Goal: Task Accomplishment & Management: Complete application form

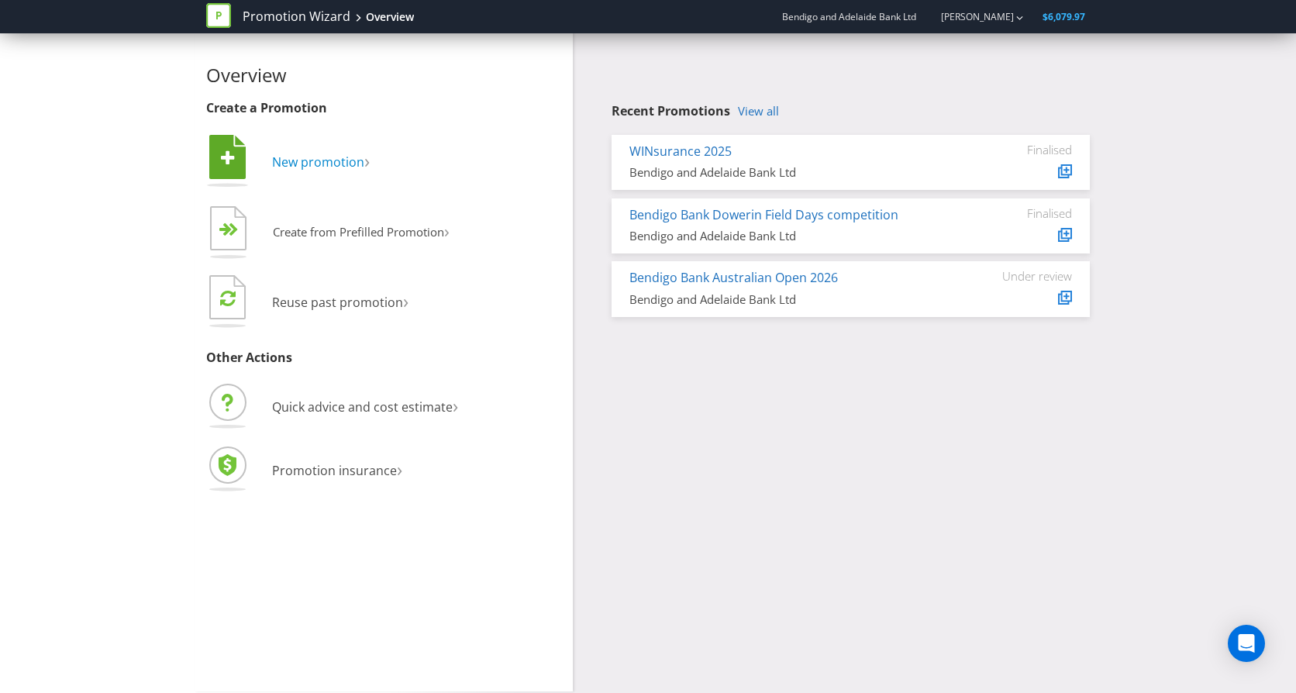
click at [299, 164] on span "New promotion" at bounding box center [318, 162] width 92 height 17
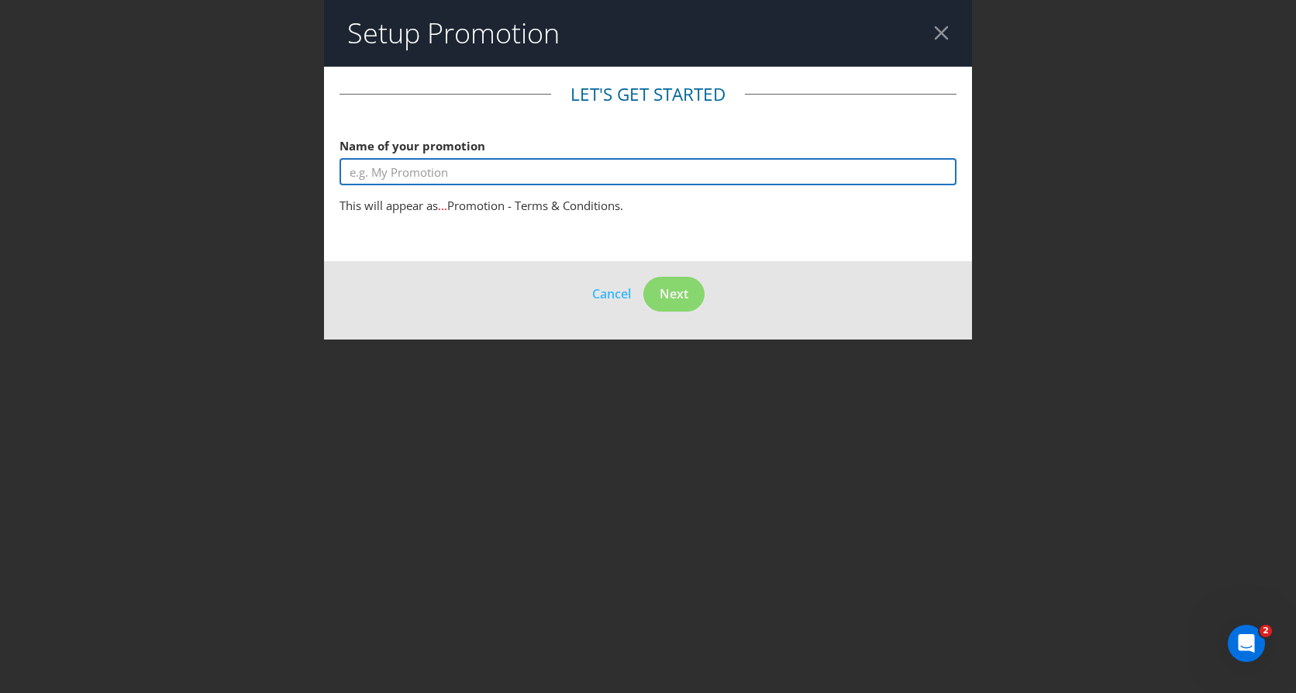
click at [436, 171] on input "text" at bounding box center [648, 171] width 617 height 27
type input "t"
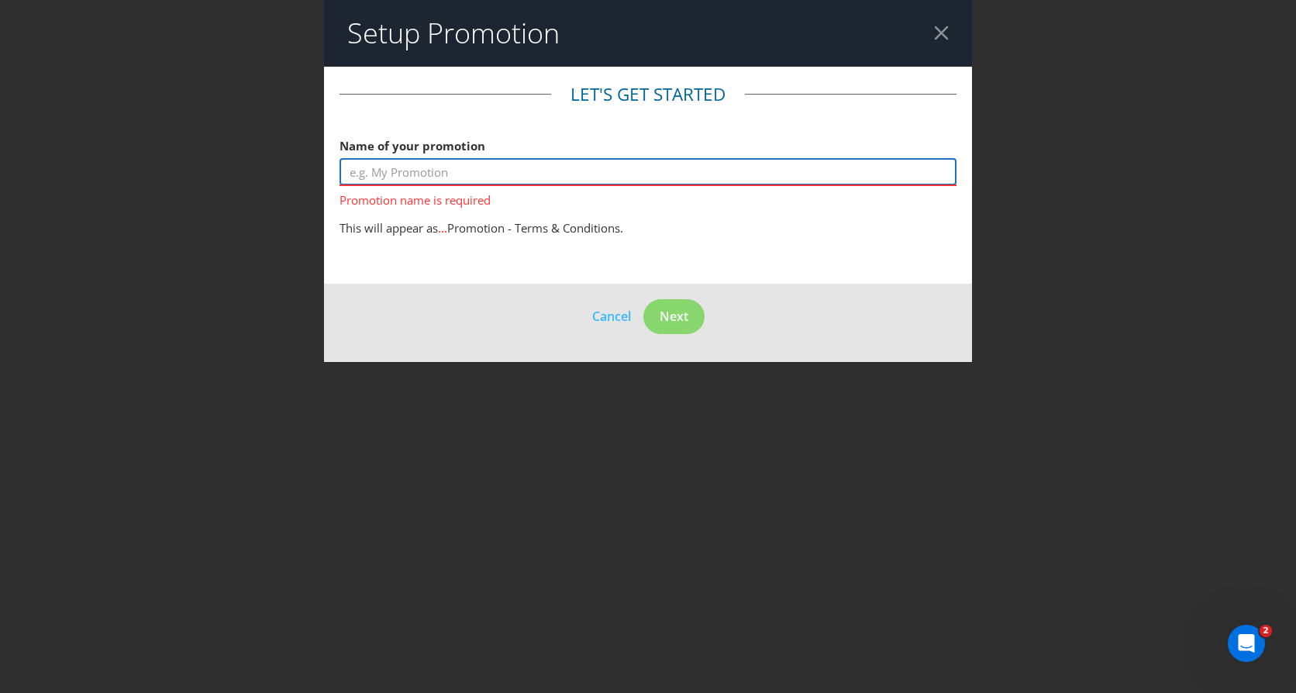
click at [611, 173] on input "text" at bounding box center [648, 171] width 617 height 27
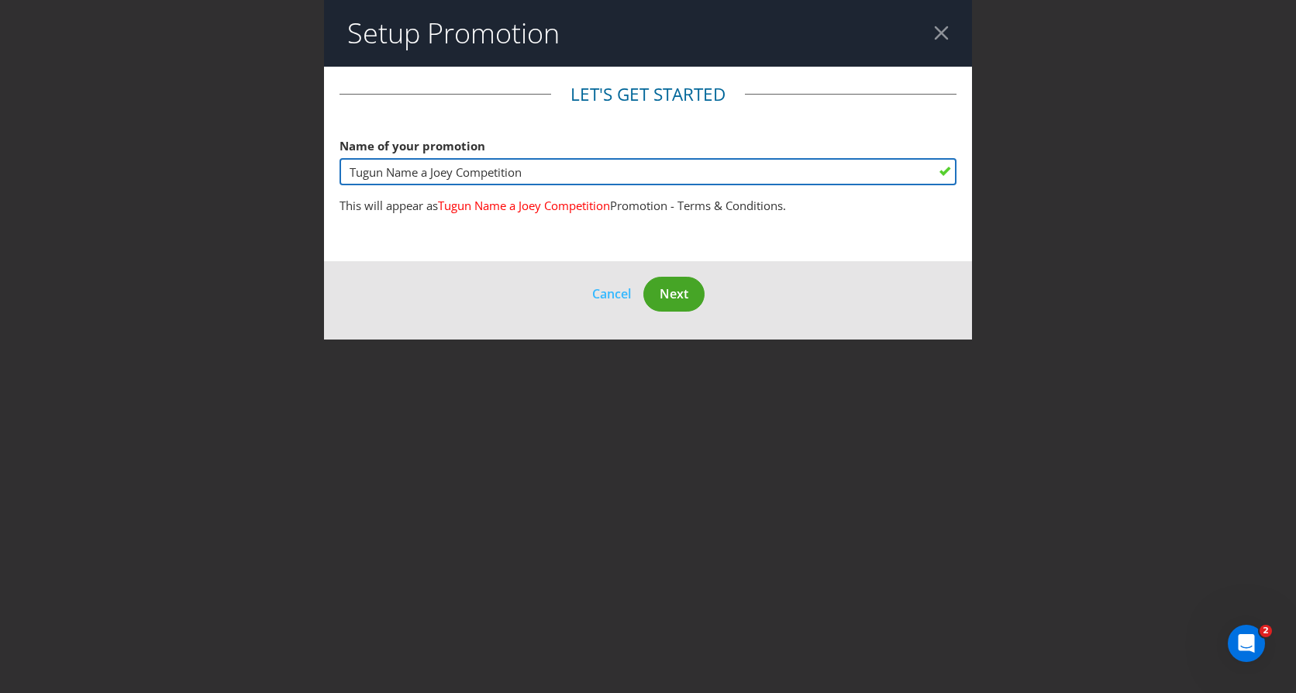
type input "Tugun Name a Joey Competition"
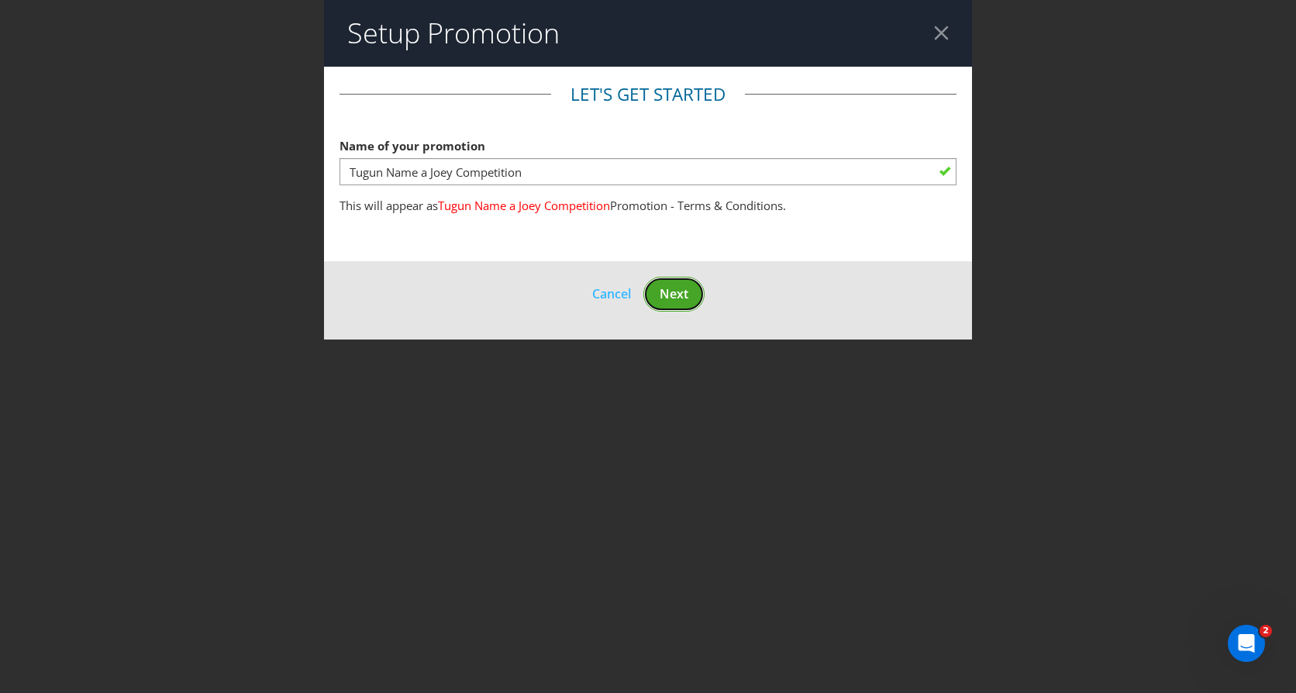
click at [678, 294] on span "Next" at bounding box center [674, 293] width 29 height 17
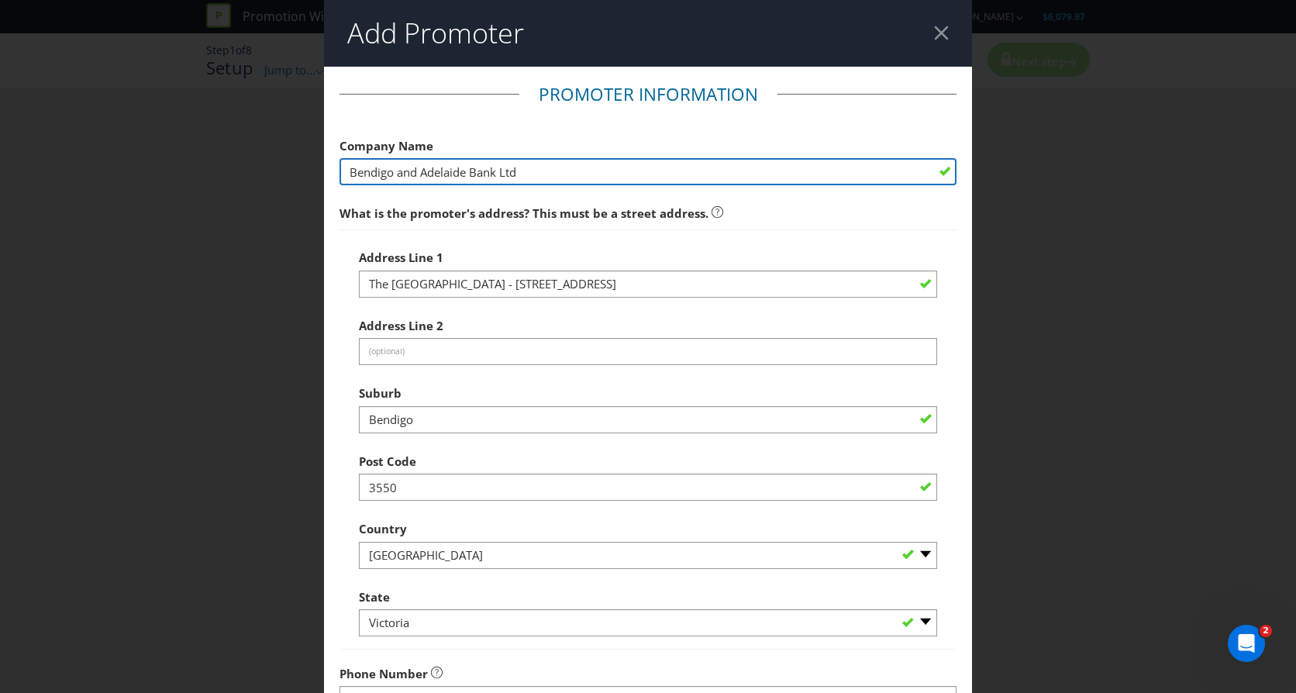
drag, startPoint x: 540, startPoint y: 169, endPoint x: 267, endPoint y: 144, distance: 274.0
click at [267, 144] on div "Add Promoter Promoter Information Company Name Bendigo and Adelaide Bank Ltd Wh…" at bounding box center [648, 346] width 1296 height 693
paste input "Tugun & District Finances LimitedABN"
type input "Tugun & District Finances Limited"
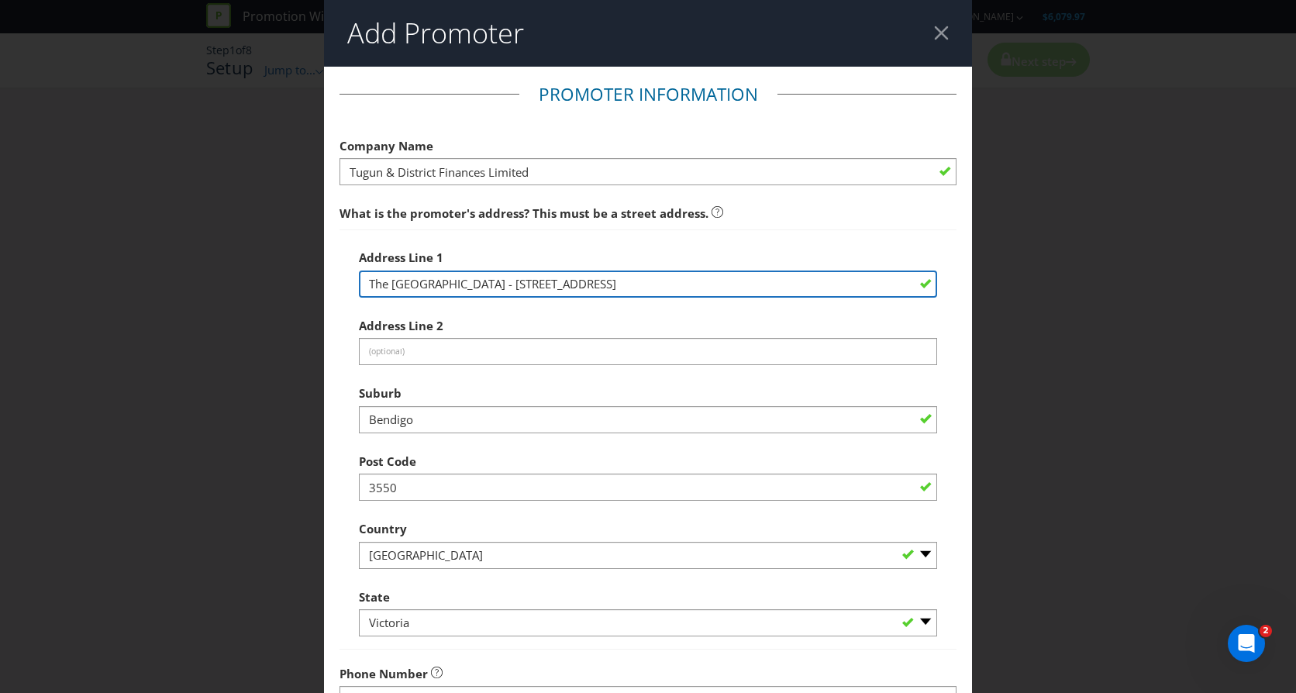
drag, startPoint x: 607, startPoint y: 283, endPoint x: 291, endPoint y: 286, distance: 316.3
click at [291, 286] on div "Add Promoter Promoter Information Company Name Tugun & District Finances Limite…" at bounding box center [648, 346] width 1296 height 693
paste input "[STREET_ADDRESS]"
drag, startPoint x: 400, startPoint y: 281, endPoint x: 336, endPoint y: 281, distance: 64.3
click at [336, 281] on main "Promoter Information Company Name Tugun & District Finances Limited What is the…" at bounding box center [648, 501] width 648 height 868
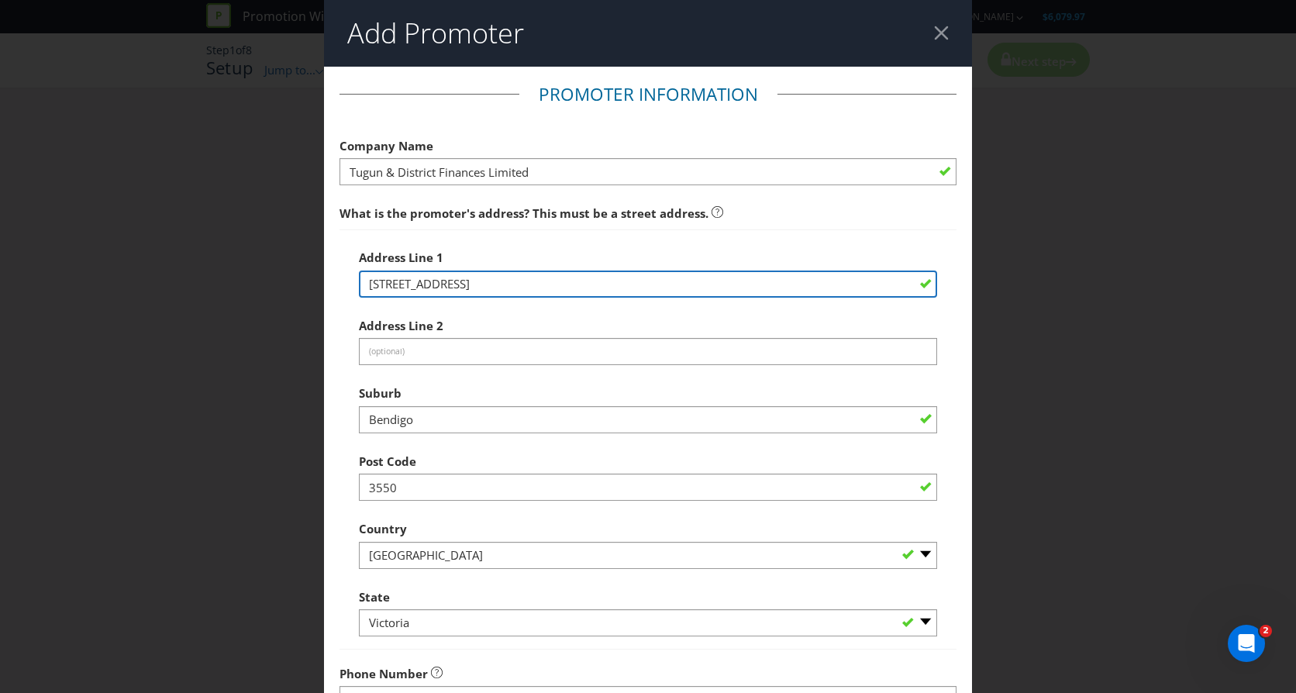
scroll to position [78, 0]
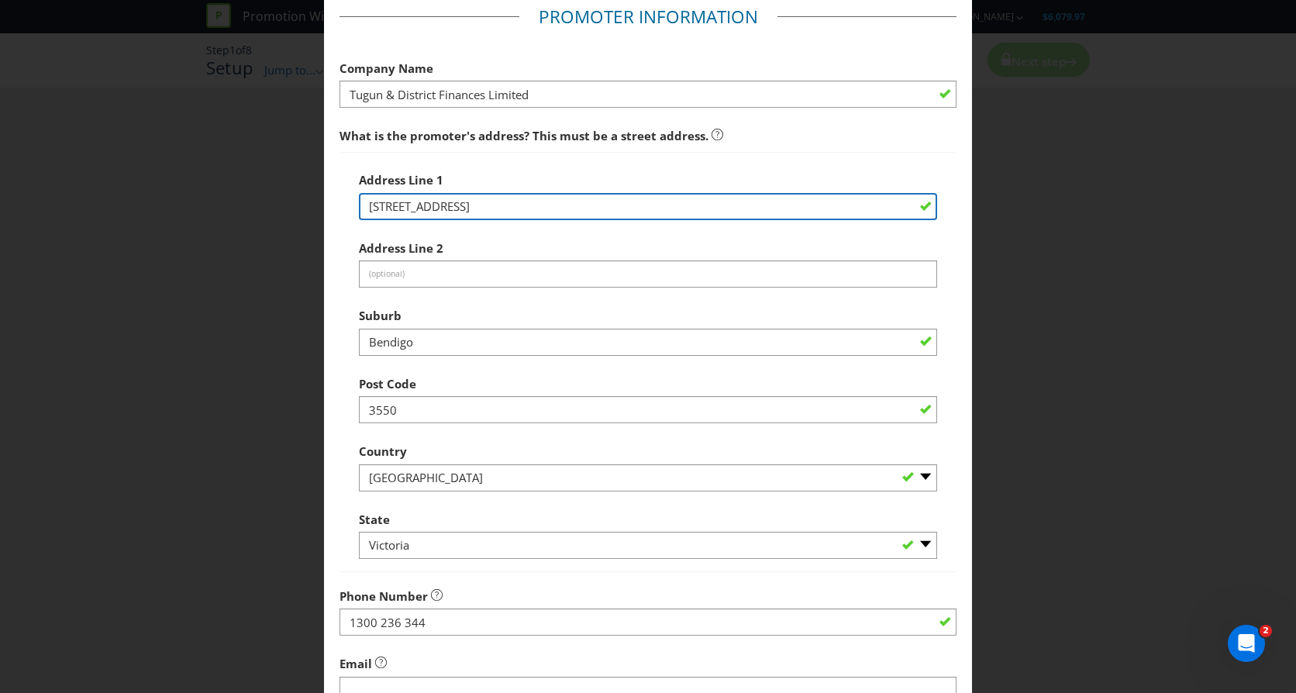
type input "[STREET_ADDRESS]"
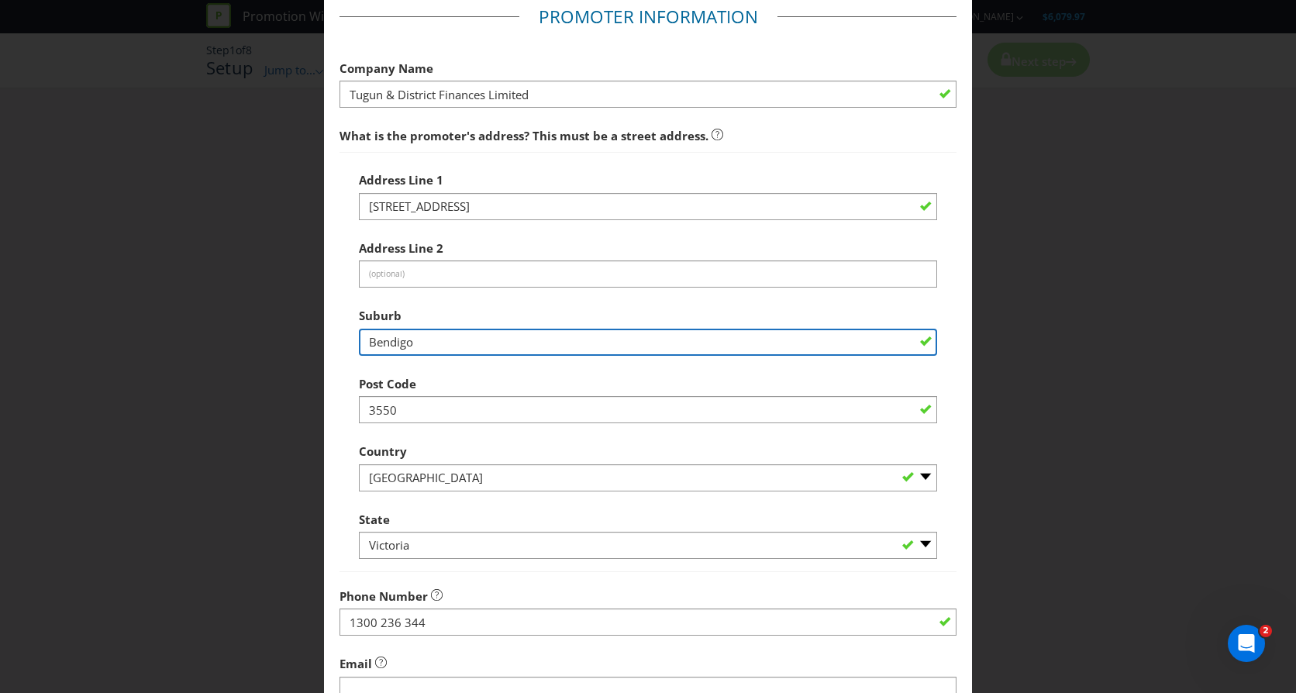
drag, startPoint x: 416, startPoint y: 344, endPoint x: 309, endPoint y: 344, distance: 106.2
click at [309, 344] on div "Add Promoter Promoter Information Company Name Tugun & District Finances Limite…" at bounding box center [648, 346] width 1296 height 693
type input "Tugun"
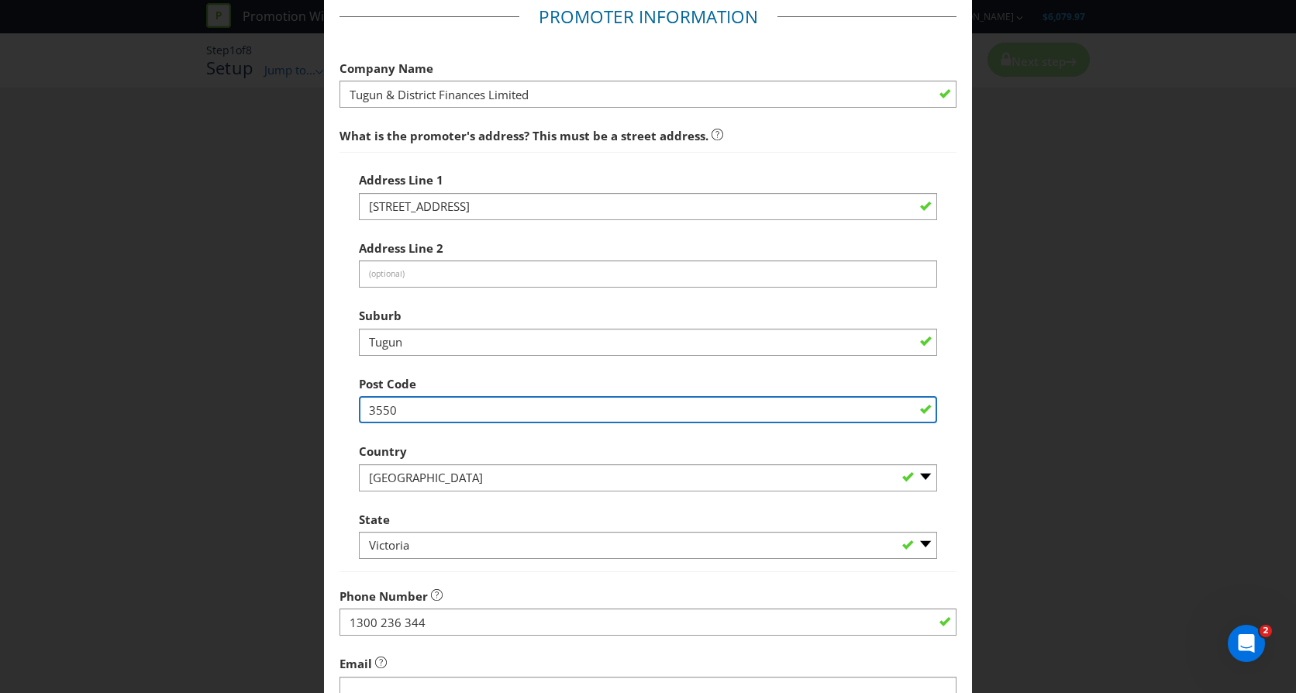
drag, startPoint x: 416, startPoint y: 405, endPoint x: 340, endPoint y: 405, distance: 76.8
click at [340, 405] on div "Address Line 1 1 - 3/[STREET_ADDRESS] Address Line 2 (optional) Suburb Tugun Po…" at bounding box center [648, 362] width 617 height 420
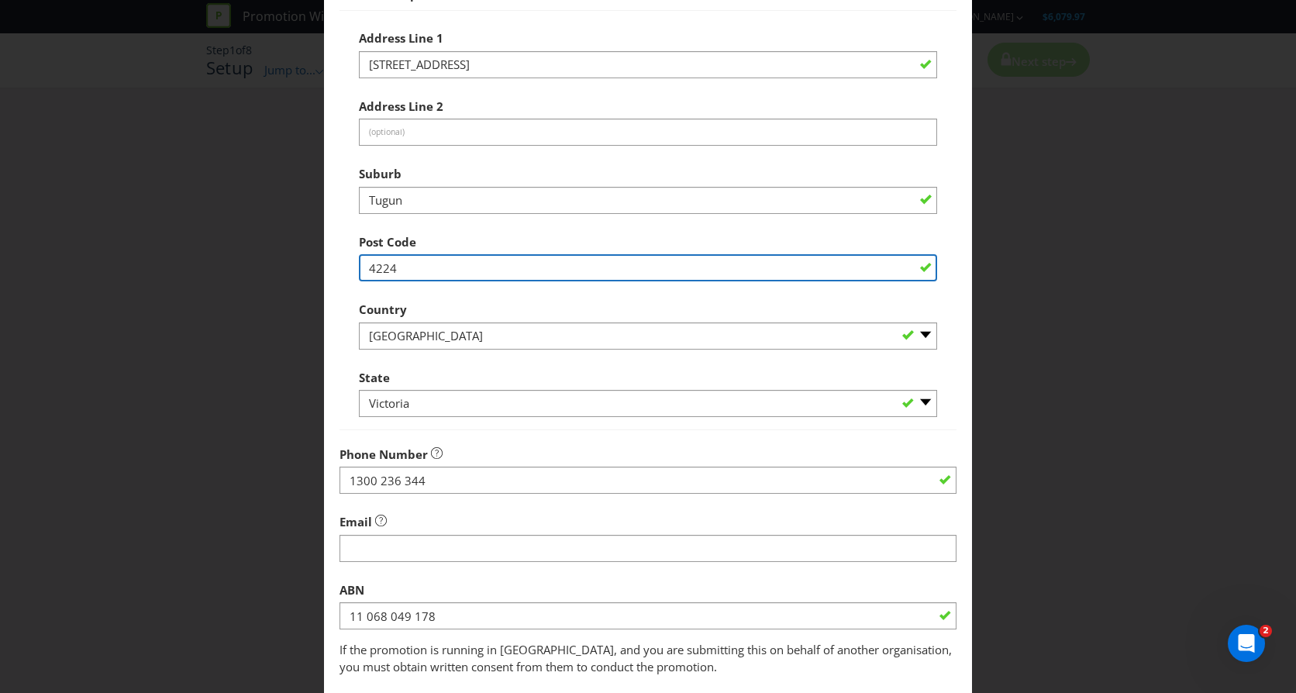
scroll to position [233, 0]
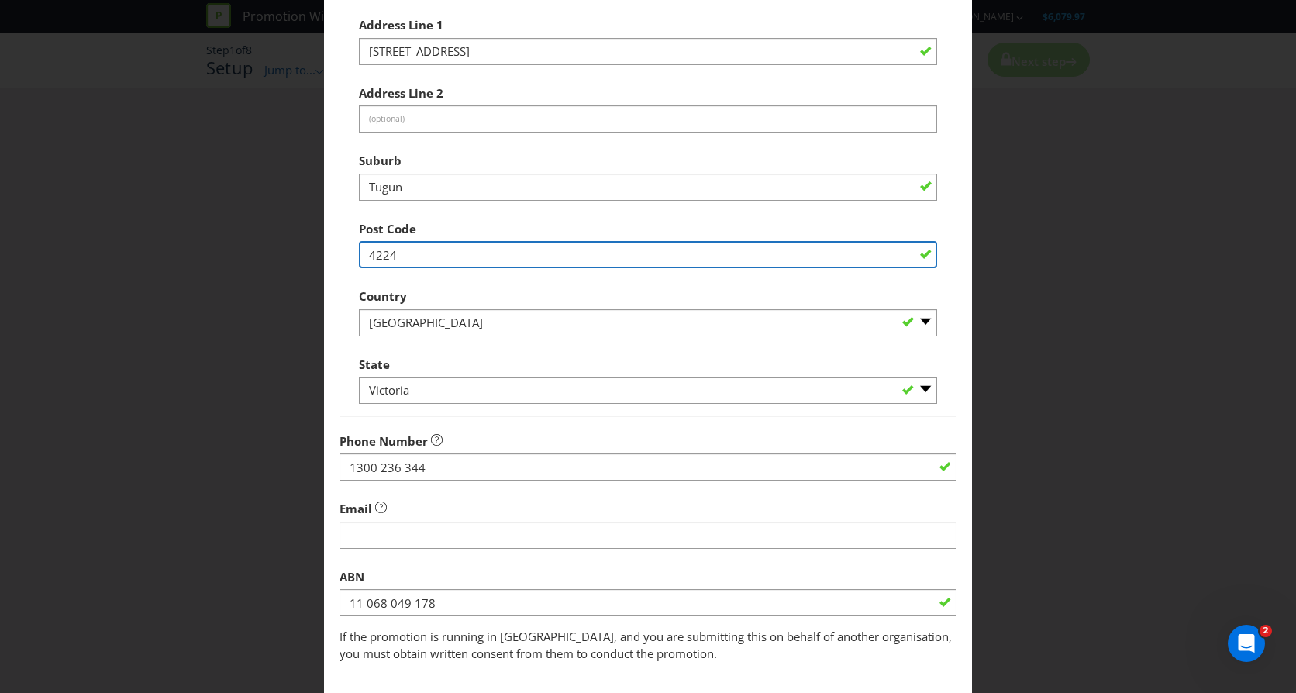
type input "4224"
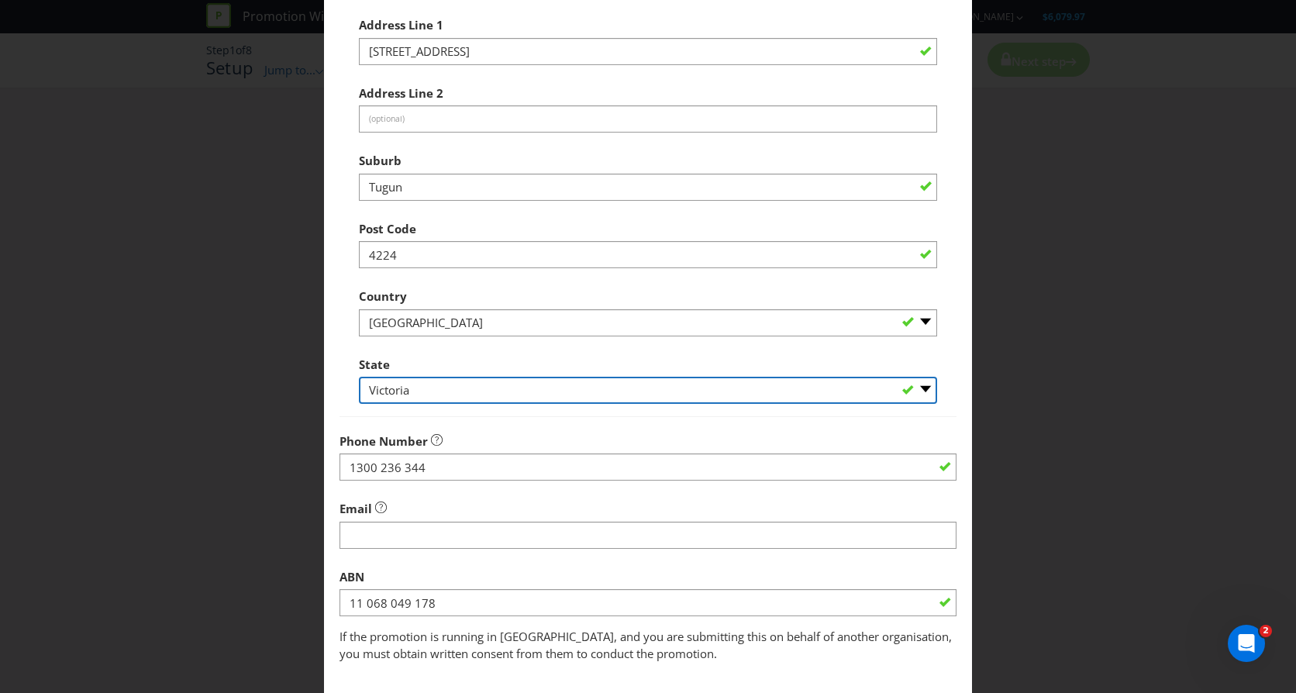
click at [453, 388] on select "-- Please Select -- [GEOGRAPHIC_DATA] [GEOGRAPHIC_DATA] [GEOGRAPHIC_DATA] [GEOG…" at bounding box center [648, 390] width 578 height 27
select select "QLD"
click at [359, 377] on select "-- Please Select -- [GEOGRAPHIC_DATA] [GEOGRAPHIC_DATA] [GEOGRAPHIC_DATA] [GEOG…" at bounding box center [648, 390] width 578 height 27
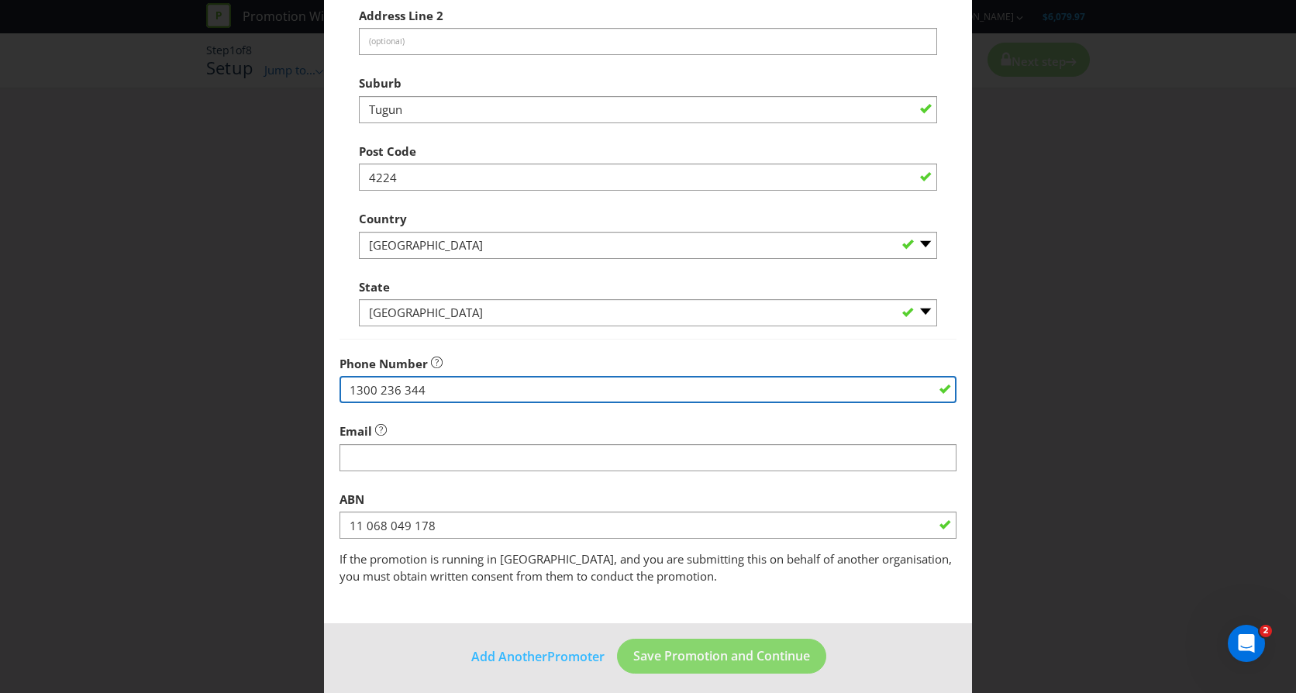
drag, startPoint x: 429, startPoint y: 388, endPoint x: 322, endPoint y: 390, distance: 107.0
click at [324, 390] on main "Promoter Information Company Name Tugun & District Finances Limited What is the…" at bounding box center [648, 191] width 648 height 868
paste input "07 5559 5700"
type input "07 5559 5700"
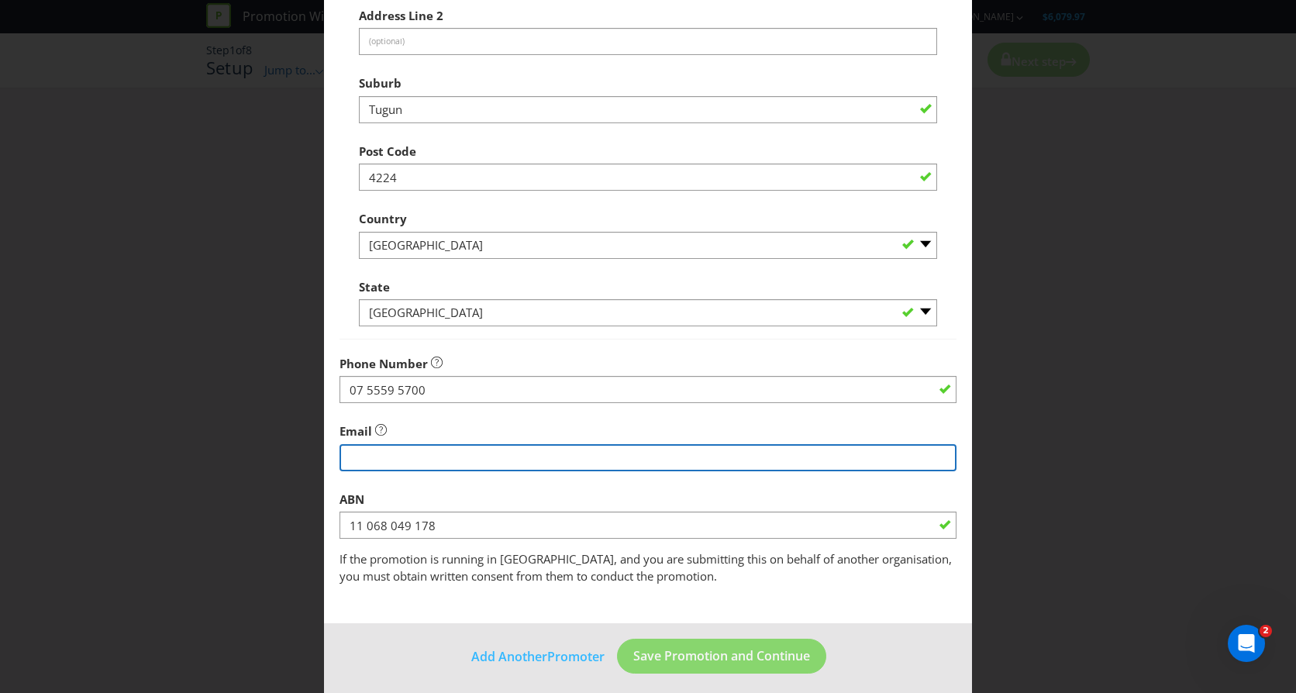
click at [381, 457] on input "string" at bounding box center [648, 457] width 617 height 27
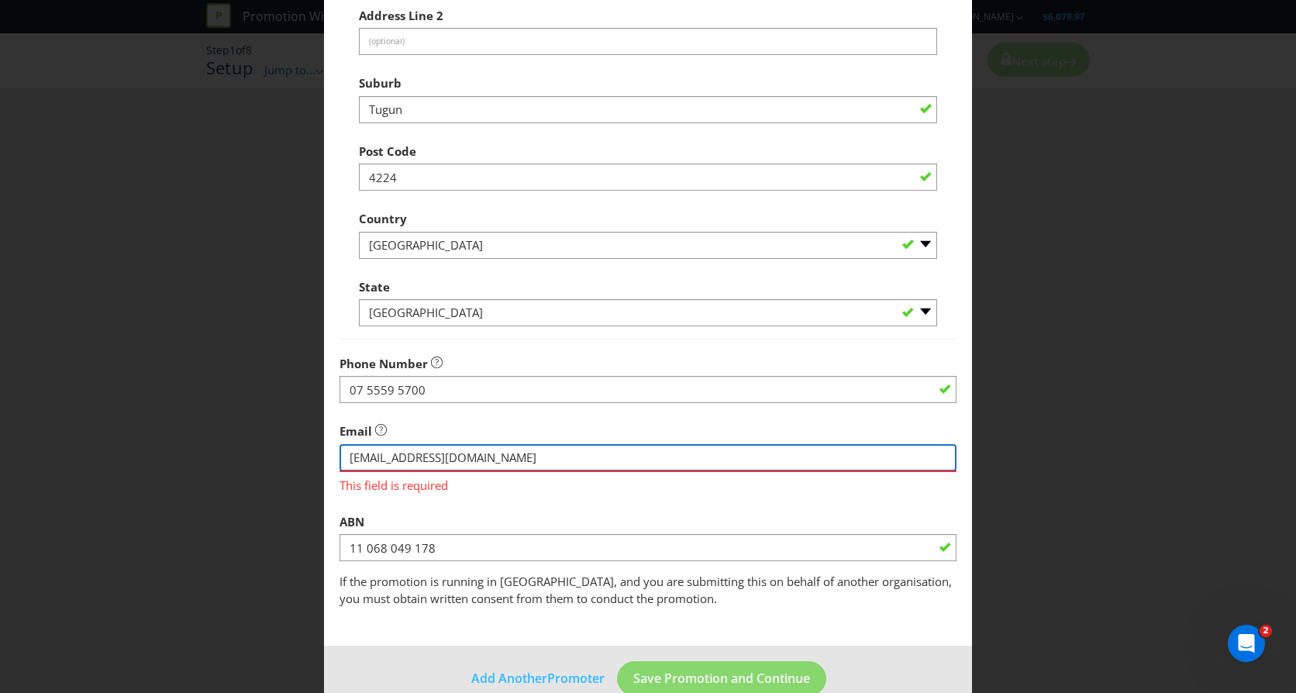
type input "[EMAIL_ADDRESS][DOMAIN_NAME]"
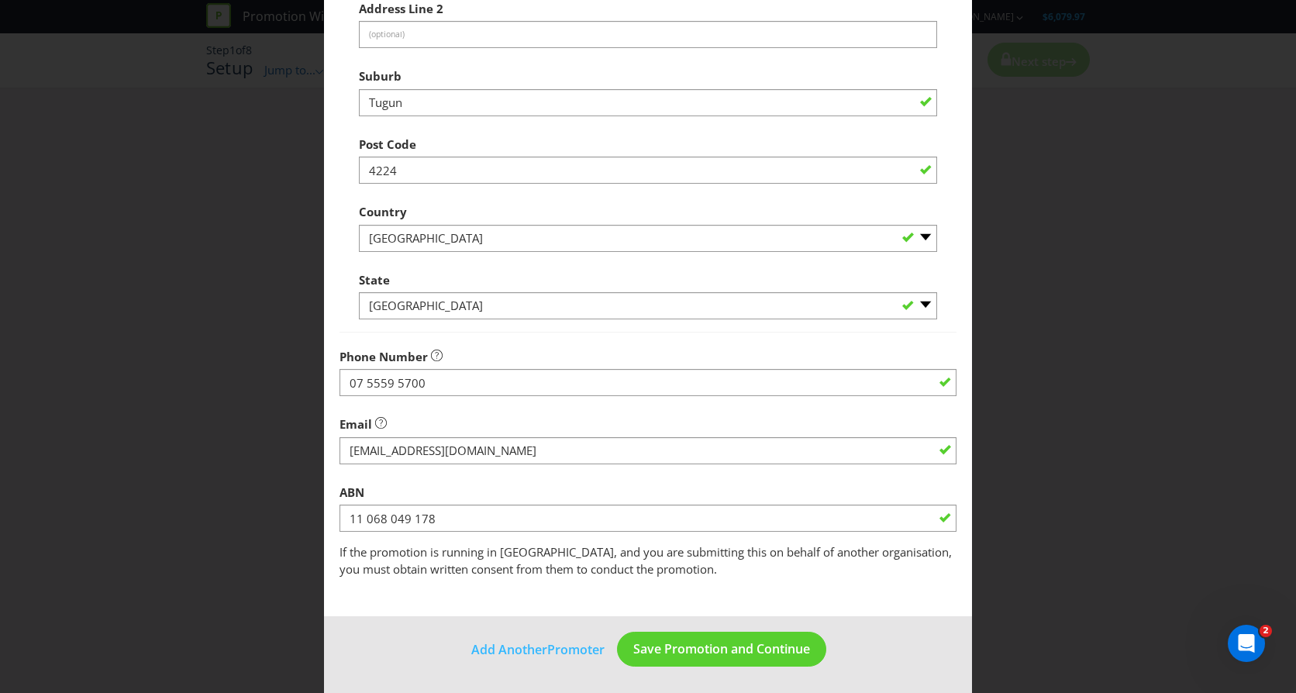
scroll to position [319, 0]
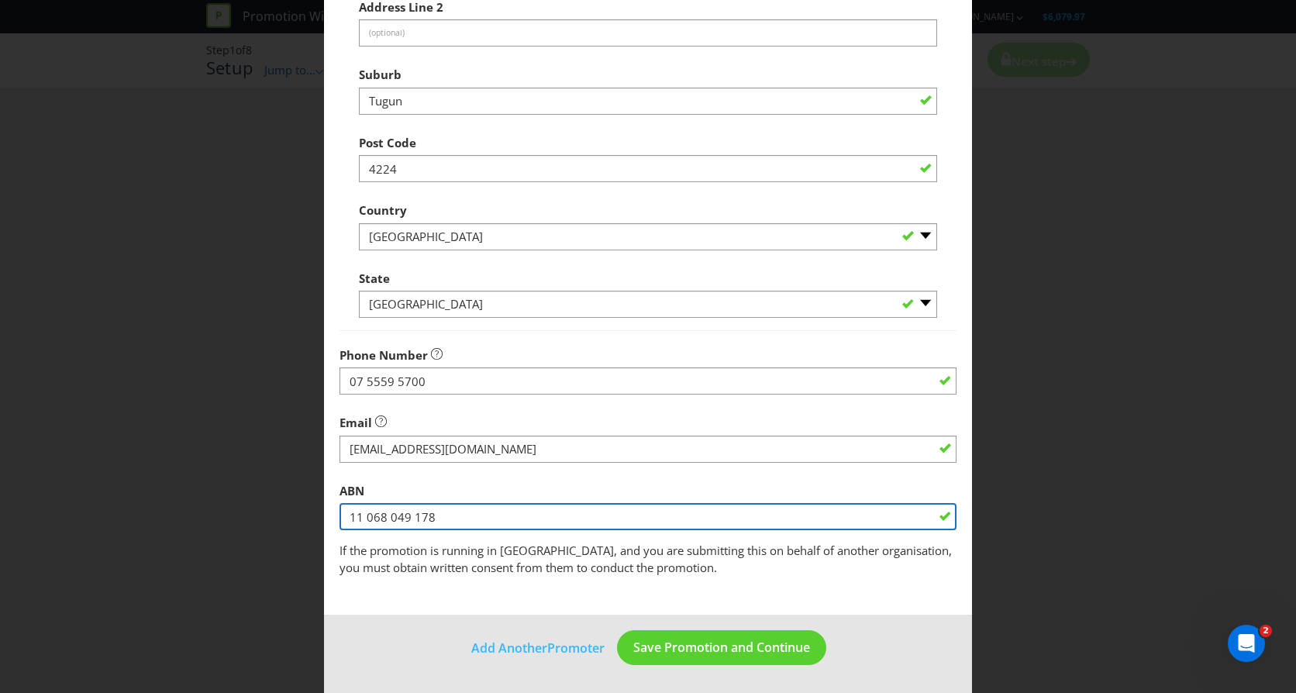
drag, startPoint x: 429, startPoint y: 516, endPoint x: 302, endPoint y: 516, distance: 127.9
click at [302, 516] on div "Add Promoter Promoter Information Company Name Tugun & District Finances Limite…" at bounding box center [648, 346] width 1296 height 693
paste input "57 102 056 306("
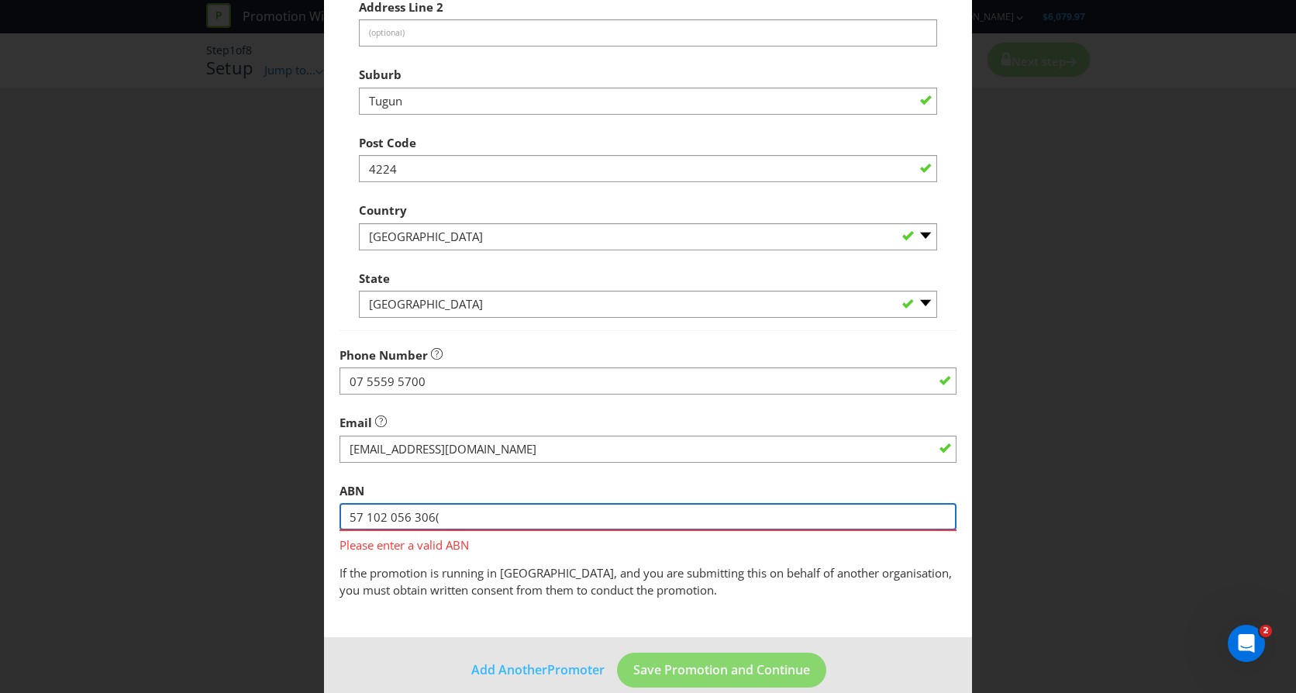
click at [443, 514] on input "57 102 056 306(" at bounding box center [648, 516] width 617 height 27
type input "57 102 056 306"
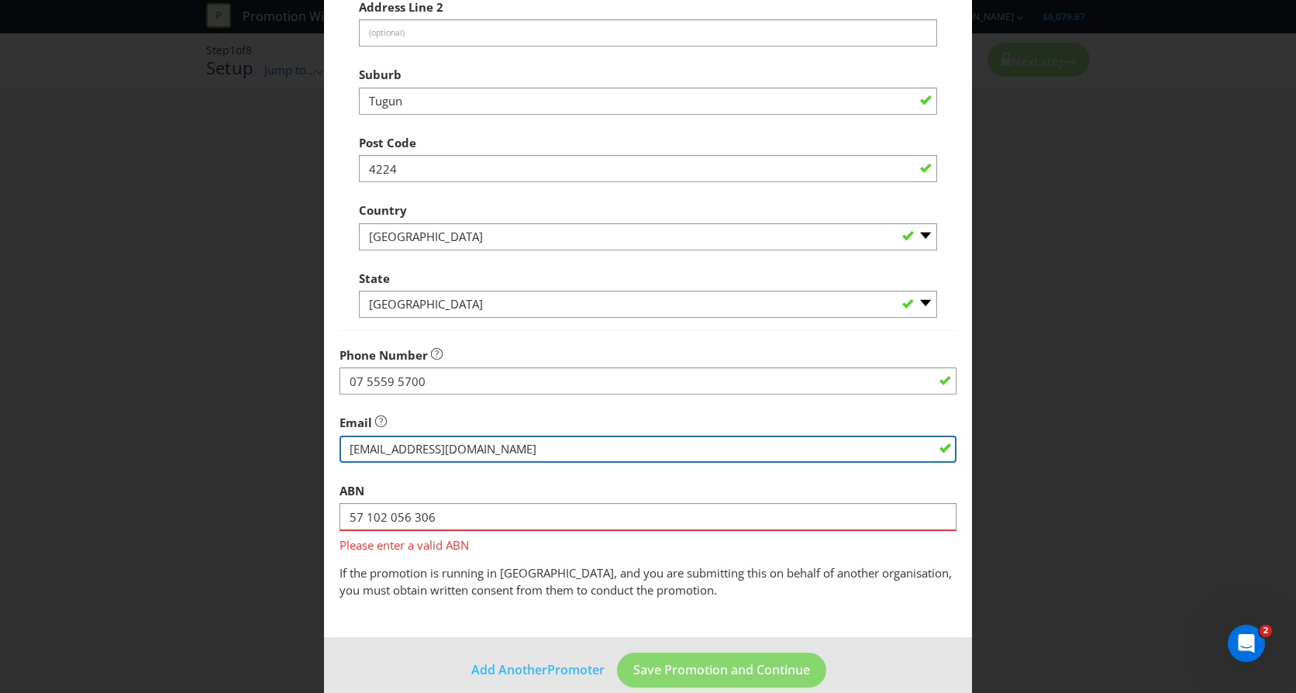
click at [669, 445] on input "string" at bounding box center [648, 449] width 617 height 27
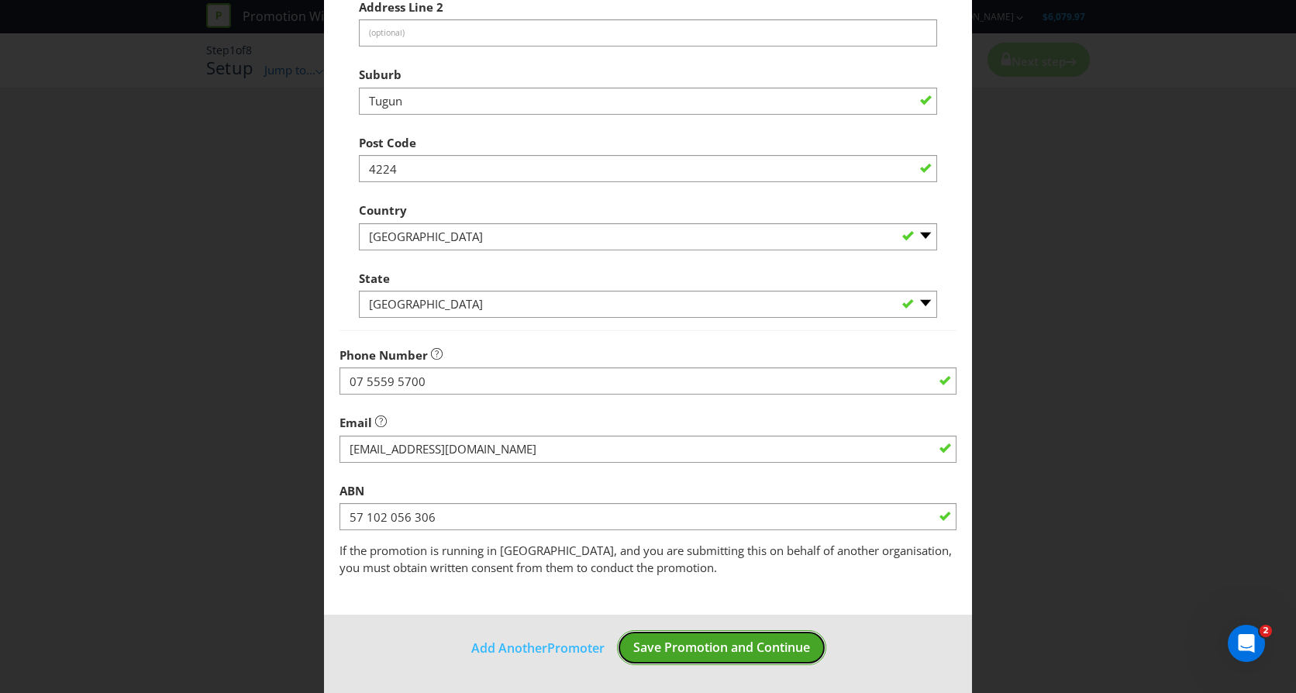
click at [730, 647] on span "Save Promotion and Continue" at bounding box center [721, 647] width 177 height 17
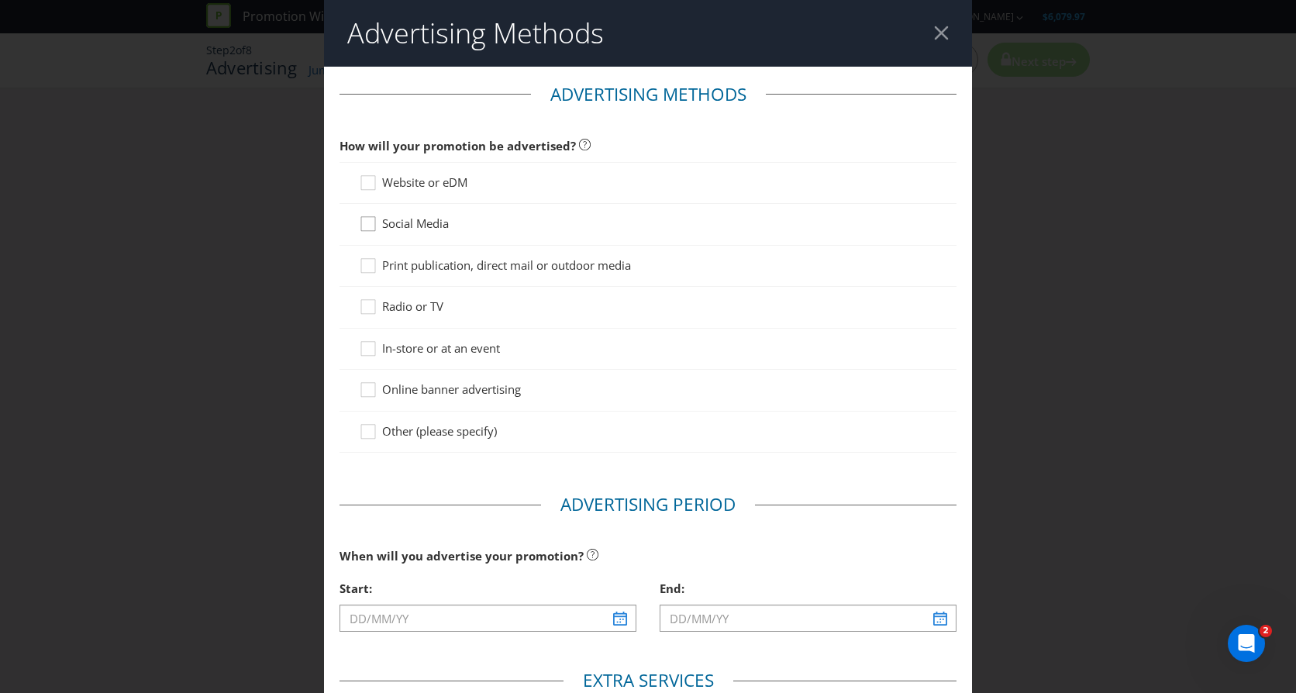
click at [359, 219] on icon at bounding box center [370, 227] width 23 height 23
click at [0, 0] on input "Social Media" at bounding box center [0, 0] width 0 height 0
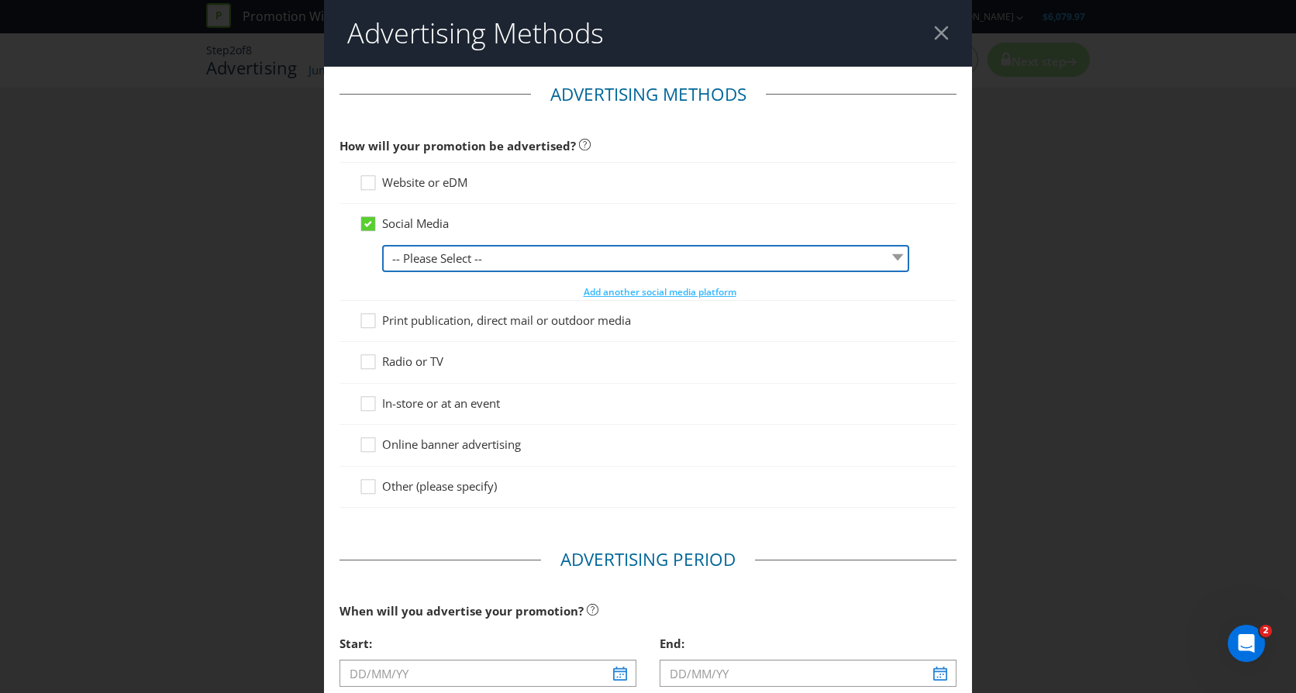
click at [459, 258] on select "-- Please Select -- Facebook X Instagram Snapchat LinkedIn Pinterest Tumblr You…" at bounding box center [645, 258] width 527 height 27
select select "FACEBOOK"
click at [382, 245] on select "-- Please Select -- Facebook X Instagram Snapchat LinkedIn Pinterest Tumblr You…" at bounding box center [645, 258] width 527 height 27
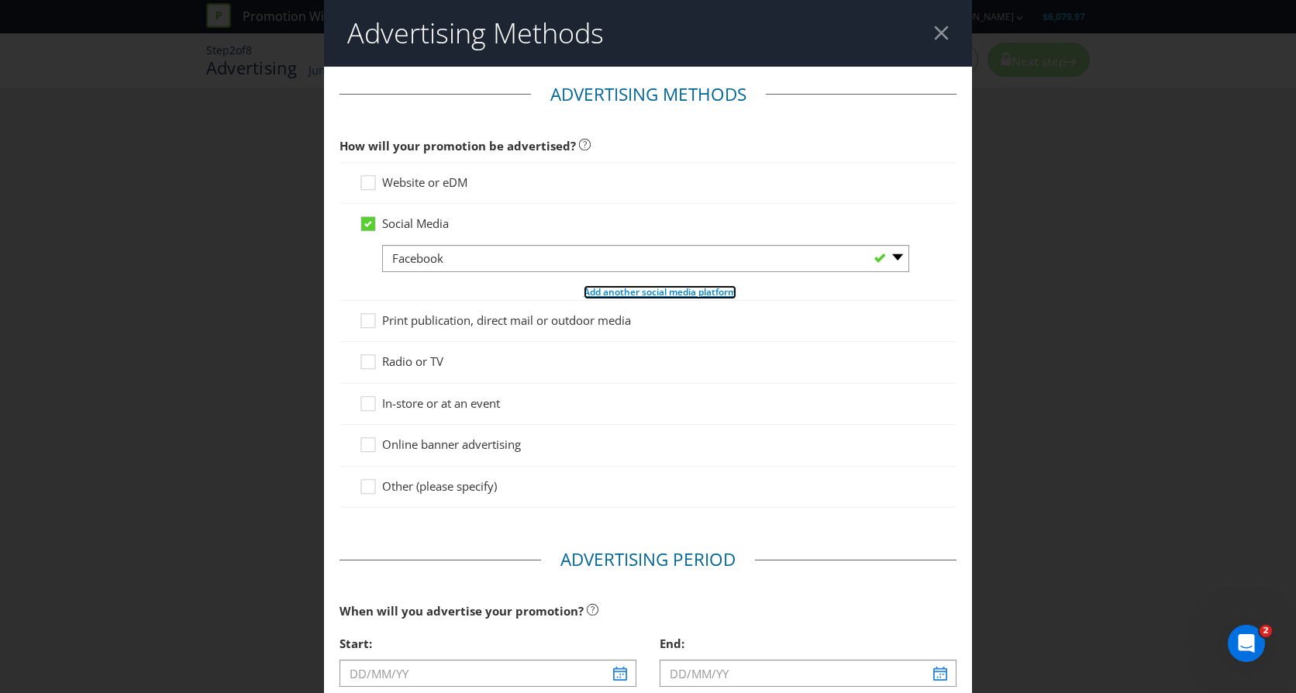
click at [651, 291] on span "Add another social media platform" at bounding box center [660, 291] width 153 height 13
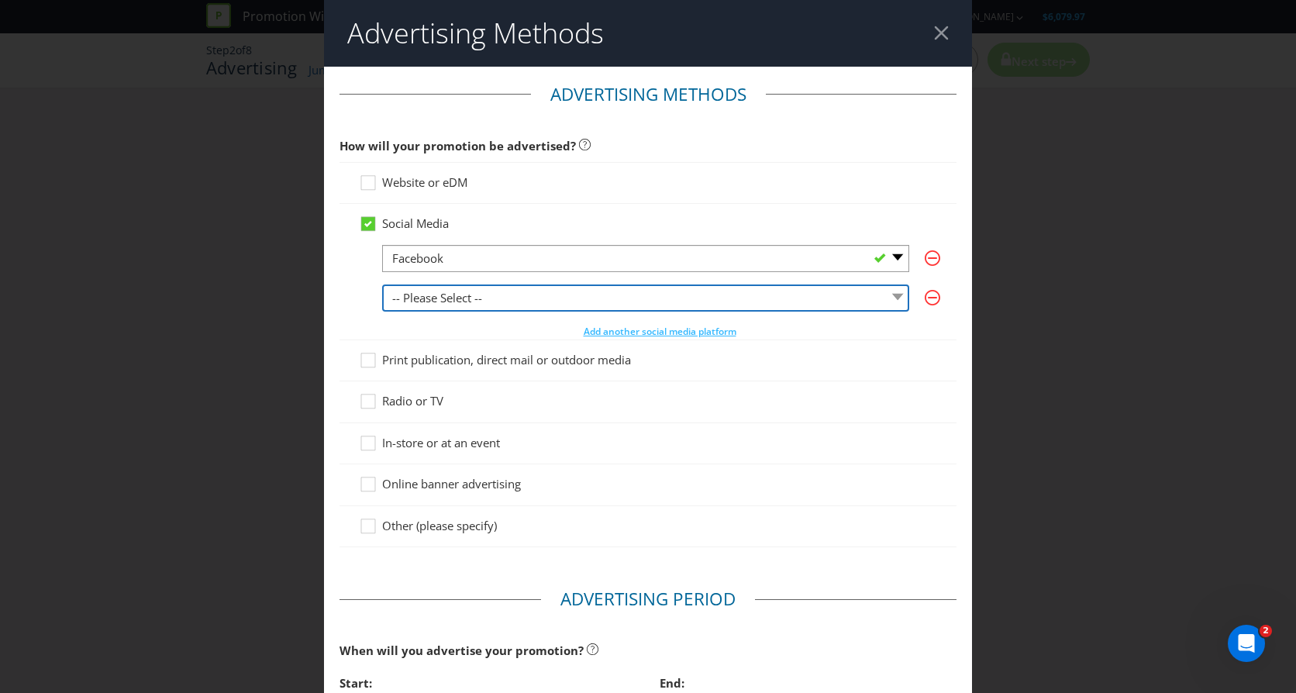
click at [651, 295] on select "-- Please Select -- Facebook X Instagram Snapchat LinkedIn Pinterest Tumblr You…" at bounding box center [645, 298] width 527 height 27
select select "INSTAGRAM"
click at [382, 285] on select "-- Please Select -- Facebook X Instagram Snapchat LinkedIn Pinterest Tumblr You…" at bounding box center [645, 298] width 527 height 27
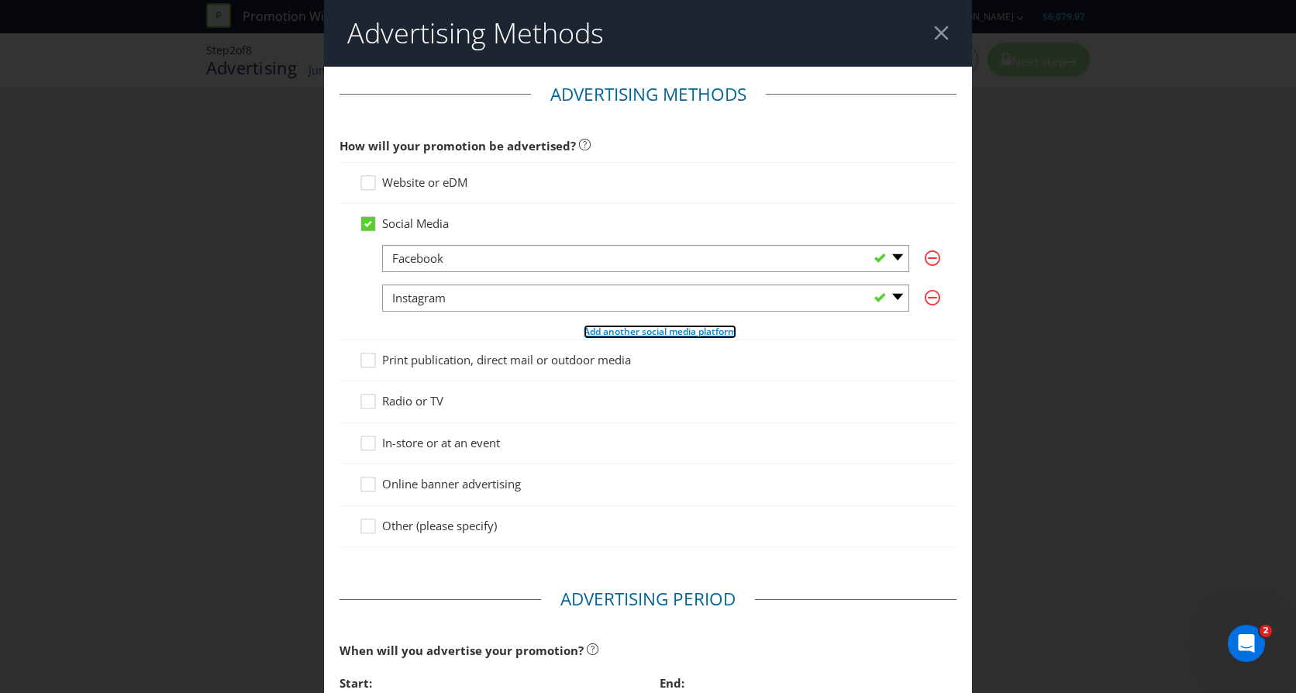
click at [654, 331] on span "Add another social media platform" at bounding box center [660, 331] width 153 height 13
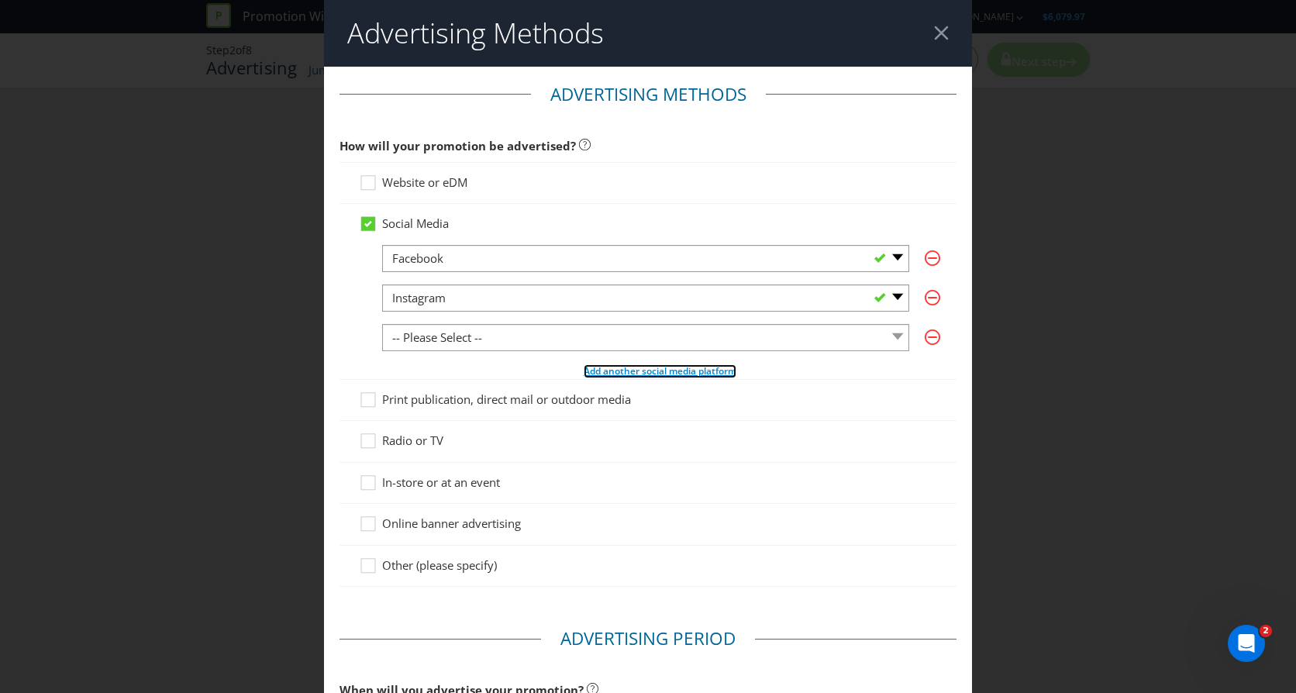
click at [661, 371] on span "Add another social media platform" at bounding box center [660, 370] width 153 height 13
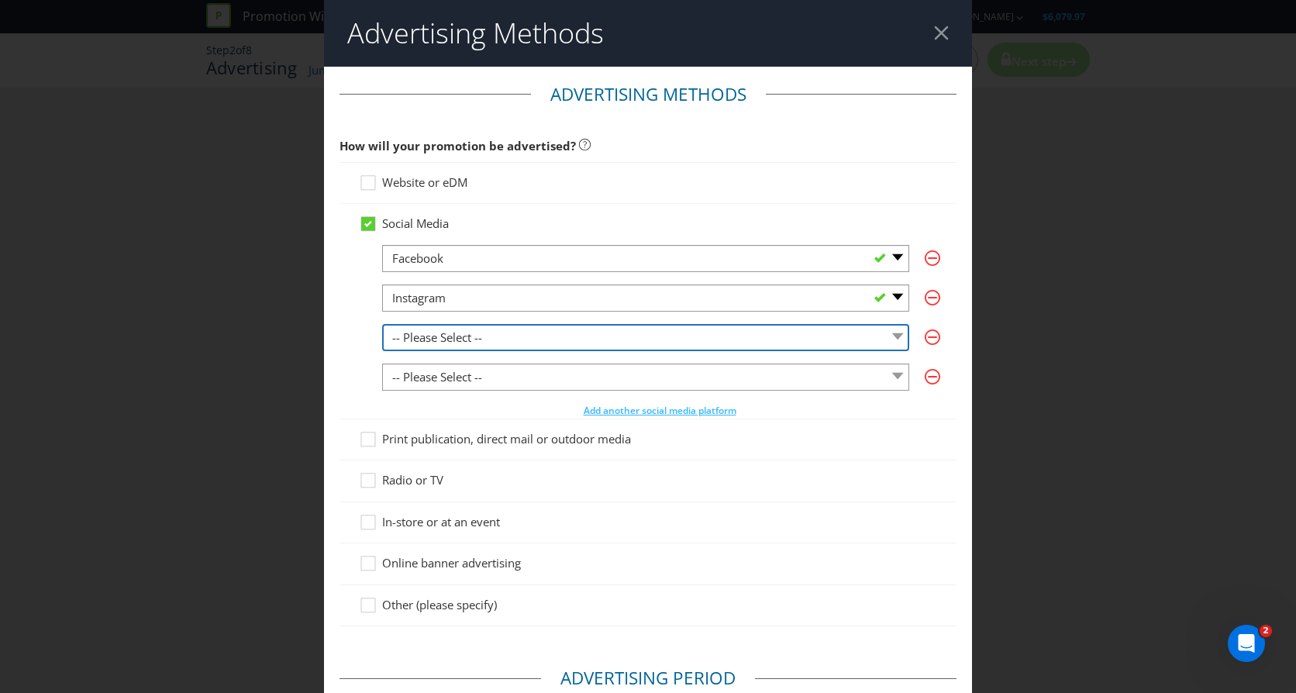
click at [612, 332] on select "-- Please Select -- Facebook X Instagram Snapchat LinkedIn Pinterest Tumblr You…" at bounding box center [645, 337] width 527 height 27
select select "LINKEDIN"
click at [382, 324] on select "-- Please Select -- Facebook X Instagram Snapchat LinkedIn Pinterest Tumblr You…" at bounding box center [645, 337] width 527 height 27
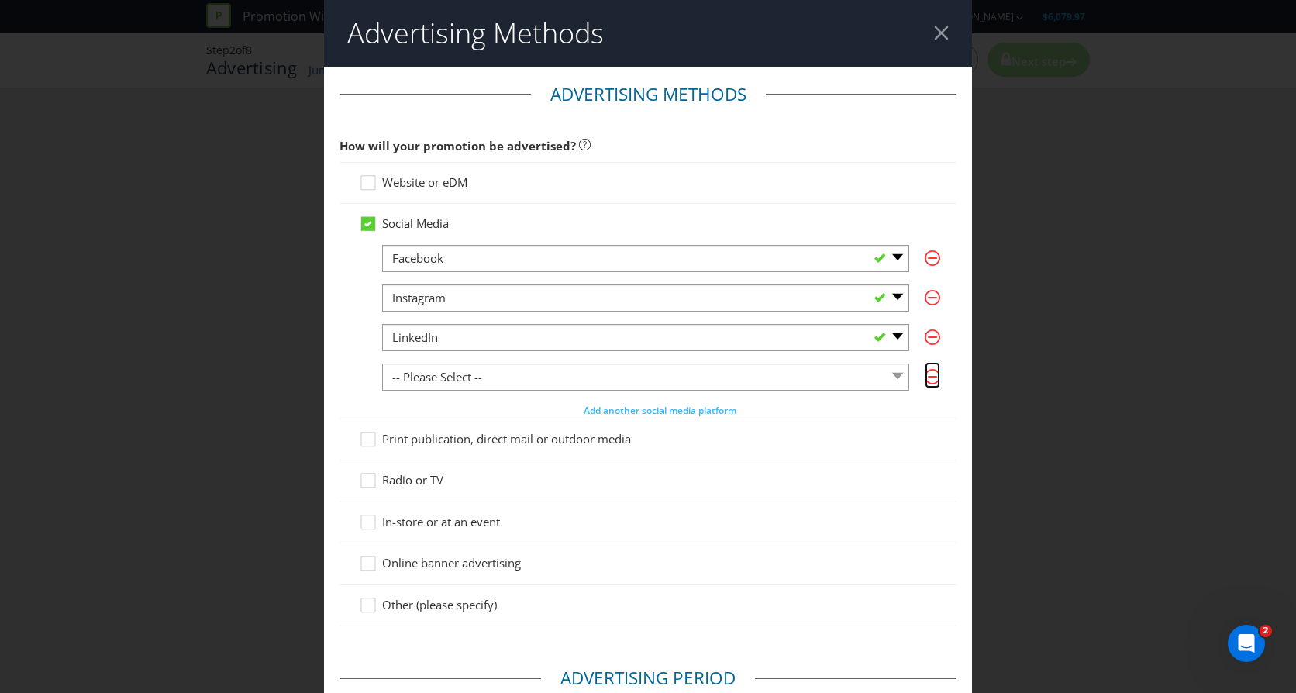
click at [926, 373] on icon "button" at bounding box center [933, 377] width 16 height 16
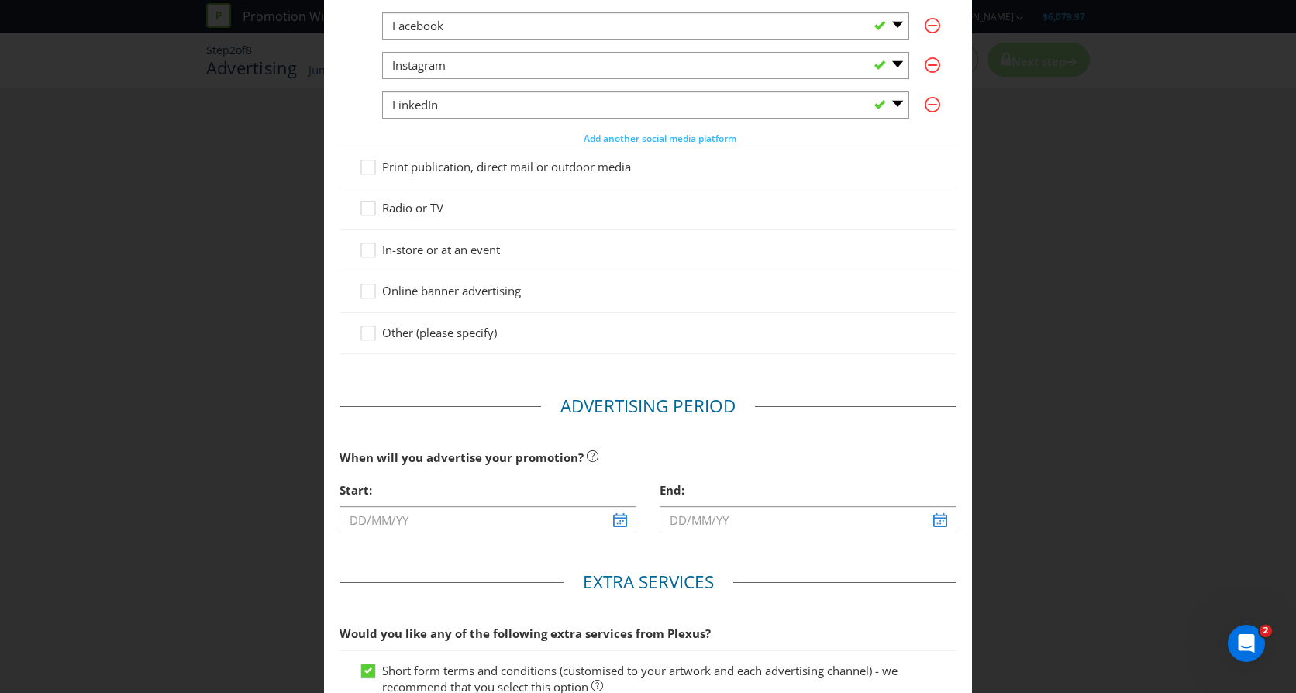
scroll to position [310, 0]
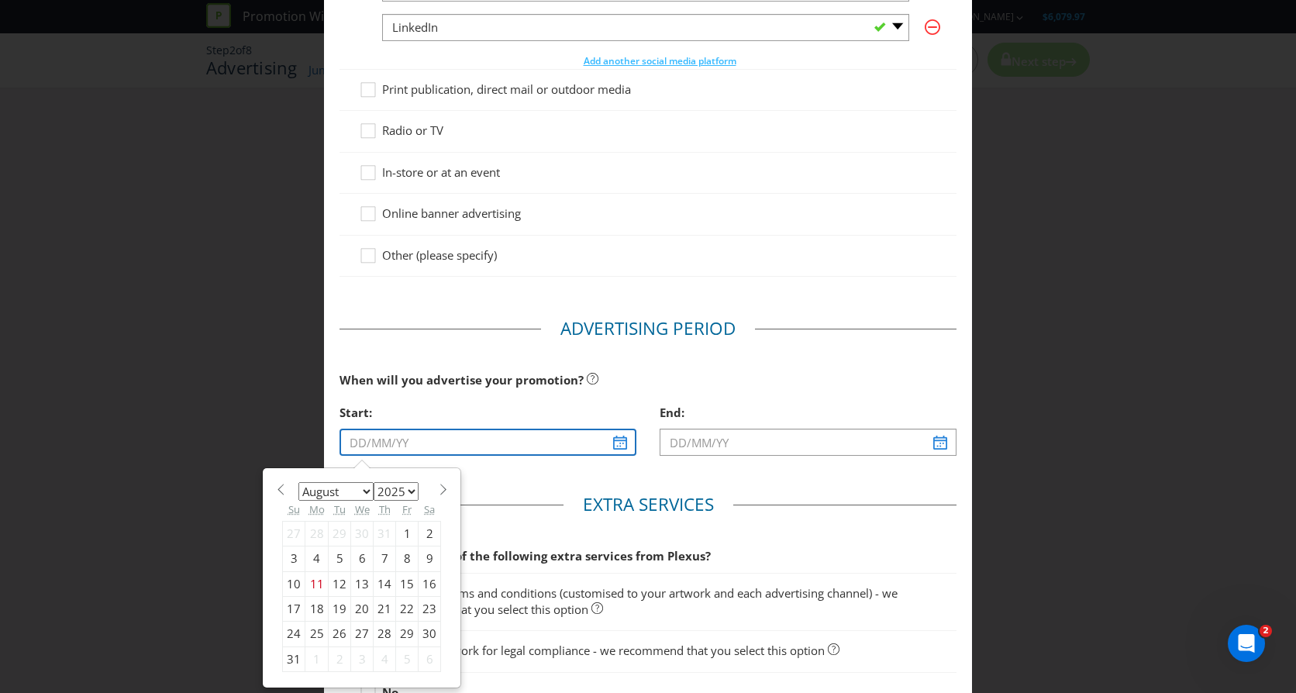
click at [607, 443] on input "text" at bounding box center [488, 442] width 297 height 27
click at [178, 442] on div "Advertising Methods Advertising Methods How will your promotion be advertised? …" at bounding box center [648, 346] width 1296 height 693
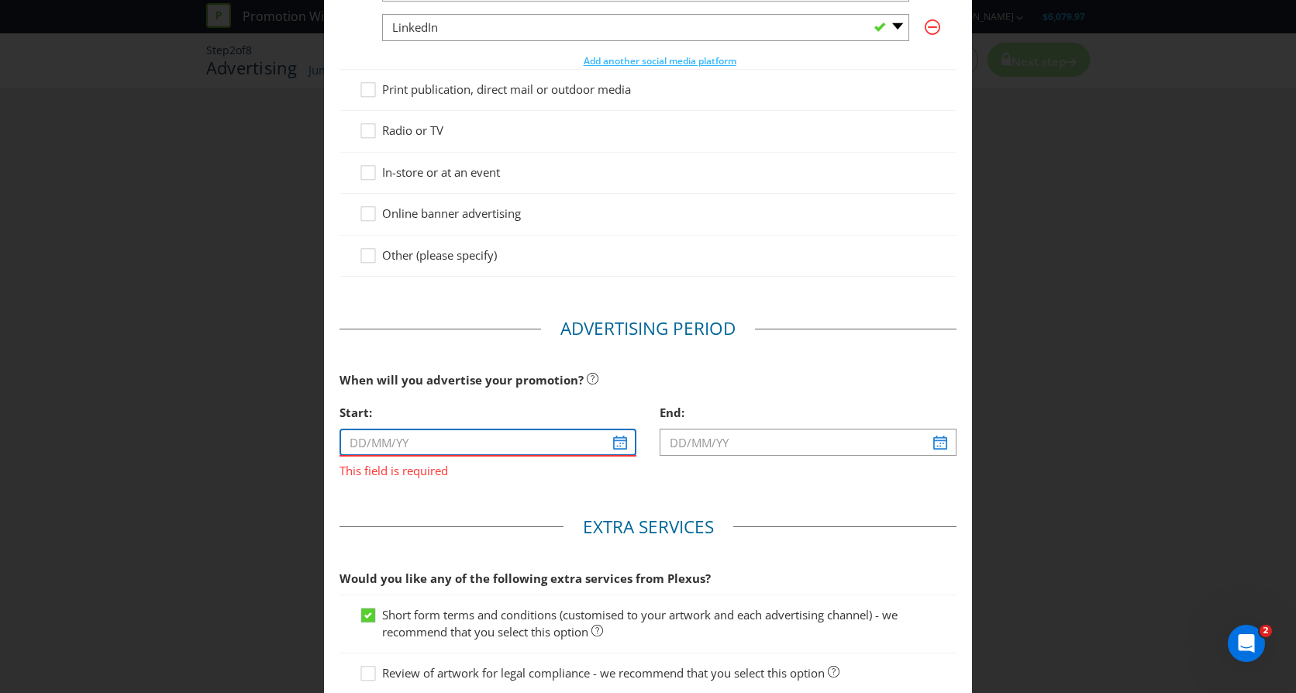
click at [381, 448] on input "text" at bounding box center [488, 442] width 297 height 27
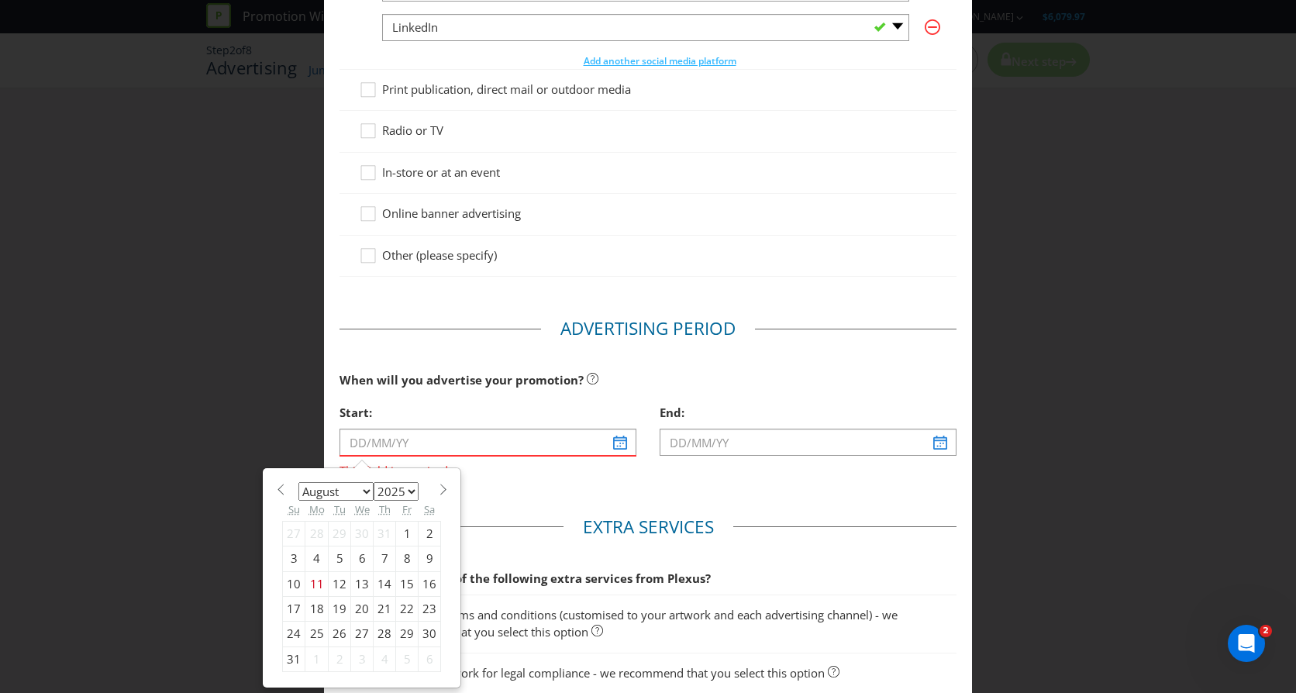
click at [362, 488] on select "January February March April May June July August September October November De…" at bounding box center [335, 491] width 75 height 19
select select "8"
click at [298, 482] on select "January February March April May June July August September October November De…" at bounding box center [335, 491] width 75 height 19
click at [313, 581] on div "15" at bounding box center [316, 583] width 23 height 25
type input "[DATE]"
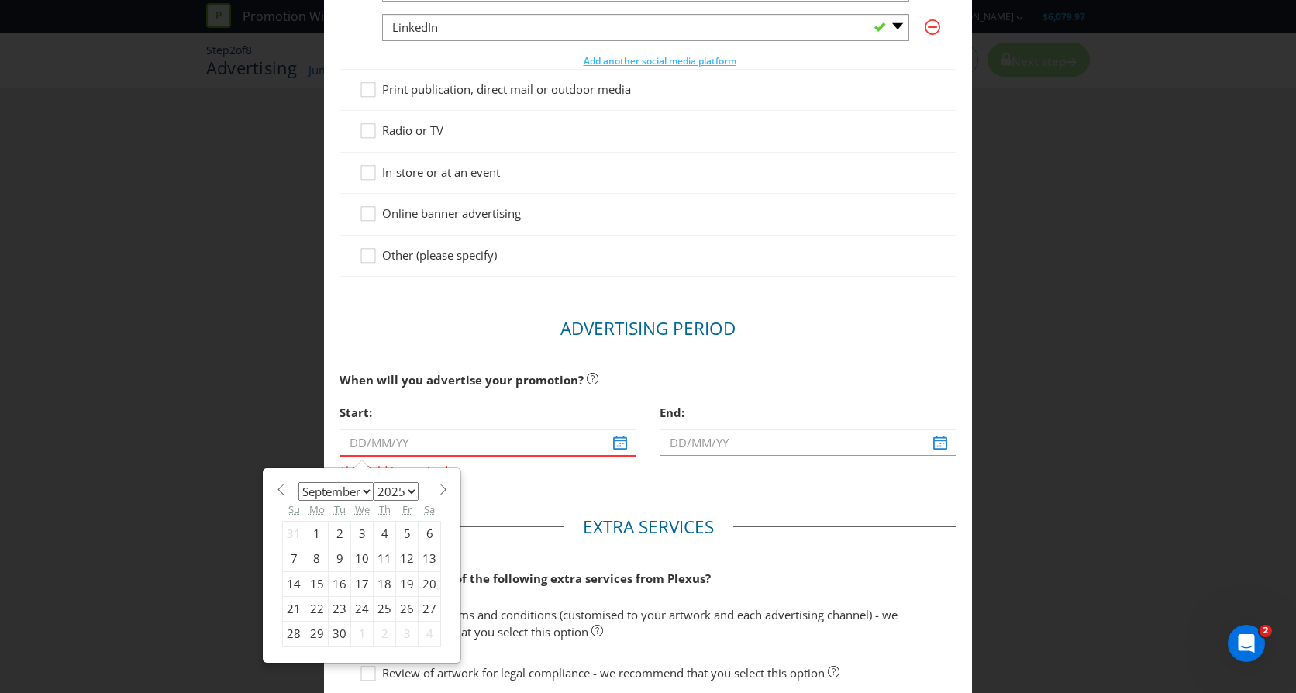
type input "[DATE]"
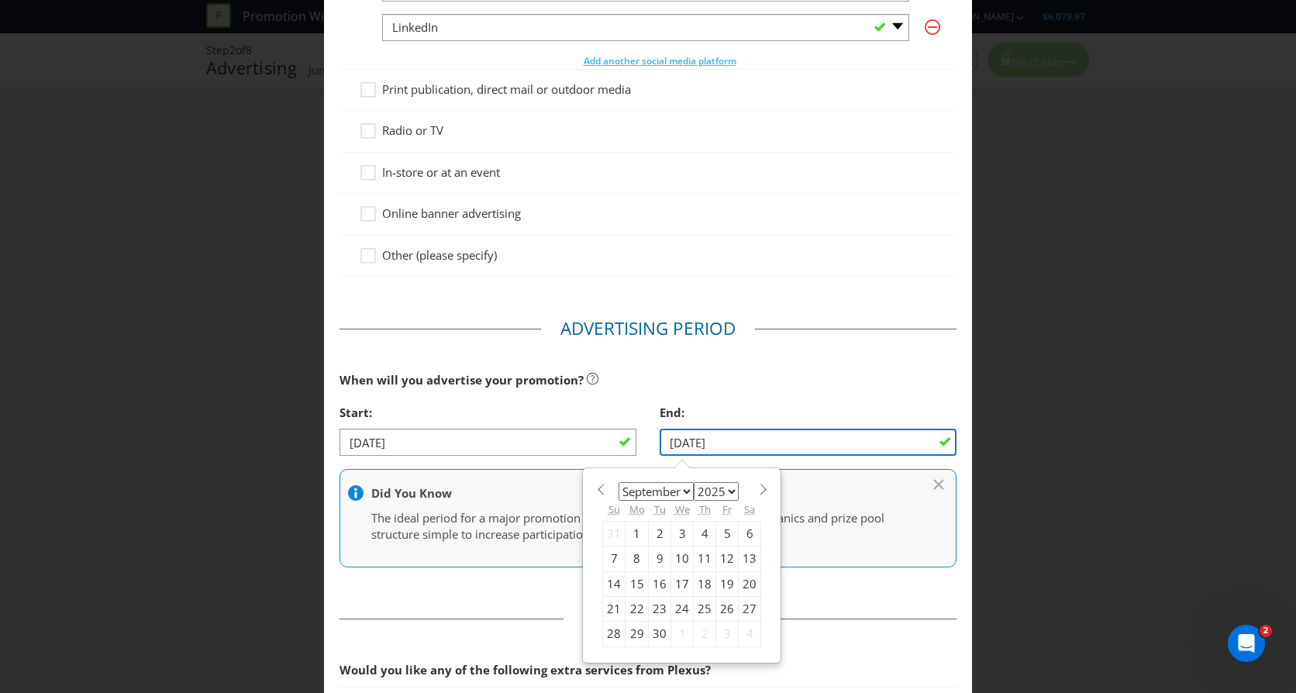
click at [715, 443] on input "[DATE]" at bounding box center [808, 442] width 297 height 27
click at [681, 489] on select "January February March April May June July August September October November De…" at bounding box center [656, 491] width 75 height 19
select select "9"
click at [619, 482] on select "January February March April May June July August September October November De…" at bounding box center [656, 491] width 75 height 19
click at [722, 630] on div "31" at bounding box center [727, 634] width 22 height 25
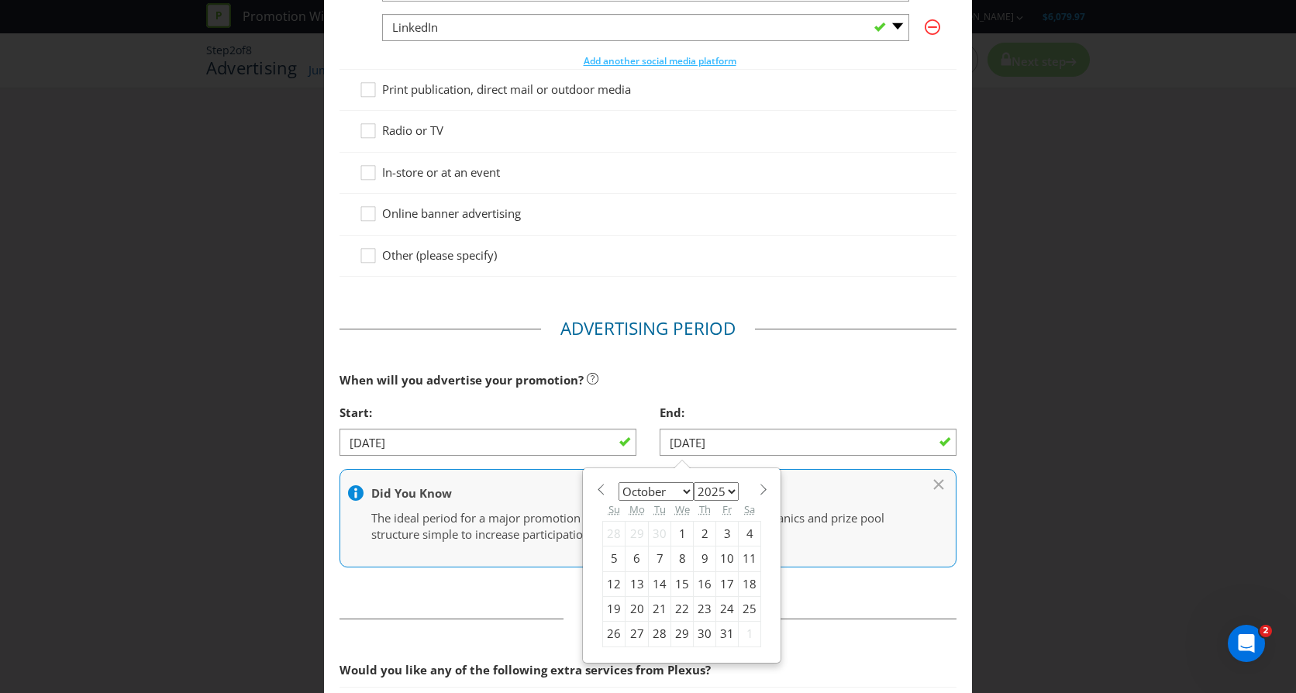
type input "[DATE]"
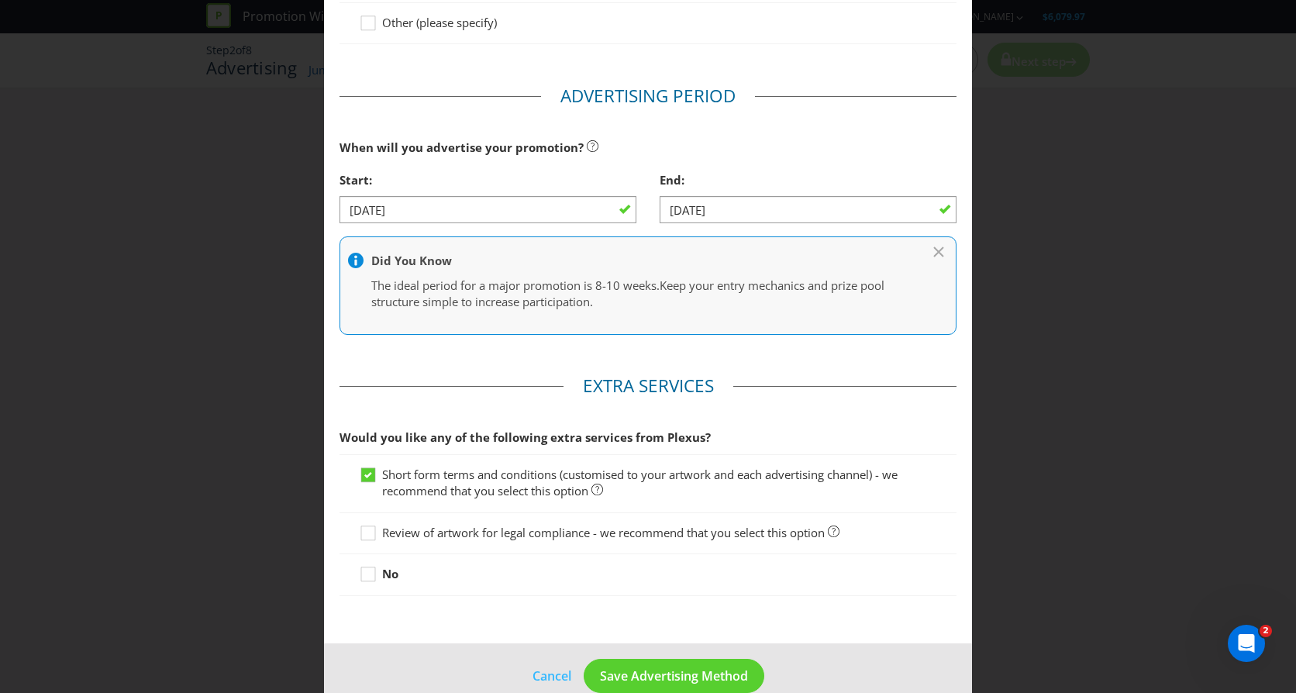
scroll to position [571, 0]
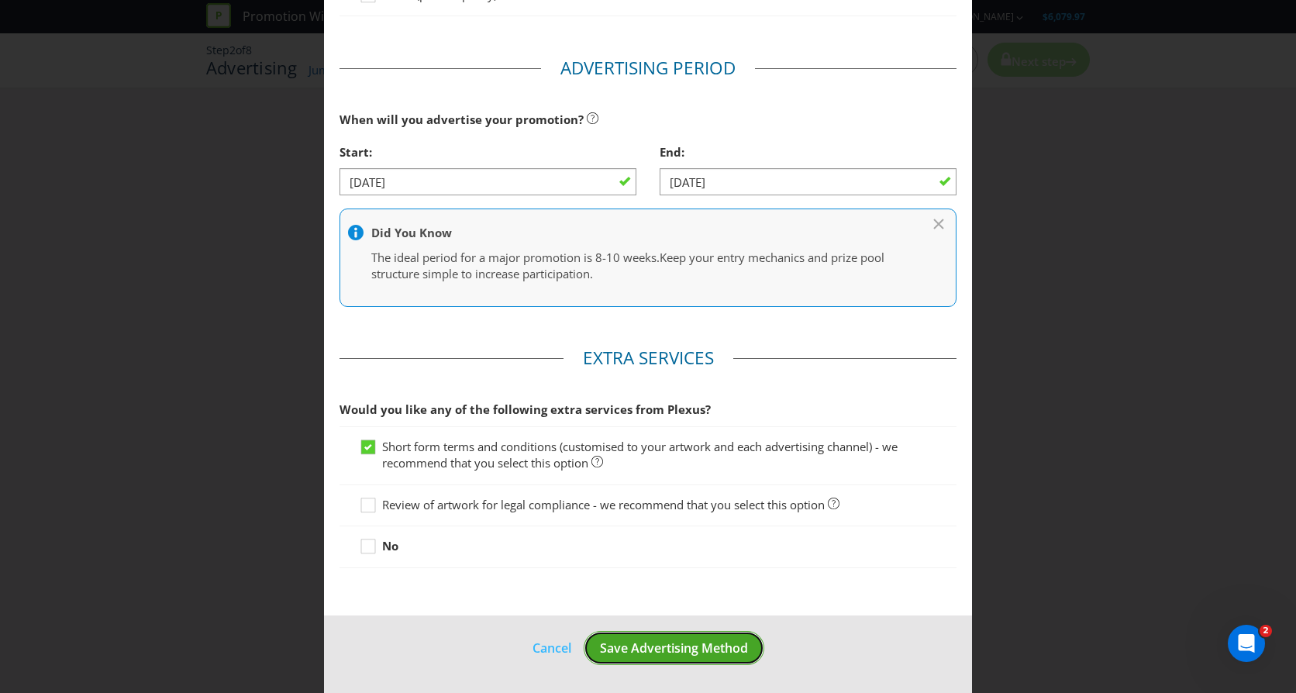
click at [661, 653] on span "Save Advertising Method" at bounding box center [674, 648] width 148 height 17
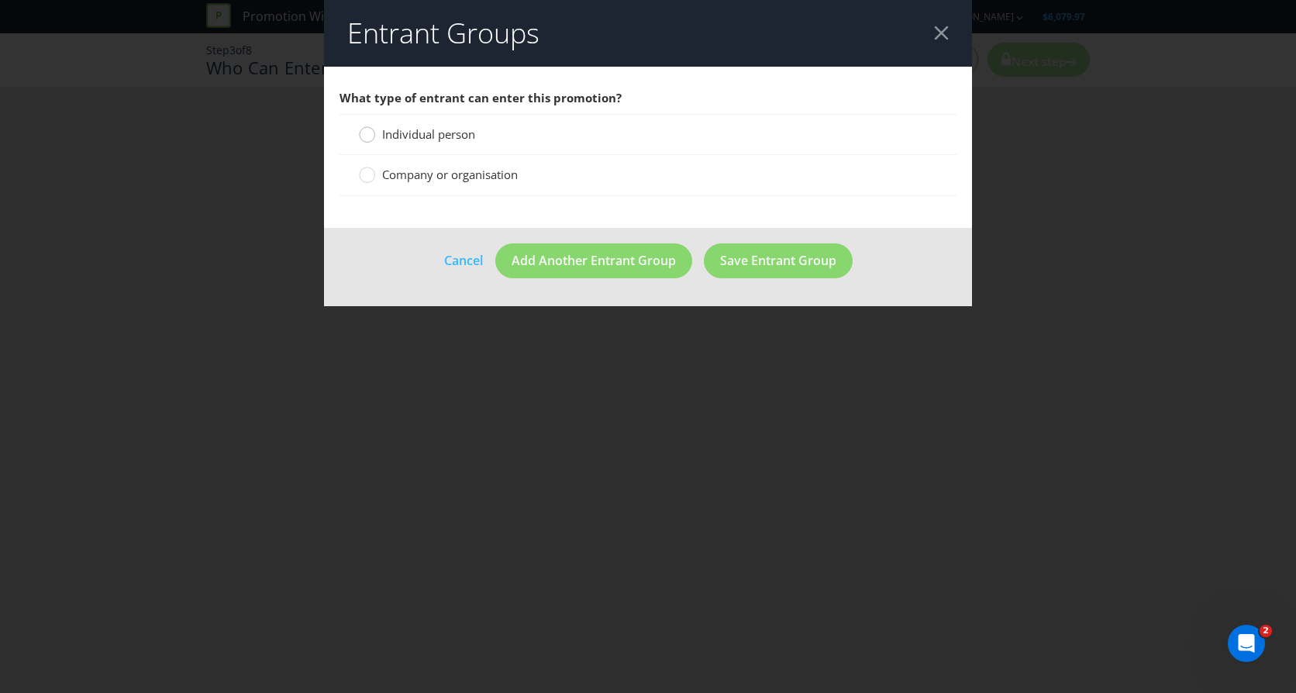
click at [365, 128] on div at bounding box center [368, 130] width 8 height 8
click at [0, 0] on input "Individual person" at bounding box center [0, 0] width 0 height 0
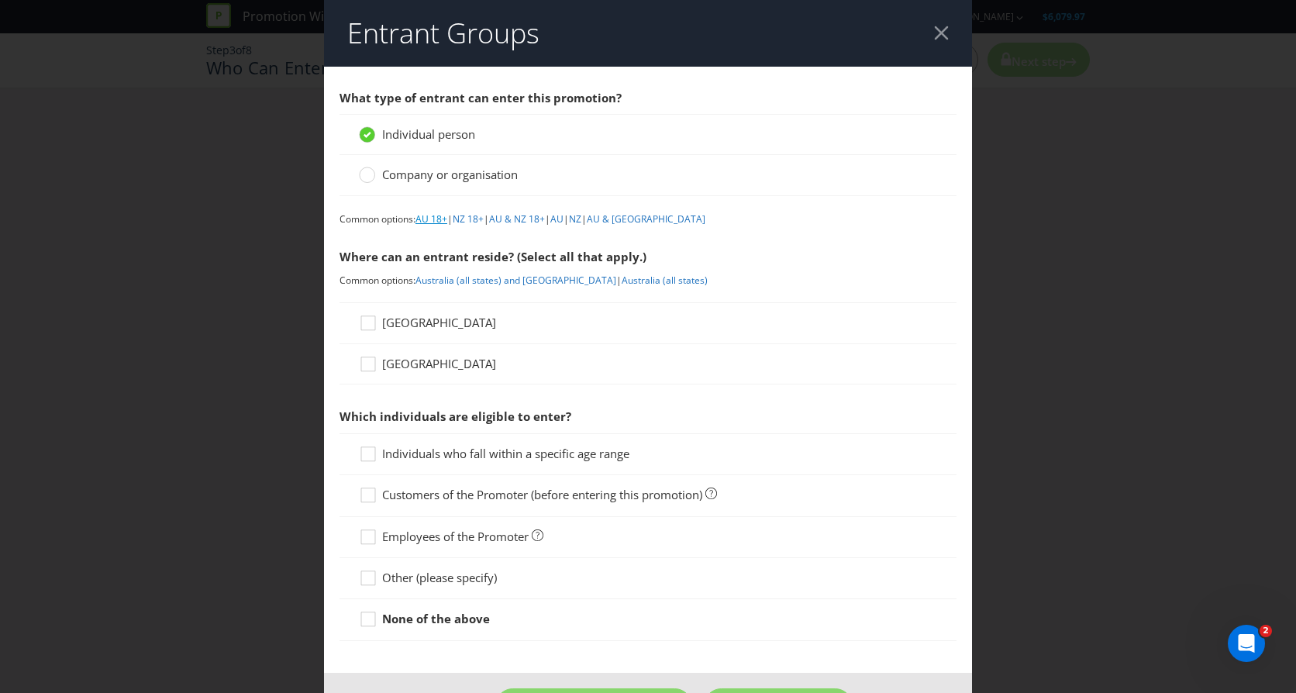
click at [432, 217] on link "AU 18+" at bounding box center [432, 218] width 32 height 13
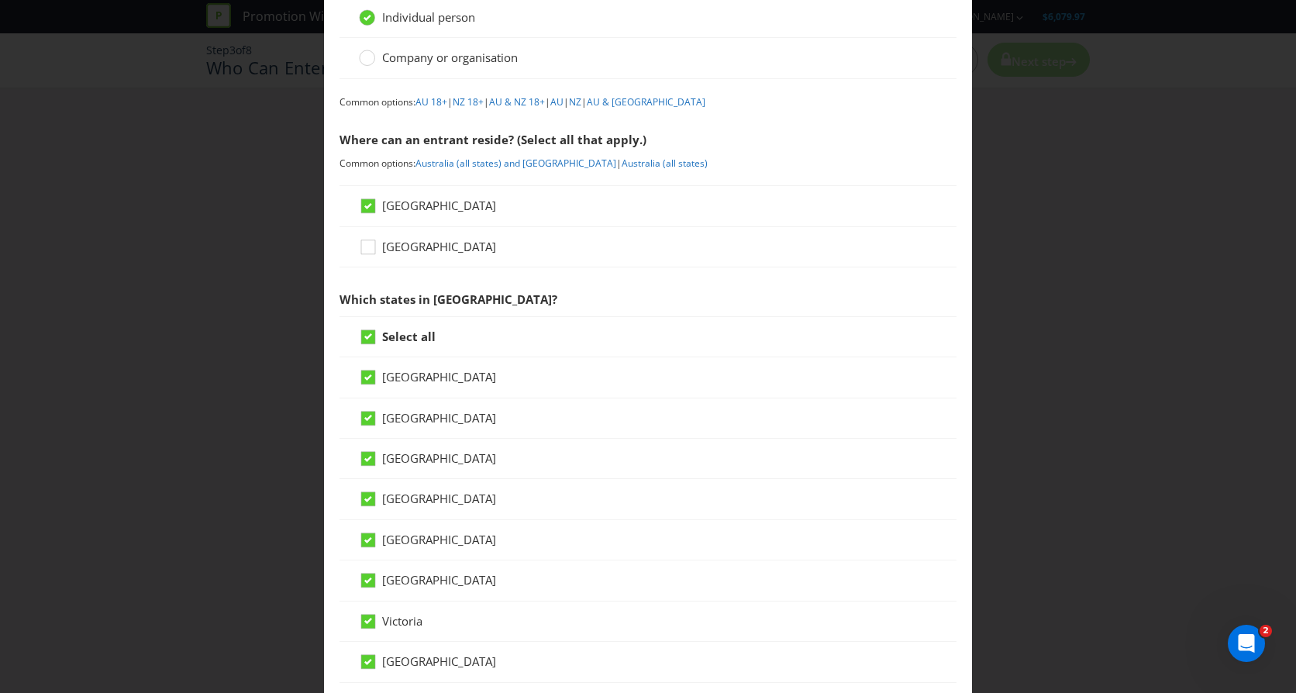
scroll to position [167, 0]
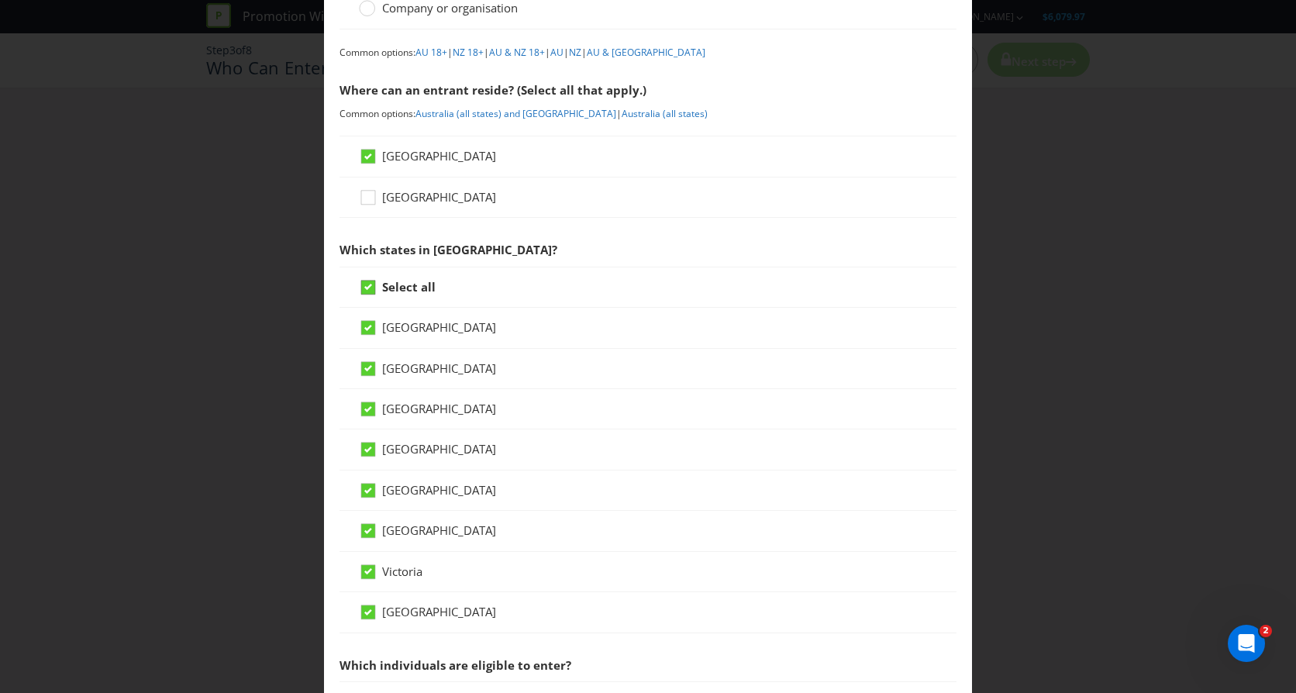
click at [364, 284] on icon at bounding box center [368, 287] width 8 height 6
click at [0, 0] on input "Select all" at bounding box center [0, 0] width 0 height 0
click at [367, 368] on icon at bounding box center [370, 371] width 23 height 23
click at [0, 0] on input "[GEOGRAPHIC_DATA]" at bounding box center [0, 0] width 0 height 0
click at [365, 448] on div at bounding box center [368, 444] width 8 height 8
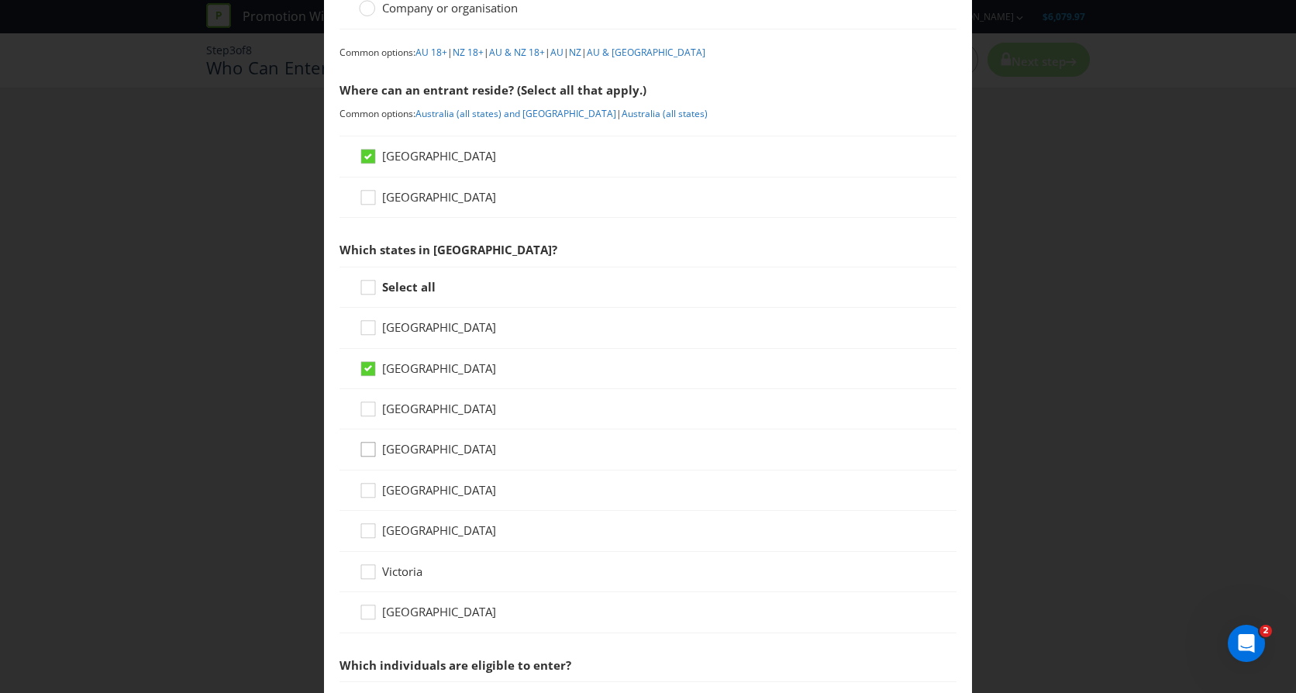
click at [0, 0] on input "[GEOGRAPHIC_DATA]" at bounding box center [0, 0] width 0 height 0
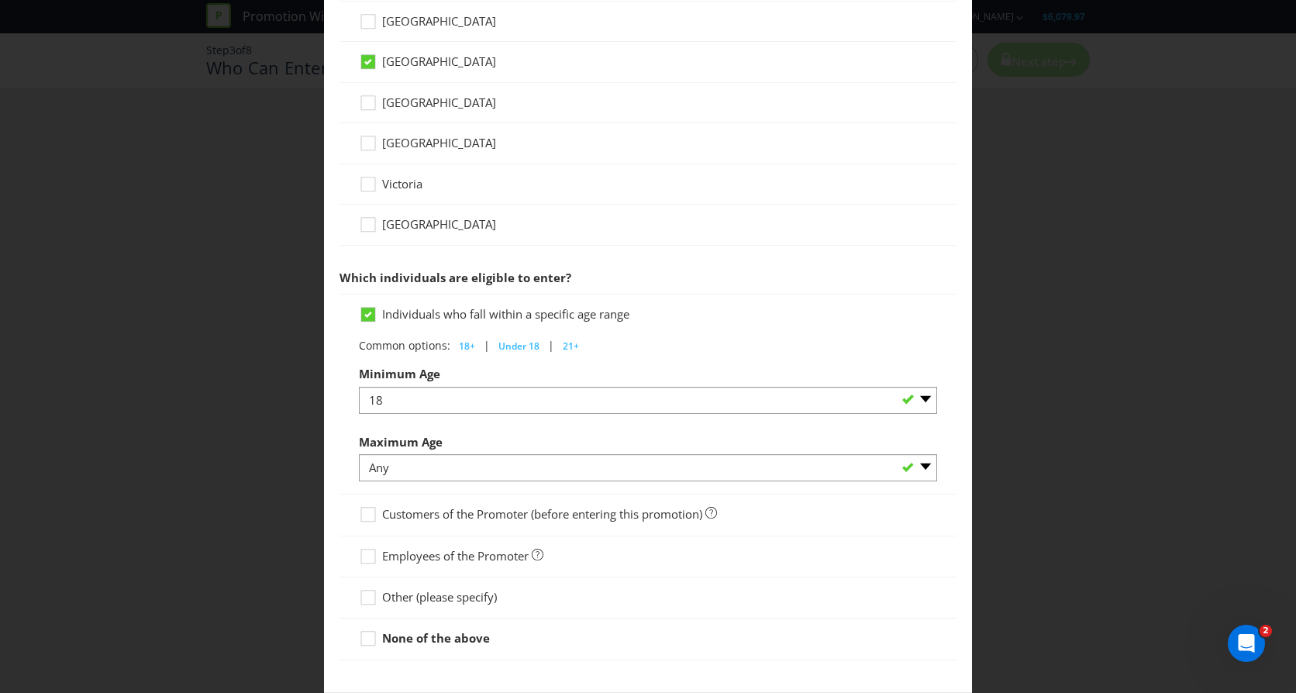
scroll to position [632, 0]
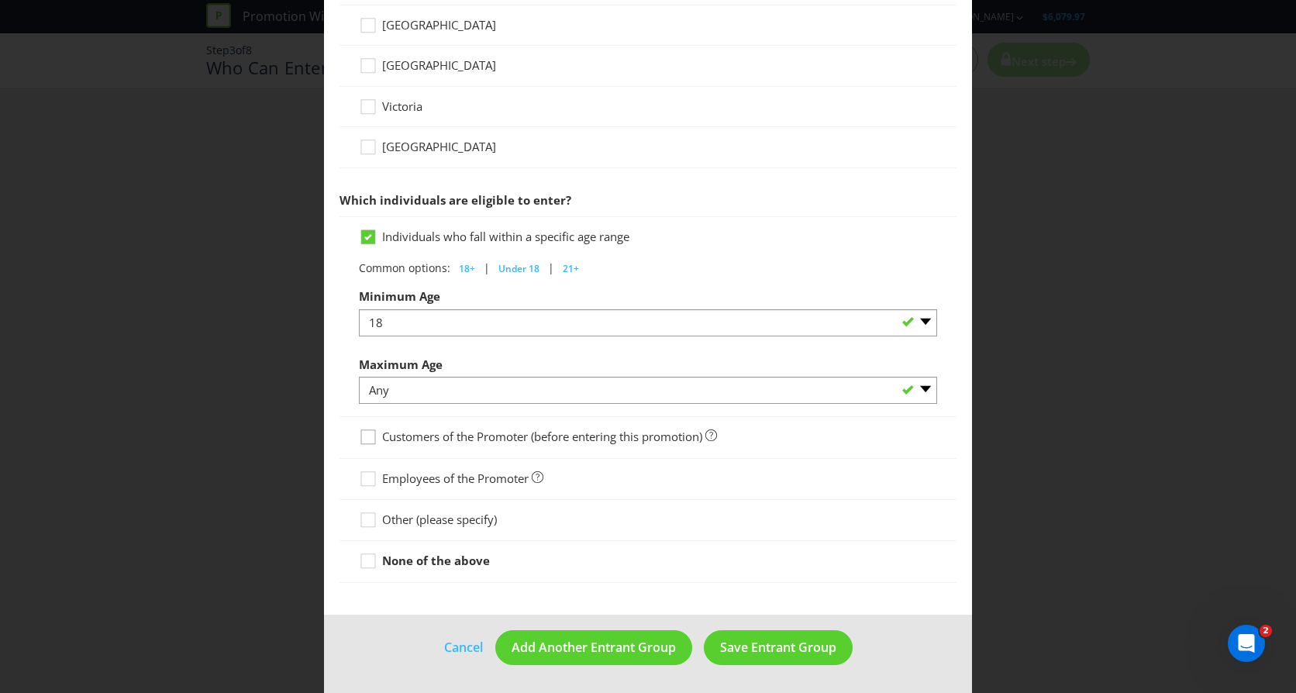
click at [367, 434] on div at bounding box center [368, 432] width 8 height 8
click at [0, 0] on input "Customers of the Promoter (before entering this promotion)" at bounding box center [0, 0] width 0 height 0
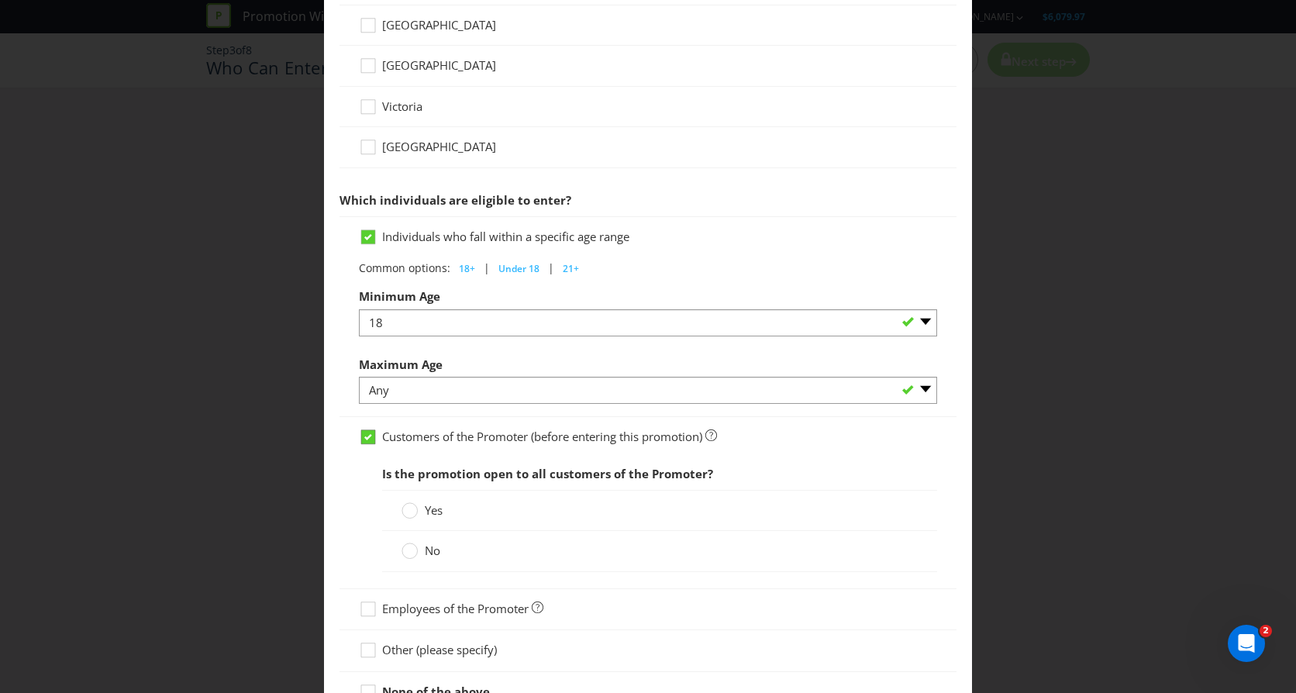
click at [367, 434] on icon at bounding box center [368, 437] width 8 height 6
click at [0, 0] on input "Customers of the Promoter (before entering this promotion)" at bounding box center [0, 0] width 0 height 0
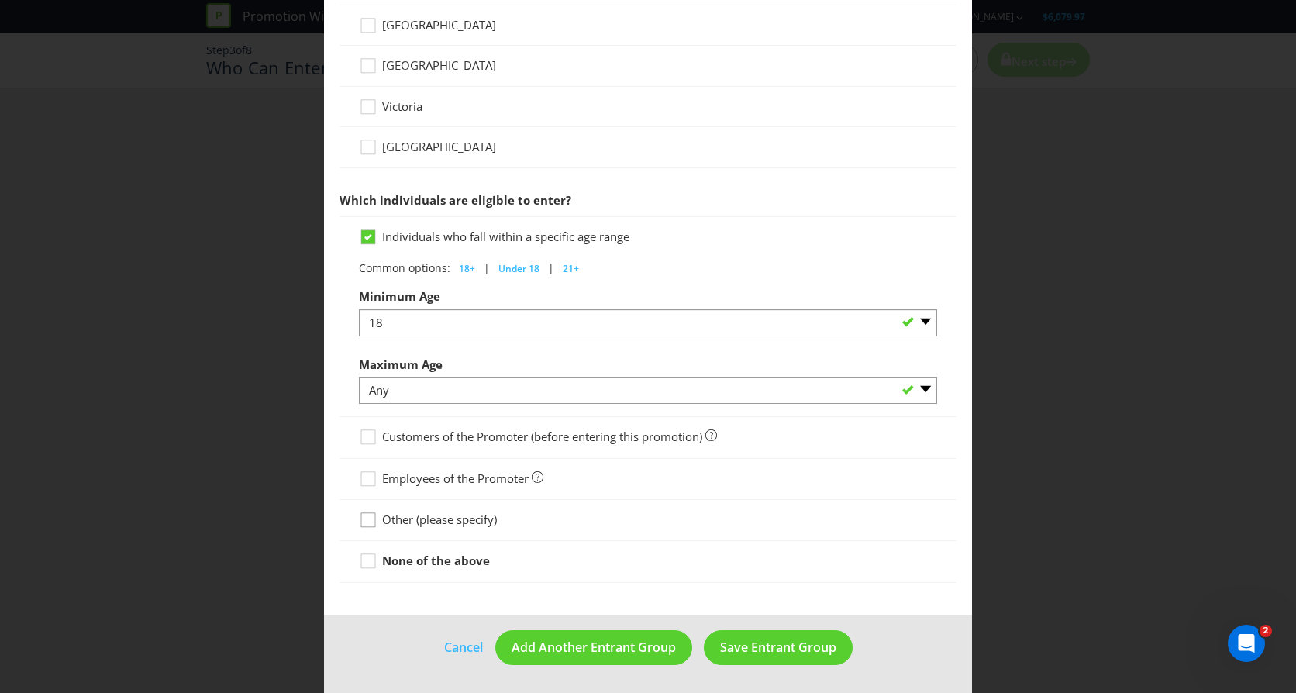
click at [368, 519] on icon at bounding box center [370, 523] width 23 height 23
click at [0, 0] on input "Other (please specify)" at bounding box center [0, 0] width 0 height 0
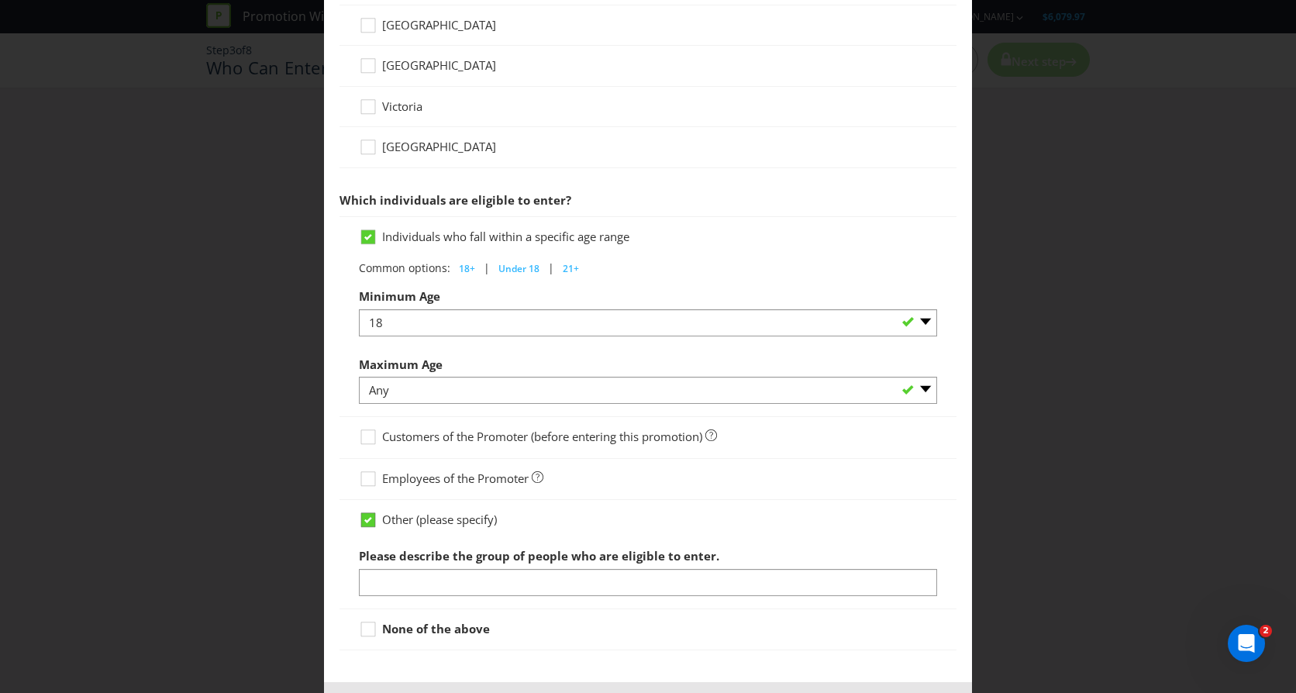
scroll to position [699, 0]
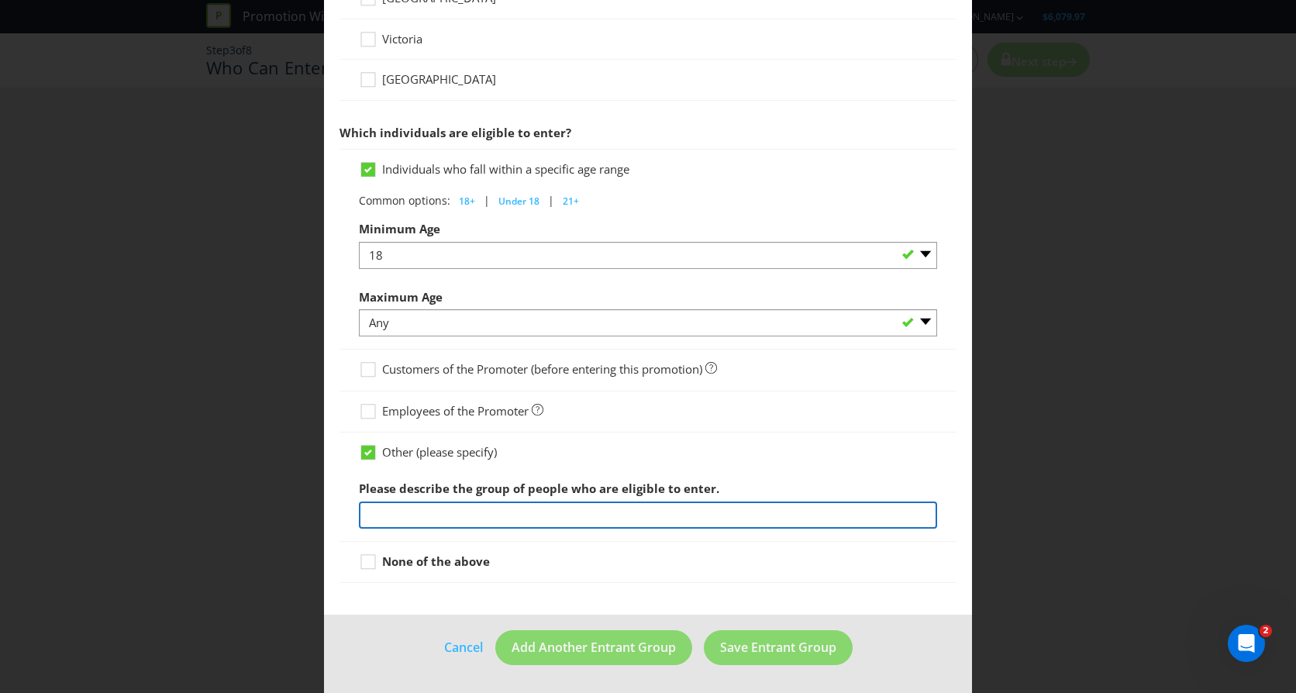
click at [393, 515] on input "text" at bounding box center [648, 515] width 578 height 27
type input "All customers and non customers (excluding Employees)"
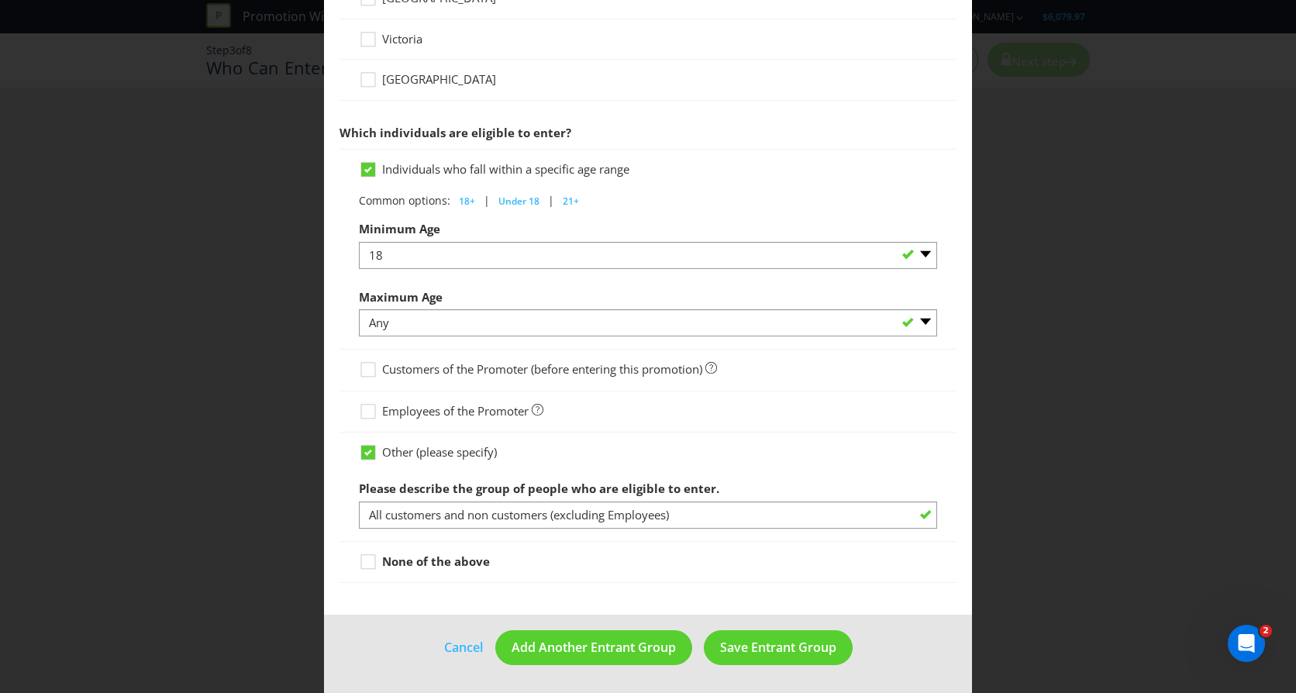
click at [682, 560] on div "None of the above" at bounding box center [648, 562] width 578 height 16
click at [787, 645] on span "Save Entrant Group" at bounding box center [778, 647] width 116 height 17
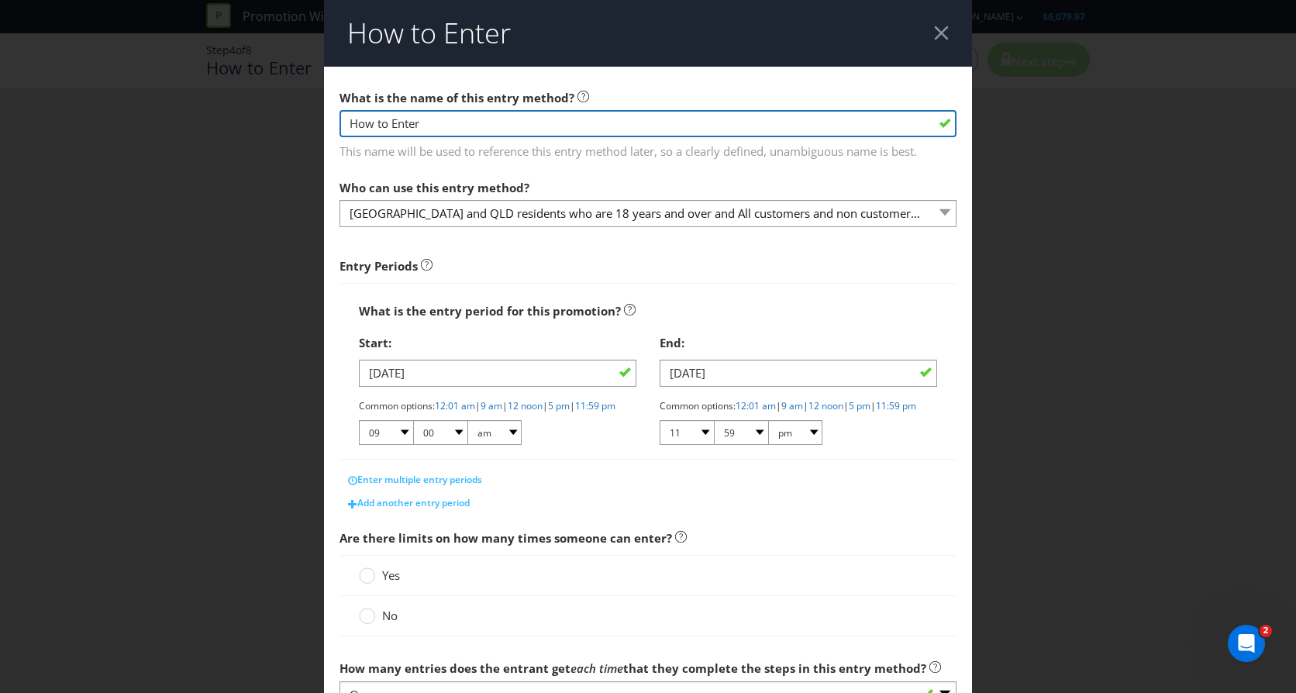
click at [449, 131] on input "How to Enter" at bounding box center [648, 123] width 617 height 27
type input "H"
click at [459, 123] on input "Follow Community bank Tugun's Facebook Page and vote for 1 koala [PERSON_NAME] …" at bounding box center [648, 123] width 617 height 27
click at [606, 122] on input "Follow Community Bank Tugun's Facebook Page and vote for 1 koala [PERSON_NAME] …" at bounding box center [648, 123] width 617 height 27
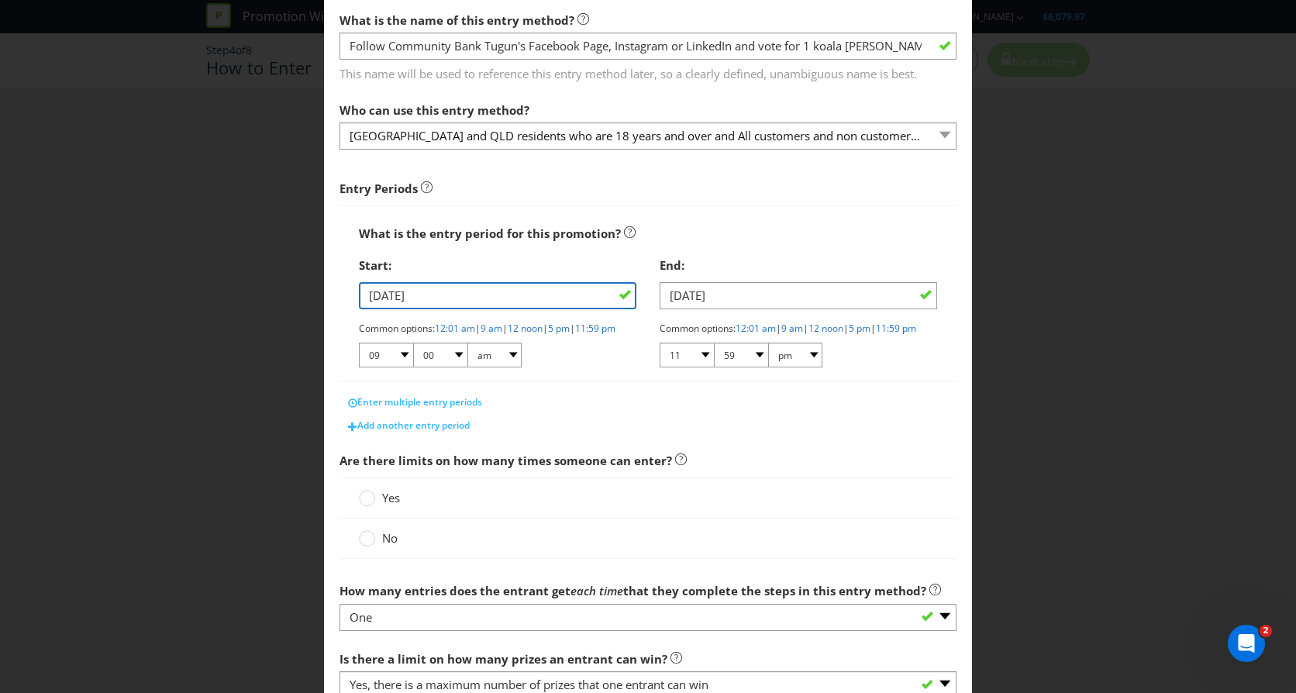
click at [449, 298] on input "[DATE]" at bounding box center [498, 295] width 278 height 27
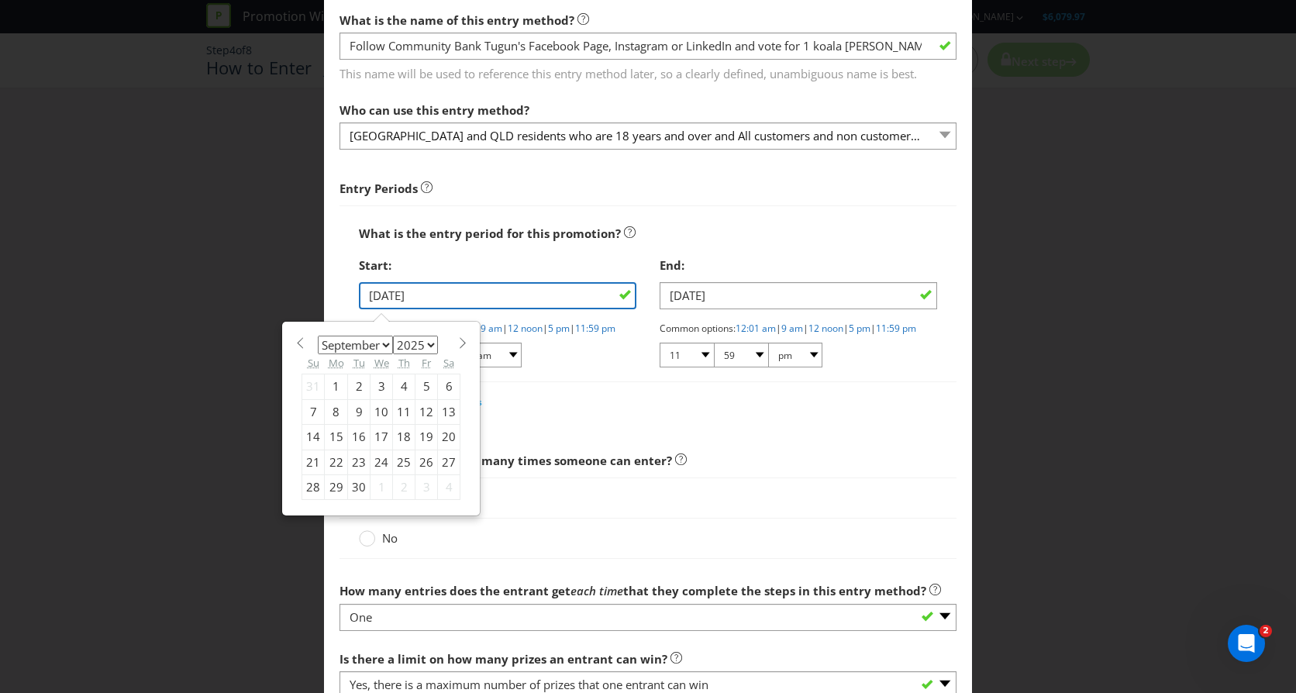
click at [449, 298] on input "[DATE]" at bounding box center [498, 295] width 278 height 27
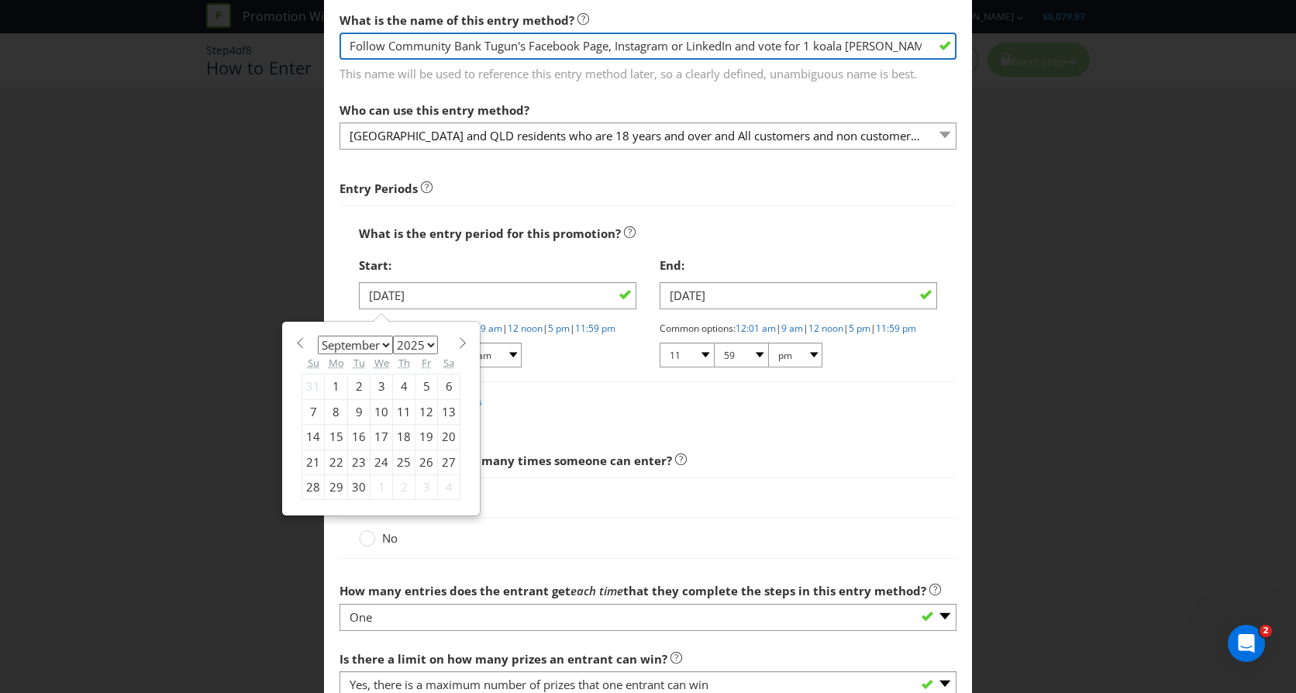
click at [383, 46] on input "Follow Community Bank Tugun's Facebook Page, Instagram or LinkedIn and vote for…" at bounding box center [648, 46] width 617 height 27
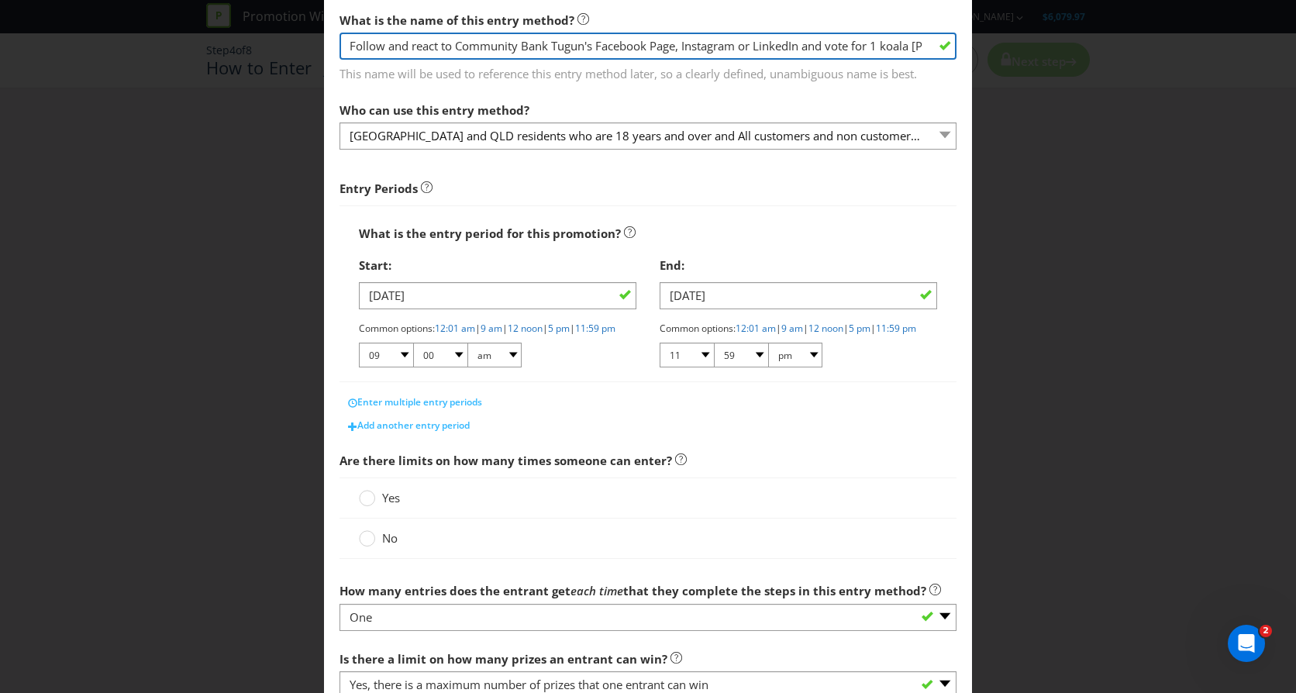
type input "Follow and react to Community Bank Tugun's Facebook Page, Instagram or LinkedIn…"
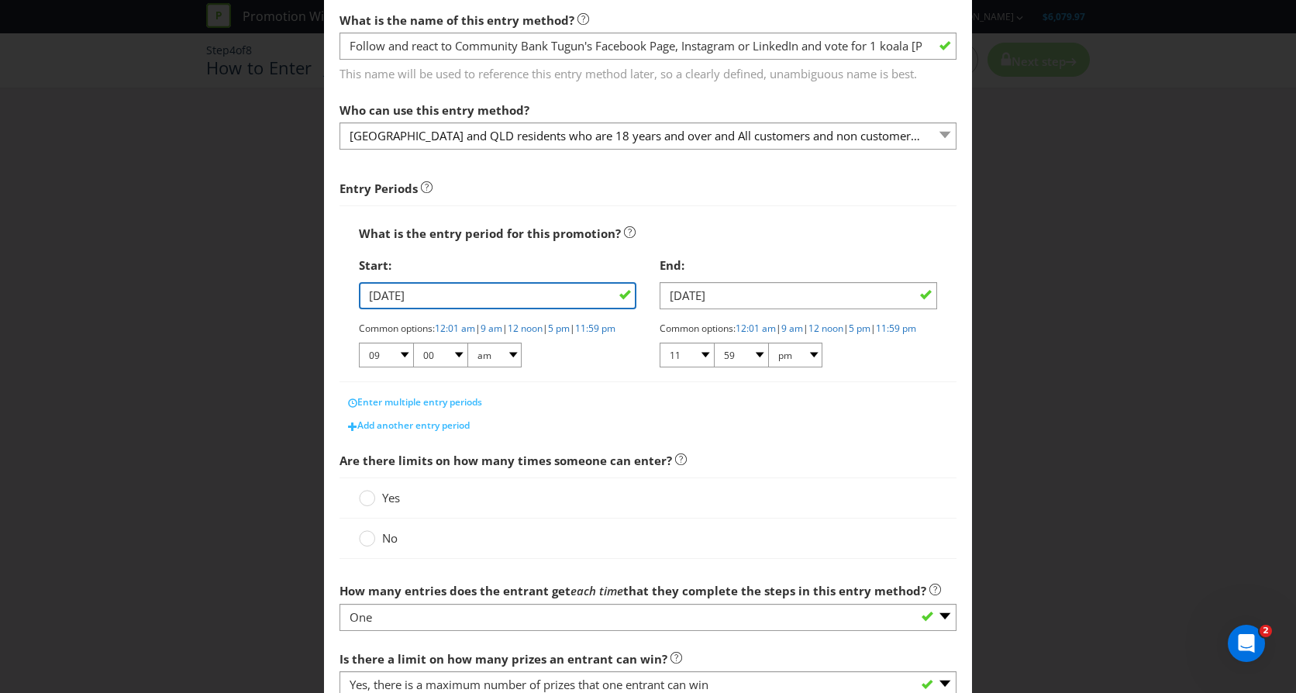
click at [455, 302] on input "[DATE]" at bounding box center [498, 295] width 278 height 27
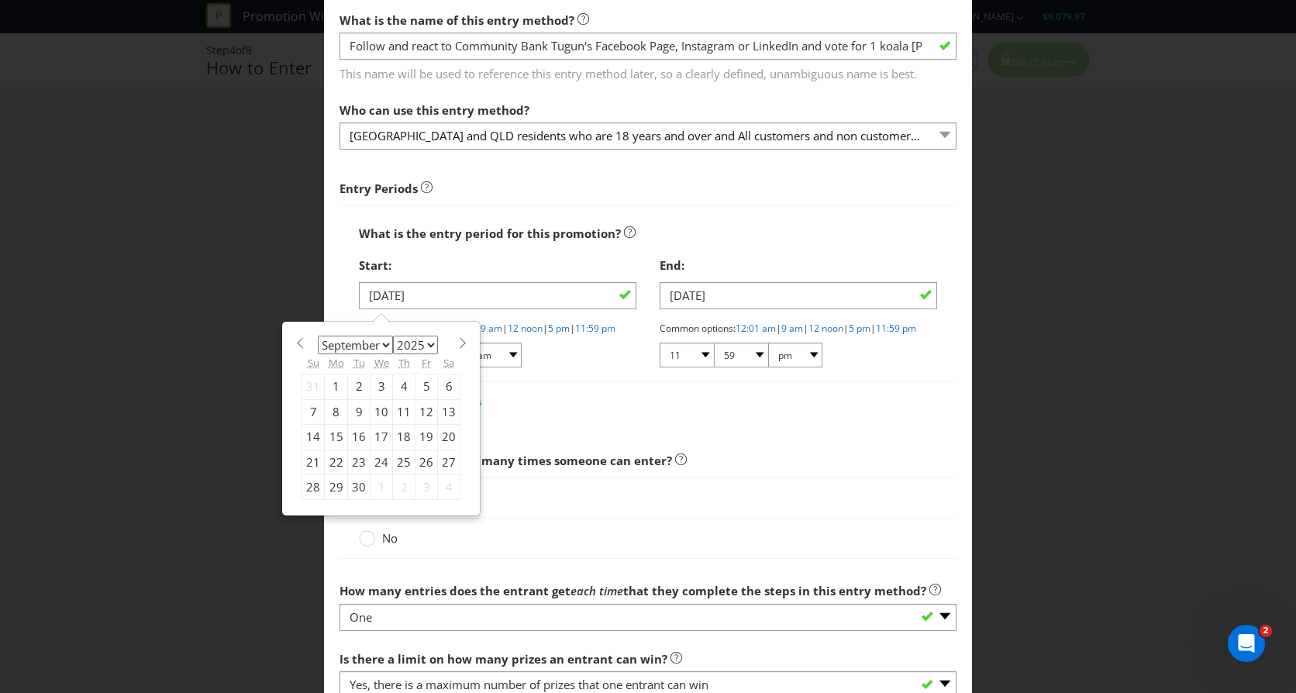
click at [383, 343] on select "January February March April May June July August September October November De…" at bounding box center [355, 345] width 75 height 19
select select "9"
click at [318, 336] on select "January February March April May June July August September October November De…" at bounding box center [355, 345] width 75 height 19
click at [378, 381] on div "1" at bounding box center [382, 386] width 22 height 25
type input "[DATE]"
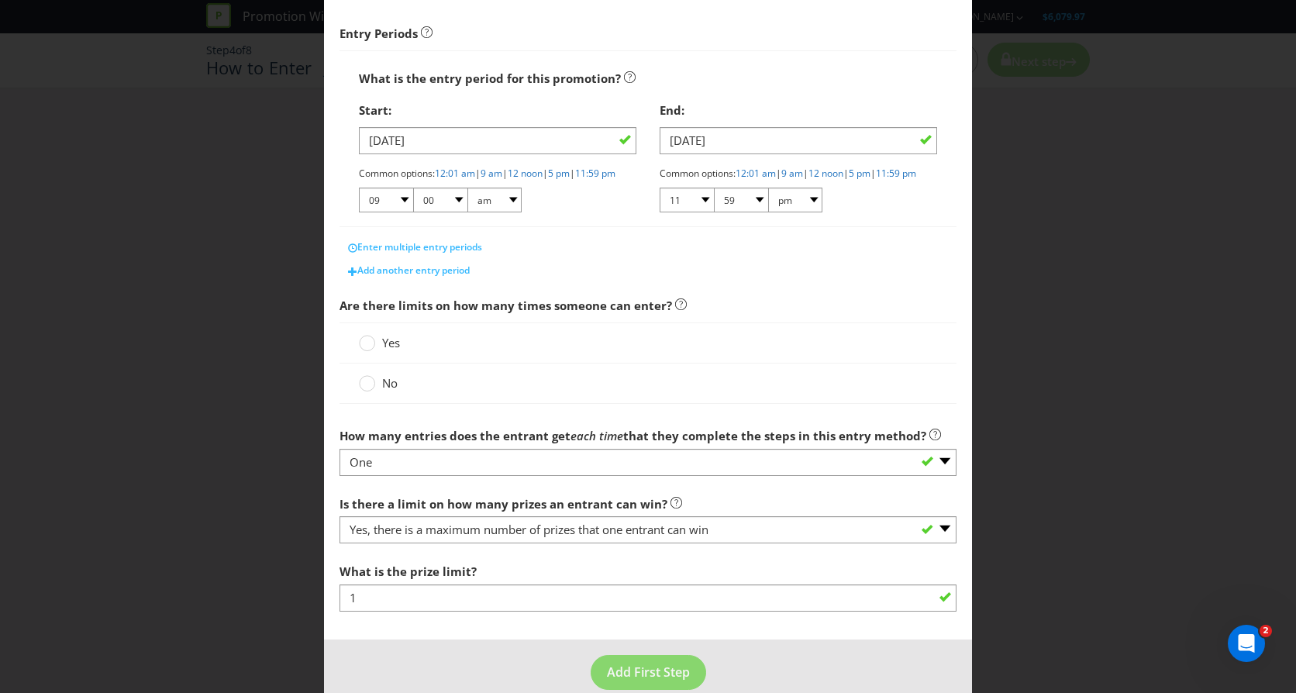
scroll to position [271, 0]
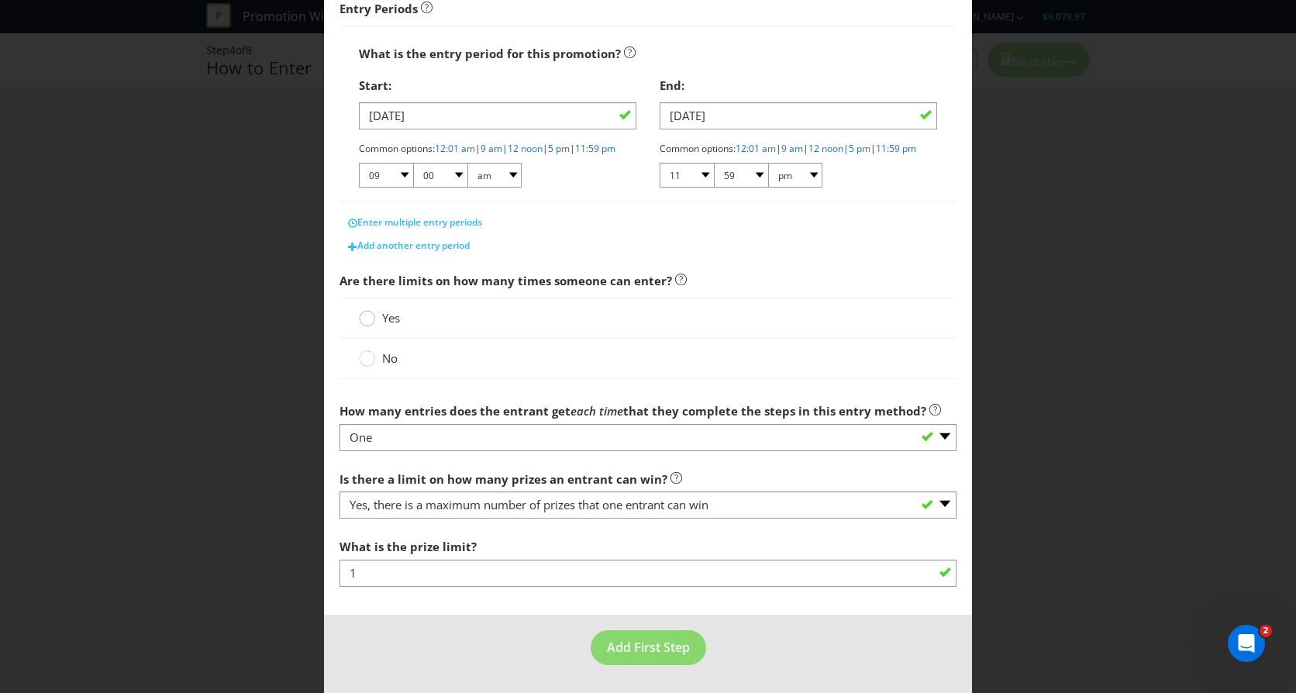
click at [364, 317] on div at bounding box center [368, 313] width 8 height 8
click at [0, 0] on input "Yes" at bounding box center [0, 0] width 0 height 0
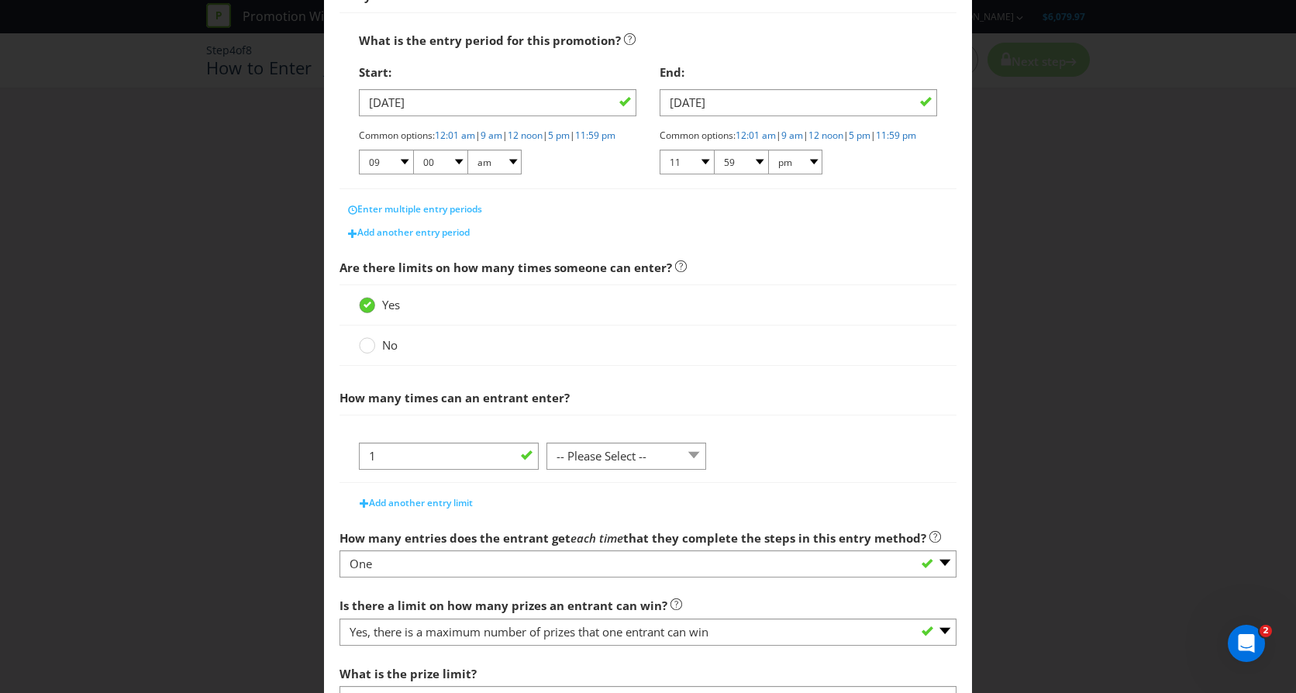
click at [364, 308] on icon at bounding box center [368, 305] width 8 height 6
click at [0, 0] on input "Yes" at bounding box center [0, 0] width 0 height 0
click at [364, 354] on circle at bounding box center [368, 346] width 16 height 16
click at [0, 0] on input "No" at bounding box center [0, 0] width 0 height 0
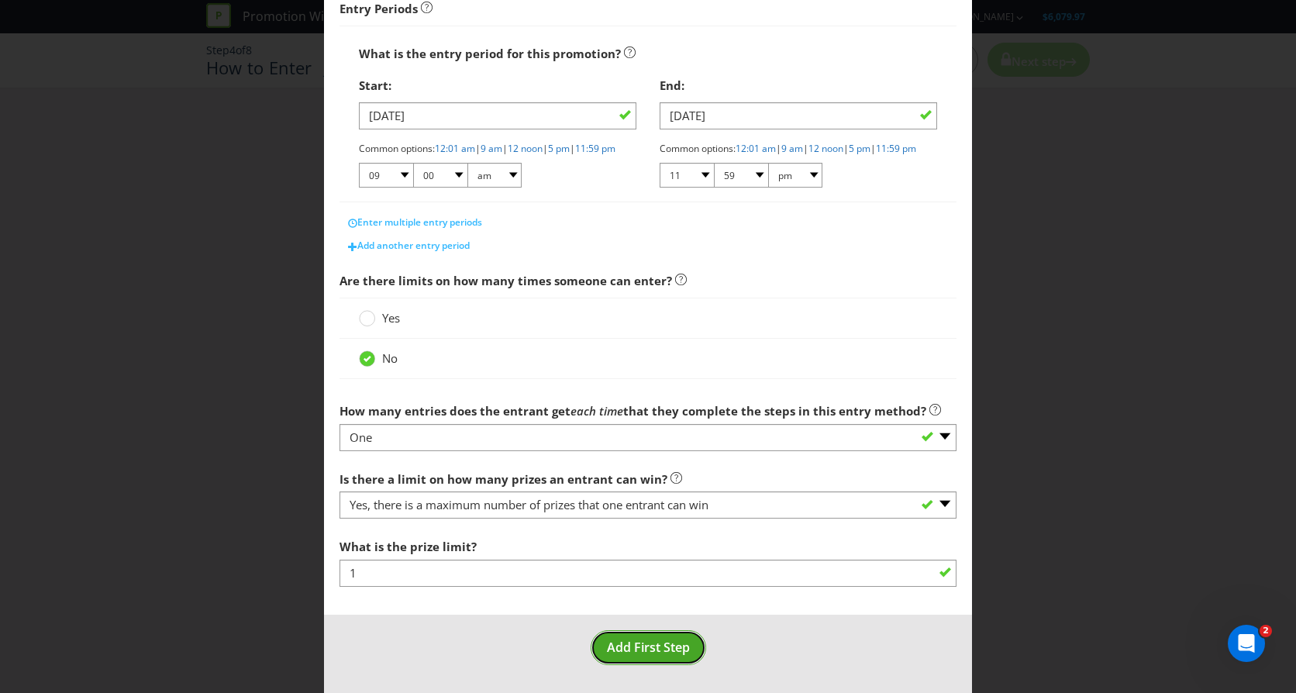
click at [655, 646] on span "Add First Step" at bounding box center [648, 647] width 83 height 17
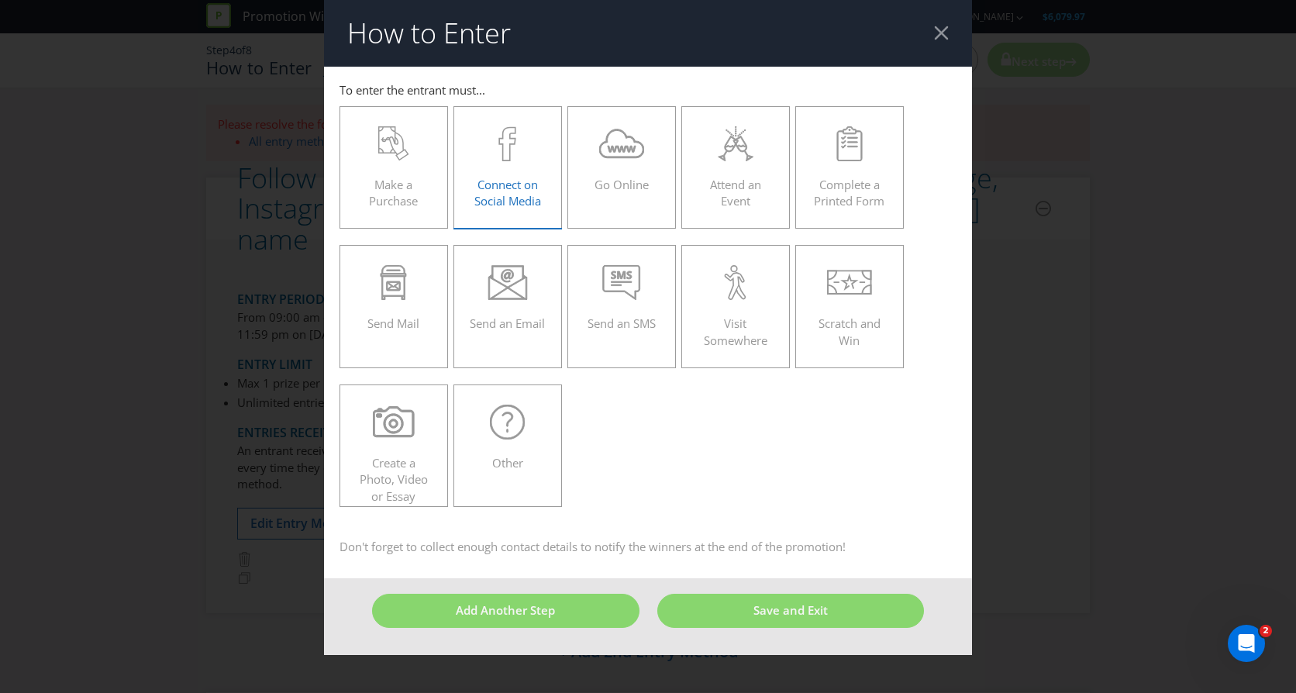
click at [505, 155] on icon at bounding box center [507, 143] width 18 height 35
click at [0, 0] on input "Connect on Social Media" at bounding box center [0, 0] width 0 height 0
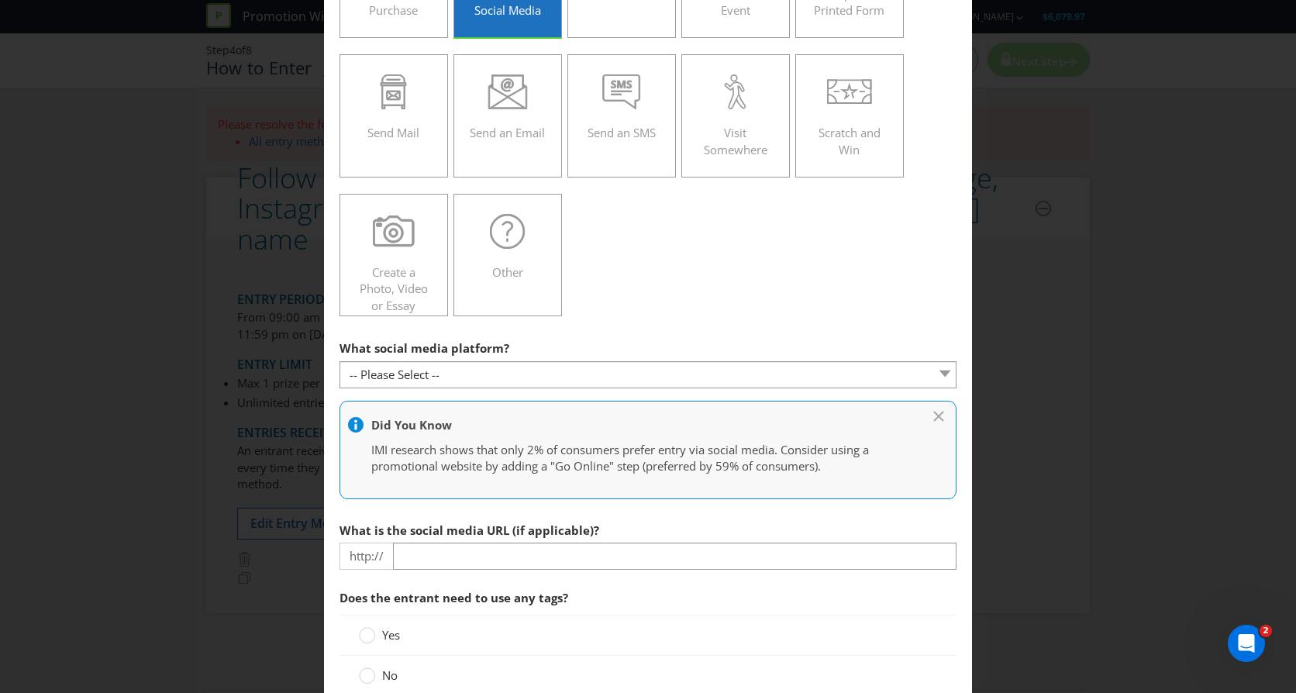
scroll to position [233, 0]
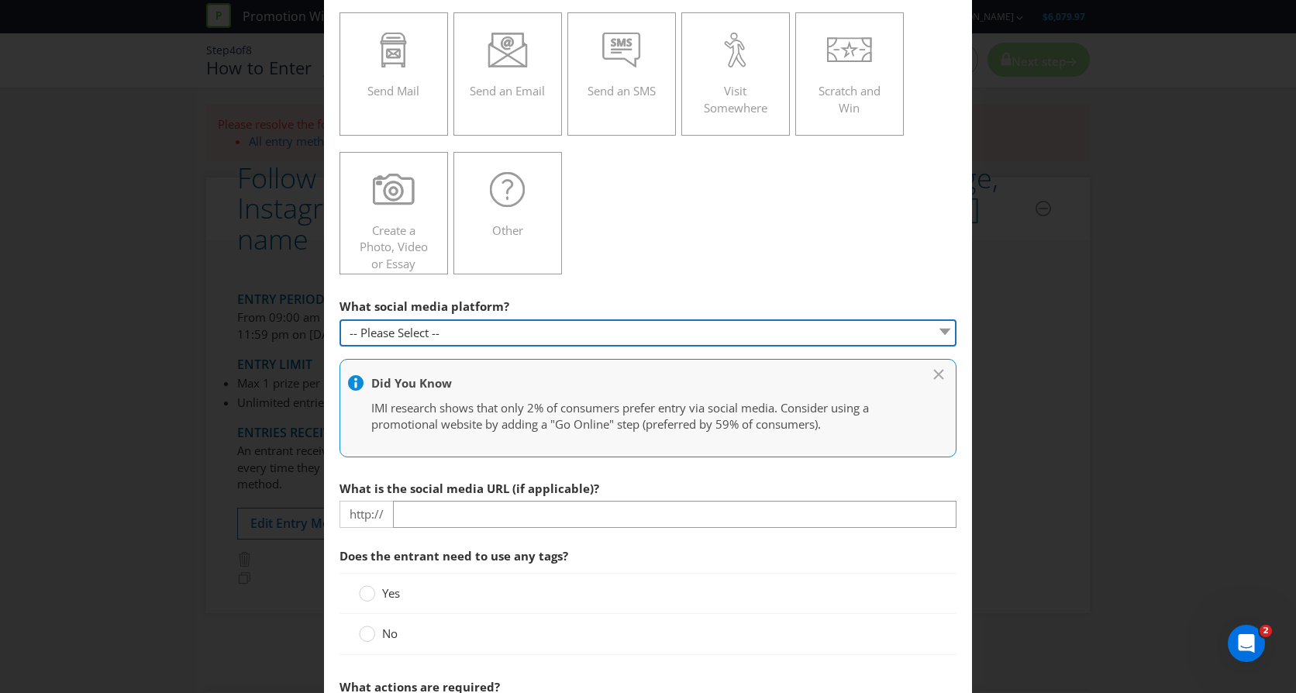
click at [464, 329] on select "-- Please Select -- Facebook X Instagram Snapchat Pinterest Tumblr Youtube Othe…" at bounding box center [648, 332] width 617 height 27
select select "FACEBOOK"
click at [340, 319] on select "-- Please Select -- Facebook X Instagram Snapchat Pinterest Tumblr Youtube Othe…" at bounding box center [648, 332] width 617 height 27
type input "[DOMAIN_NAME][URL]"
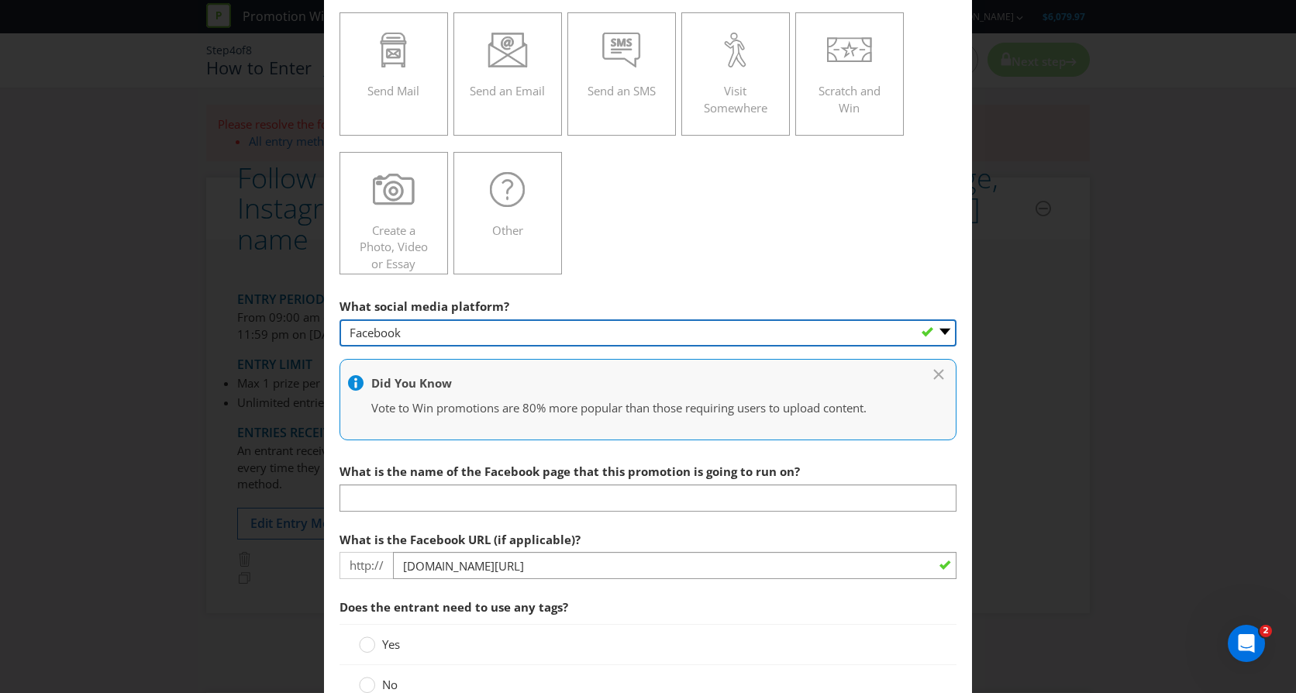
click at [936, 331] on select "-- Please Select -- Facebook X Instagram Snapchat Pinterest Tumblr Youtube Othe…" at bounding box center [648, 332] width 617 height 27
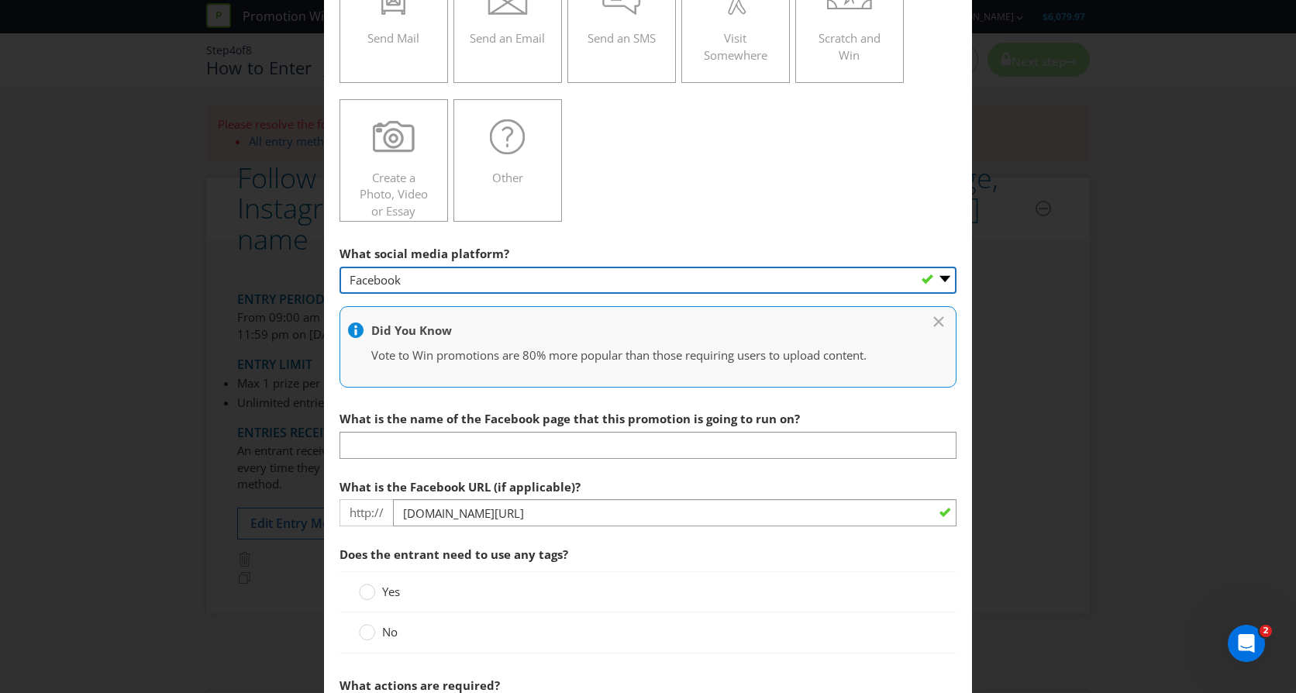
scroll to position [310, 0]
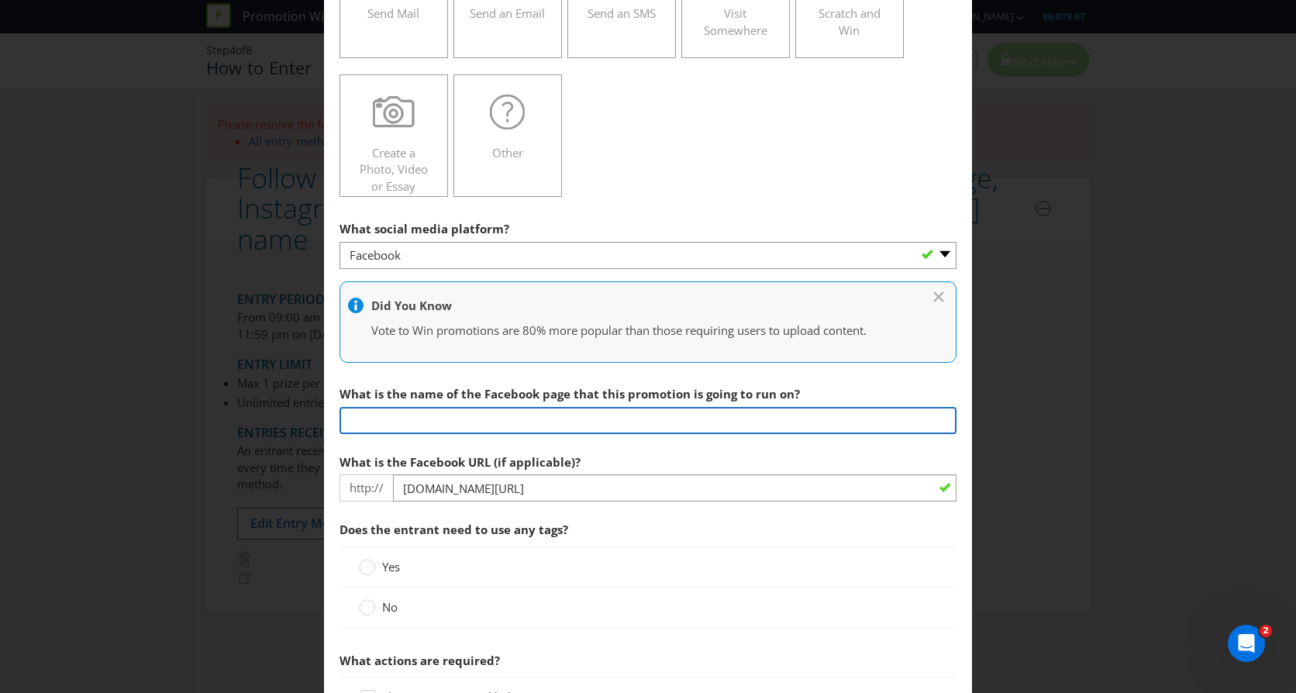
click at [741, 424] on input "text" at bounding box center [648, 420] width 617 height 27
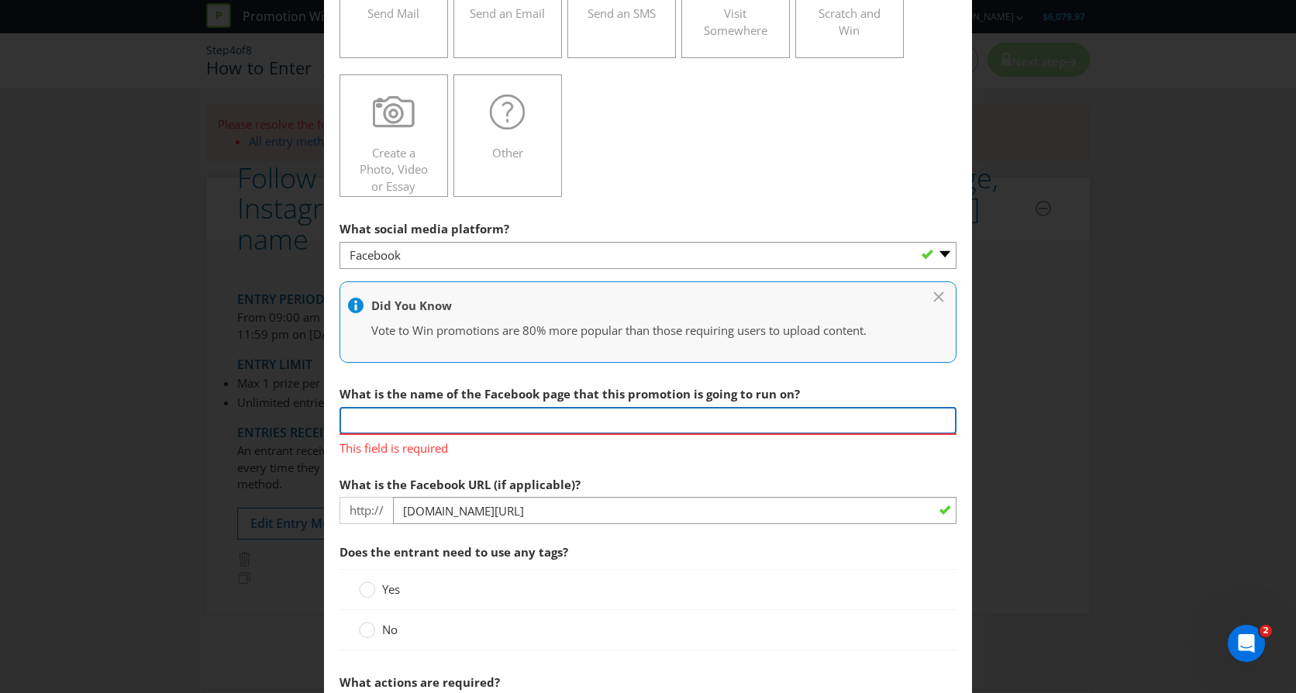
click at [635, 425] on input "text" at bounding box center [648, 420] width 617 height 27
paste input "[DOMAIN_NAME][URL]"
type input "[DOMAIN_NAME][URL]"
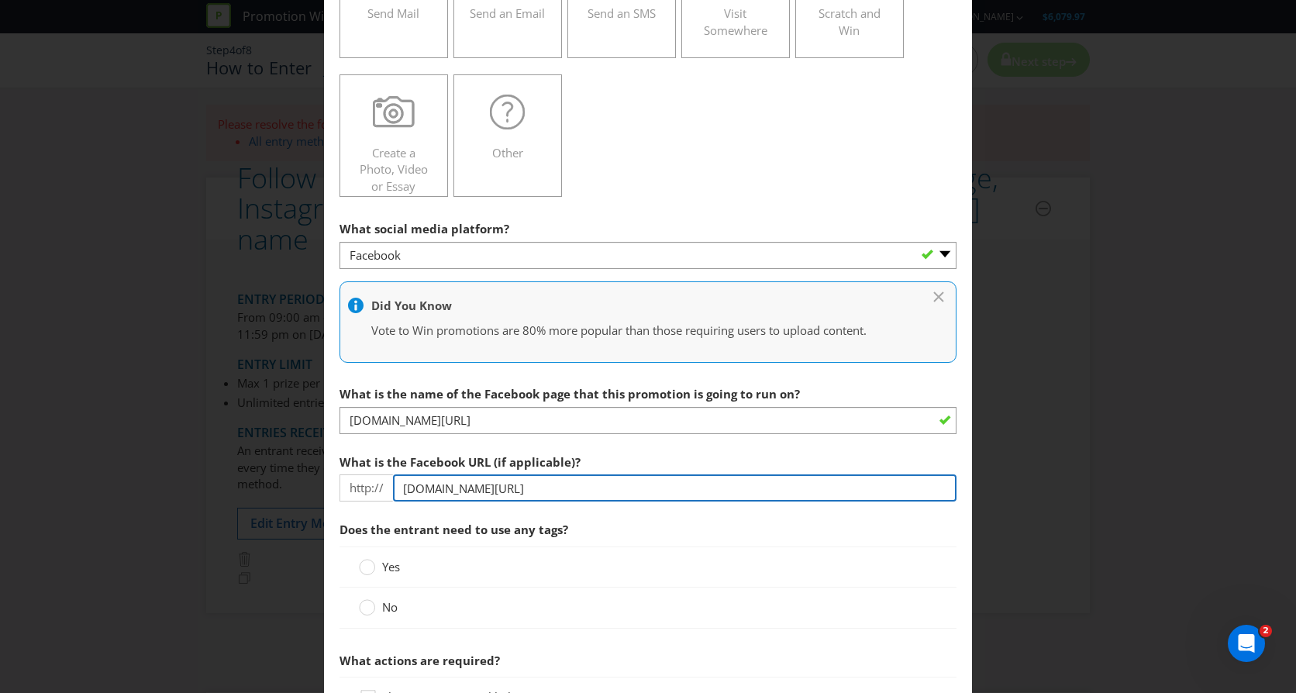
click at [540, 489] on input "[DOMAIN_NAME][URL]" at bounding box center [675, 487] width 564 height 27
drag, startPoint x: 540, startPoint y: 489, endPoint x: 333, endPoint y: 471, distance: 207.8
click at [371, 488] on div "http:// [DOMAIN_NAME][URL]" at bounding box center [648, 487] width 617 height 27
paste input "[URL][DOMAIN_NAME]"
type input "[URL][DOMAIN_NAME]"
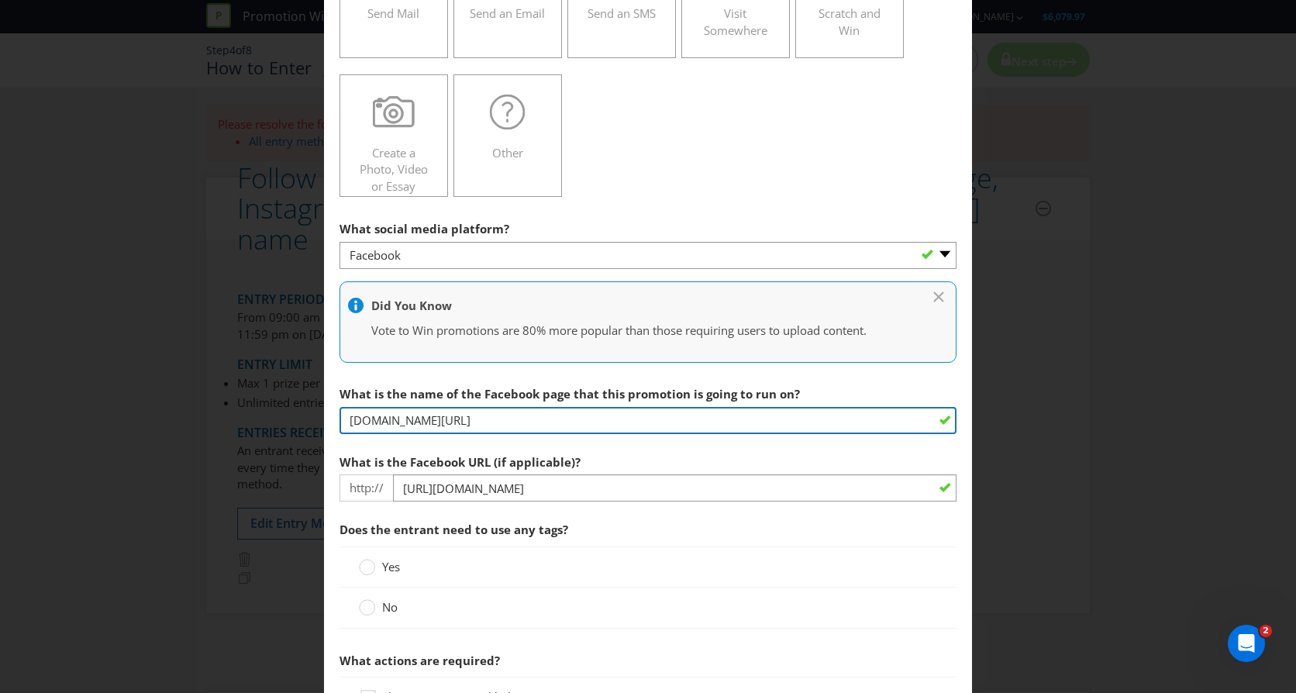
drag, startPoint x: 456, startPoint y: 418, endPoint x: 329, endPoint y: 397, distance: 128.9
click at [340, 416] on input "[DOMAIN_NAME][URL]" at bounding box center [648, 420] width 617 height 27
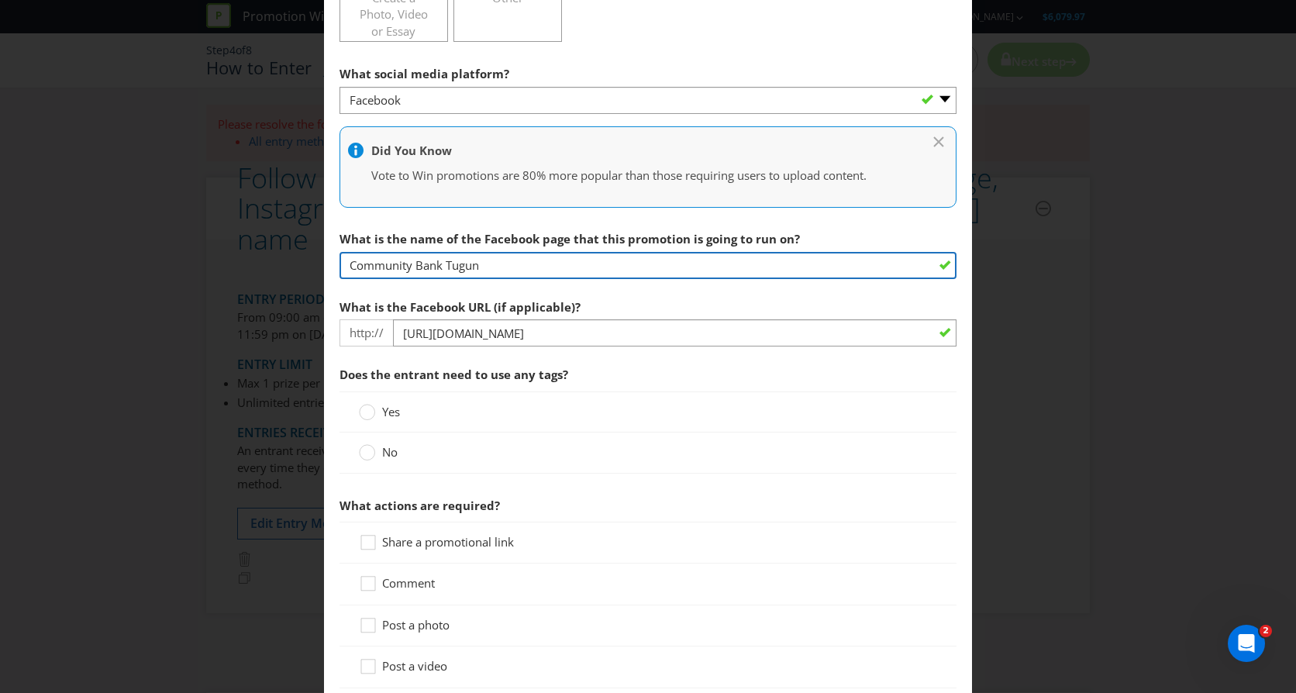
scroll to position [543, 0]
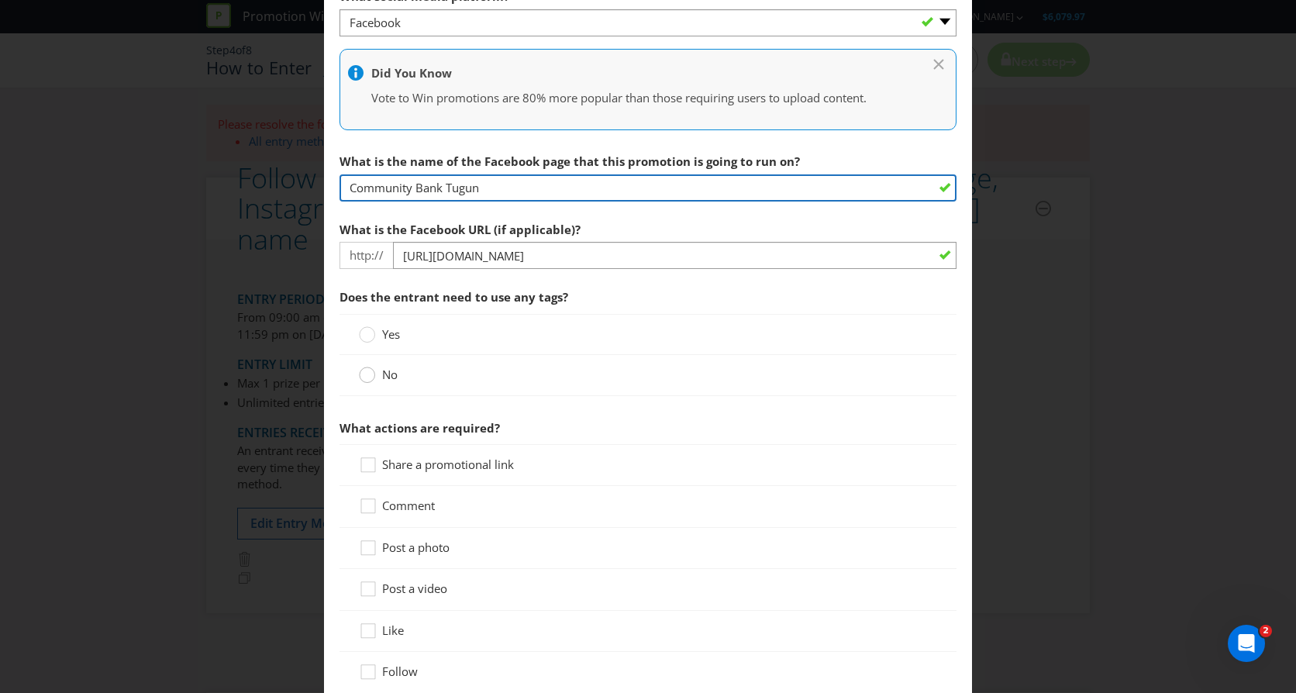
type input "Community Bank Tugun"
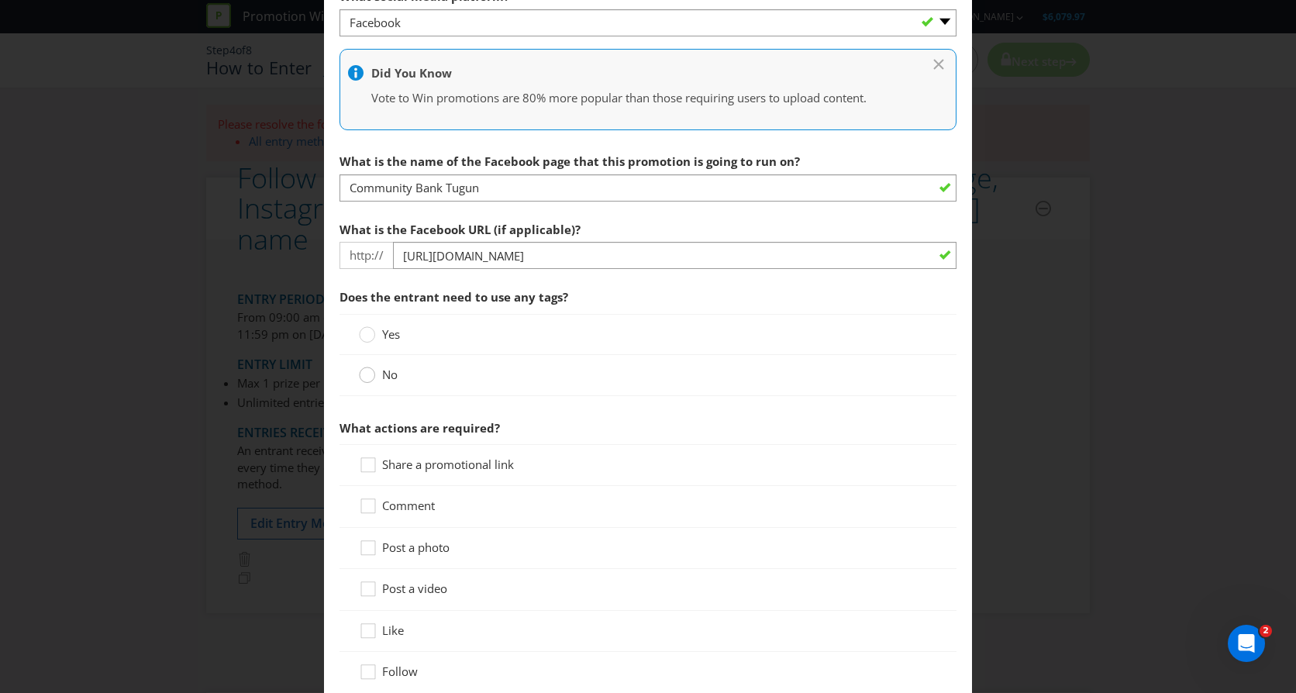
click at [364, 375] on circle at bounding box center [368, 375] width 16 height 16
click at [0, 0] on input "No" at bounding box center [0, 0] width 0 height 0
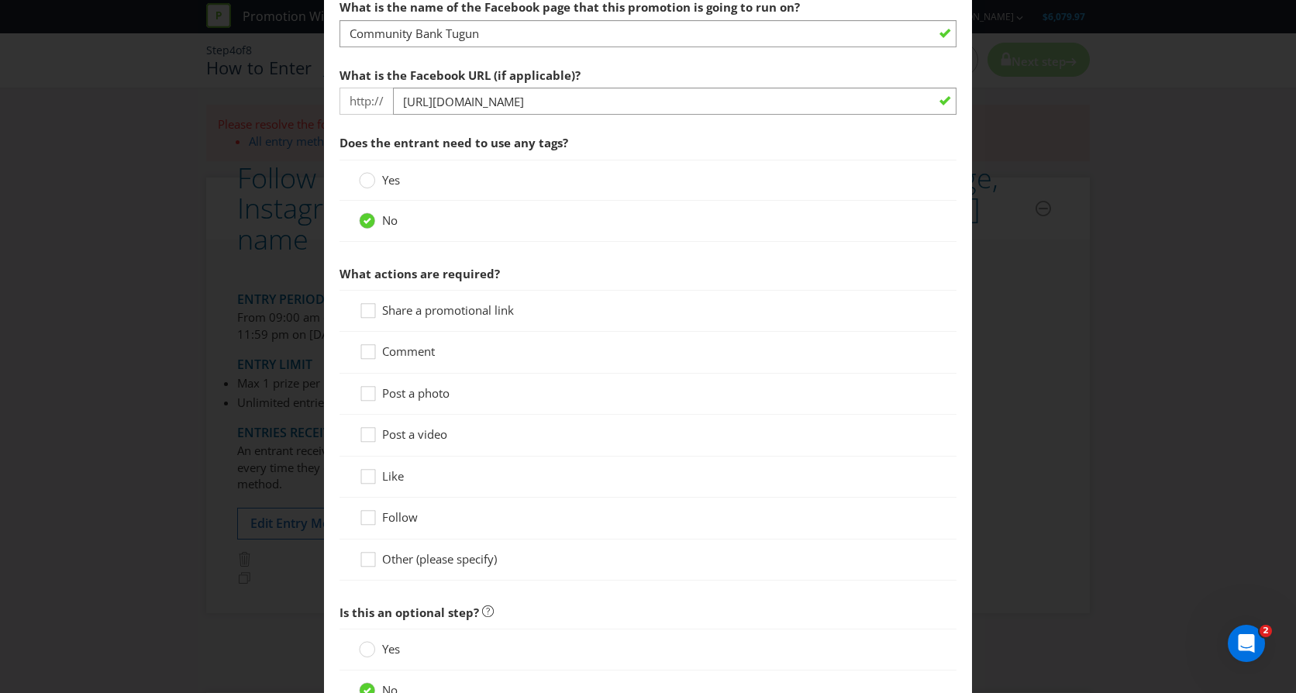
scroll to position [698, 0]
click at [366, 474] on div at bounding box center [368, 471] width 8 height 8
click at [0, 0] on input "Like" at bounding box center [0, 0] width 0 height 0
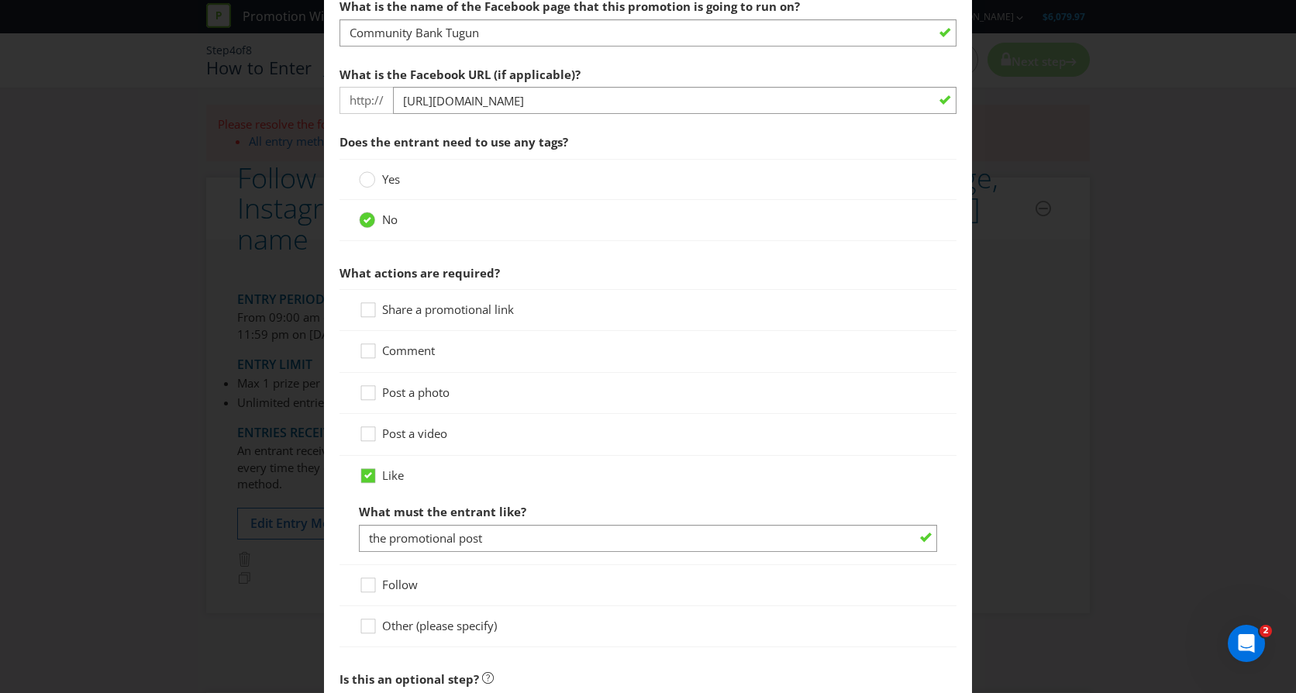
scroll to position [775, 0]
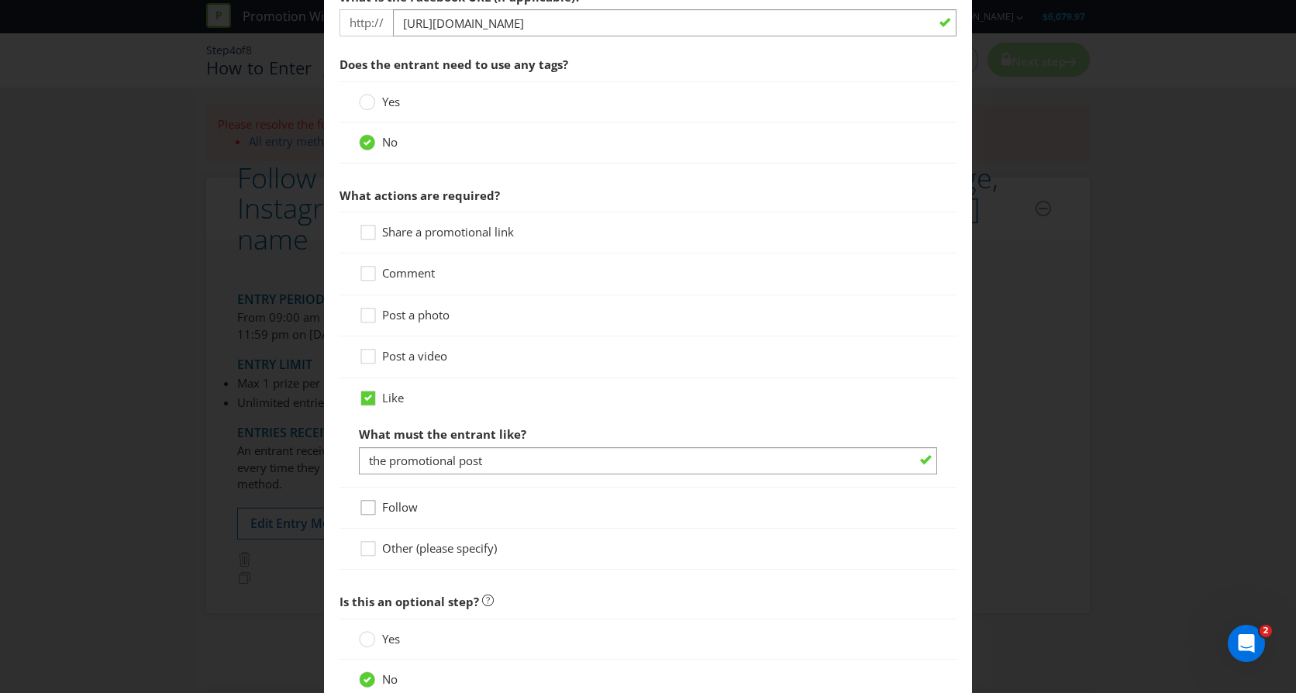
click at [367, 503] on div at bounding box center [368, 502] width 8 height 8
click at [0, 0] on input "Follow" at bounding box center [0, 0] width 0 height 0
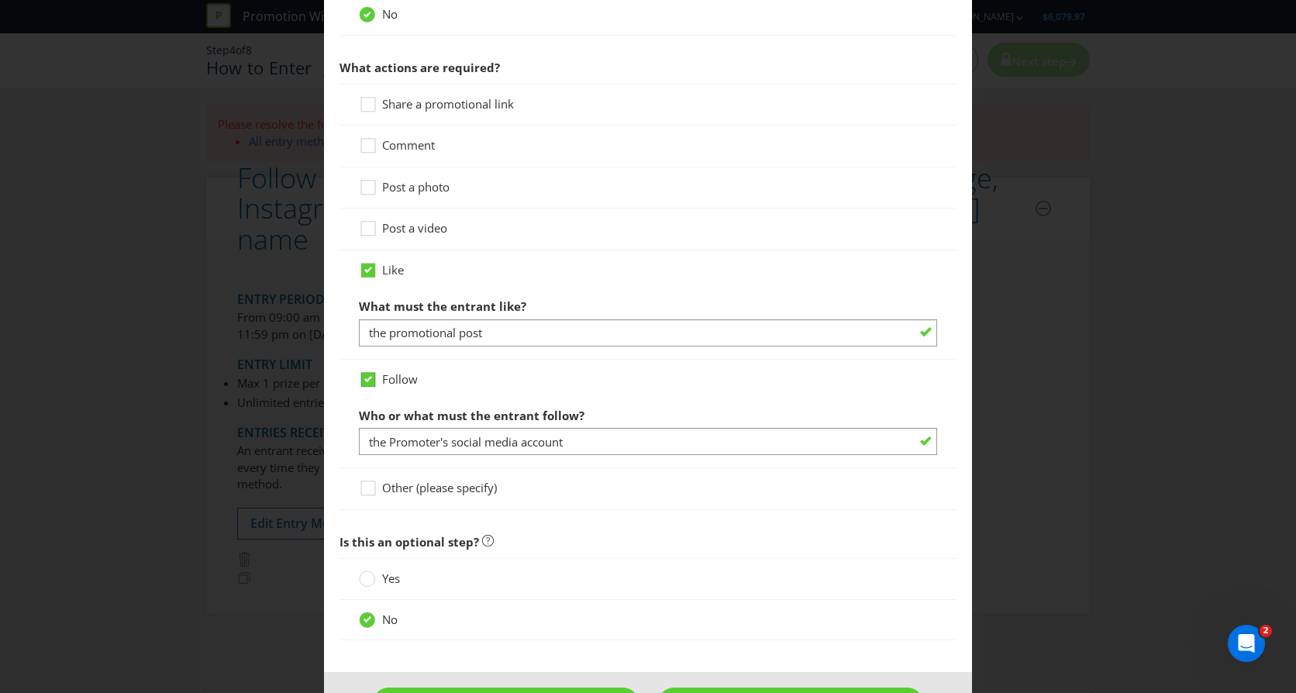
scroll to position [930, 0]
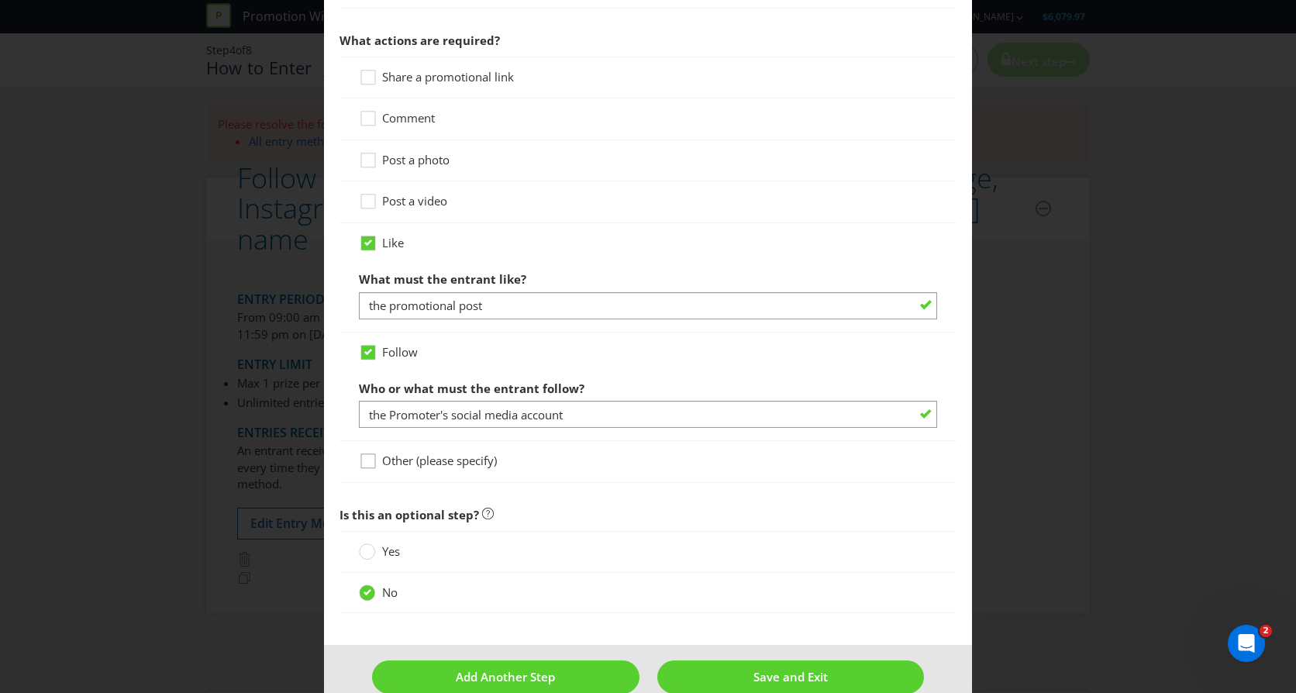
click at [361, 462] on icon at bounding box center [370, 464] width 23 height 23
click at [0, 0] on input "Other (please specify)" at bounding box center [0, 0] width 0 height 0
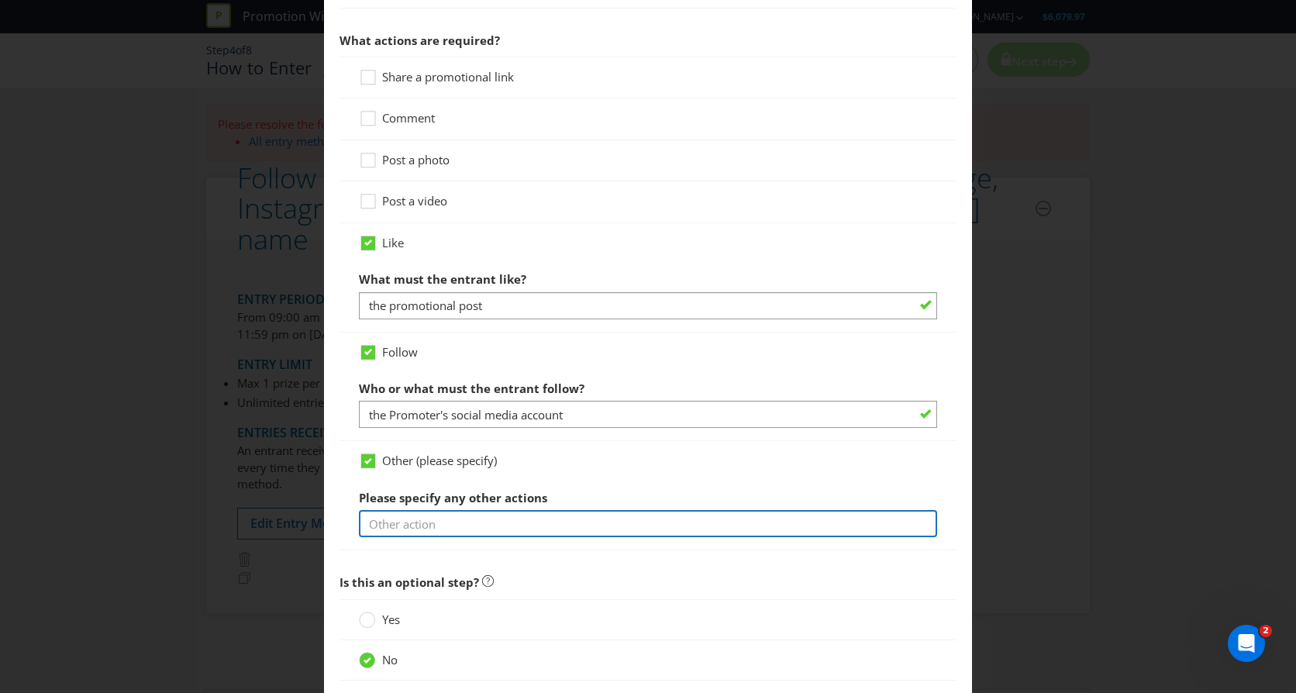
click at [399, 523] on input "text" at bounding box center [648, 523] width 578 height 27
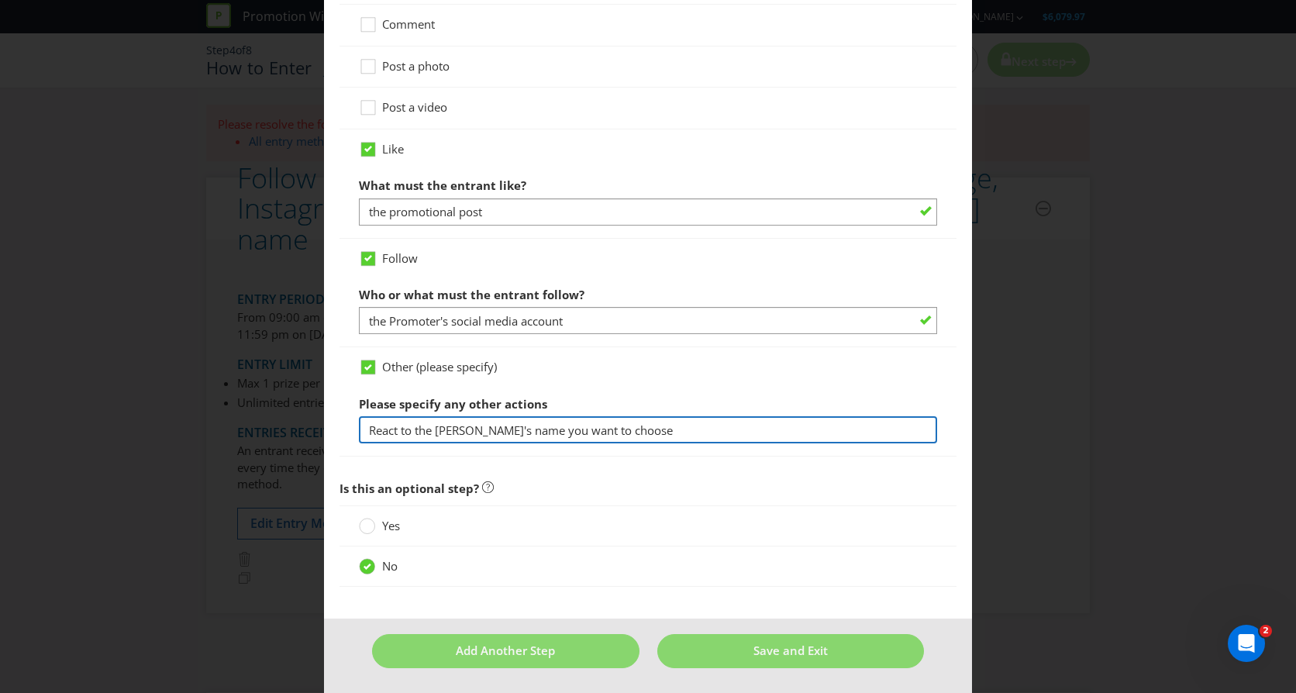
scroll to position [1026, 0]
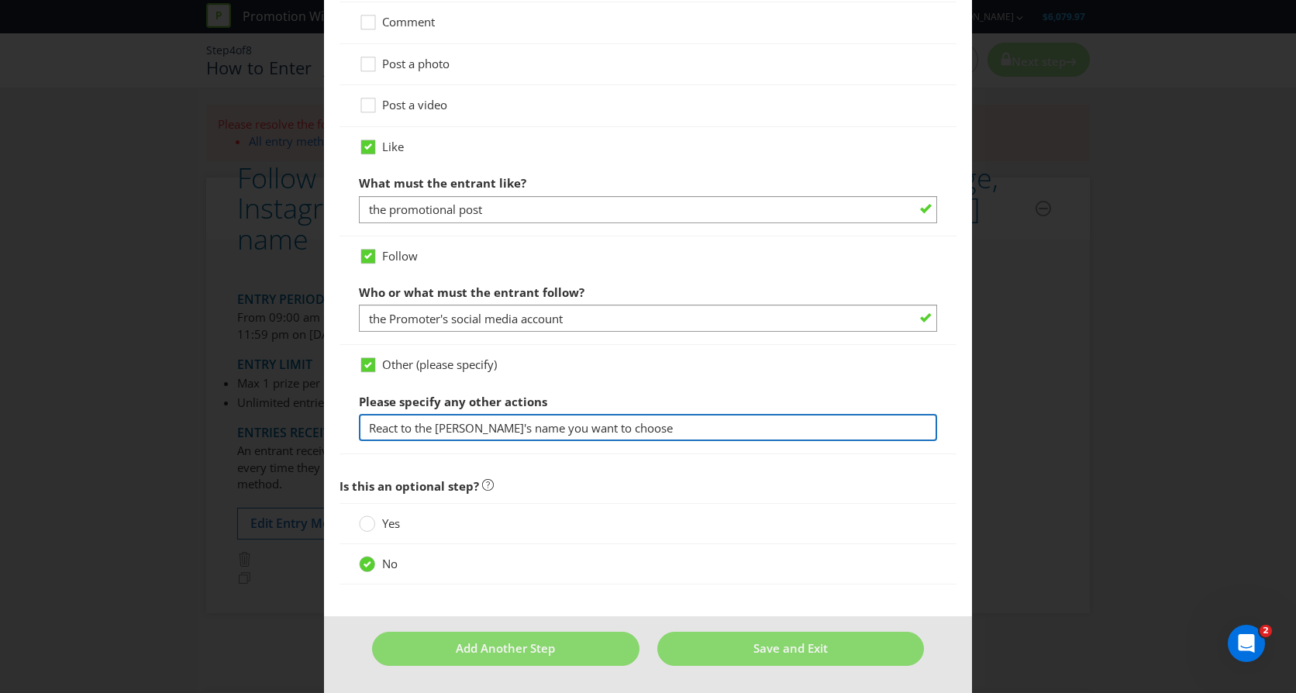
type input "React to the [PERSON_NAME]'s name you want to choose"
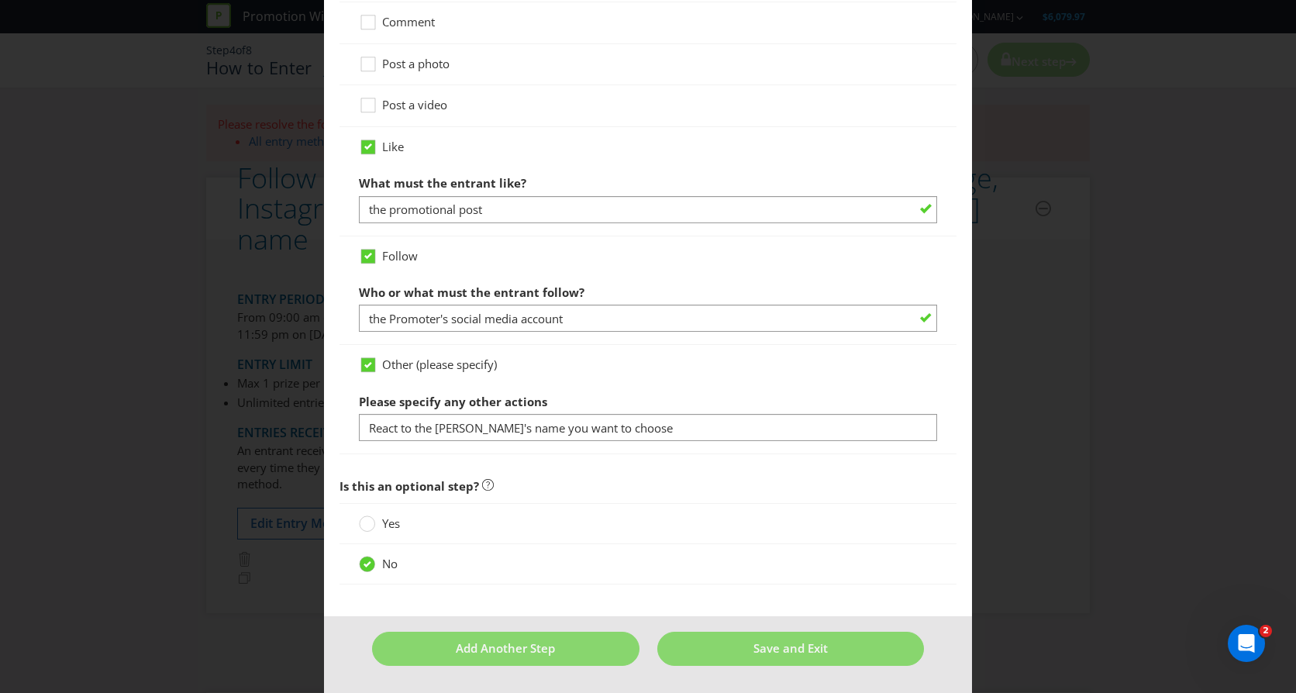
click at [620, 520] on div "Yes" at bounding box center [648, 524] width 578 height 16
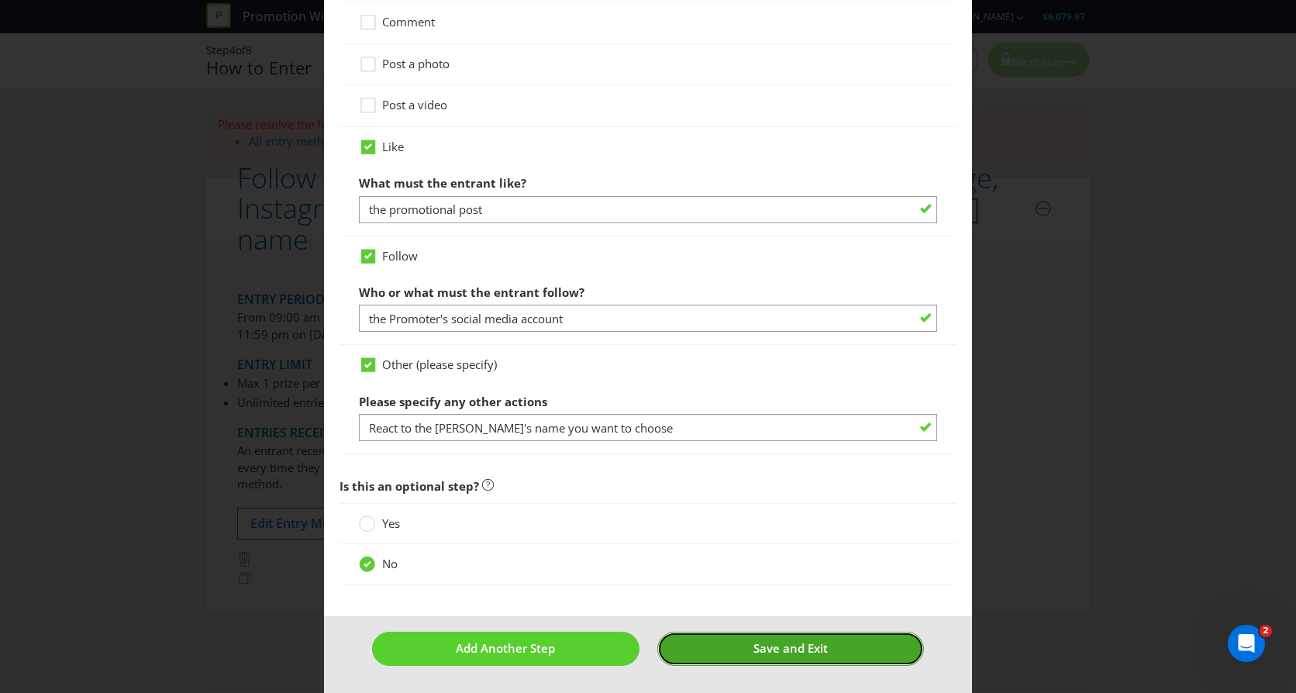
click at [795, 648] on span "Save and Exit" at bounding box center [791, 648] width 74 height 16
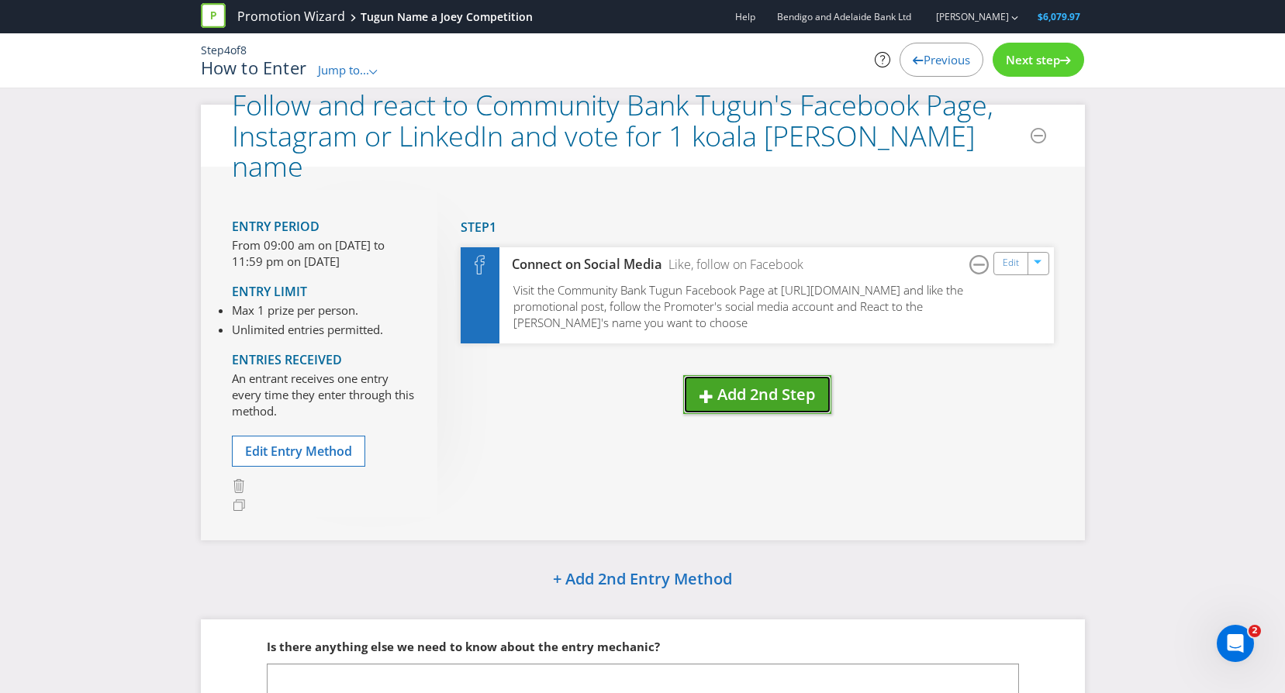
click at [761, 392] on span "Add 2nd Step" at bounding box center [766, 394] width 98 height 21
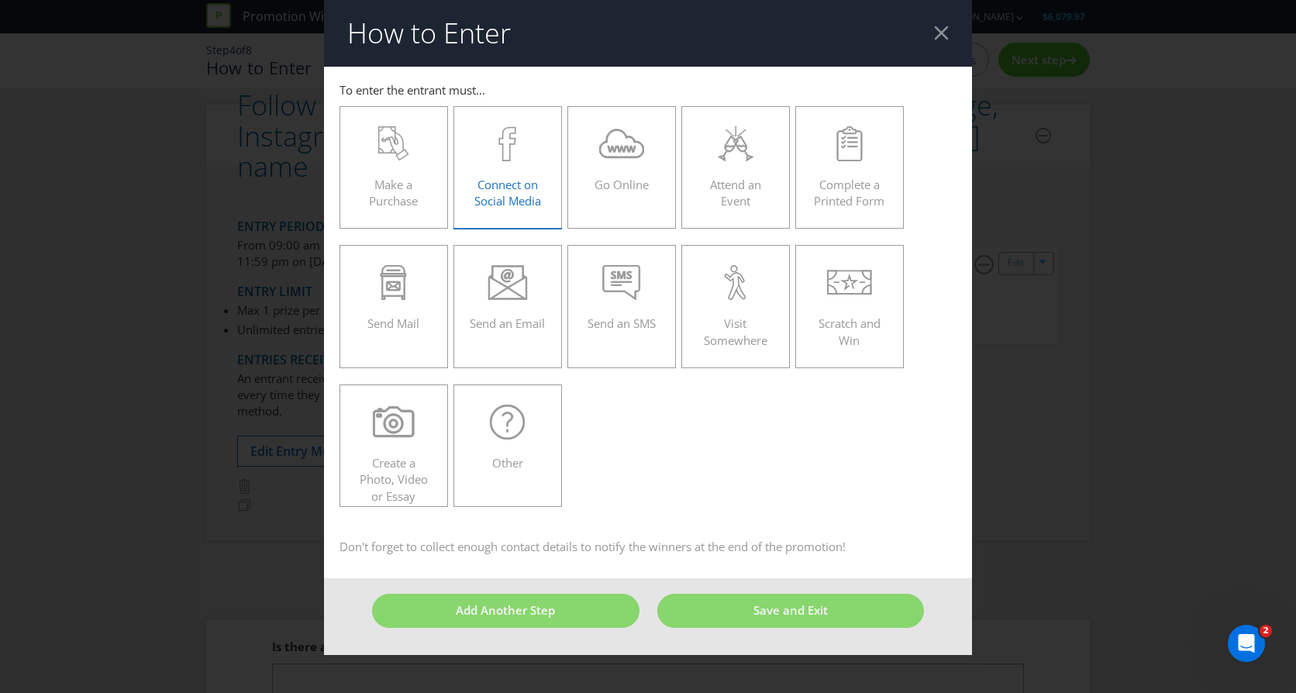
click at [527, 153] on div at bounding box center [508, 143] width 76 height 35
click at [0, 0] on input "Connect on Social Media" at bounding box center [0, 0] width 0 height 0
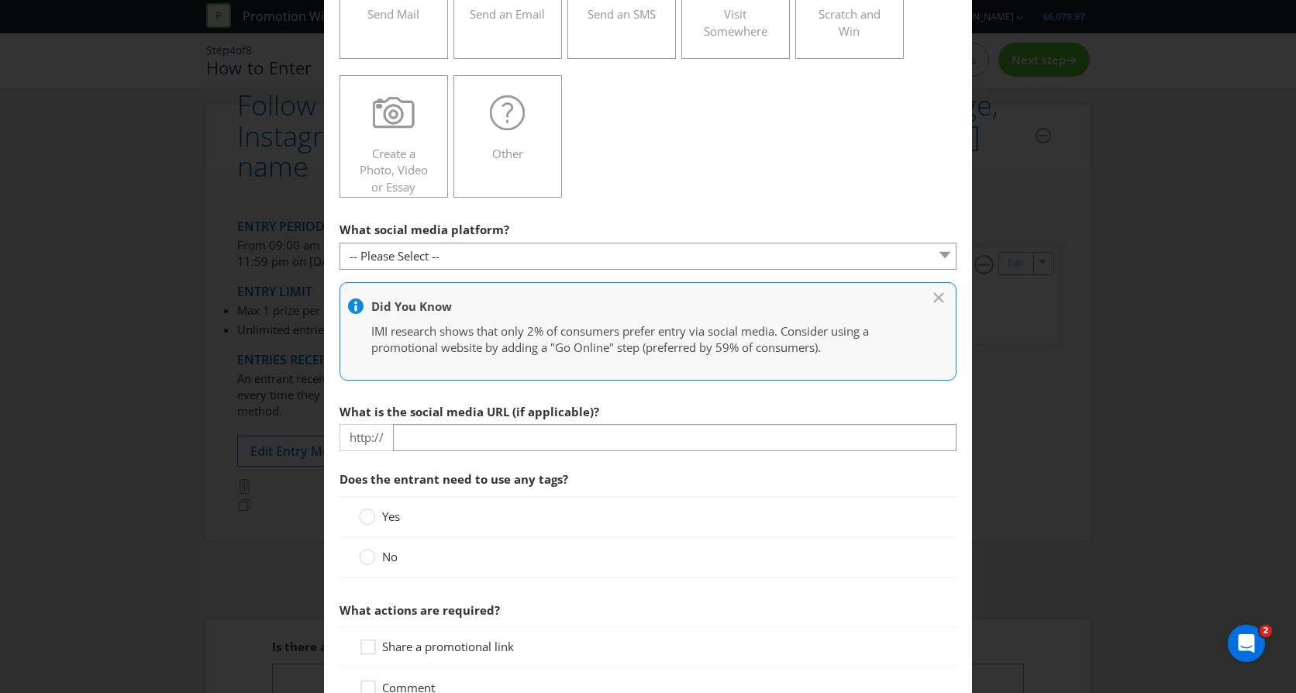
scroll to position [310, 0]
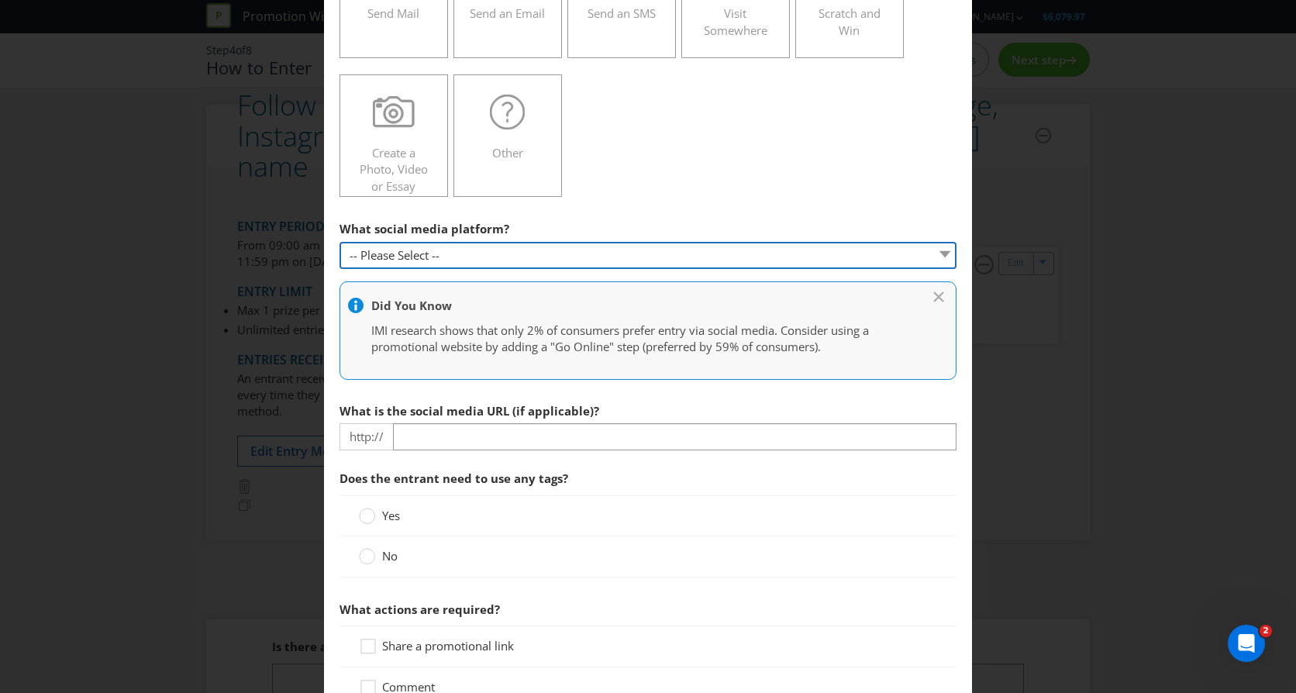
click at [529, 255] on select "-- Please Select -- Facebook X Instagram Snapchat Pinterest Tumblr Youtube Othe…" at bounding box center [648, 255] width 617 height 27
select select "INSTAGRAM"
click at [340, 242] on select "-- Please Select -- Facebook X Instagram Snapchat Pinterest Tumblr Youtube Othe…" at bounding box center [648, 255] width 617 height 27
type input "[DOMAIN_NAME][URL]"
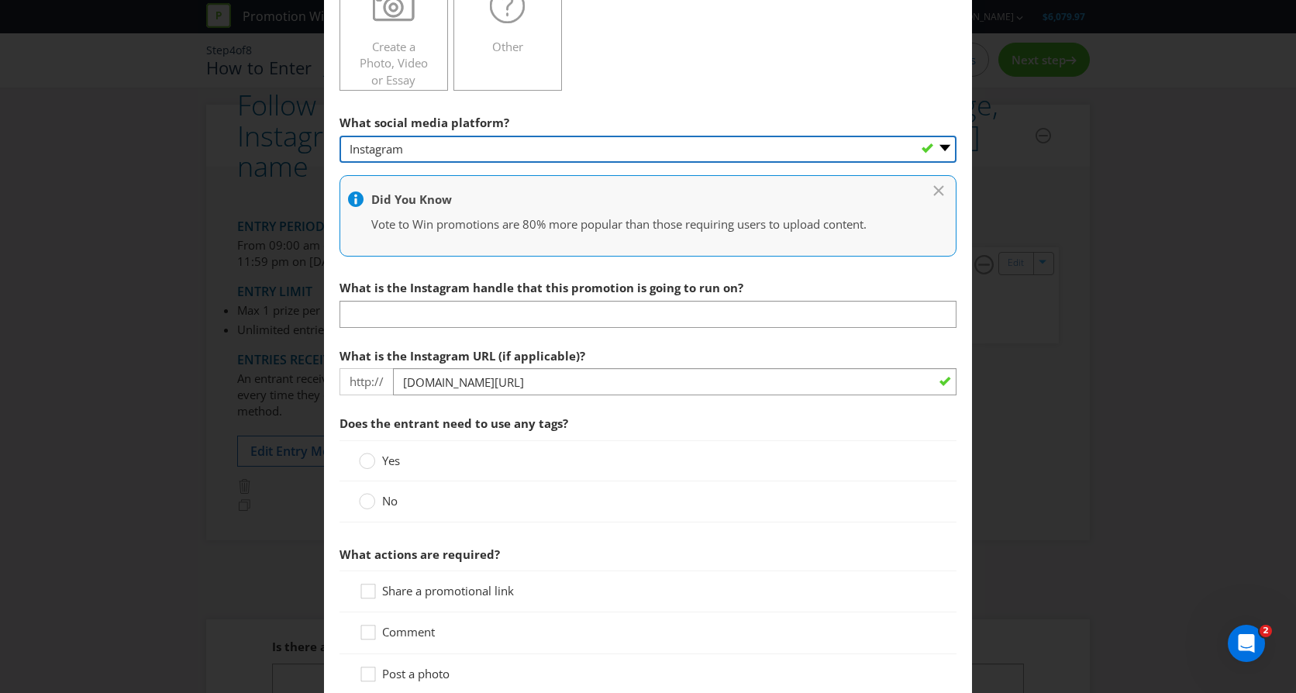
scroll to position [465, 0]
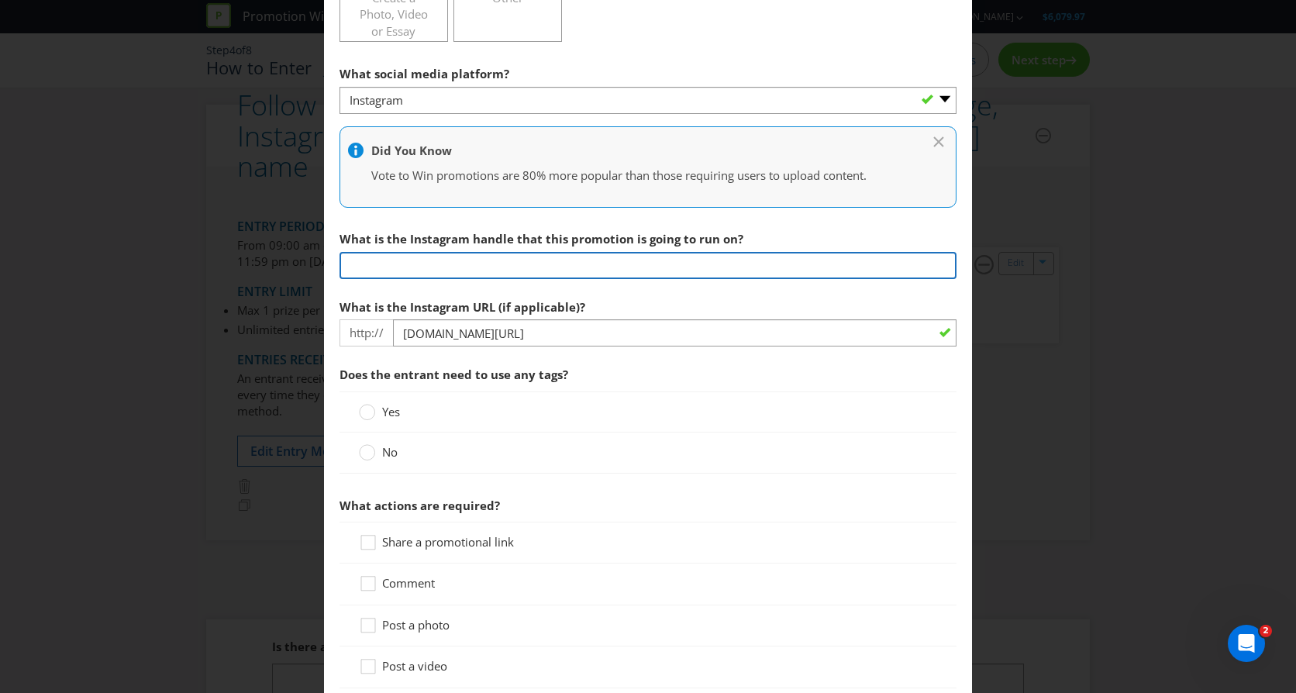
click at [441, 266] on input "text" at bounding box center [648, 265] width 617 height 27
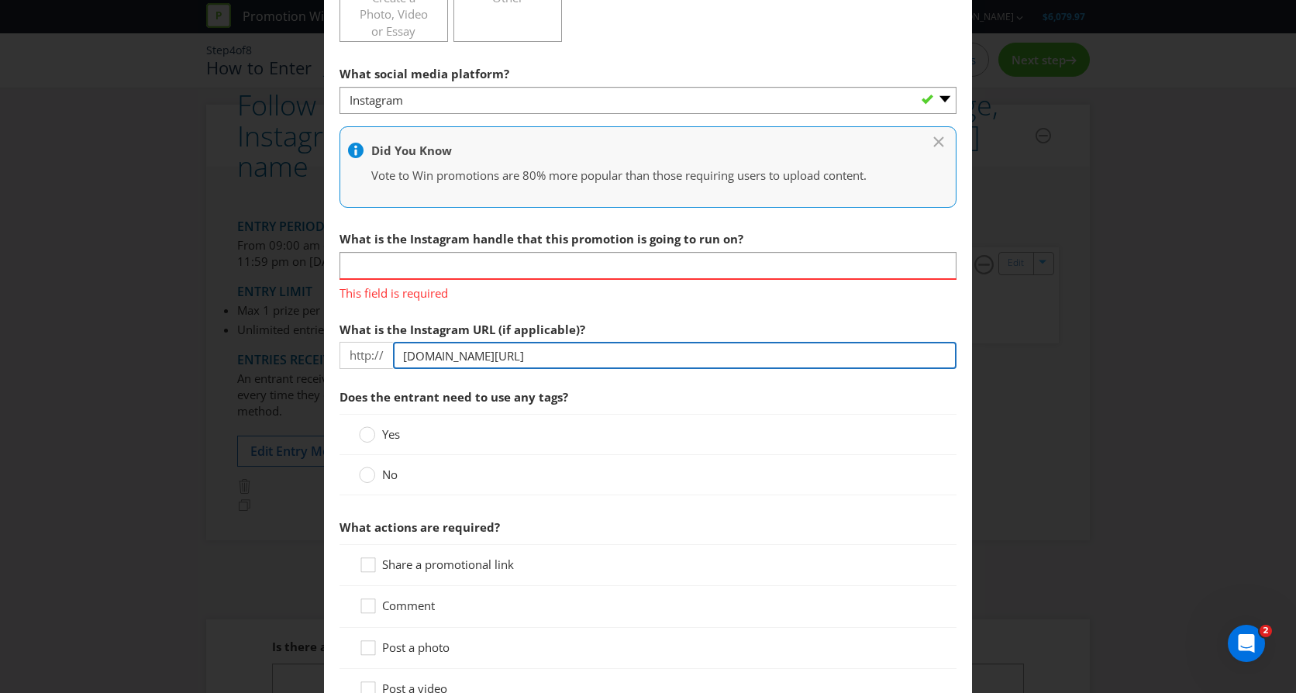
drag, startPoint x: 574, startPoint y: 339, endPoint x: 389, endPoint y: 342, distance: 184.5
click at [389, 342] on div "http:// [DOMAIN_NAME][URL]" at bounding box center [648, 355] width 617 height 27
paste input "[DOMAIN_NAME][URL]"
type input "[DOMAIN_NAME][URL]"
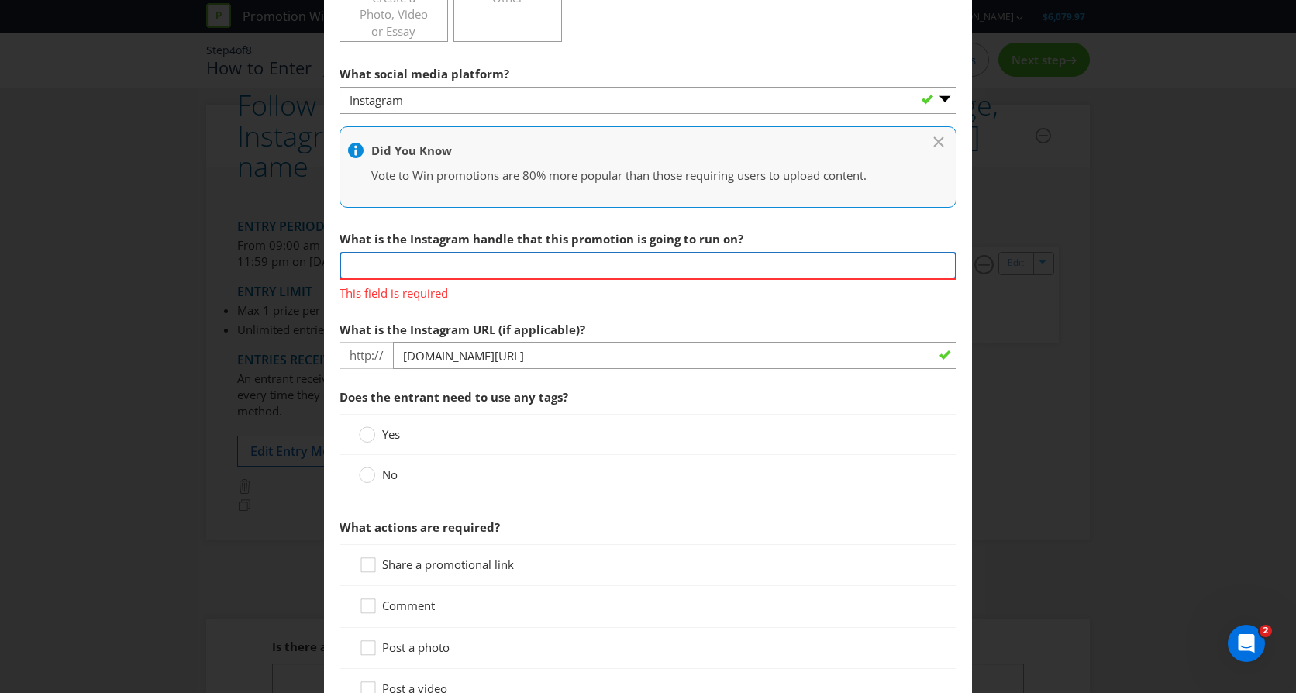
click at [410, 264] on input "text" at bounding box center [648, 265] width 617 height 27
type input "Community Bank Tugun"
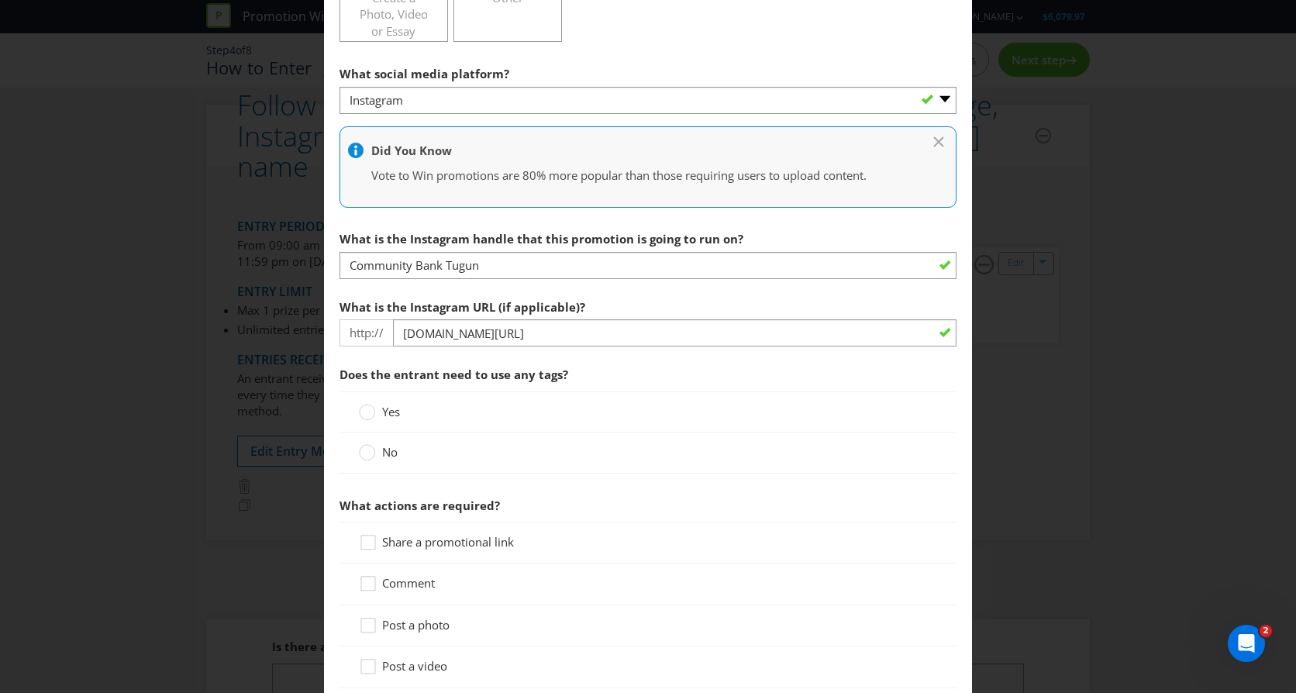
scroll to position [543, 0]
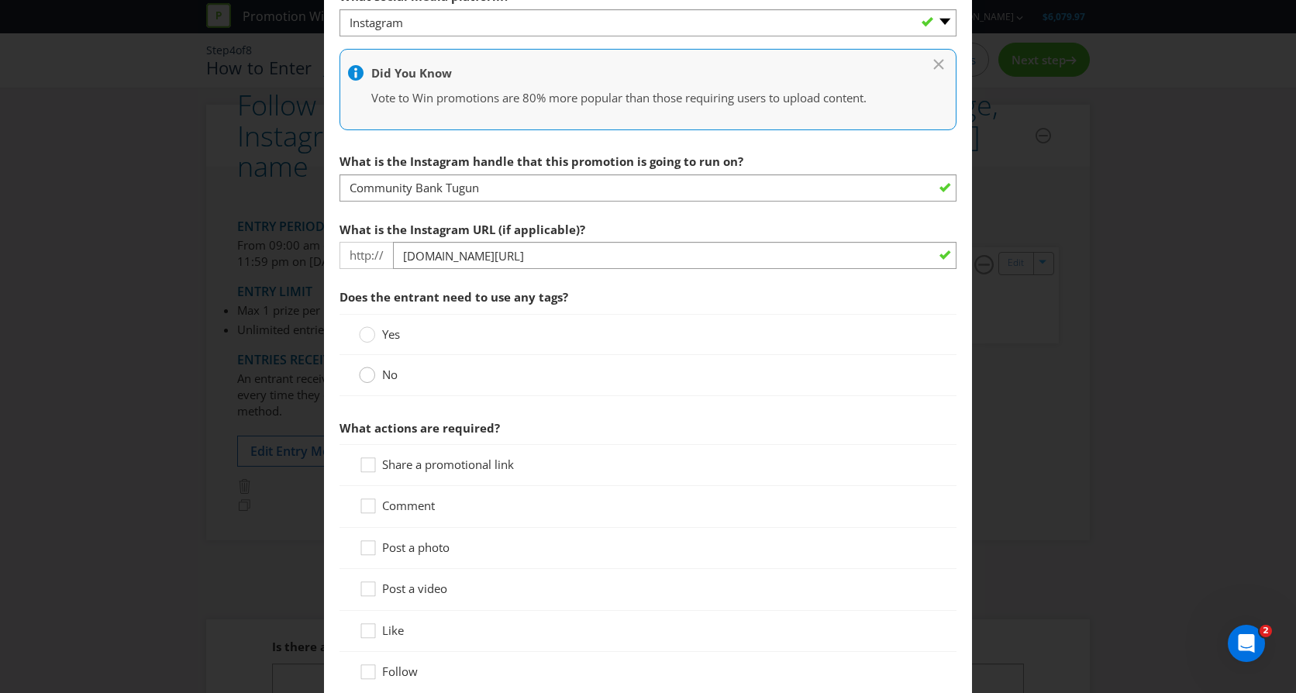
click at [370, 373] on circle at bounding box center [368, 375] width 16 height 16
click at [0, 0] on input "No" at bounding box center [0, 0] width 0 height 0
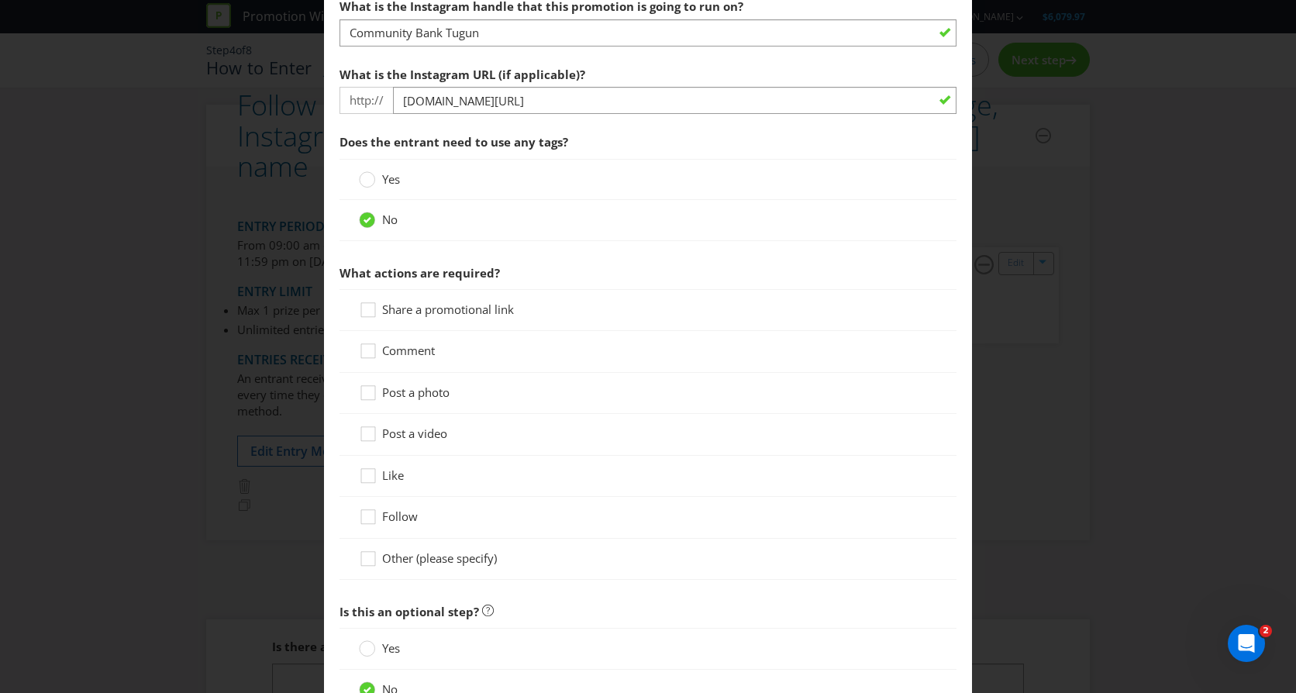
scroll to position [775, 0]
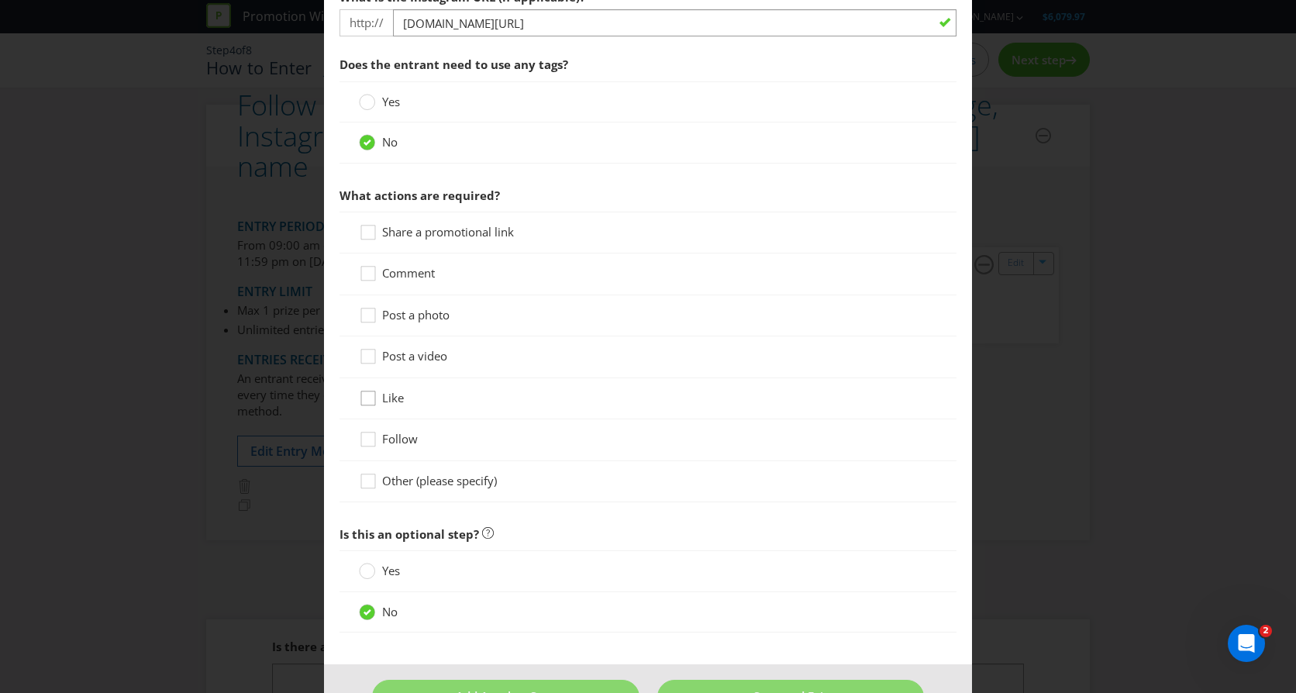
click at [364, 392] on div at bounding box center [368, 393] width 8 height 8
click at [0, 0] on input "Like" at bounding box center [0, 0] width 0 height 0
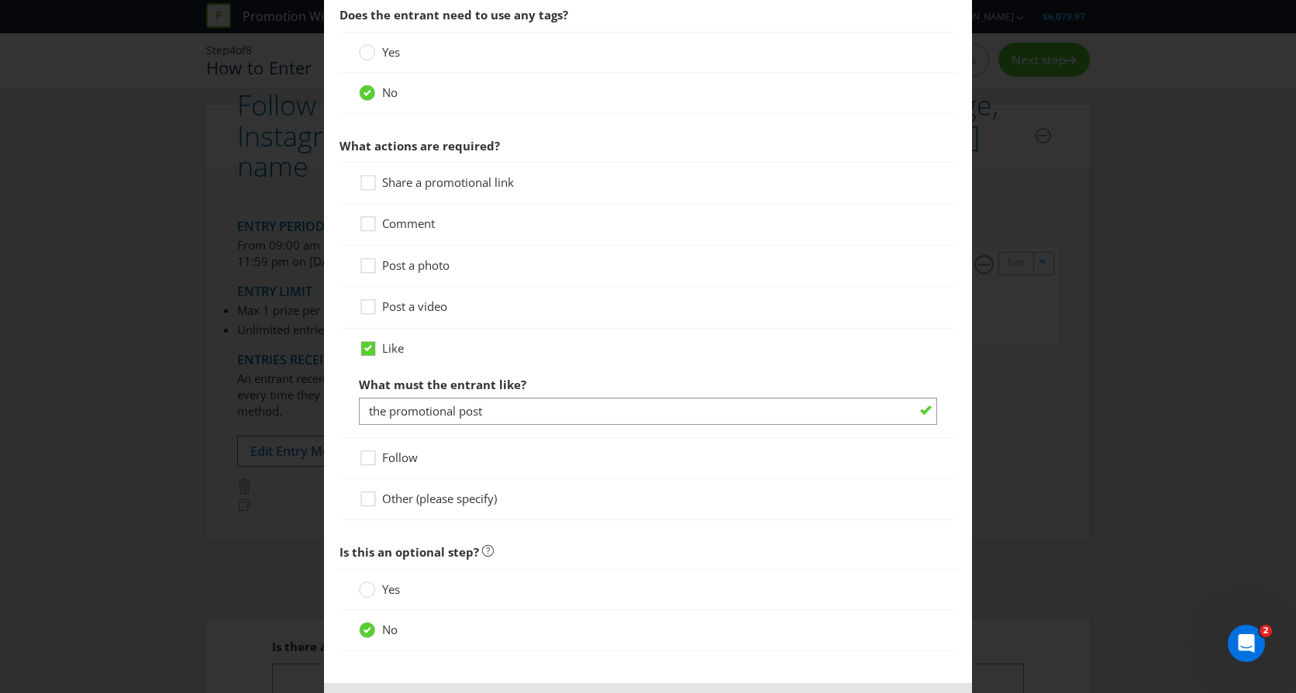
scroll to position [853, 0]
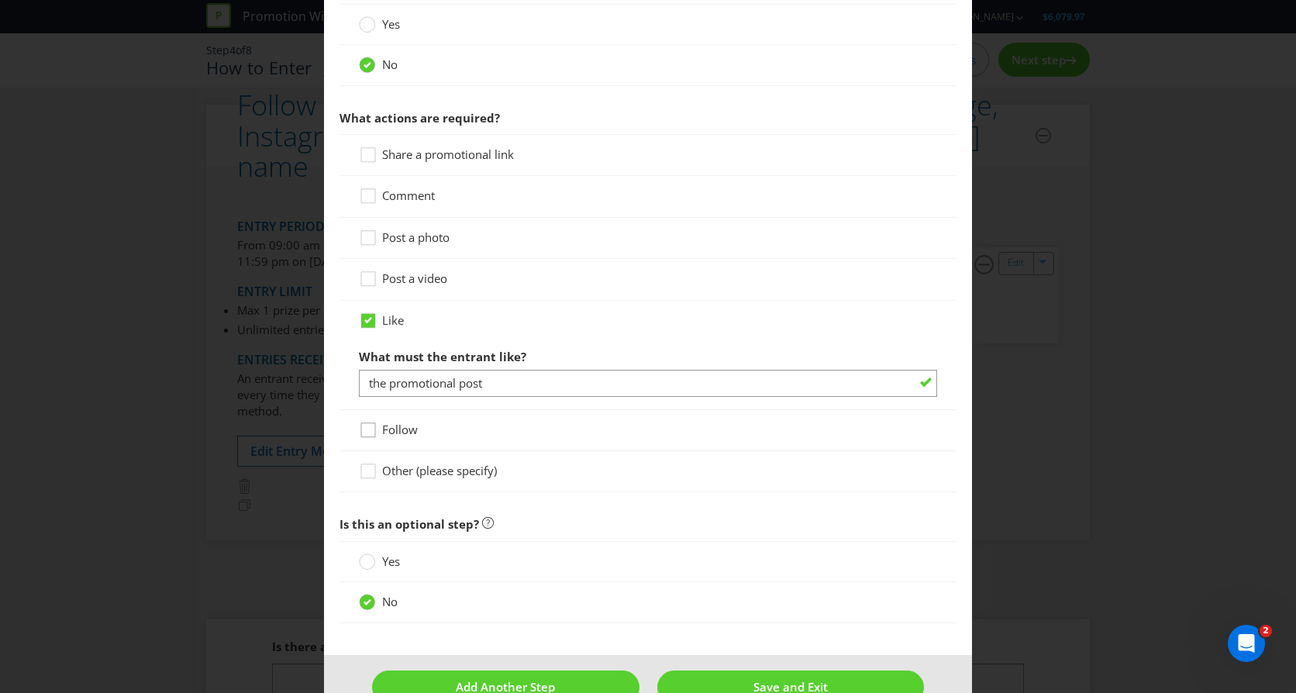
click at [367, 429] on div at bounding box center [368, 425] width 8 height 8
click at [0, 0] on input "Follow" at bounding box center [0, 0] width 0 height 0
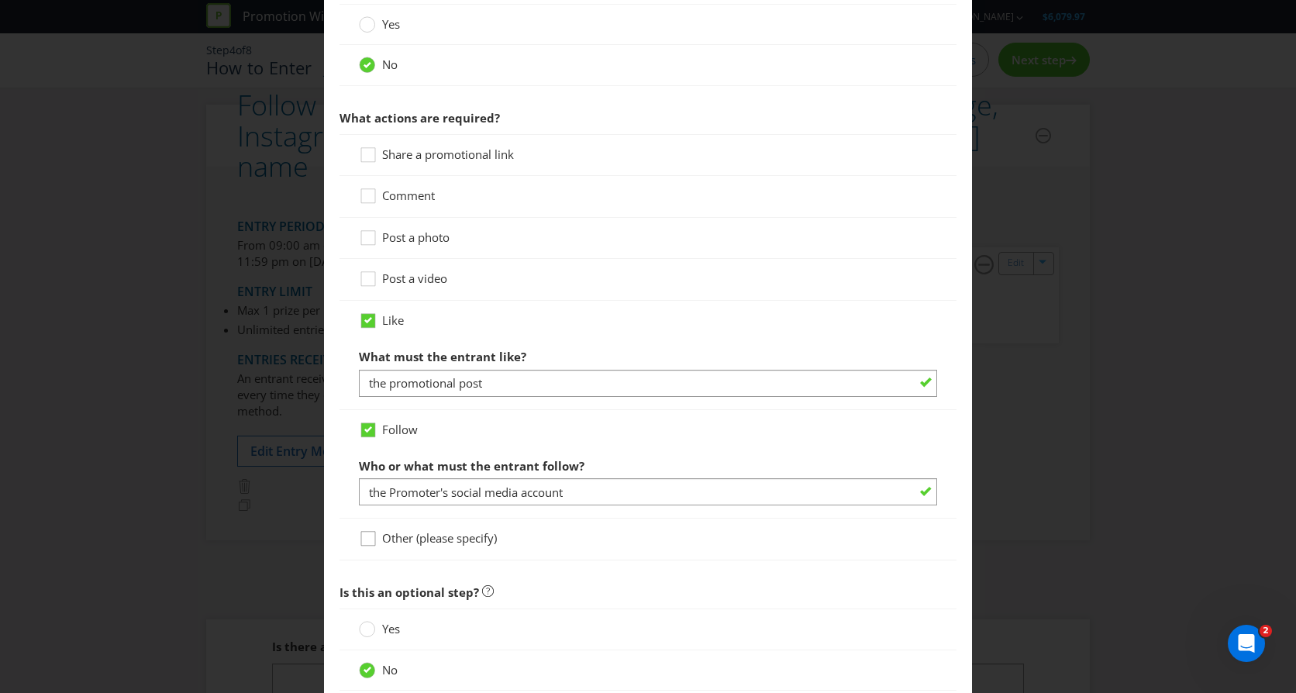
click at [365, 536] on div at bounding box center [368, 534] width 8 height 8
click at [0, 0] on input "Other (please specify)" at bounding box center [0, 0] width 0 height 0
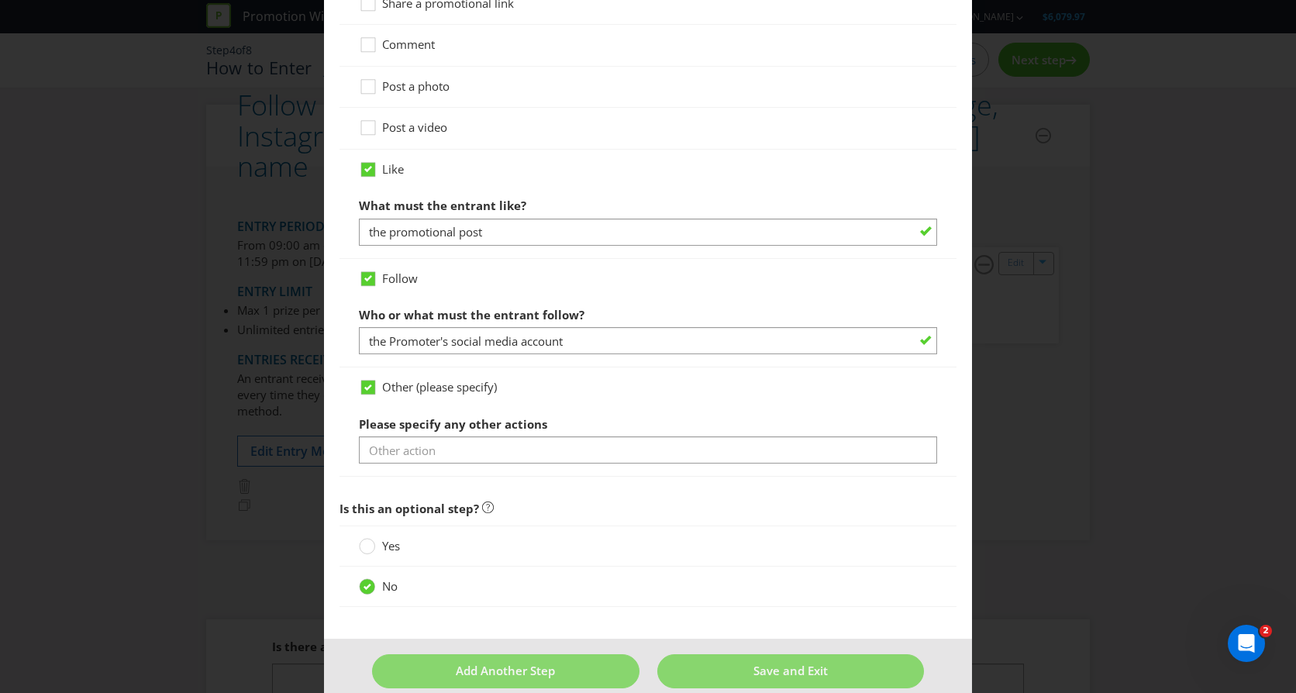
scroll to position [1008, 0]
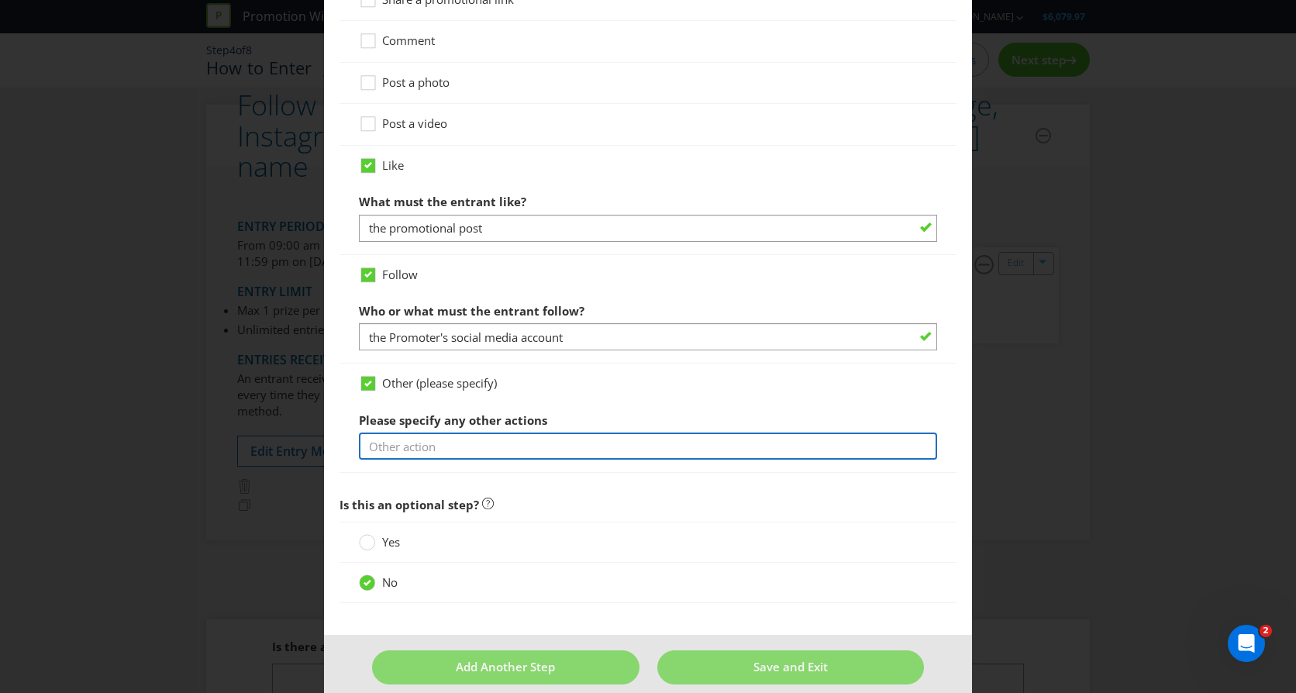
click at [404, 442] on input "text" at bounding box center [648, 446] width 578 height 27
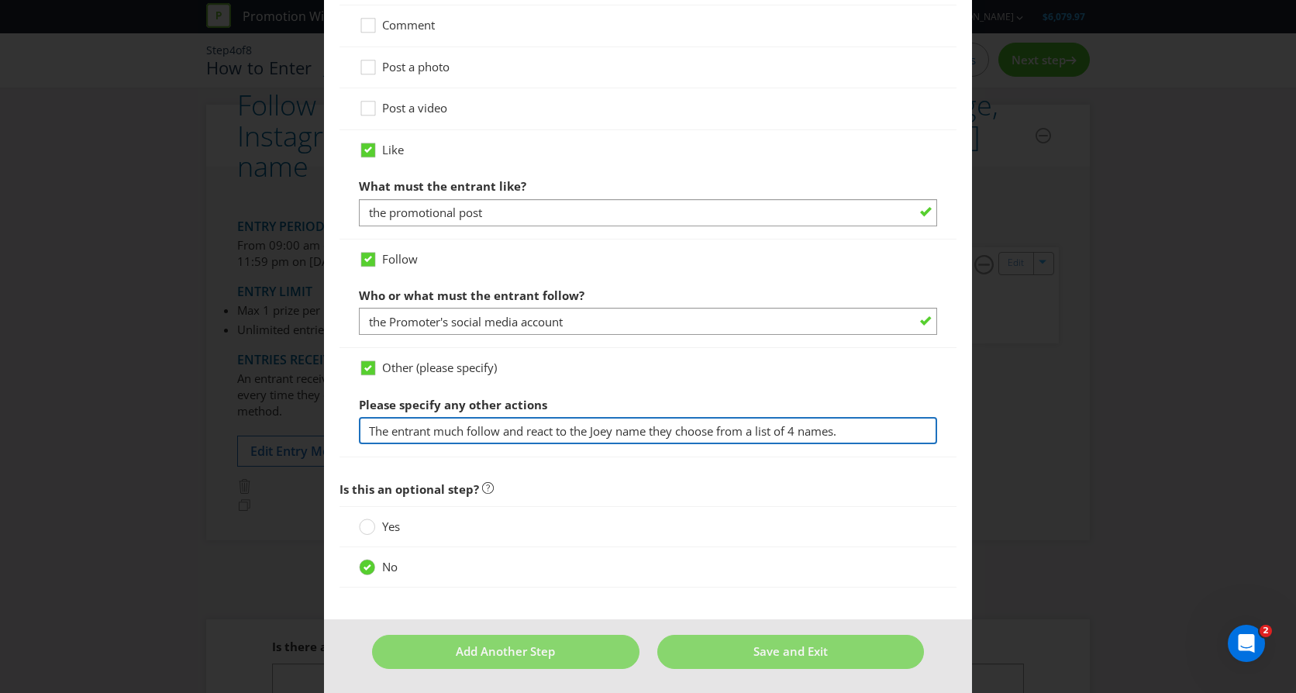
scroll to position [1026, 0]
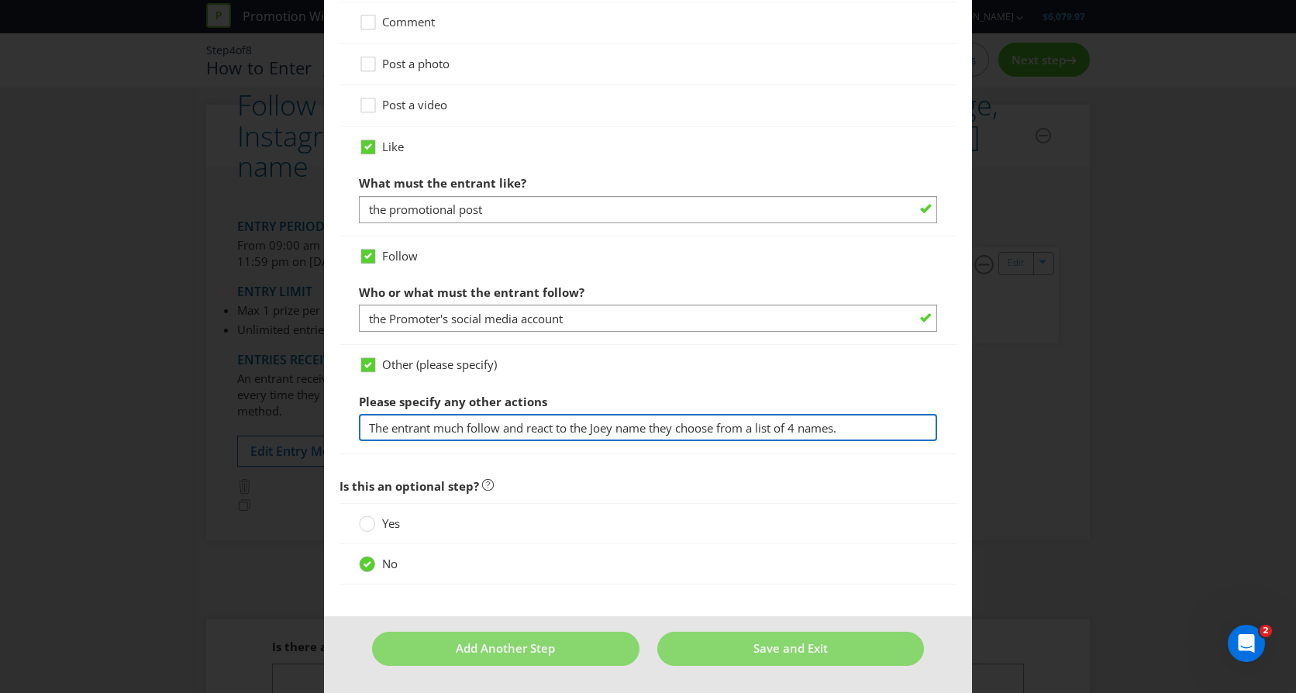
type input "The entrant much follow and react to the Joey name they choose from a list of 4…"
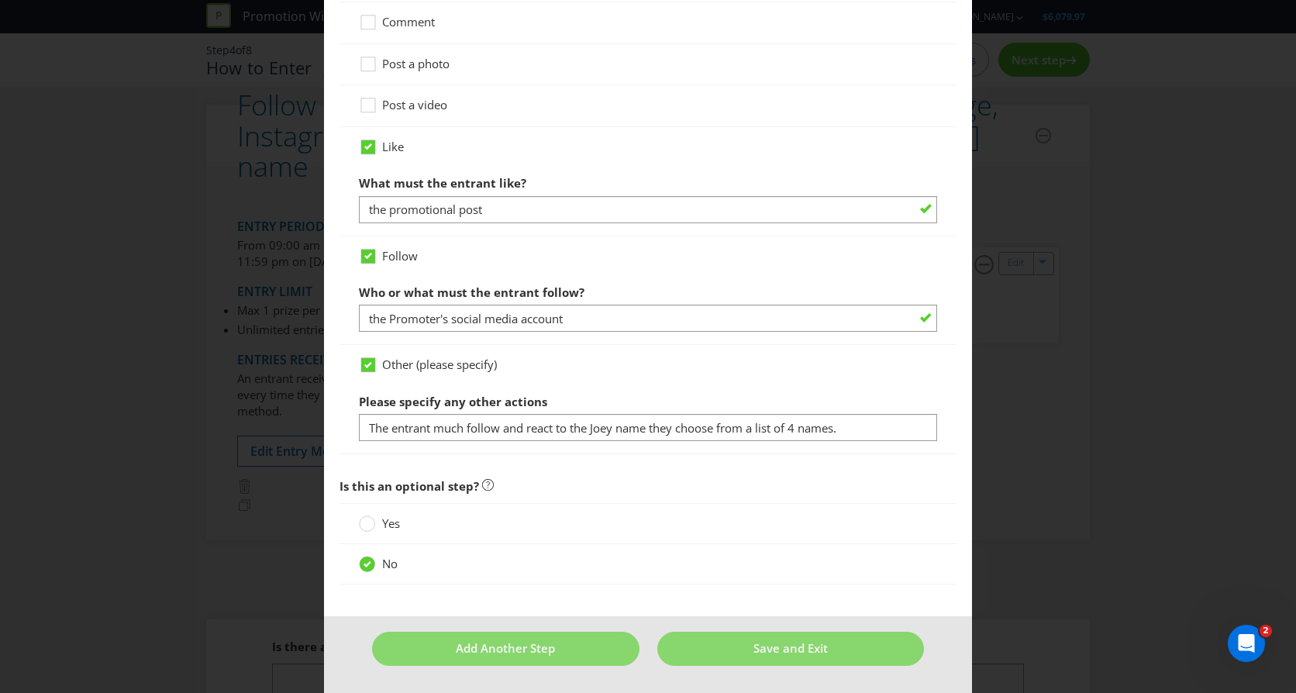
click at [744, 562] on div "No" at bounding box center [648, 564] width 578 height 16
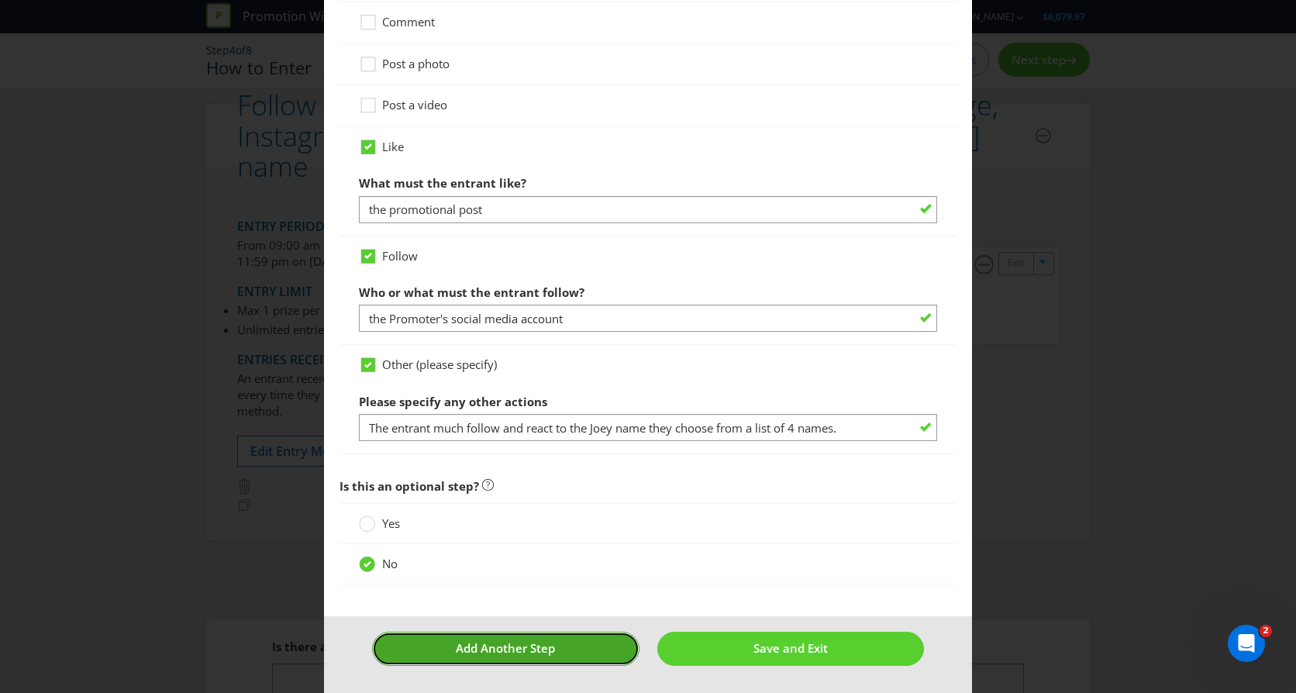
click at [495, 645] on span "Add Another Step" at bounding box center [505, 648] width 99 height 16
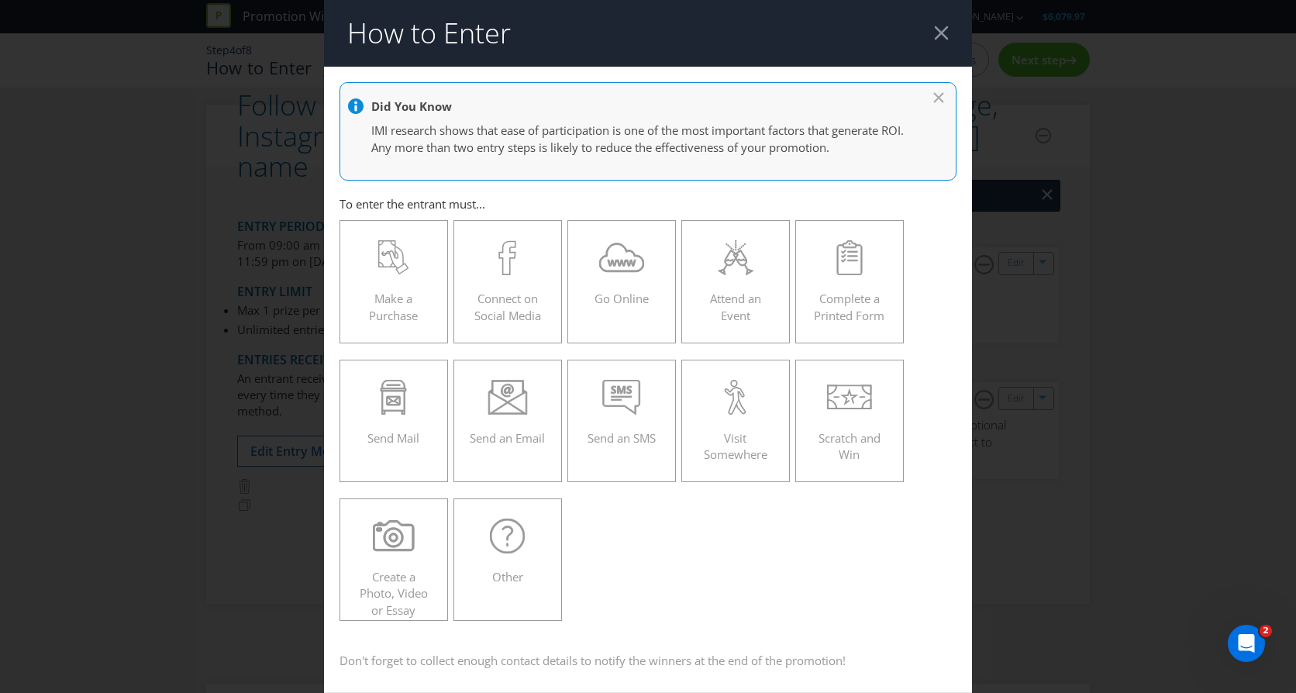
scroll to position [67, 0]
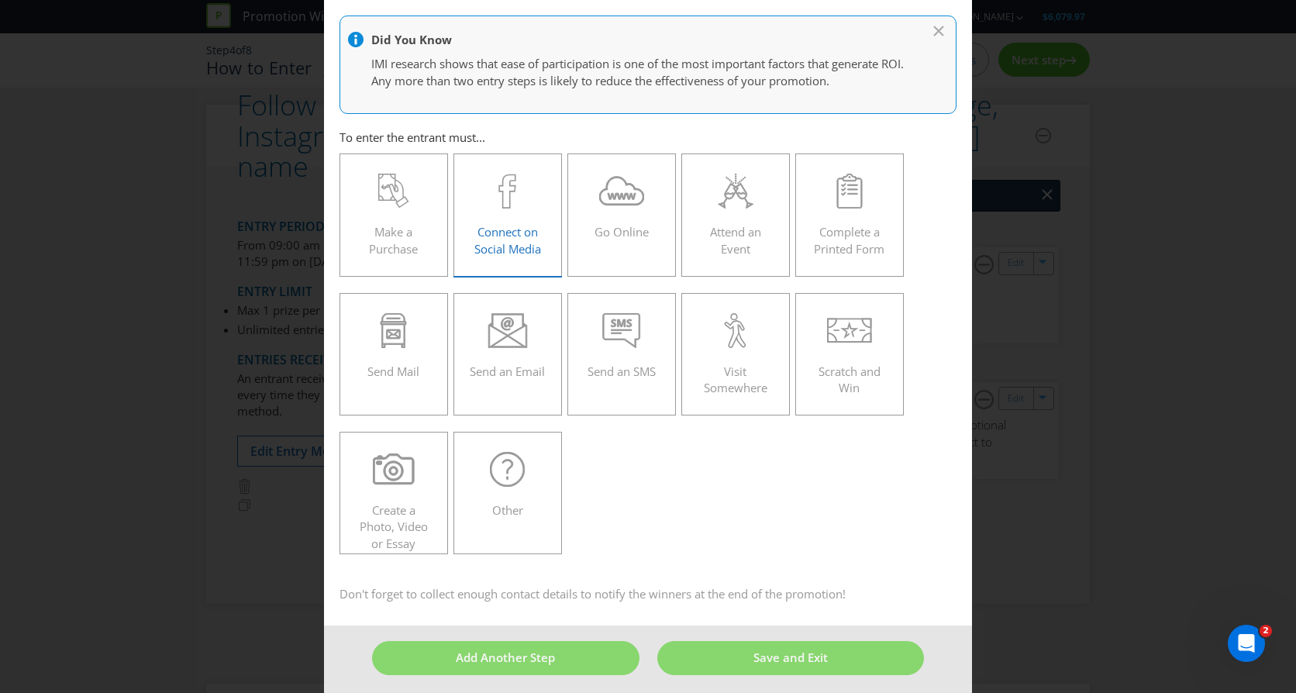
click at [493, 216] on div "Connect on Social Media" at bounding box center [508, 209] width 76 height 70
click at [0, 0] on input "Connect on Social Media" at bounding box center [0, 0] width 0 height 0
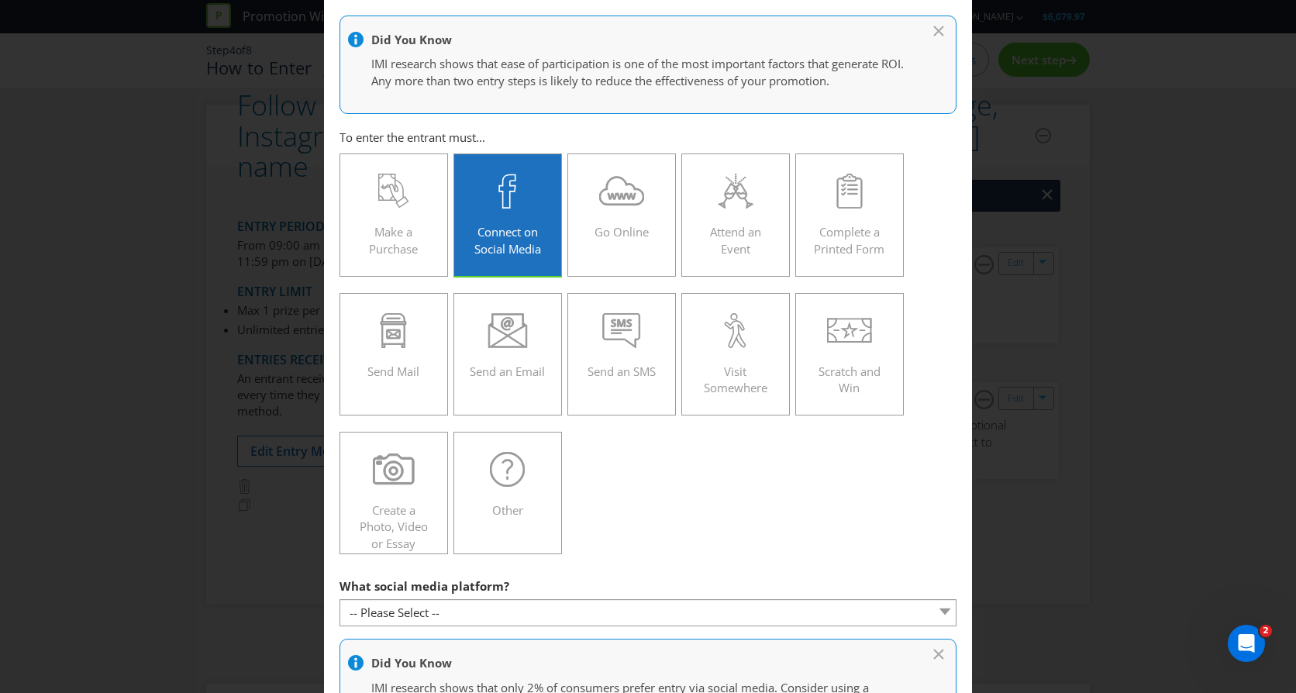
scroll to position [377, 0]
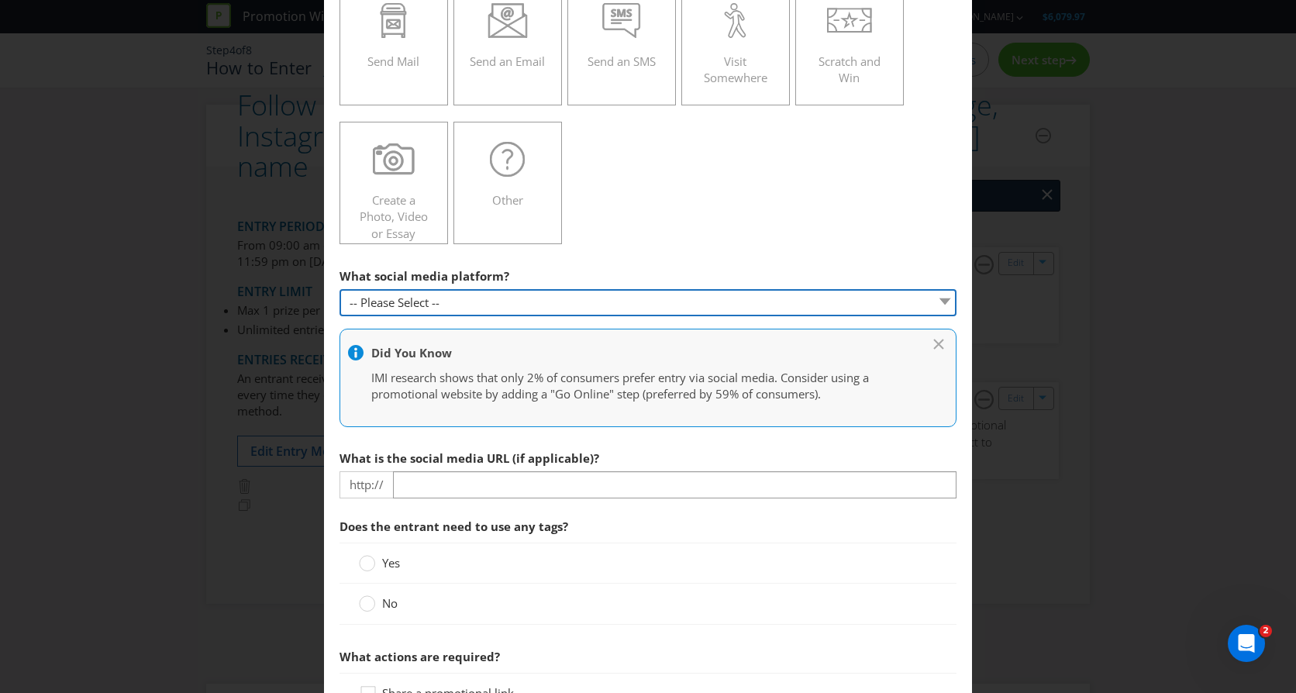
click at [443, 305] on select "-- Please Select -- Facebook X Instagram Snapchat Pinterest Tumblr Youtube Othe…" at bounding box center [648, 302] width 617 height 27
click at [340, 289] on select "-- Please Select -- Facebook X Instagram Snapchat Pinterest Tumblr Youtube Othe…" at bounding box center [648, 302] width 617 height 27
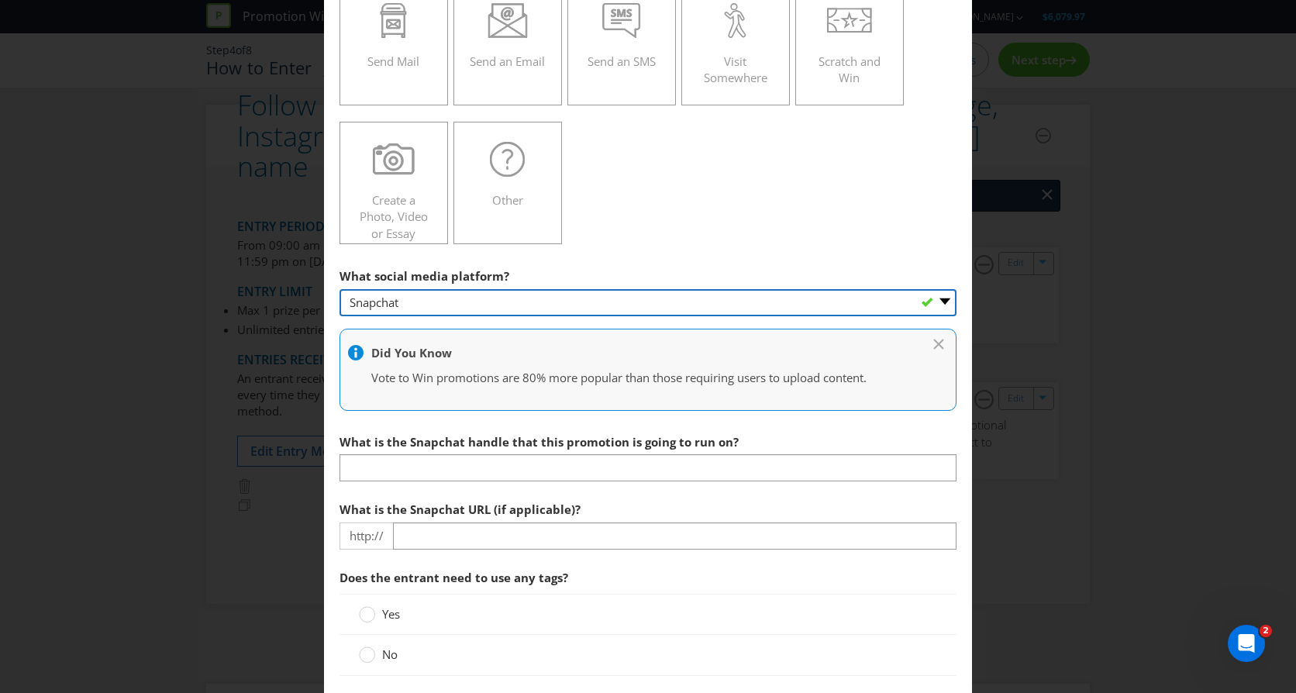
click at [416, 302] on select "-- Please Select -- Facebook X Instagram Snapchat Pinterest Tumblr Youtube Othe…" at bounding box center [648, 302] width 617 height 27
select select "OTHER"
click at [340, 289] on select "-- Please Select -- Facebook X Instagram Snapchat Pinterest Tumblr Youtube Othe…" at bounding box center [648, 302] width 617 height 27
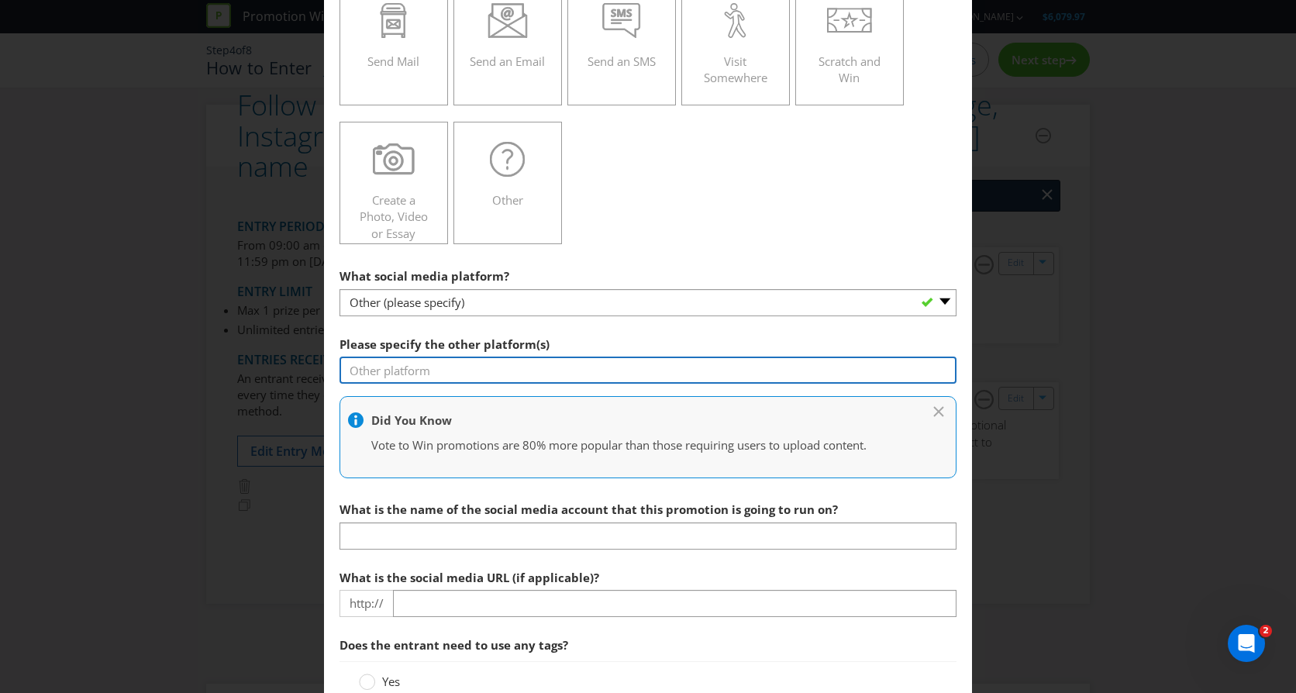
click at [440, 366] on input "text" at bounding box center [648, 370] width 617 height 27
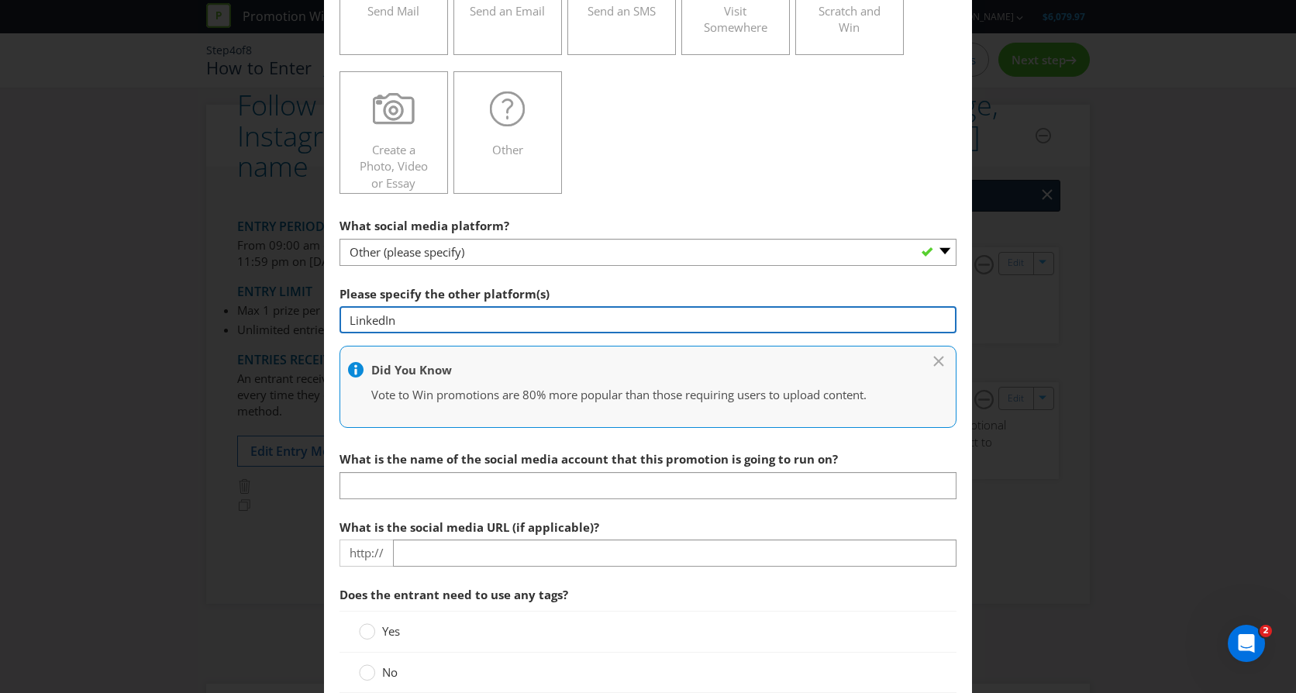
scroll to position [454, 0]
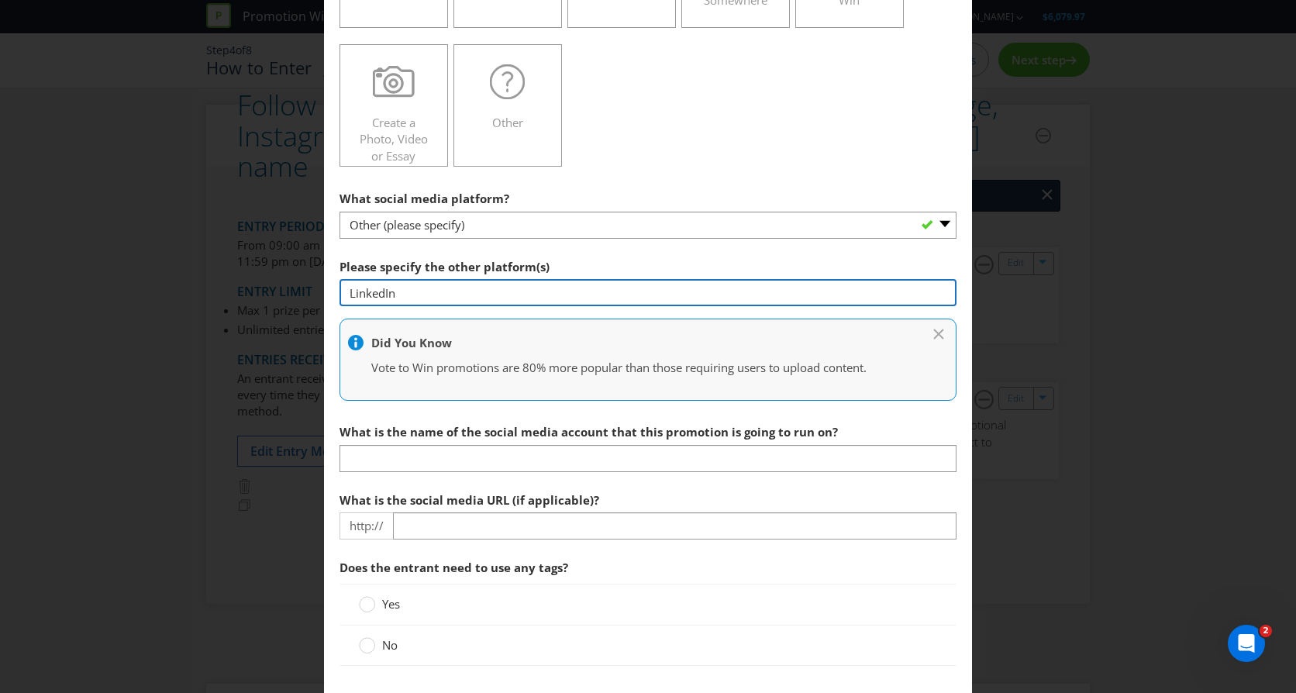
type input "LinkedIn"
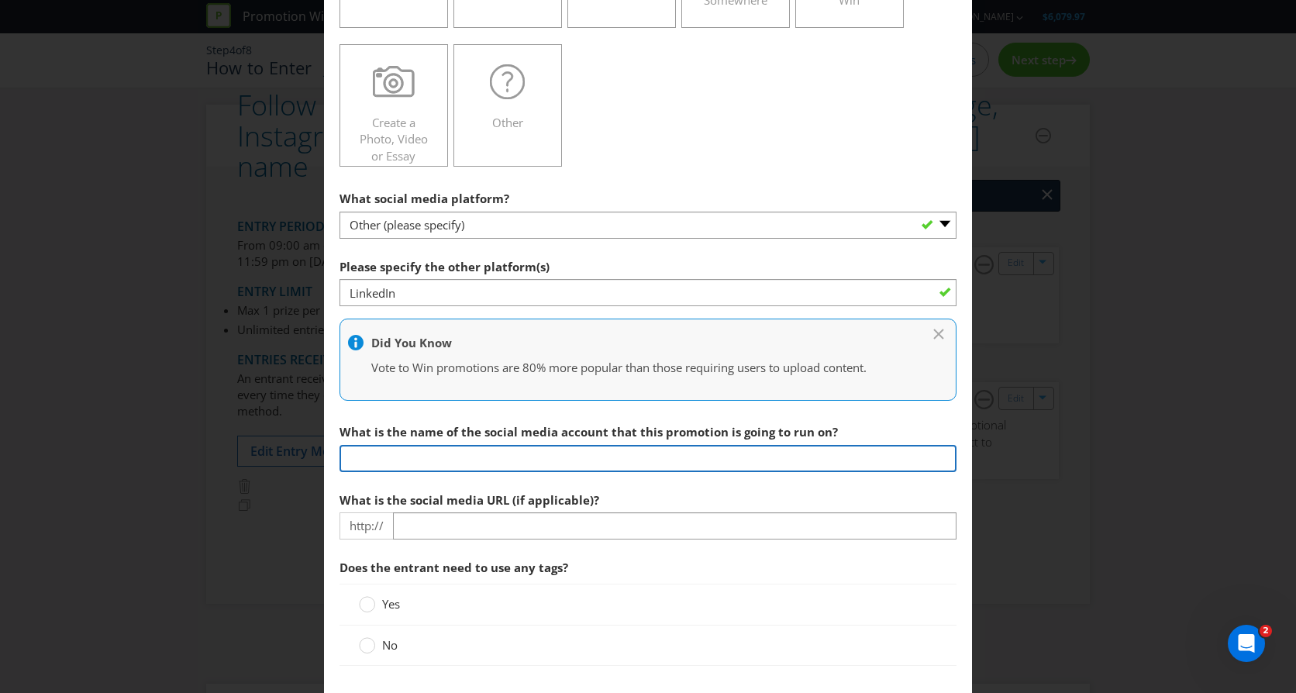
click at [471, 462] on input "text" at bounding box center [648, 458] width 617 height 27
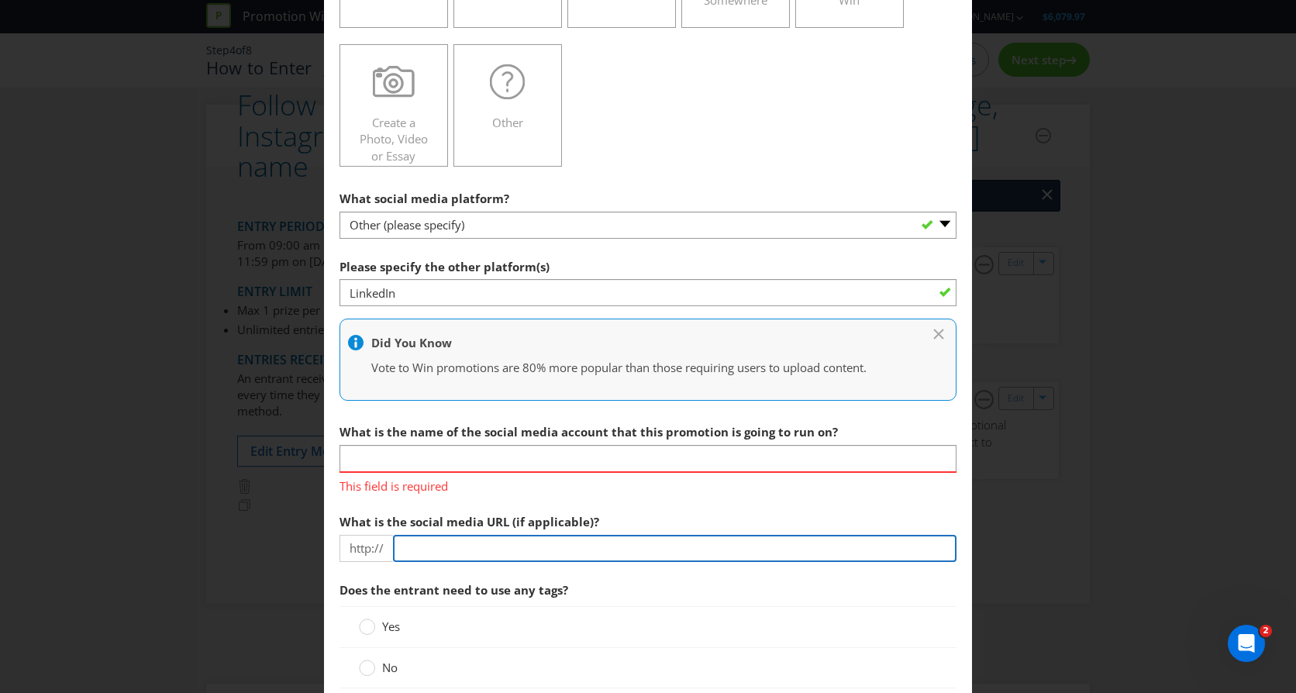
click at [414, 550] on input "text" at bounding box center [675, 548] width 564 height 27
paste input "[DOMAIN_NAME][URL]"
type input "[DOMAIN_NAME][URL]"
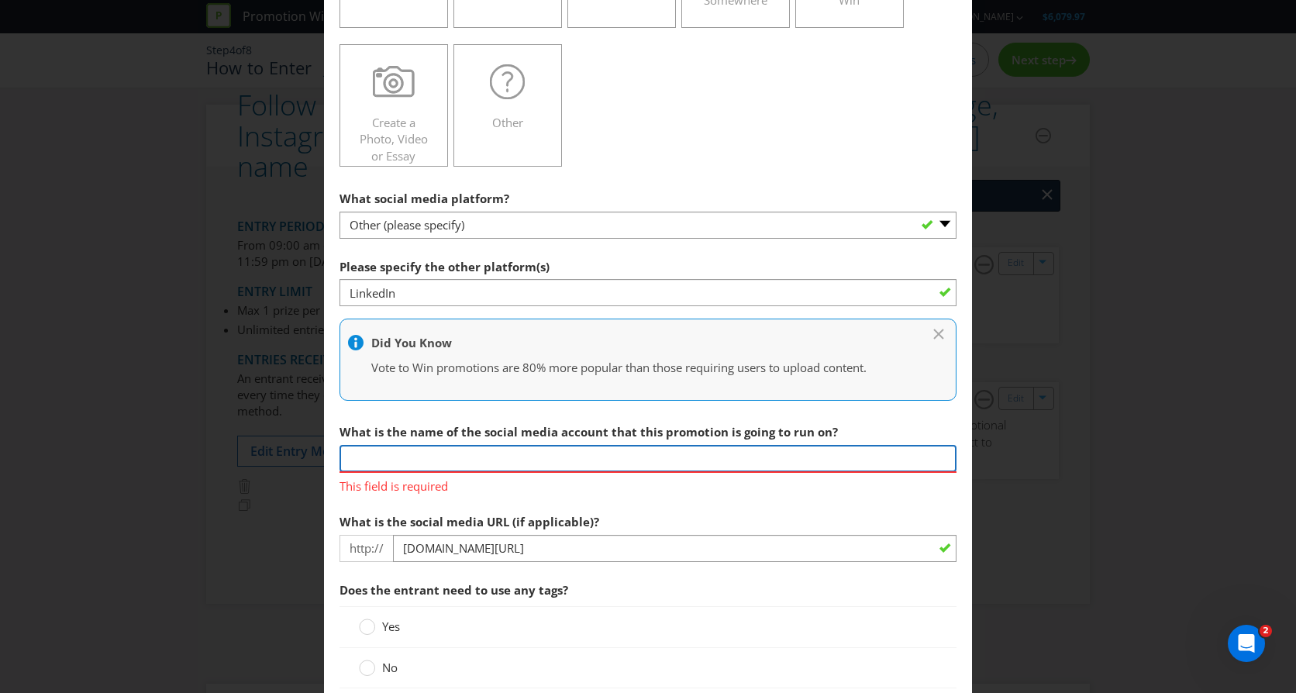
click at [382, 460] on input "text" at bounding box center [648, 458] width 617 height 27
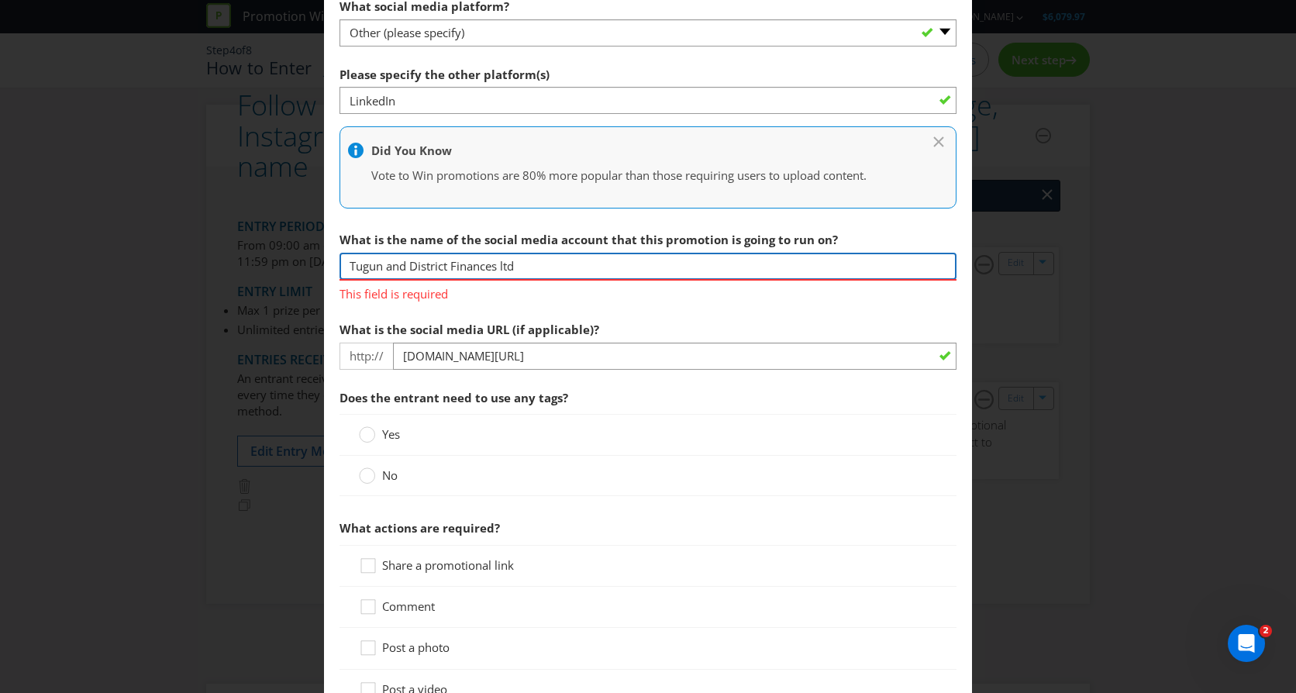
scroll to position [687, 0]
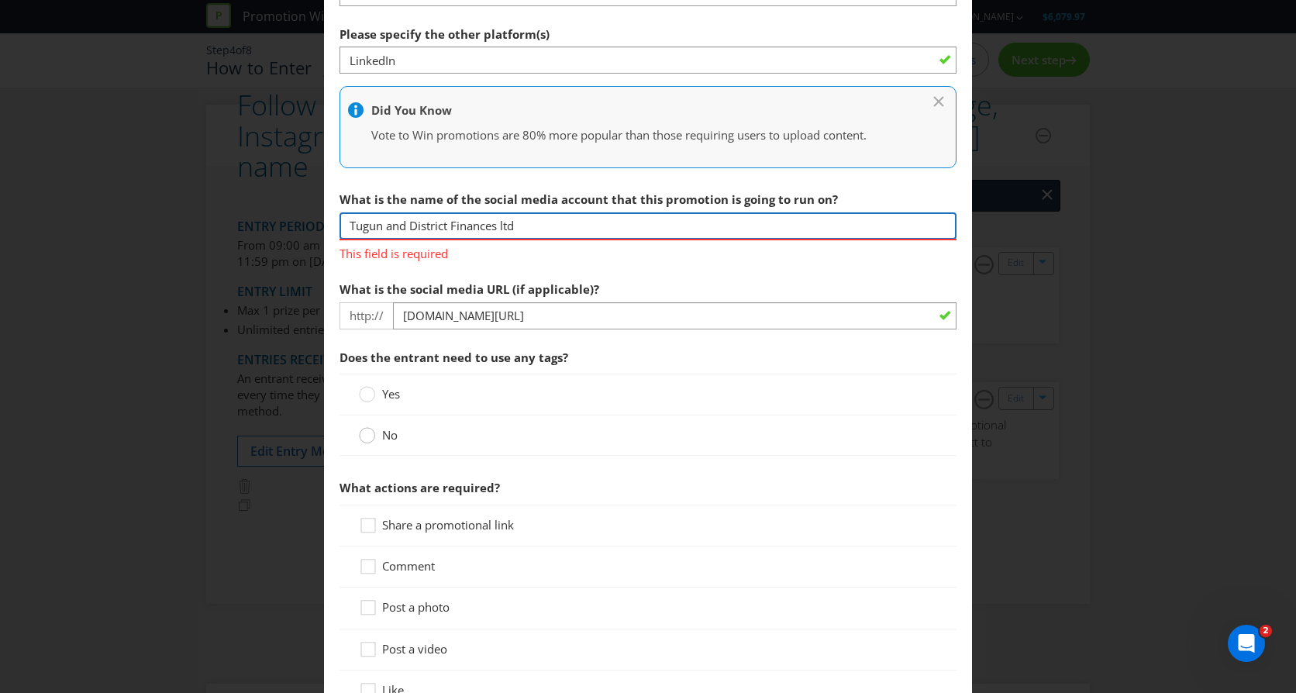
type input "Tugun and District Finances ltd"
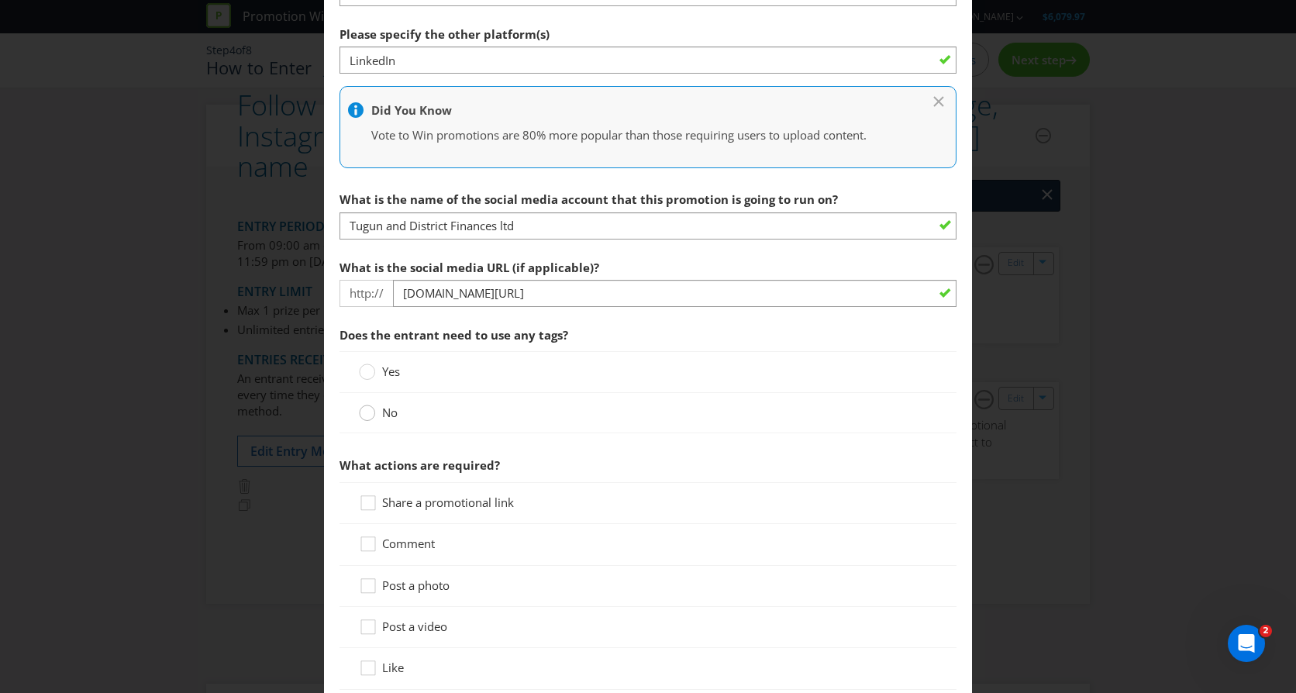
click at [361, 435] on div "Does the entrant need to use any tags? Yes No" at bounding box center [648, 380] width 617 height 122
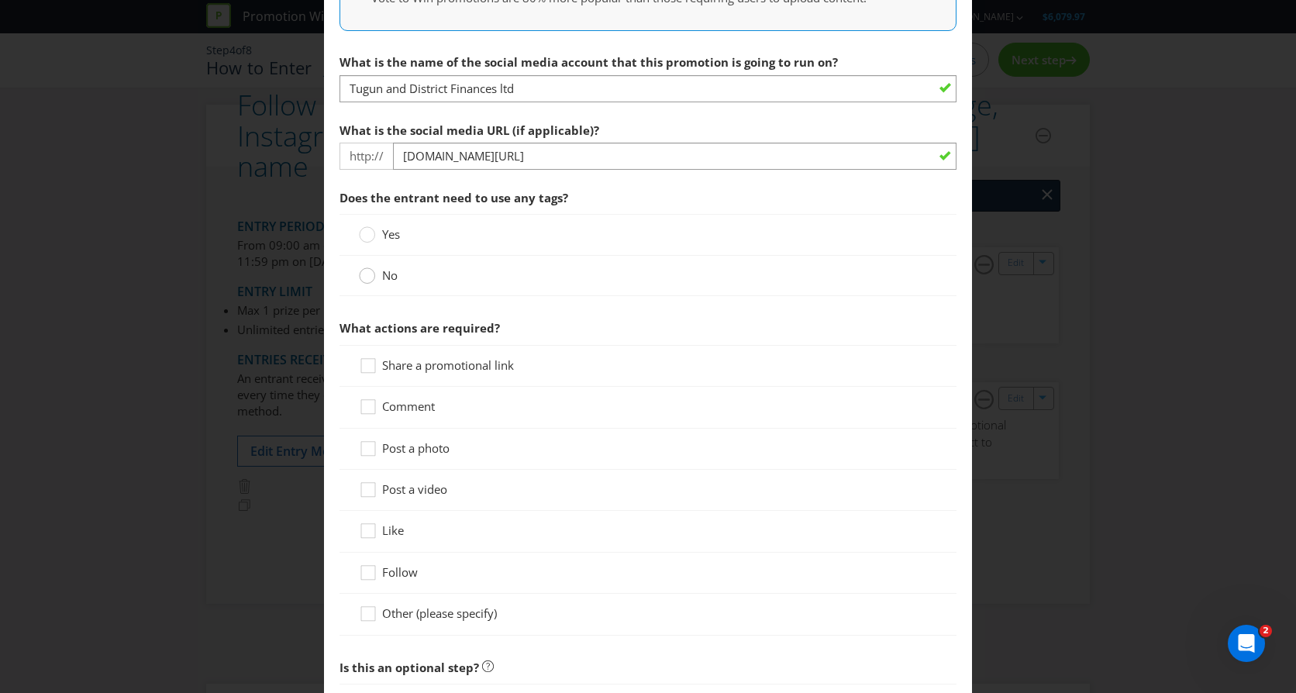
scroll to position [842, 0]
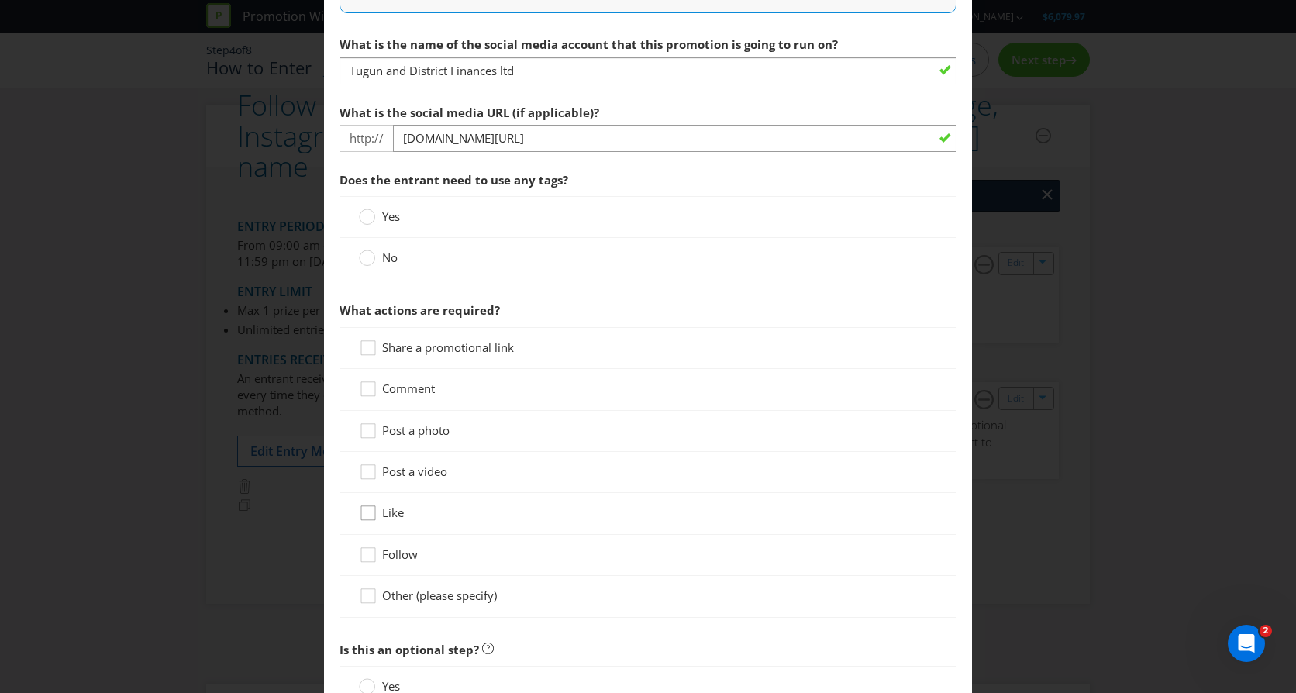
click at [367, 510] on div at bounding box center [368, 508] width 8 height 8
click at [0, 0] on input "Like" at bounding box center [0, 0] width 0 height 0
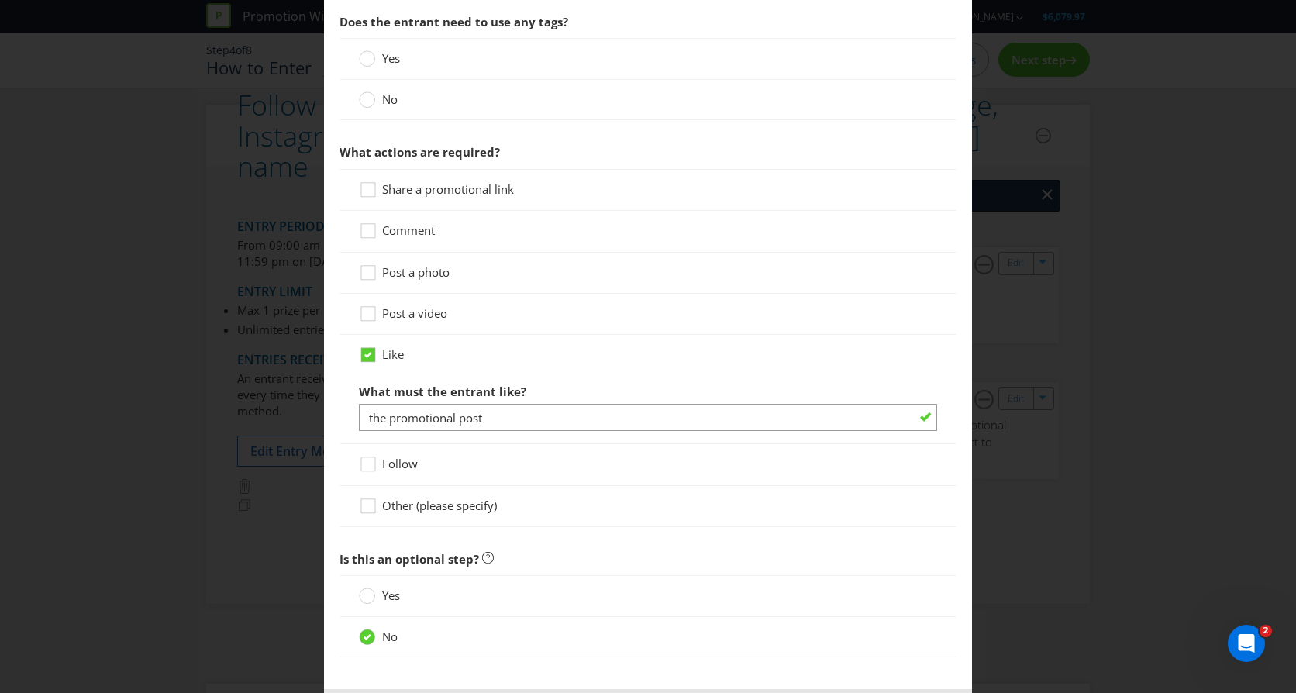
scroll to position [1073, 0]
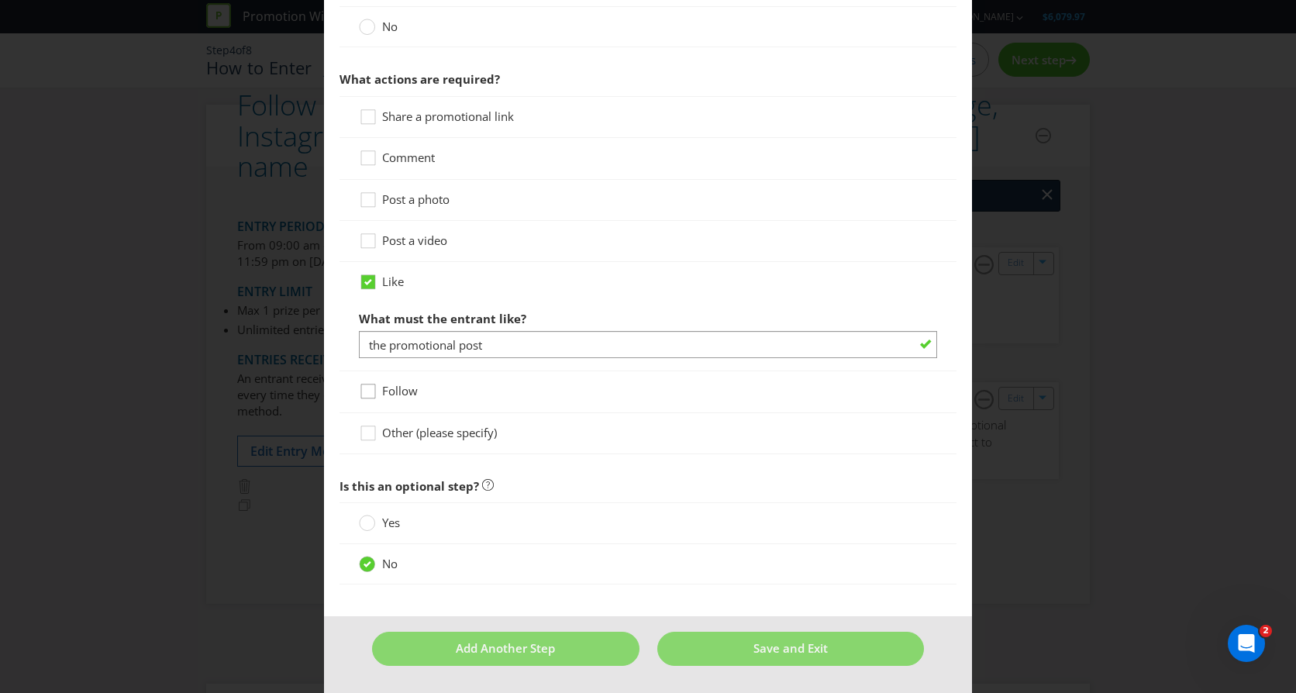
click at [363, 394] on icon at bounding box center [370, 394] width 23 height 23
click at [0, 0] on input "Follow" at bounding box center [0, 0] width 0 height 0
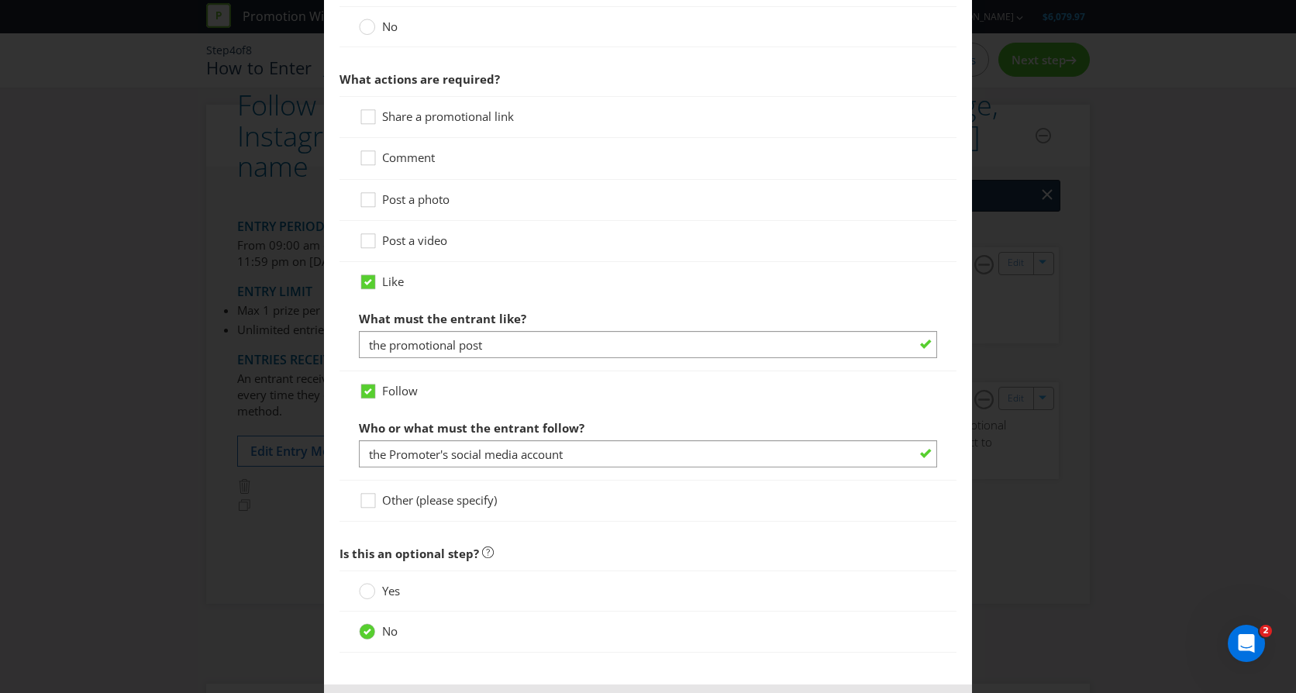
scroll to position [1140, 0]
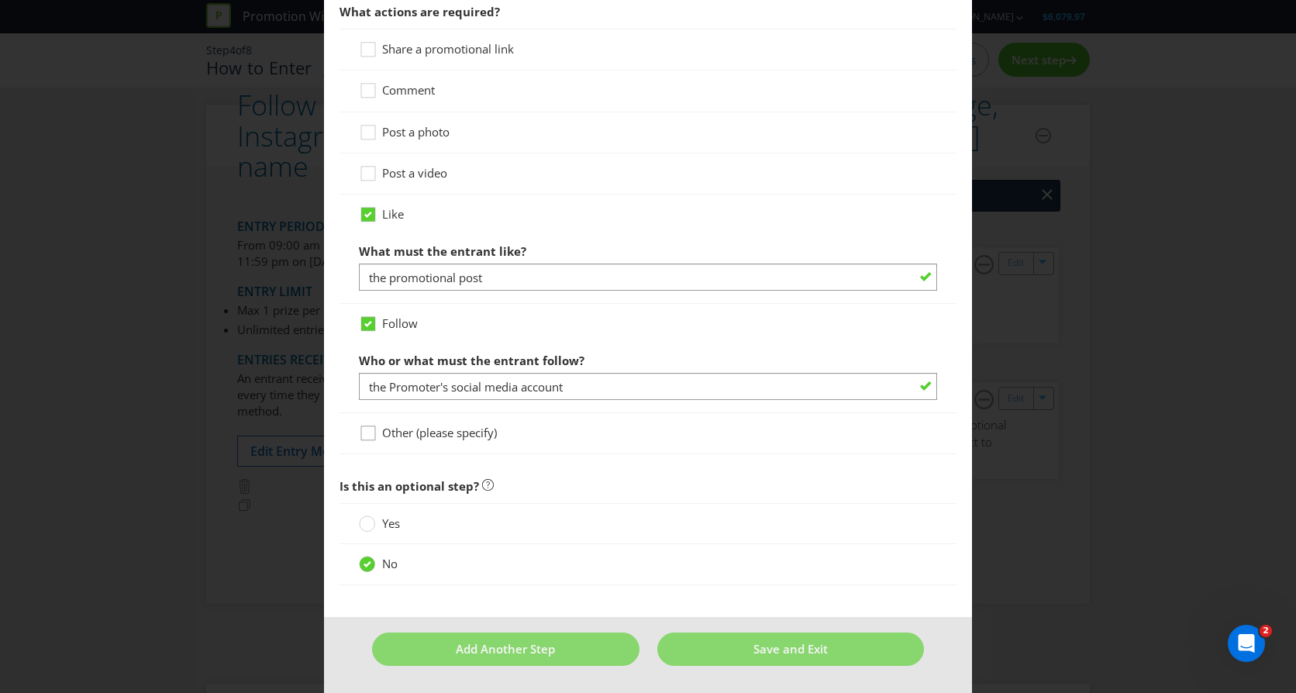
click at [365, 431] on div at bounding box center [368, 428] width 8 height 8
click at [0, 0] on input "Other (please specify)" at bounding box center [0, 0] width 0 height 0
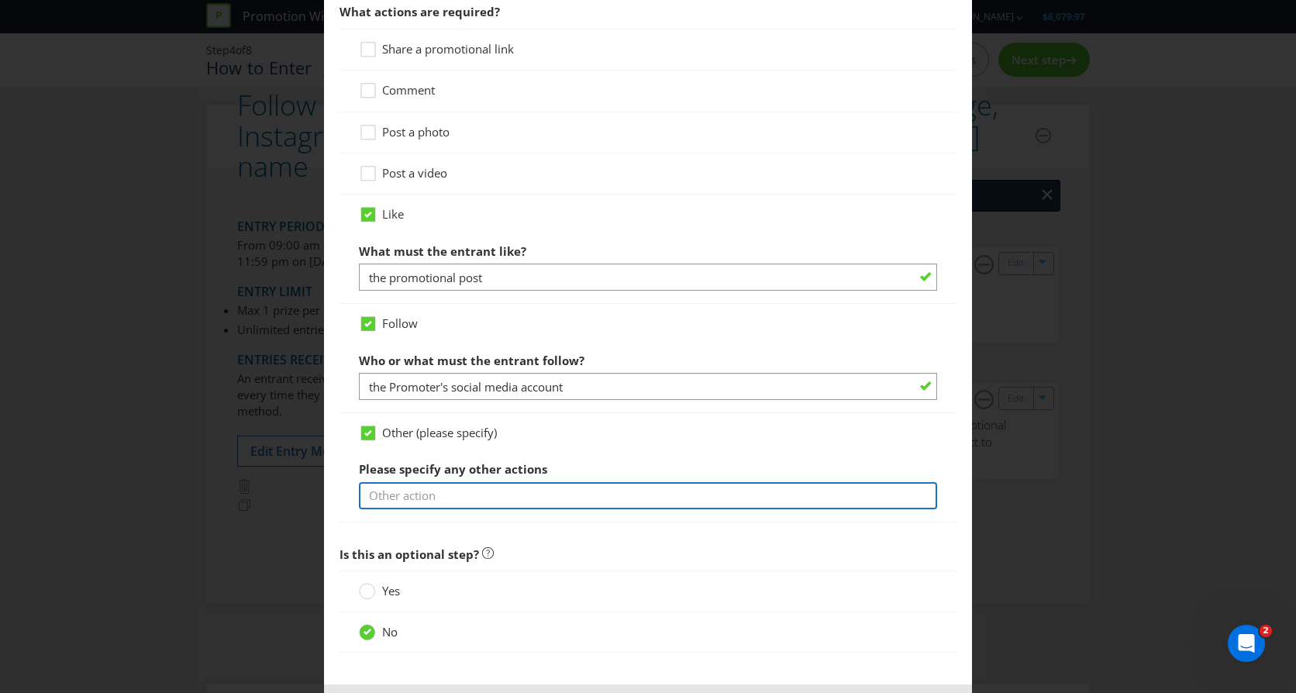
click at [399, 498] on input "text" at bounding box center [648, 495] width 578 height 27
type input "The entrant much follow and react to the Joey name they choose from a list of 4…"
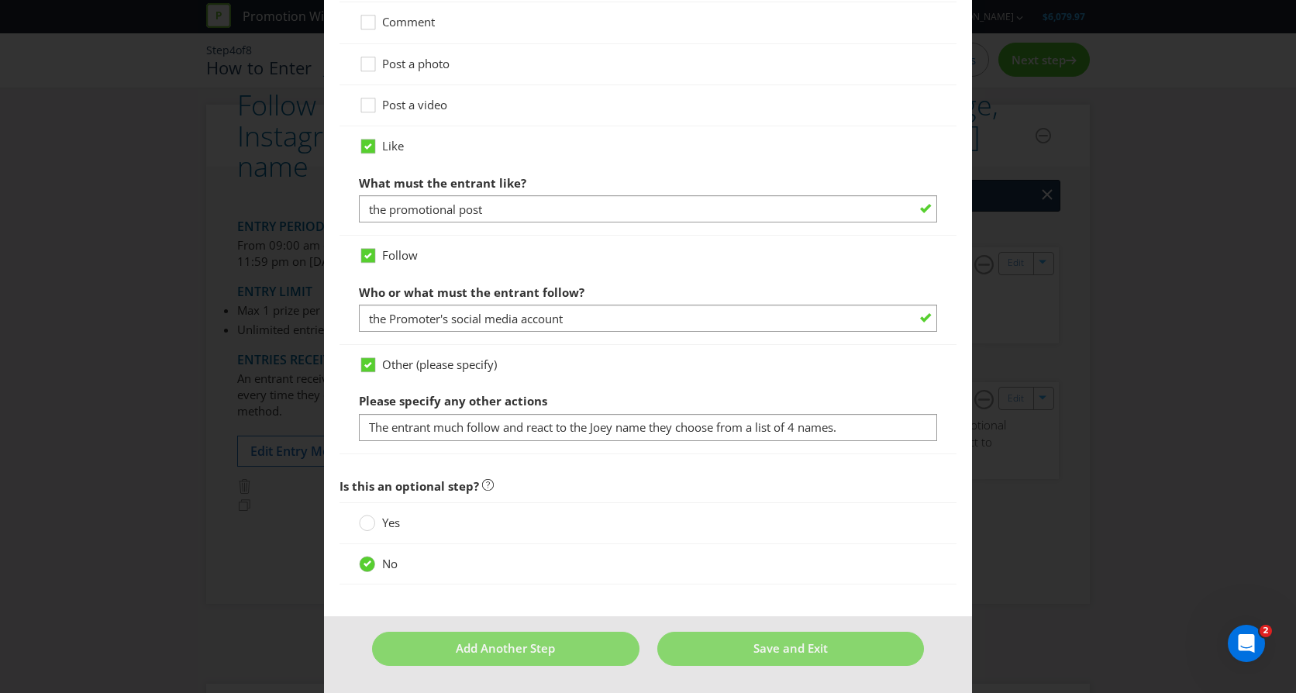
click at [569, 522] on div "Yes" at bounding box center [648, 523] width 578 height 16
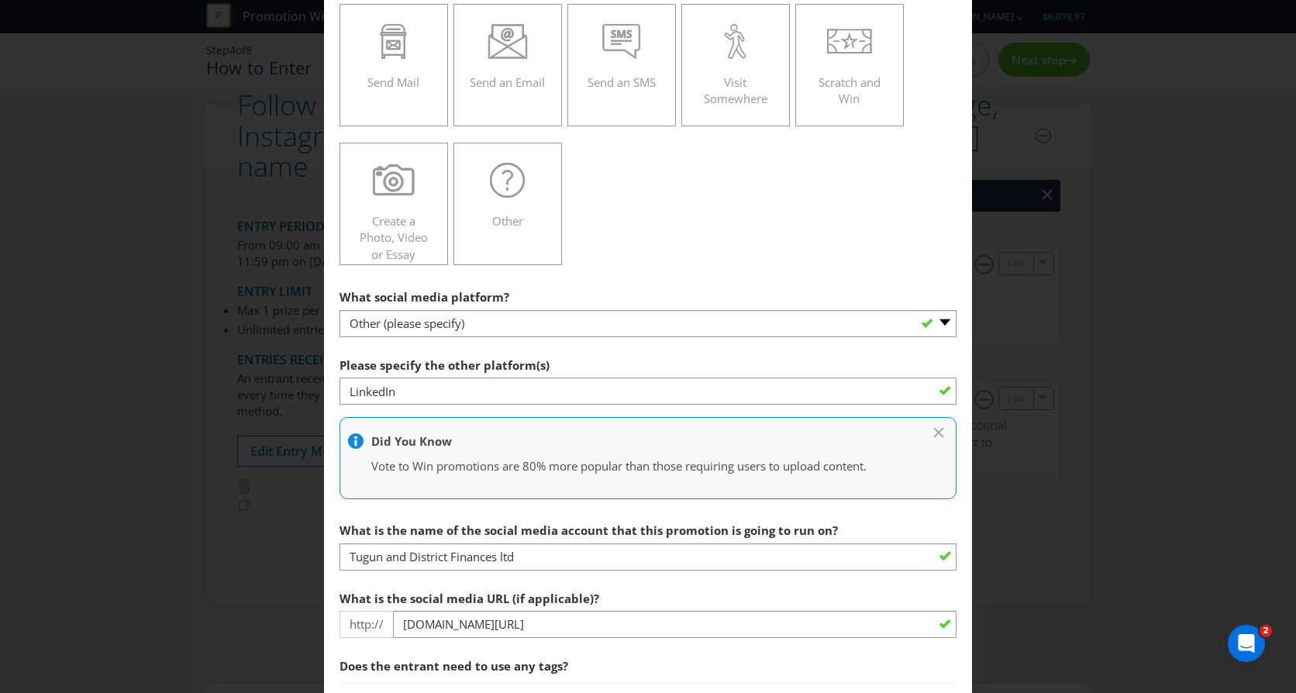
scroll to position [666, 0]
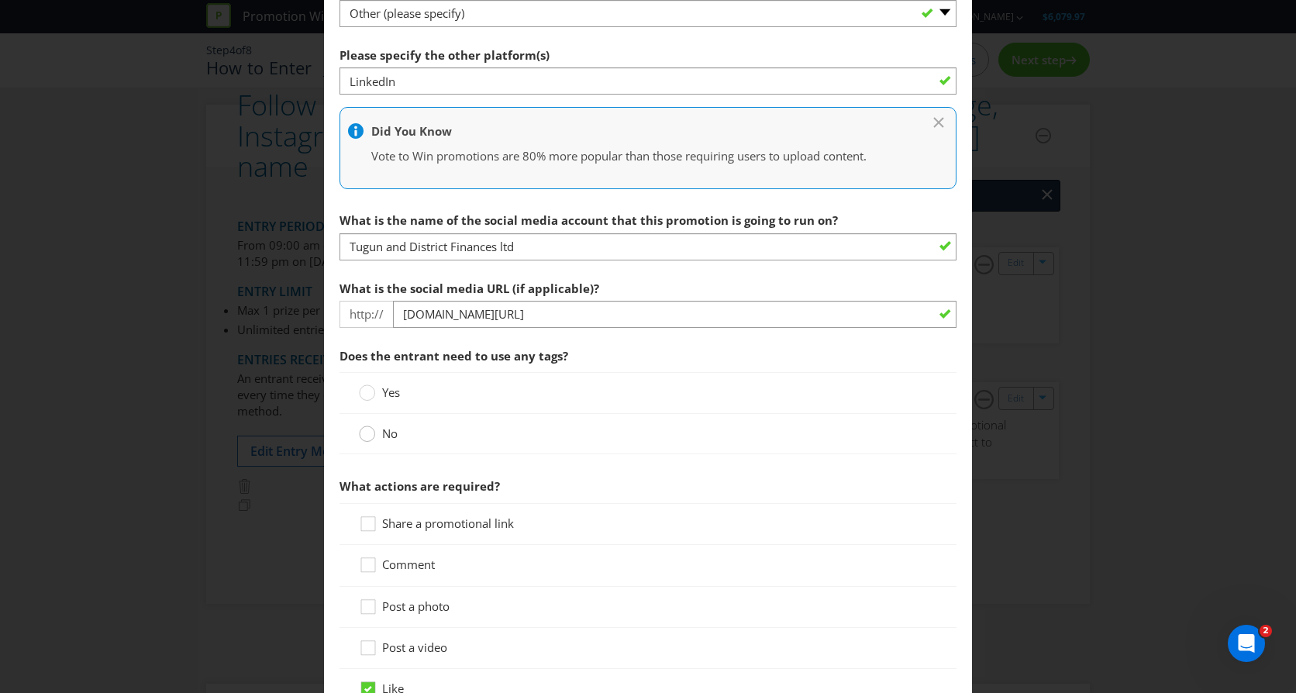
click at [371, 436] on circle at bounding box center [368, 434] width 16 height 16
click at [0, 0] on input "No" at bounding box center [0, 0] width 0 height 0
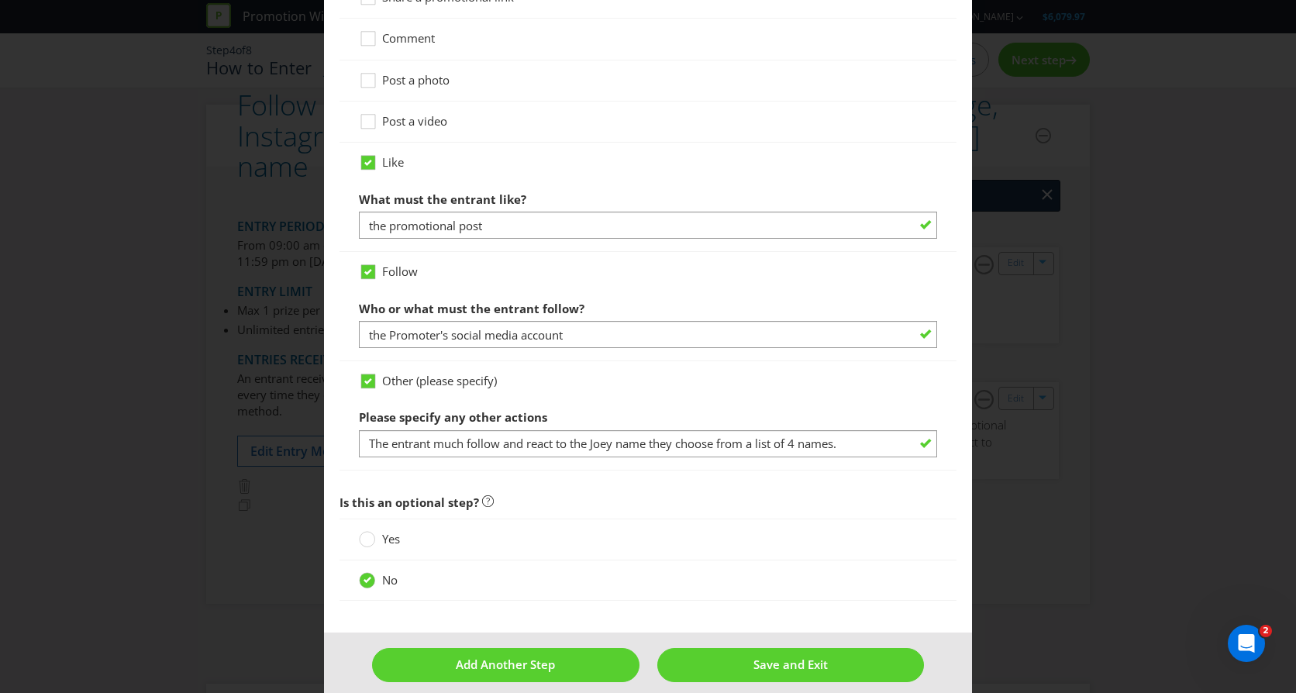
scroll to position [1209, 0]
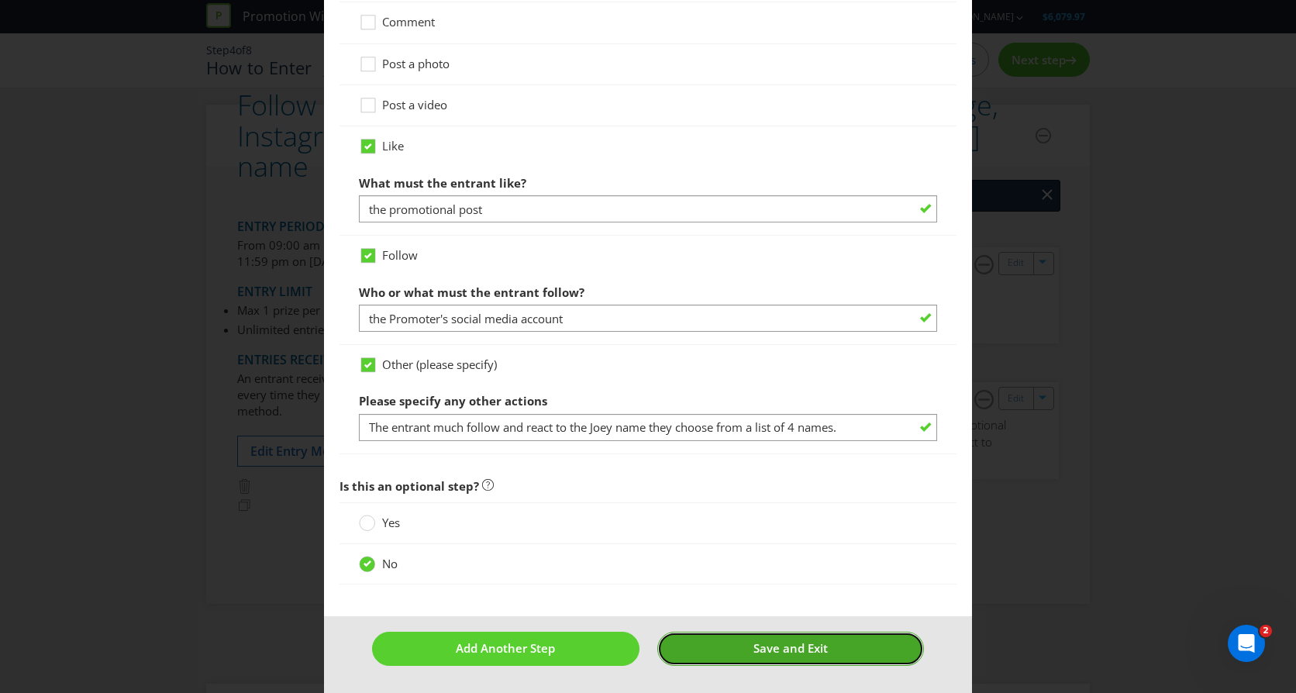
click at [820, 643] on span "Save and Exit" at bounding box center [791, 648] width 74 height 16
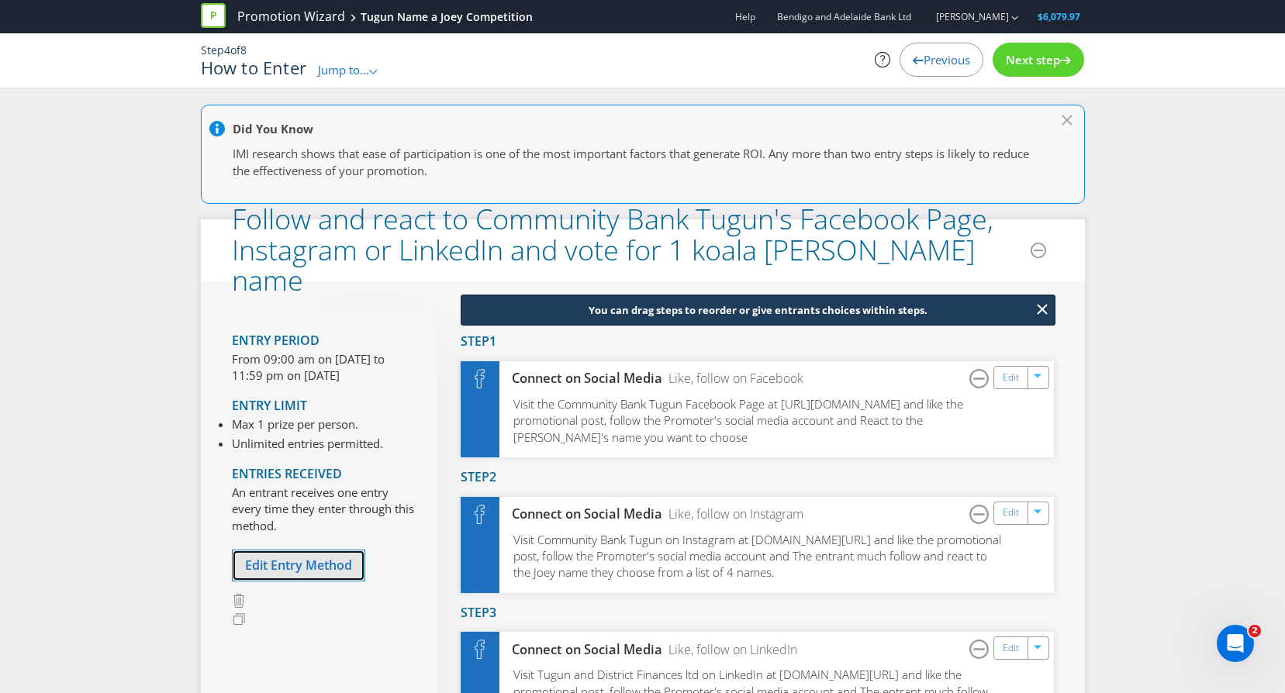
click at [309, 562] on span "Edit Entry Method" at bounding box center [298, 565] width 107 height 17
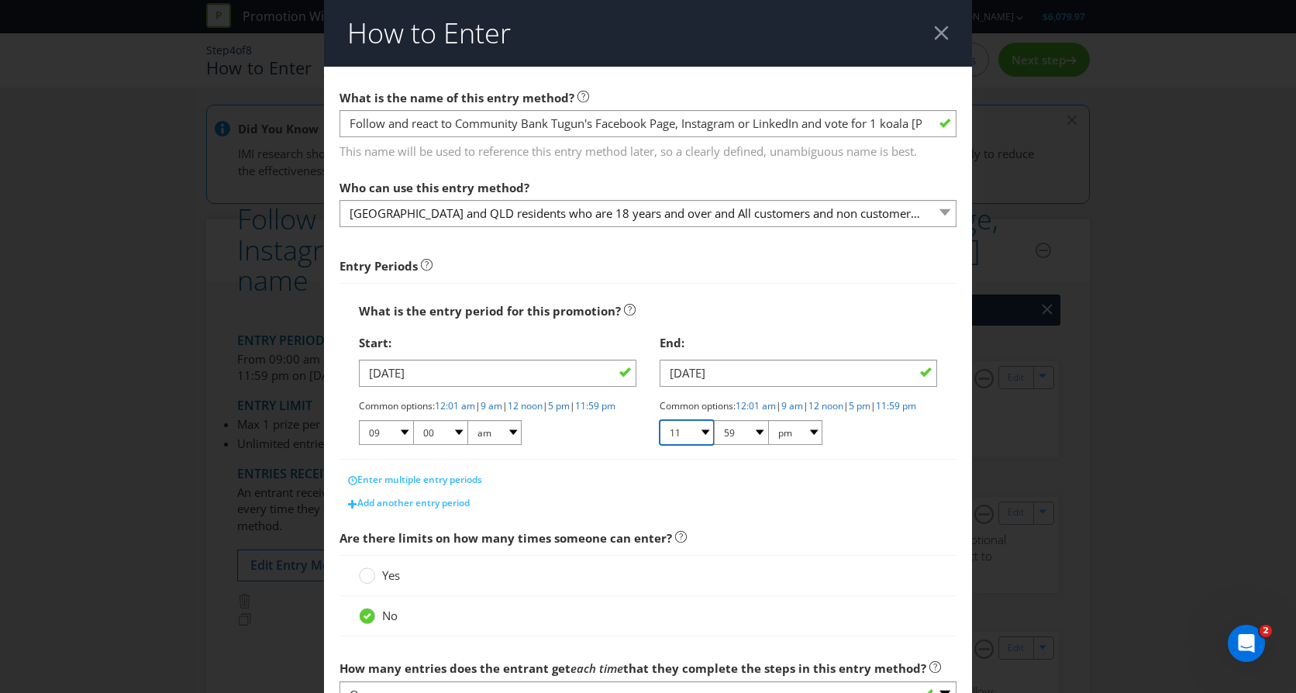
click at [700, 443] on select "01 02 03 04 05 06 07 08 09 10 11 12" at bounding box center [687, 432] width 54 height 25
select select "05"
click at [660, 433] on select "01 02 03 04 05 06 07 08 09 10 11 12" at bounding box center [687, 432] width 54 height 25
click at [754, 445] on select "00 01 05 10 15 20 25 29 30 35 40 45 50 55 59" at bounding box center [741, 432] width 54 height 25
select select "00"
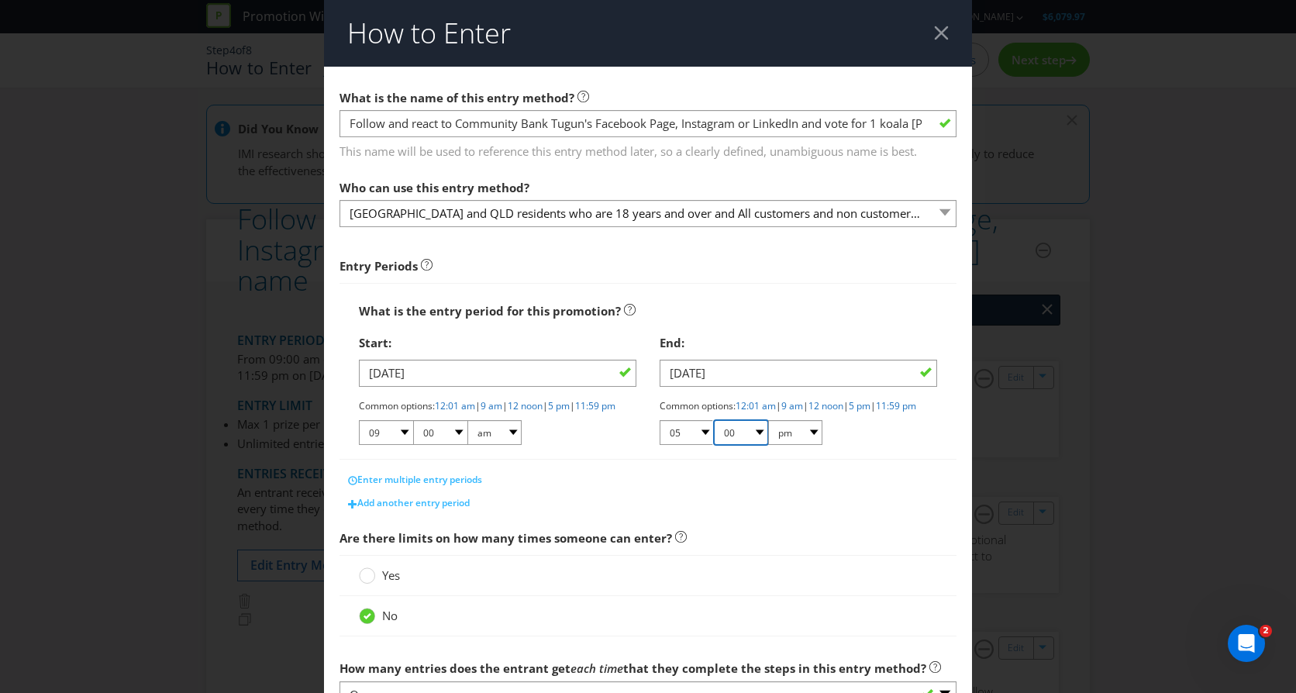
click at [714, 433] on select "00 01 05 10 15 20 25 29 30 35 40 45 50 55 59" at bounding box center [741, 432] width 54 height 25
click at [795, 540] on span "Are there limits on how many times someone can enter?" at bounding box center [648, 539] width 617 height 32
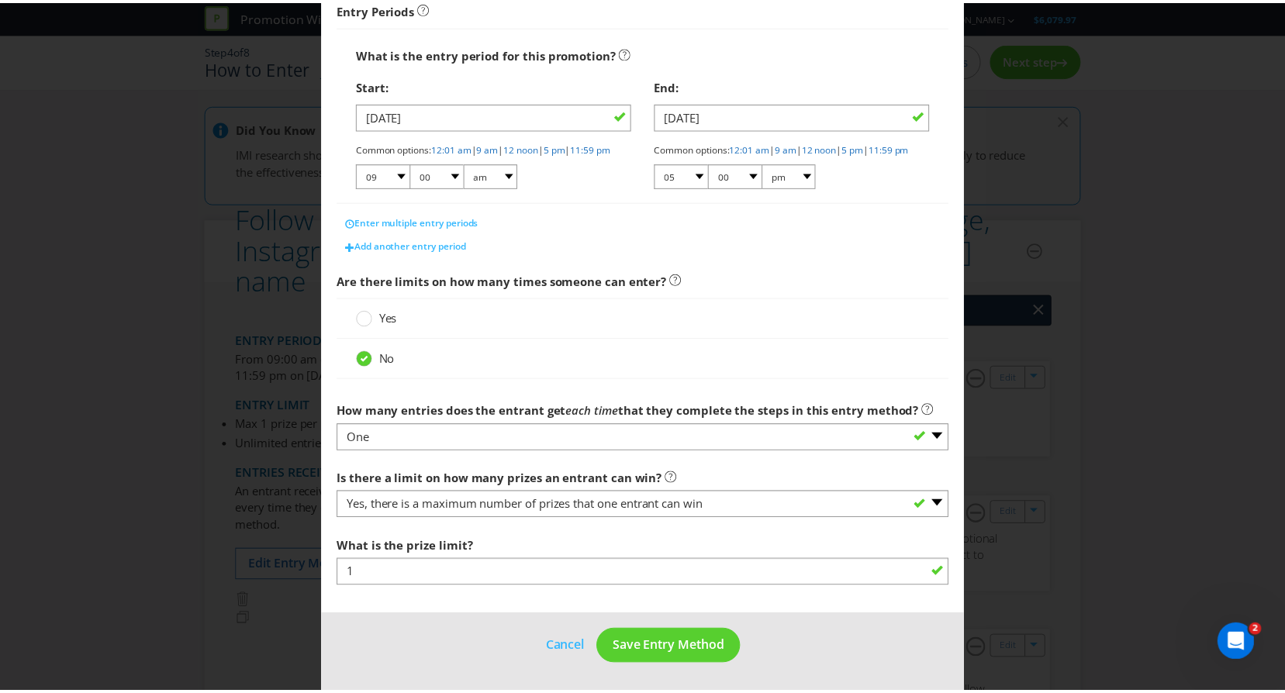
scroll to position [271, 0]
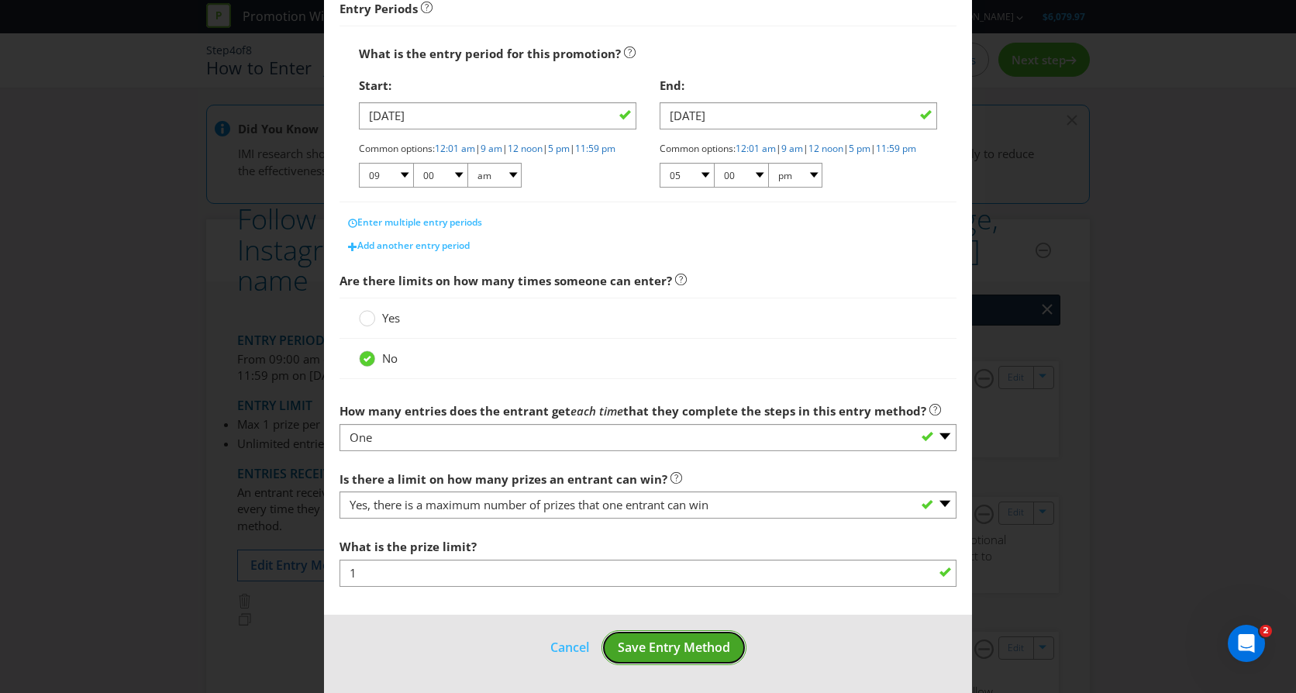
click at [678, 645] on span "Save Entry Method" at bounding box center [674, 647] width 112 height 17
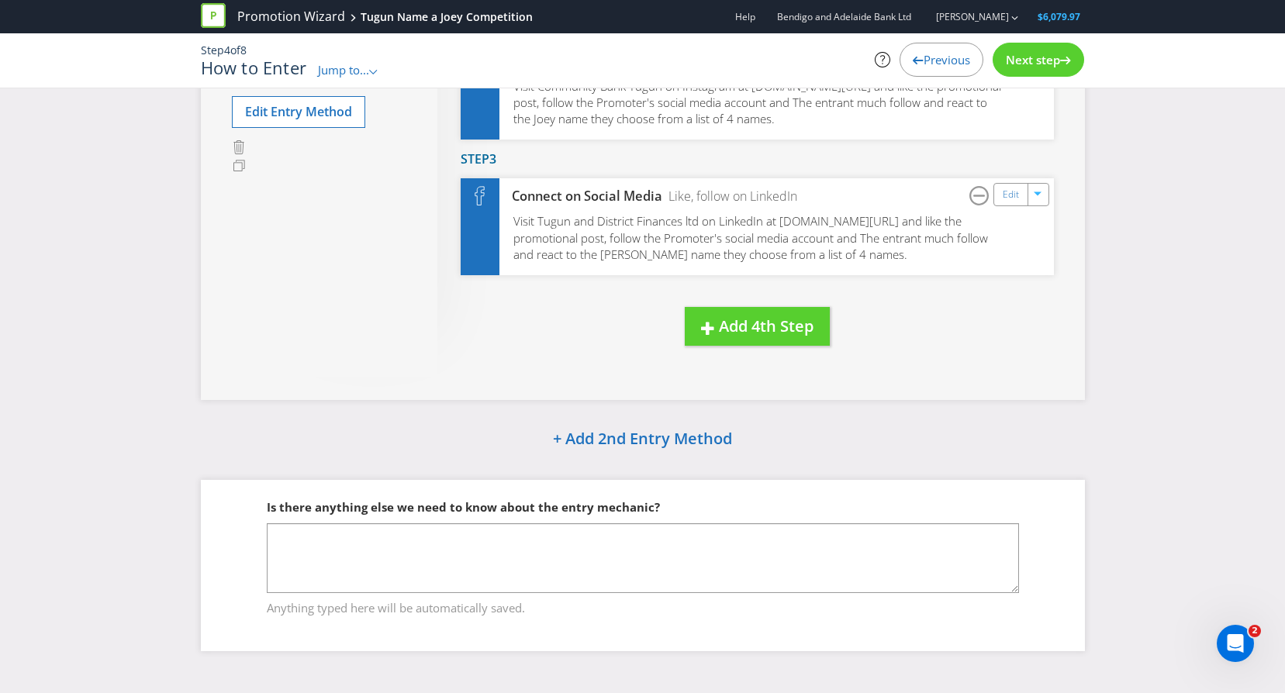
scroll to position [471, 0]
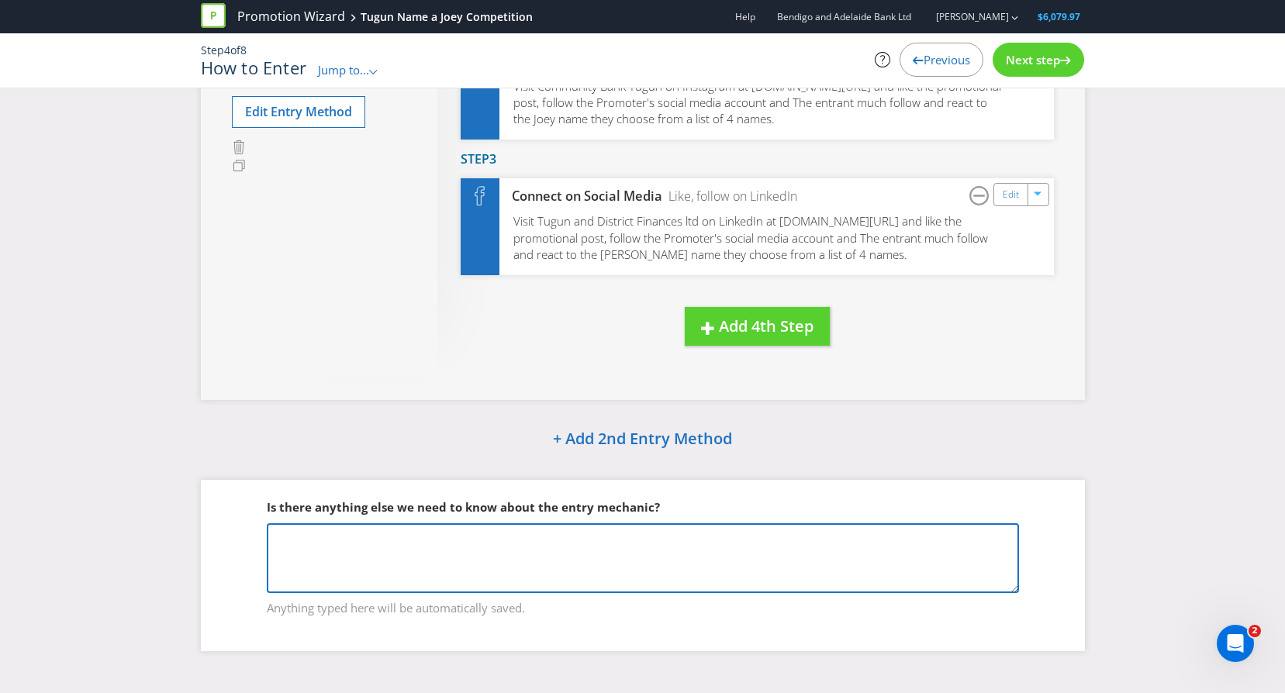
click at [478, 539] on textarea at bounding box center [643, 558] width 752 height 70
click at [296, 545] on textarea at bounding box center [643, 558] width 752 height 70
paste textarea "All [DEMOGRAPHIC_DATA] Residents 18+ and resides in [GEOGRAPHIC_DATA] or [GEOGR…"
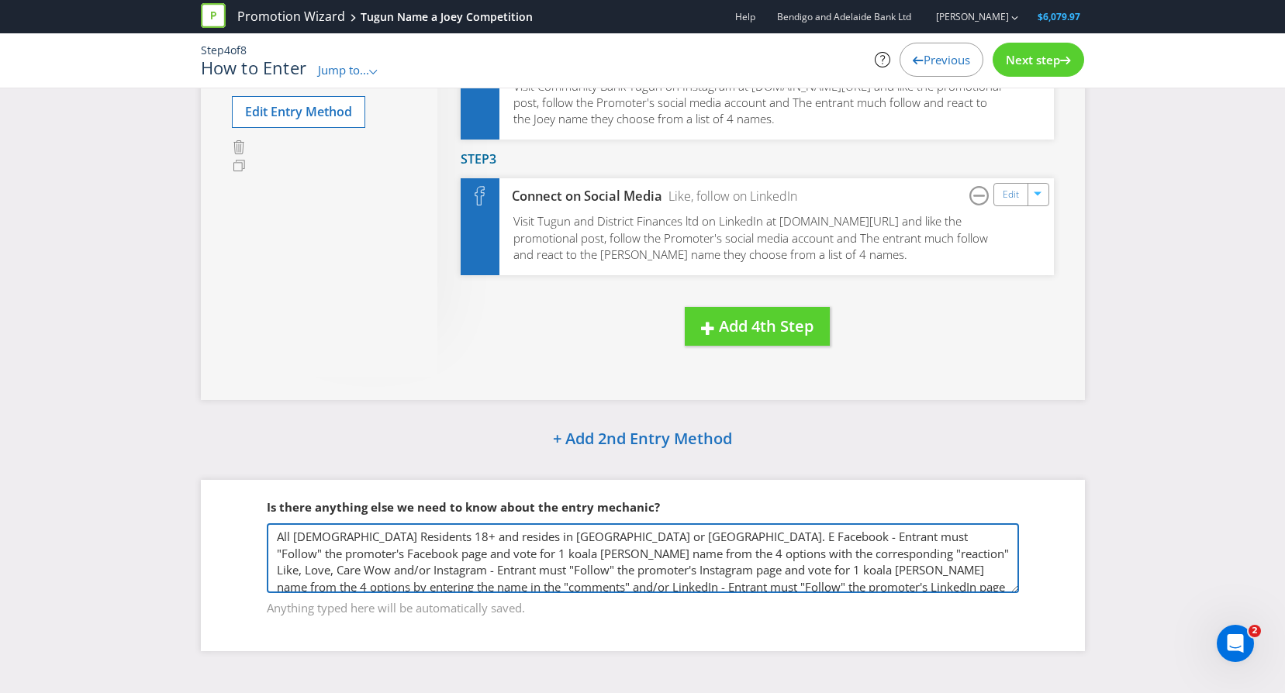
scroll to position [19, 0]
type textarea "All [DEMOGRAPHIC_DATA] Residents 18+ and resides in [GEOGRAPHIC_DATA] or [GEOGR…"
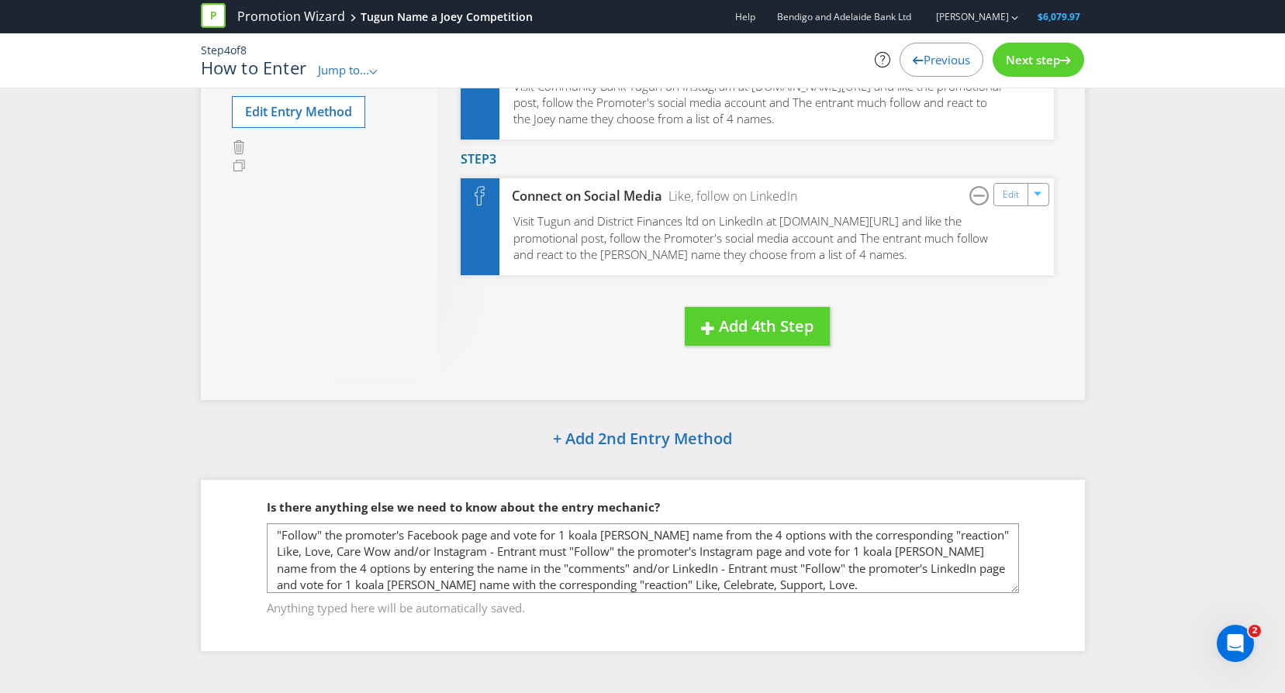
click at [1035, 59] on span "Next step" at bounding box center [1033, 60] width 54 height 16
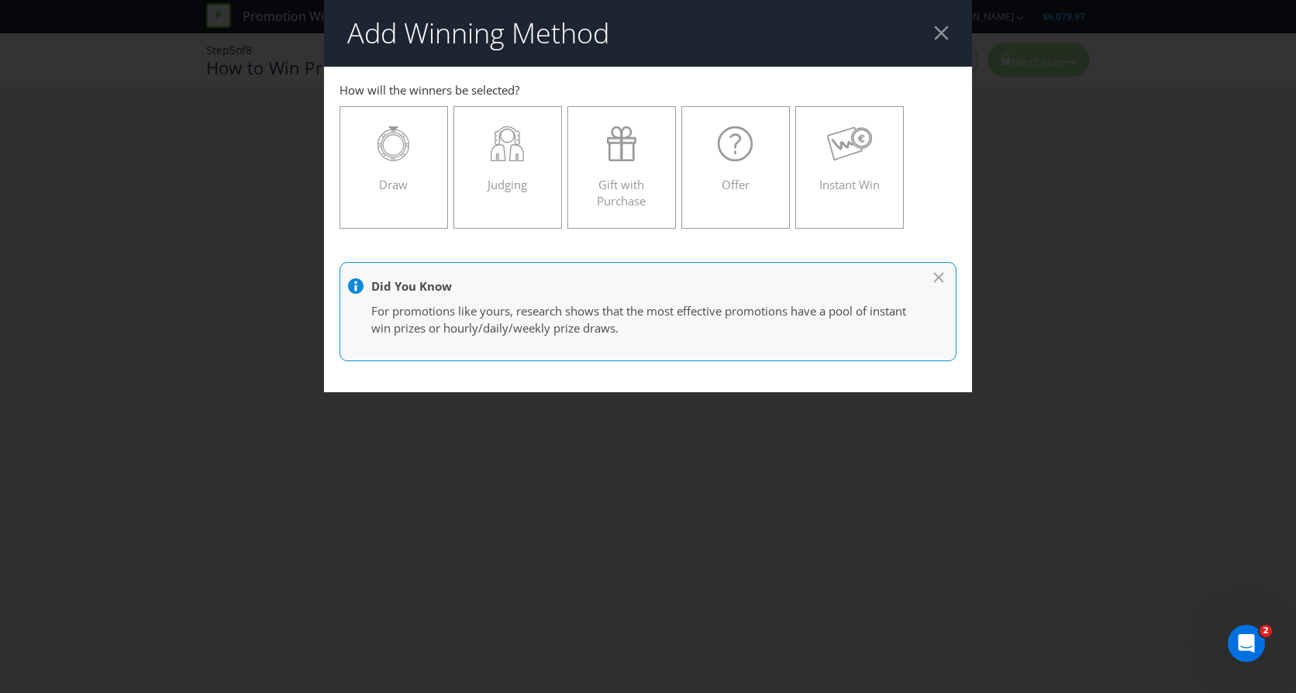
click at [942, 34] on div at bounding box center [941, 33] width 15 height 15
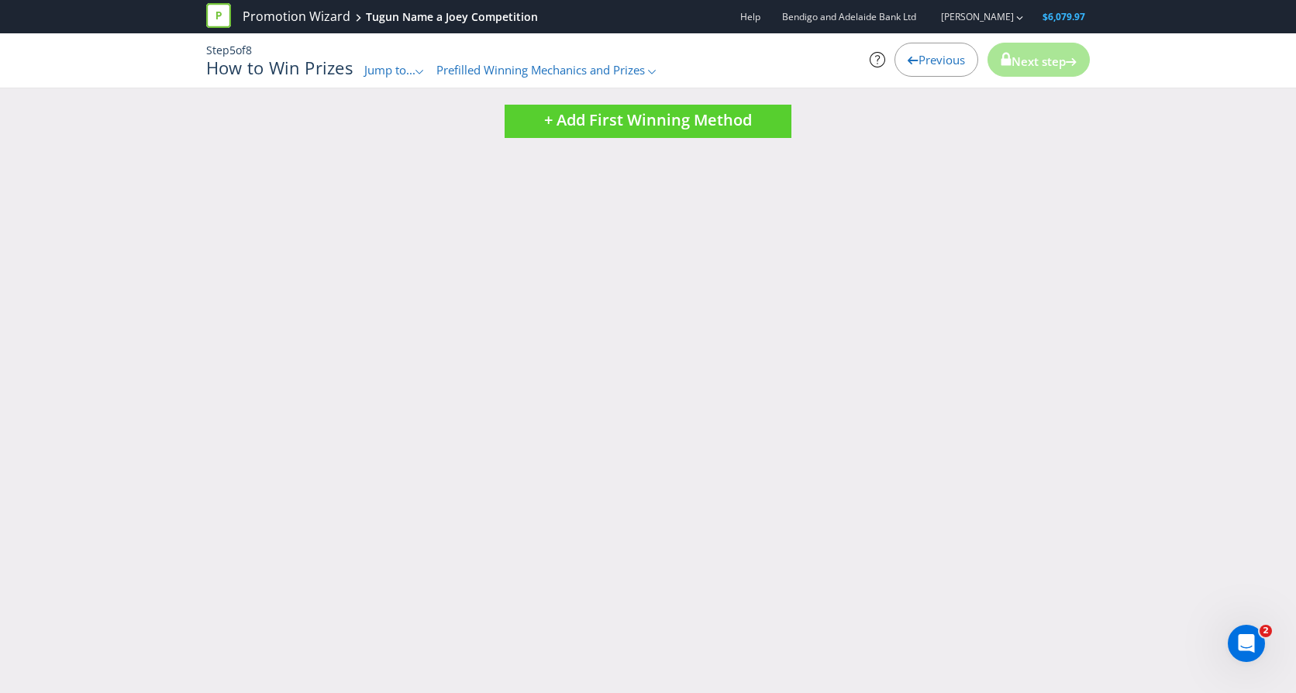
click at [928, 54] on span "Previous" at bounding box center [942, 60] width 47 height 16
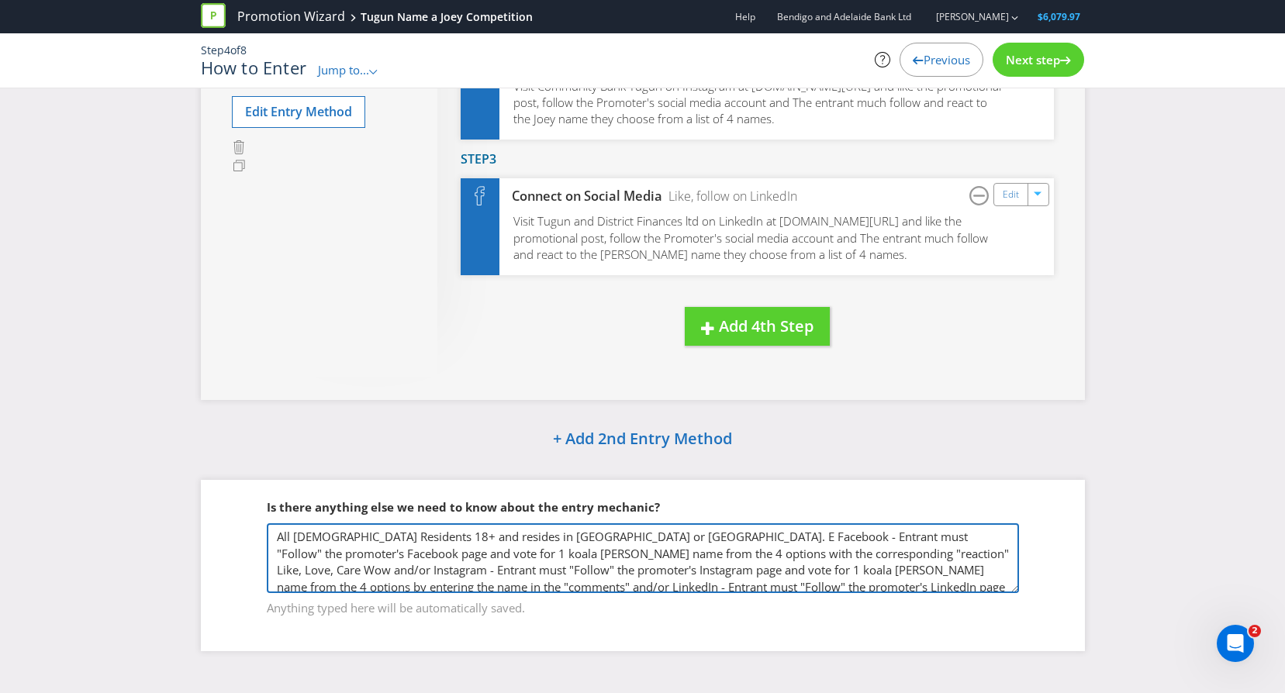
scroll to position [24, 0]
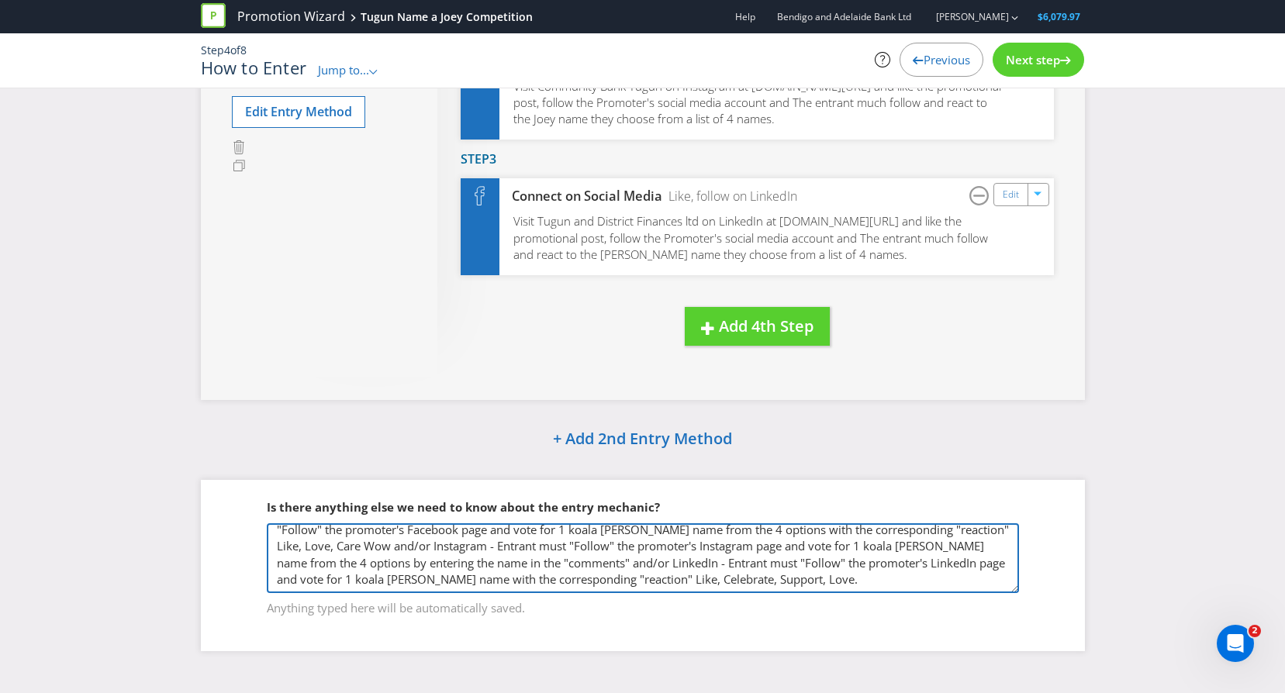
click at [563, 583] on textarea "All [DEMOGRAPHIC_DATA] Residents 18+ and resides in [GEOGRAPHIC_DATA] or [GEOGR…" at bounding box center [643, 558] width 752 height 70
click at [284, 584] on textarea "All [DEMOGRAPHIC_DATA] Residents 18+ and resides in [GEOGRAPHIC_DATA] or [GEOGR…" at bounding box center [643, 558] width 752 height 70
paste textarea "Winner must be available for a photo opportunity at [GEOGRAPHIC_DATA] after the…"
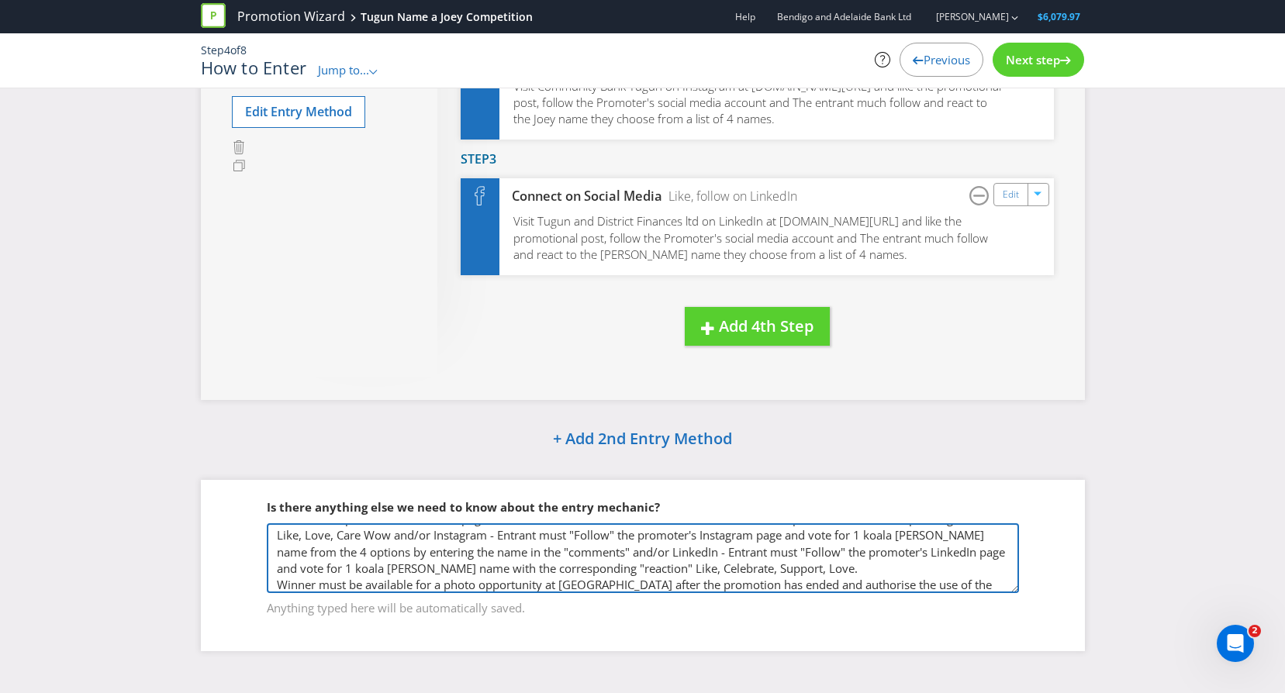
scroll to position [68, 0]
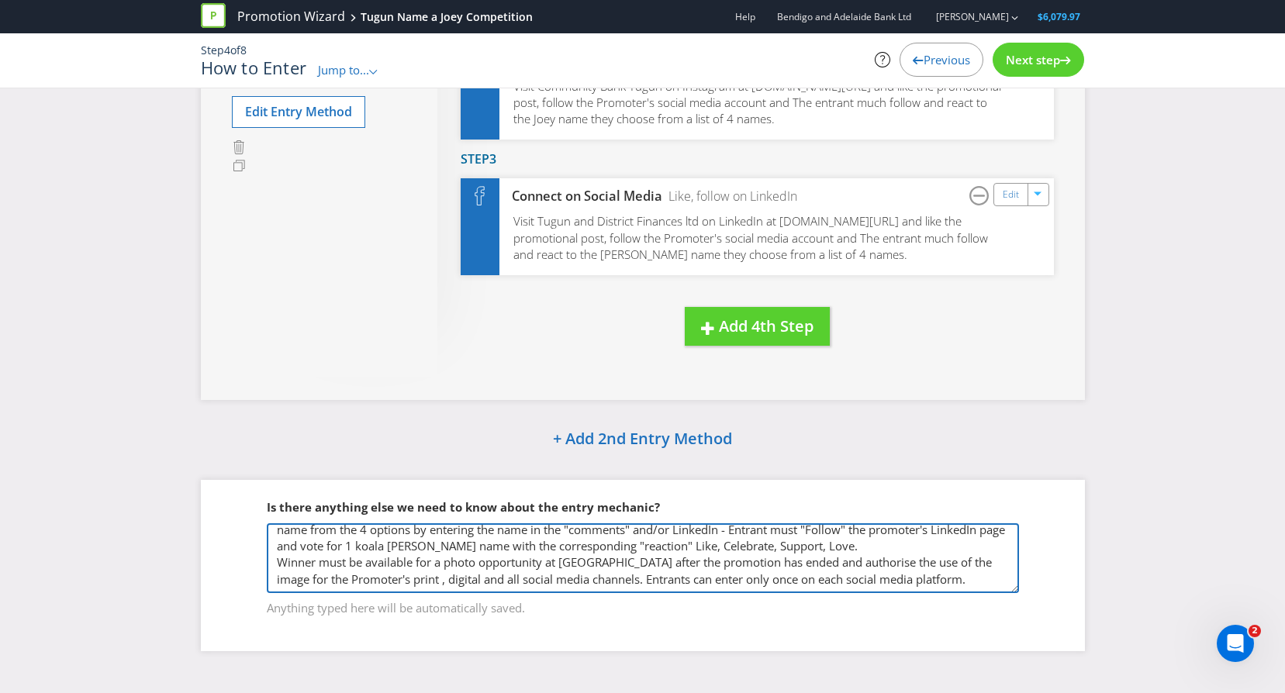
type textarea "All [DEMOGRAPHIC_DATA] Residents 18+ and resides in [GEOGRAPHIC_DATA] or [GEOGR…"
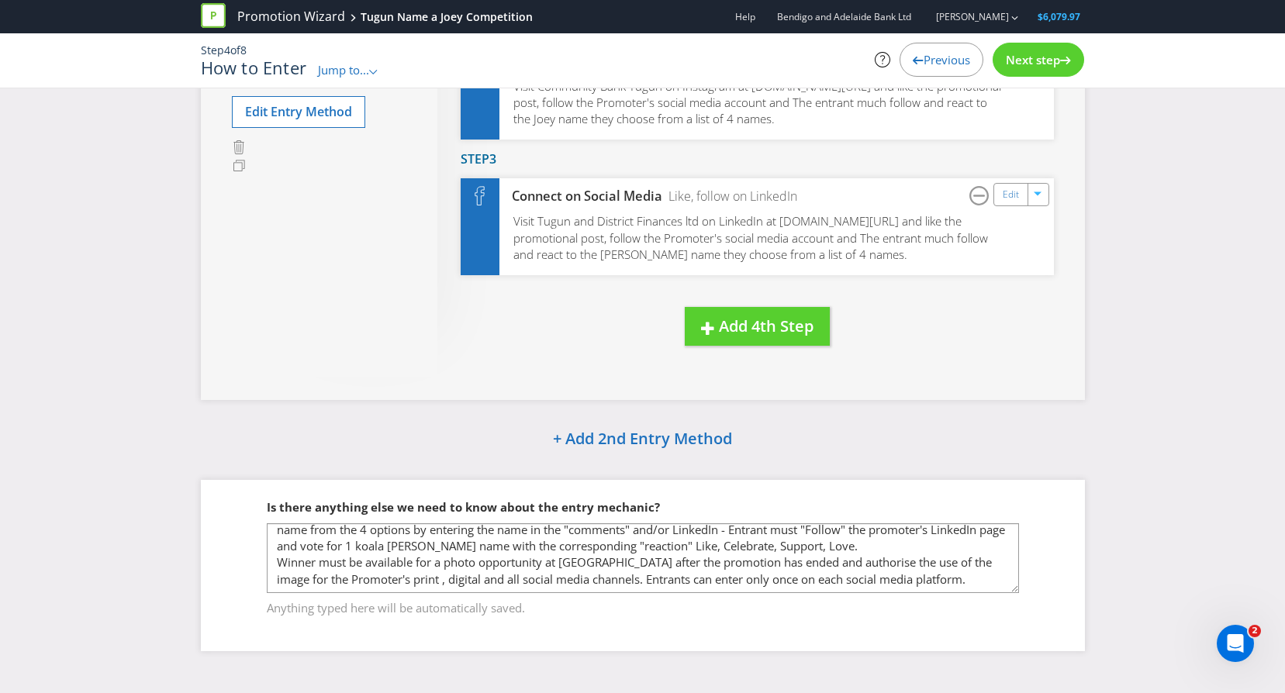
click at [1046, 57] on span "Next step" at bounding box center [1033, 60] width 54 height 16
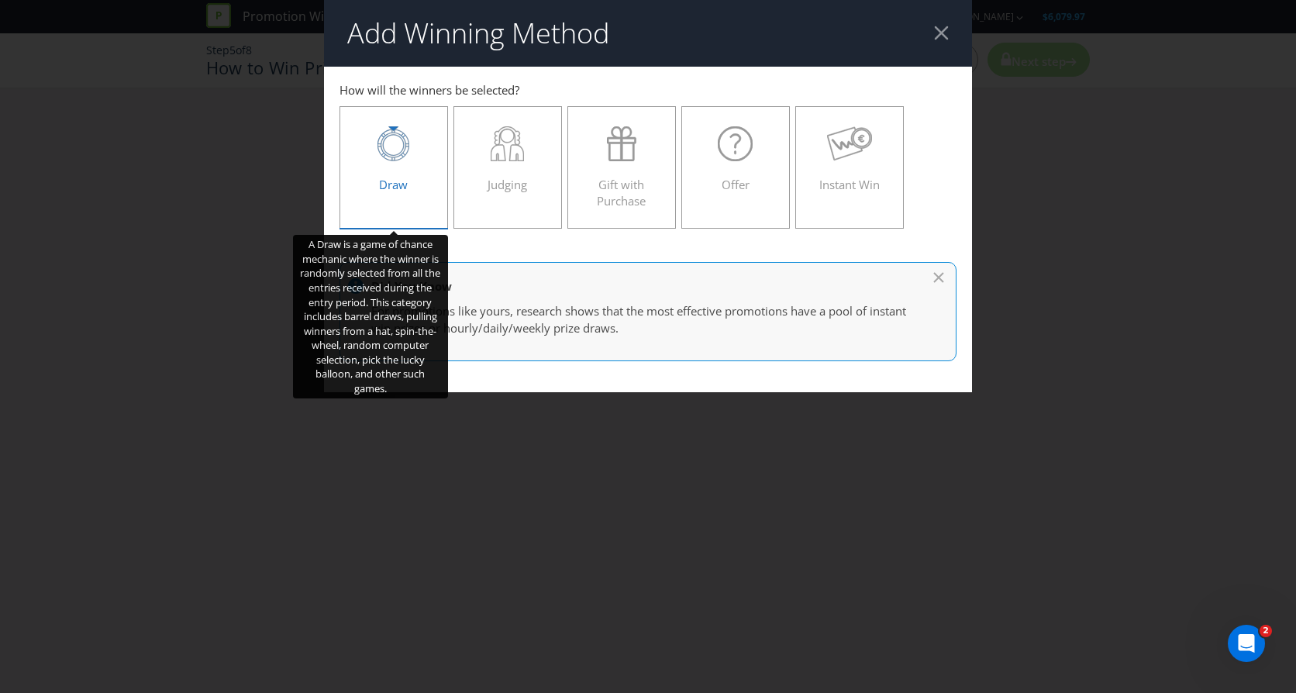
click at [400, 140] on icon at bounding box center [394, 143] width 32 height 35
click at [0, 0] on input "Draw" at bounding box center [0, 0] width 0 height 0
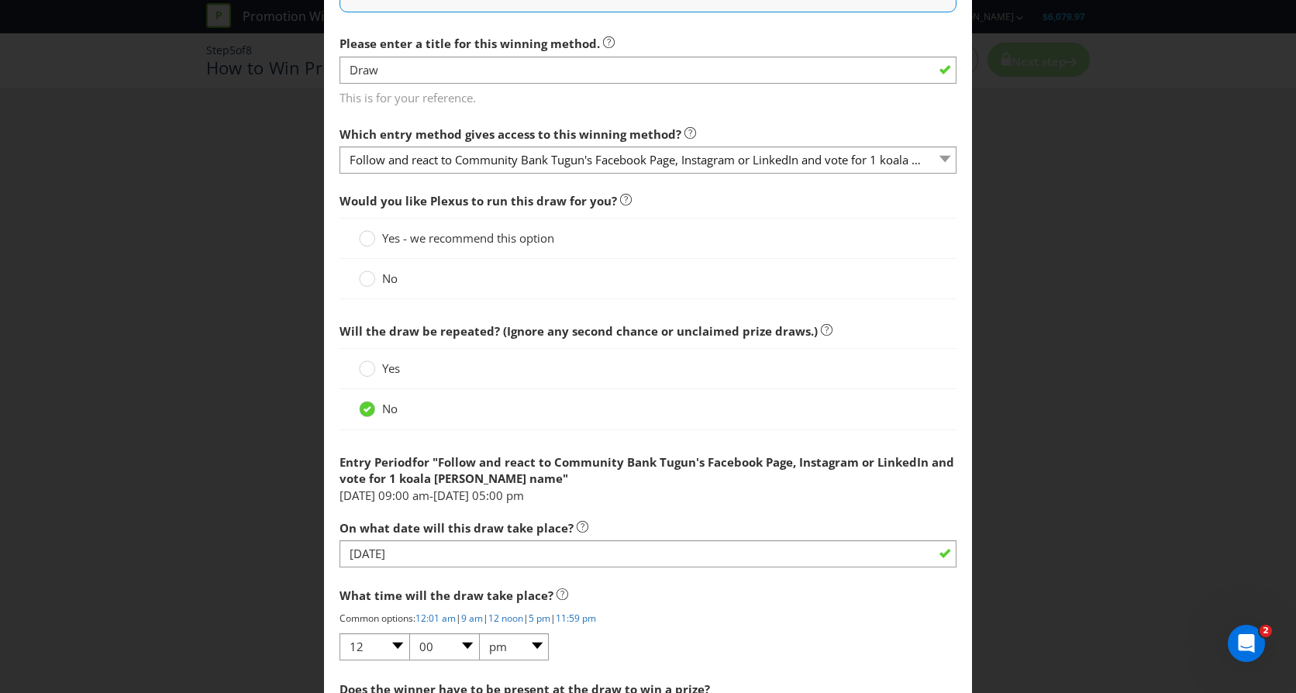
scroll to position [465, 0]
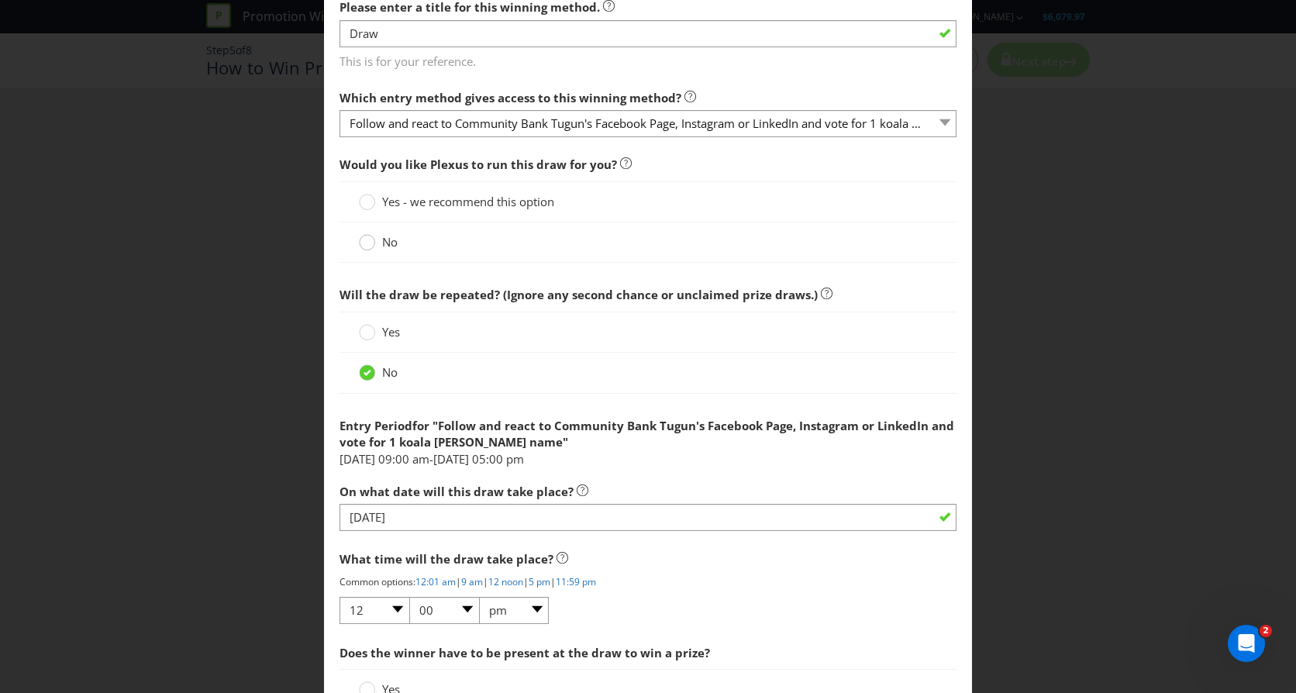
click at [366, 239] on div at bounding box center [368, 237] width 8 height 8
click at [0, 0] on input "No" at bounding box center [0, 0] width 0 height 0
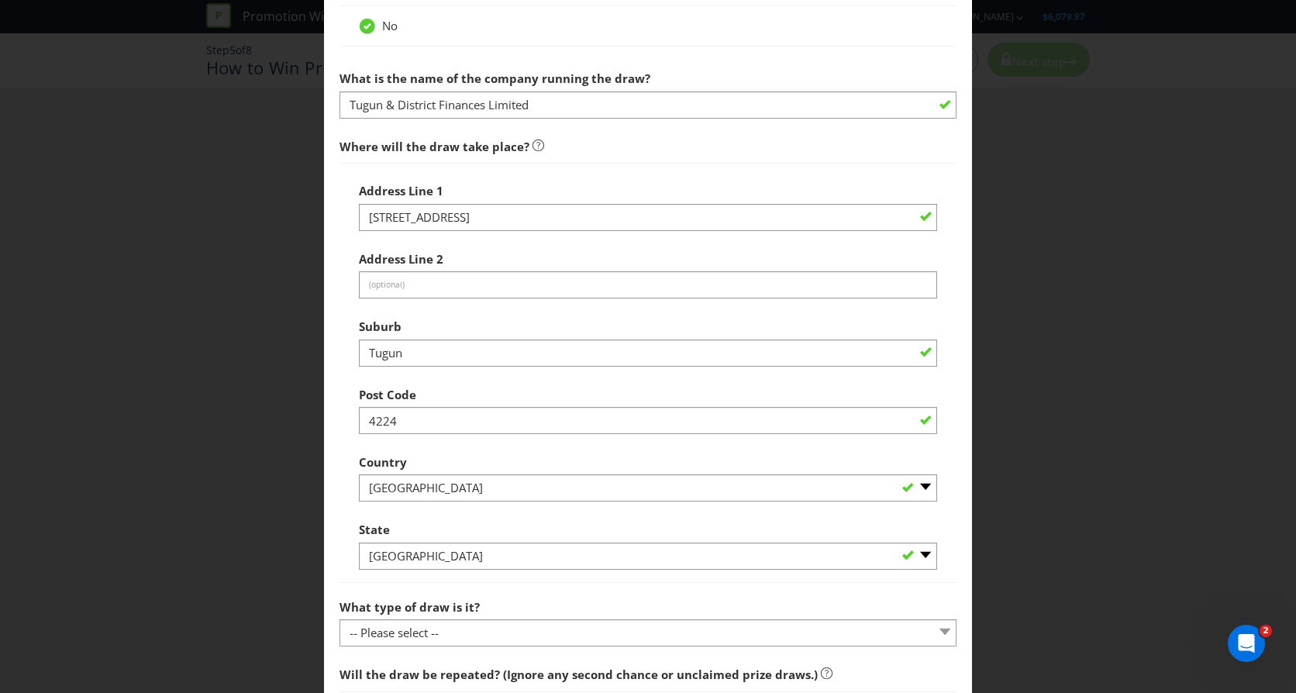
scroll to position [698, 0]
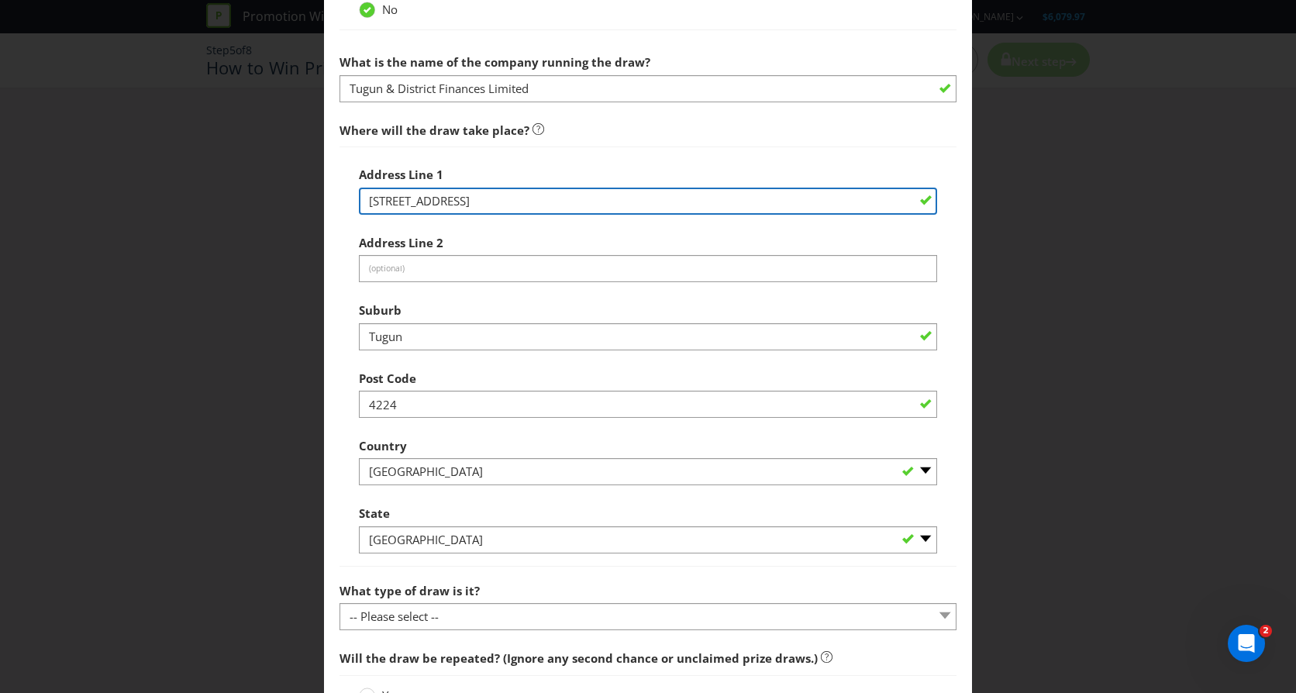
drag, startPoint x: 626, startPoint y: 199, endPoint x: 523, endPoint y: 207, distance: 103.4
click at [523, 207] on input "[STREET_ADDRESS]" at bounding box center [648, 201] width 578 height 27
type input "1 - 3/[STREET_ADDRESS],"
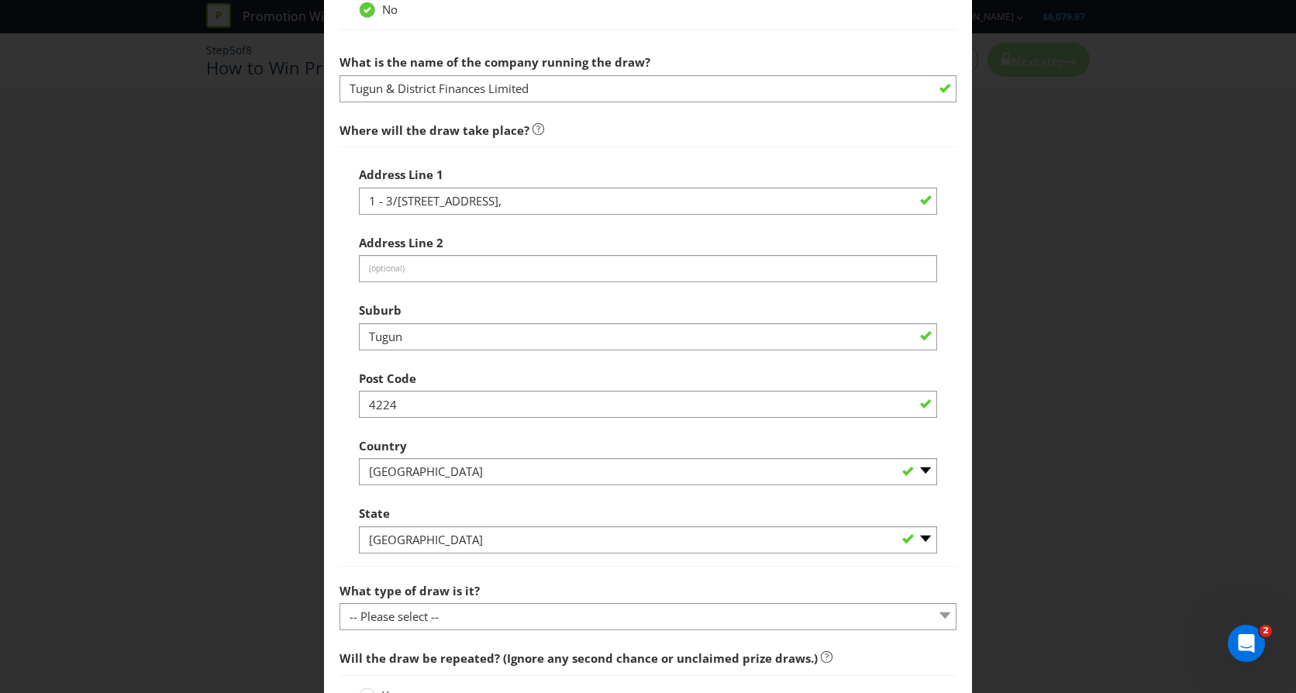
click at [636, 157] on div "Address Line 1 1 - 3/[GEOGRAPHIC_DATA], Address Line 2 (optional) Suburb Tugun …" at bounding box center [648, 357] width 617 height 420
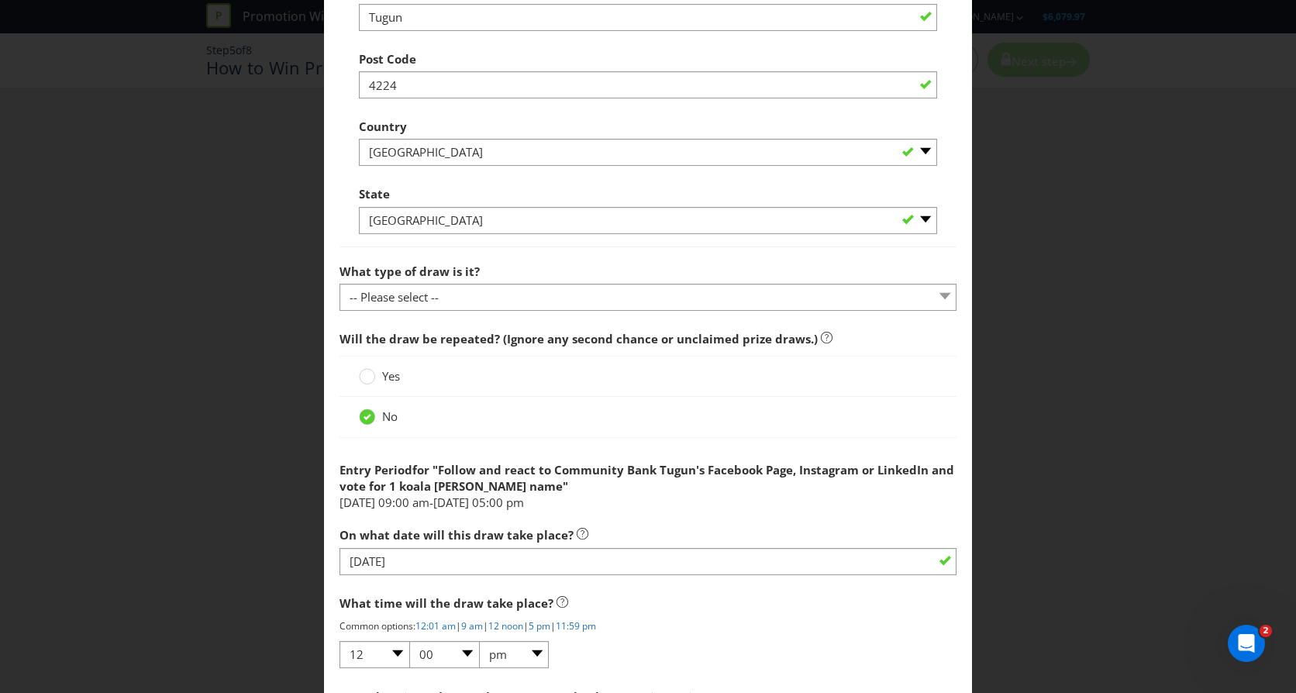
scroll to position [1085, 0]
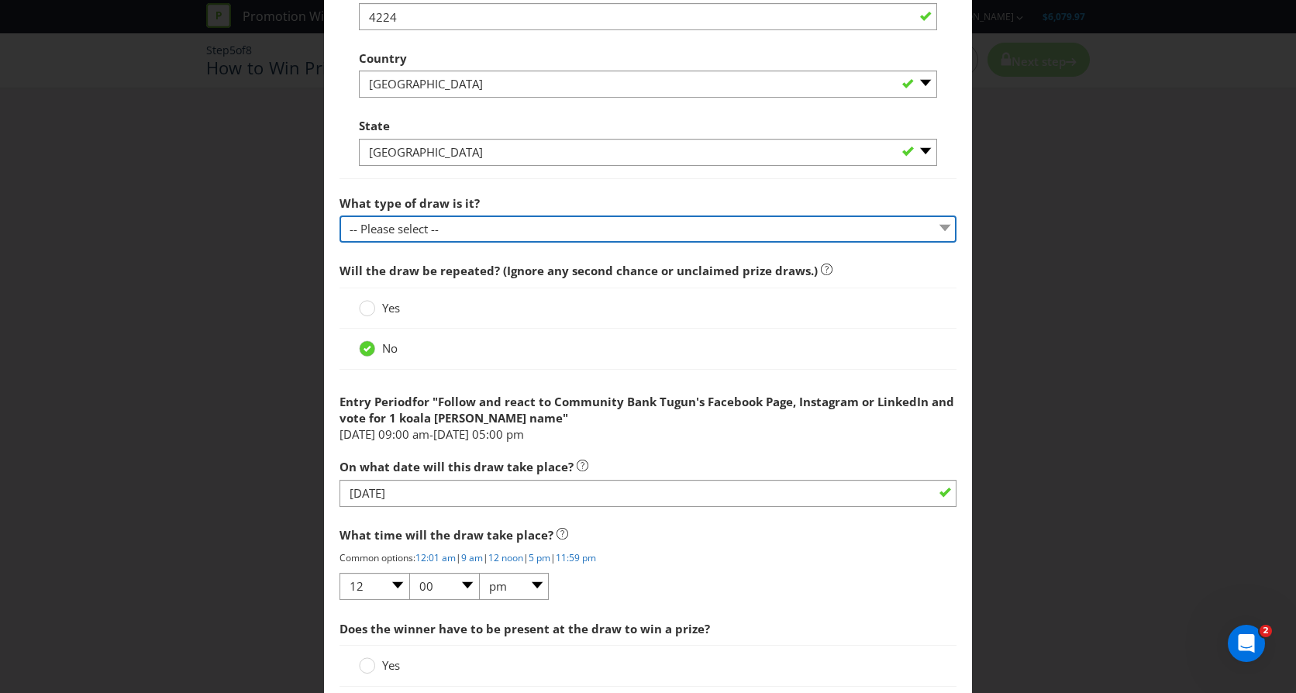
click at [482, 223] on select "-- Please select -- Computerised random selection Barrel draw Don't specify Oth…" at bounding box center [648, 229] width 617 height 27
select select "DONT_SPECIFY"
click at [340, 216] on select "-- Please select -- Computerised random selection Barrel draw Don't specify Oth…" at bounding box center [648, 229] width 617 height 27
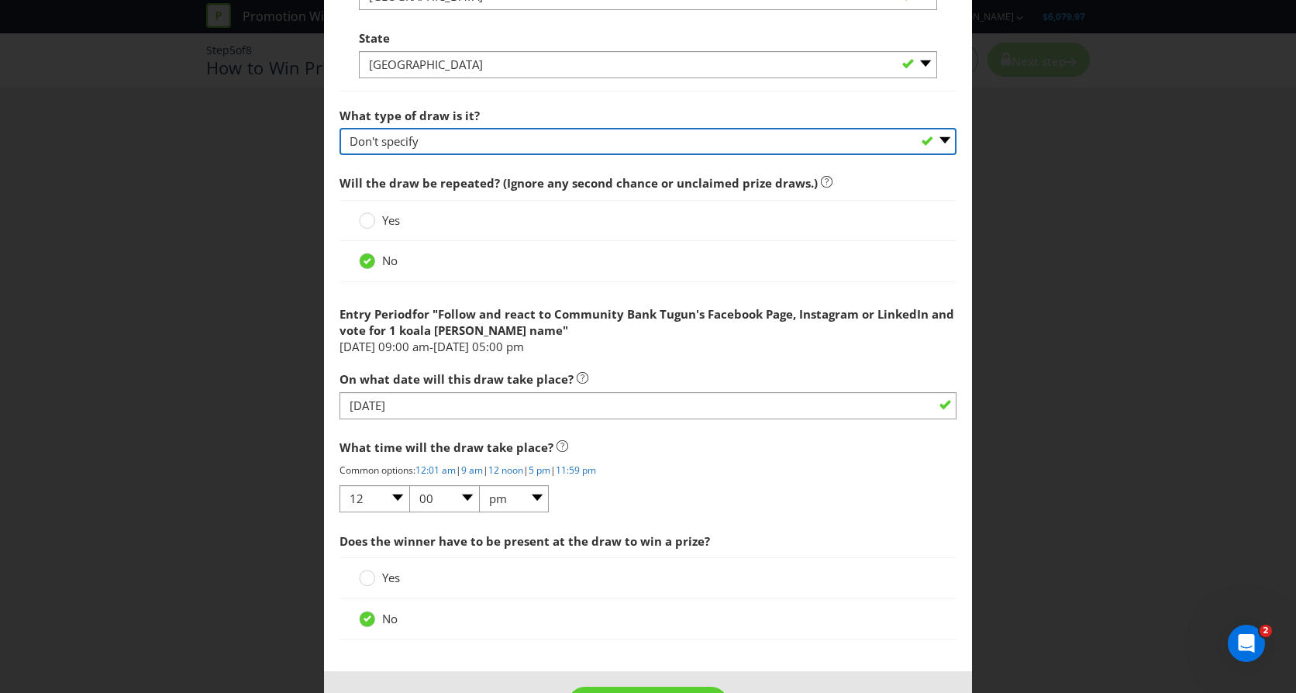
scroll to position [1230, 0]
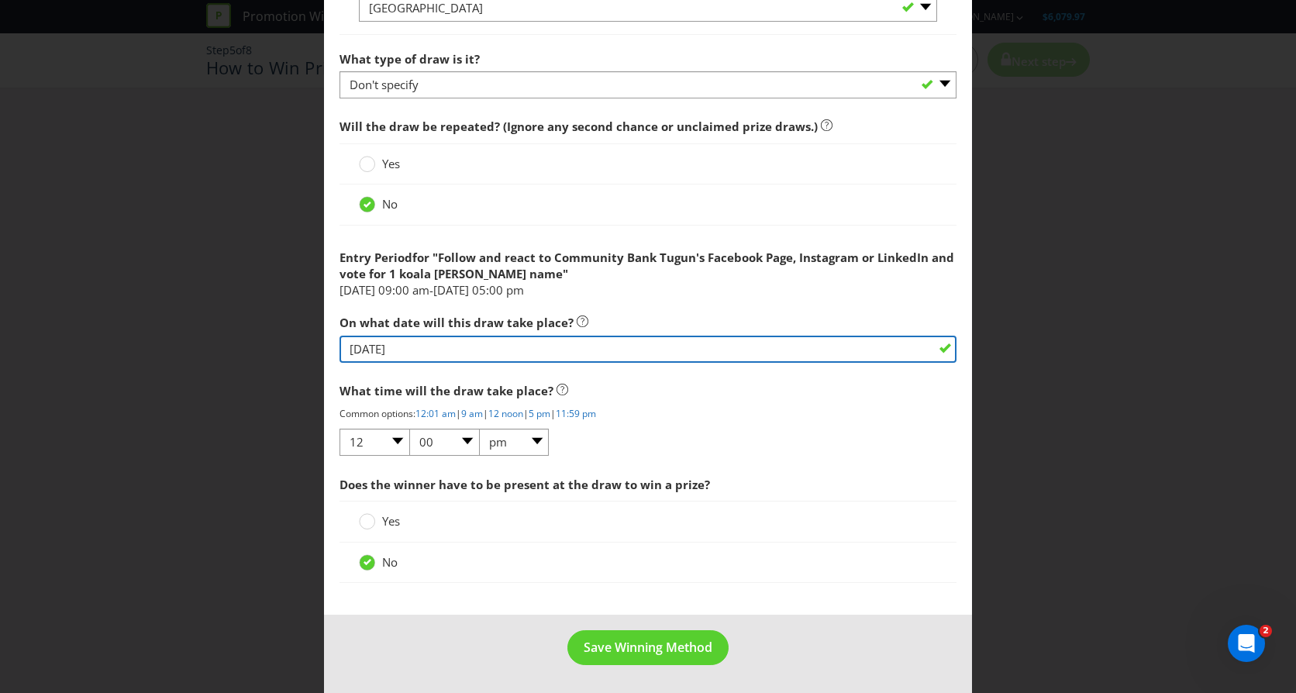
click at [455, 348] on input "[DATE]" at bounding box center [648, 349] width 617 height 27
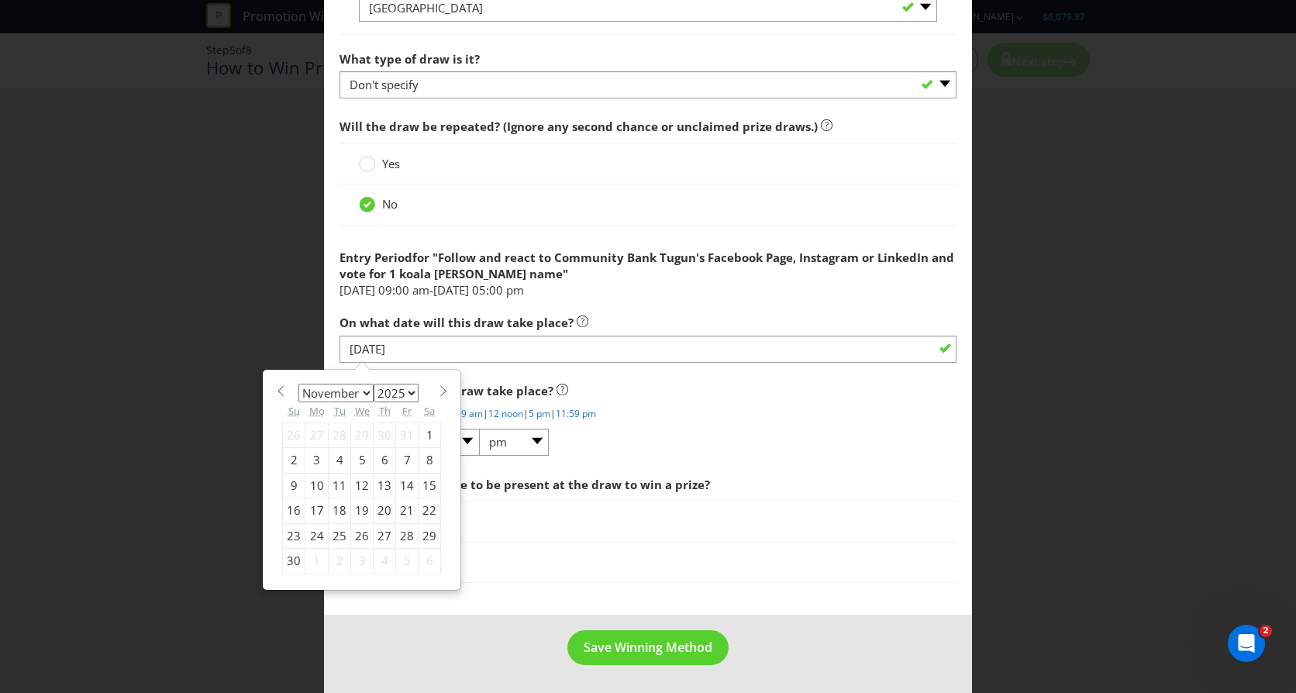
click at [367, 392] on select "January February March April May June July August September October November De…" at bounding box center [335, 393] width 75 height 19
select select "9"
click at [298, 384] on select "January February March April May June July August September October November De…" at bounding box center [335, 393] width 75 height 19
click at [403, 530] on div "31" at bounding box center [407, 535] width 22 height 25
type input "[DATE]"
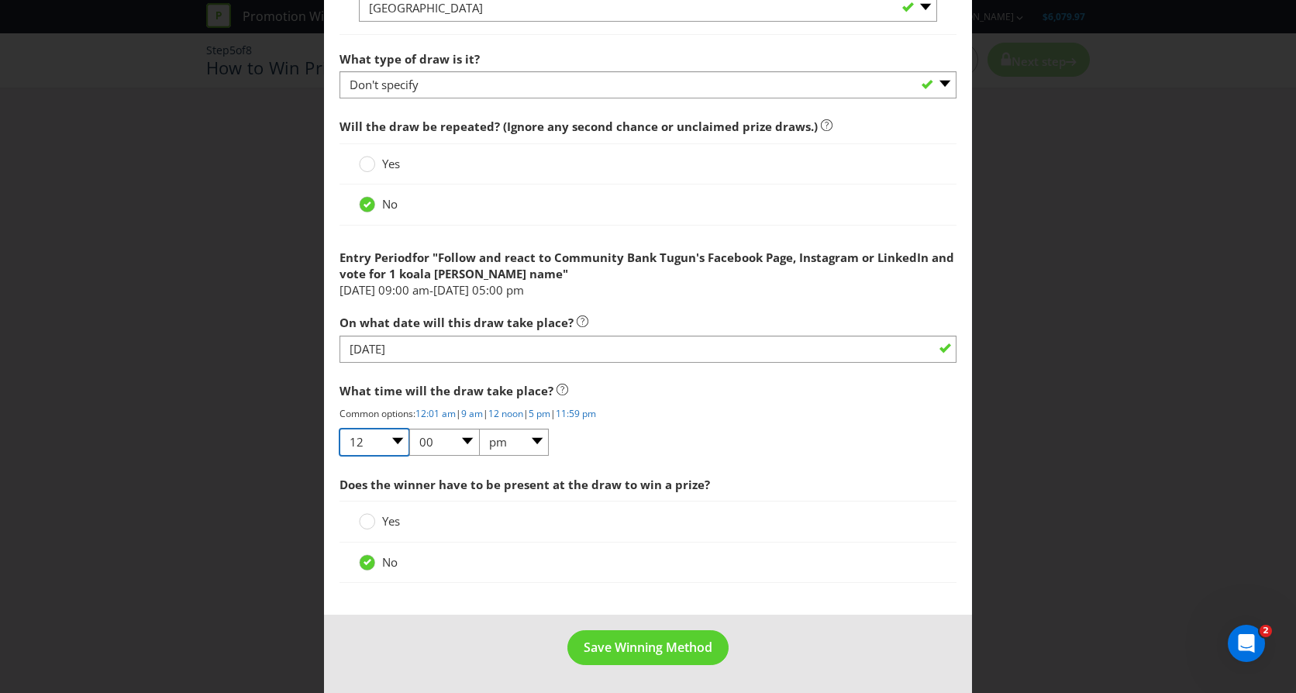
click at [398, 437] on select "01 02 03 04 05 06 07 08 09 10 11 12" at bounding box center [375, 442] width 70 height 27
select select "05"
click at [340, 429] on select "01 02 03 04 05 06 07 08 09 10 11 12" at bounding box center [375, 442] width 70 height 27
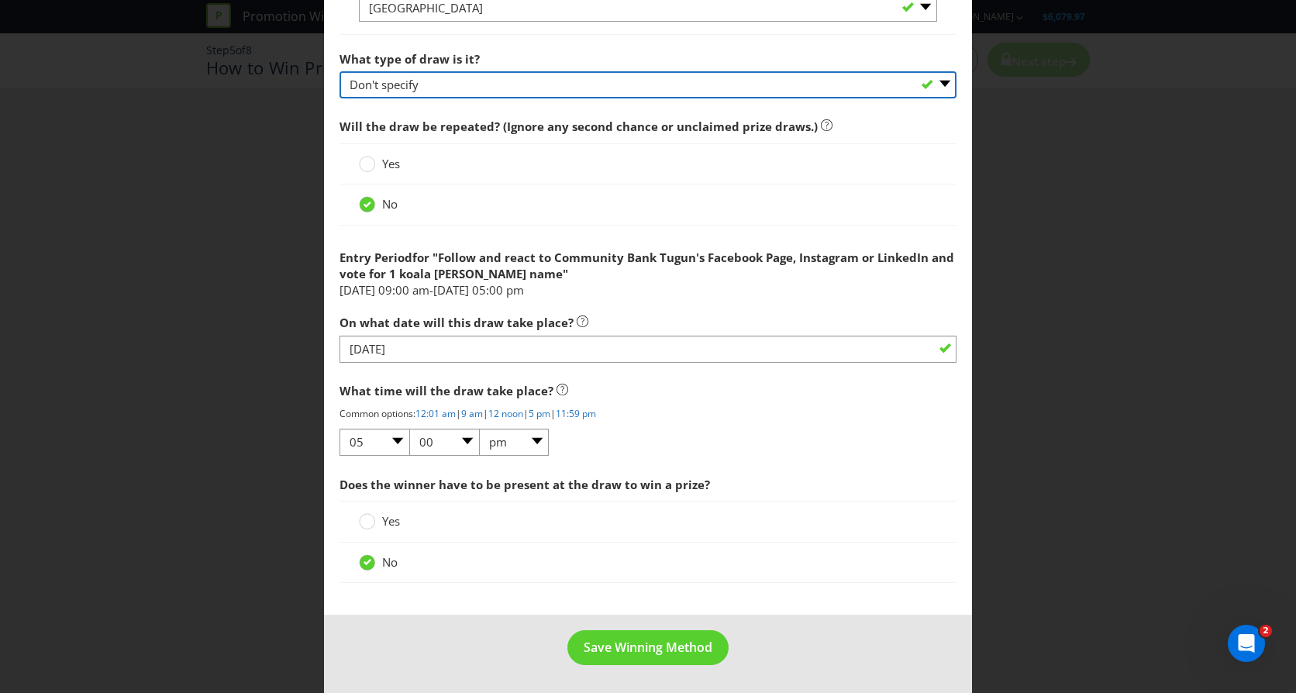
click at [493, 88] on select "-- Please select -- Computerised random selection Barrel draw Don't specify Oth…" at bounding box center [648, 84] width 617 height 27
select select "OTHER"
click at [340, 71] on select "-- Please select -- Computerised random selection Barrel draw Don't specify Oth…" at bounding box center [648, 84] width 617 height 27
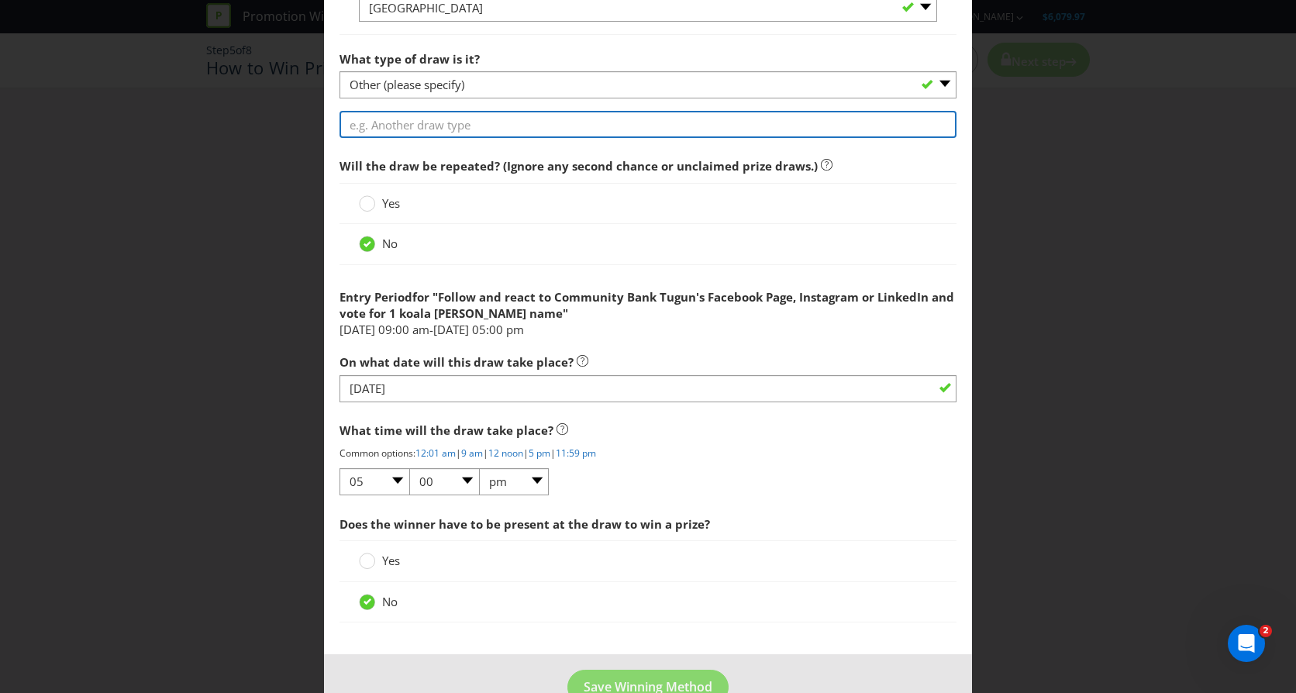
click at [379, 122] on input "text" at bounding box center [648, 124] width 617 height 27
paste input "At the end of the entry period, 1 entry at random will be chosen from the votes…"
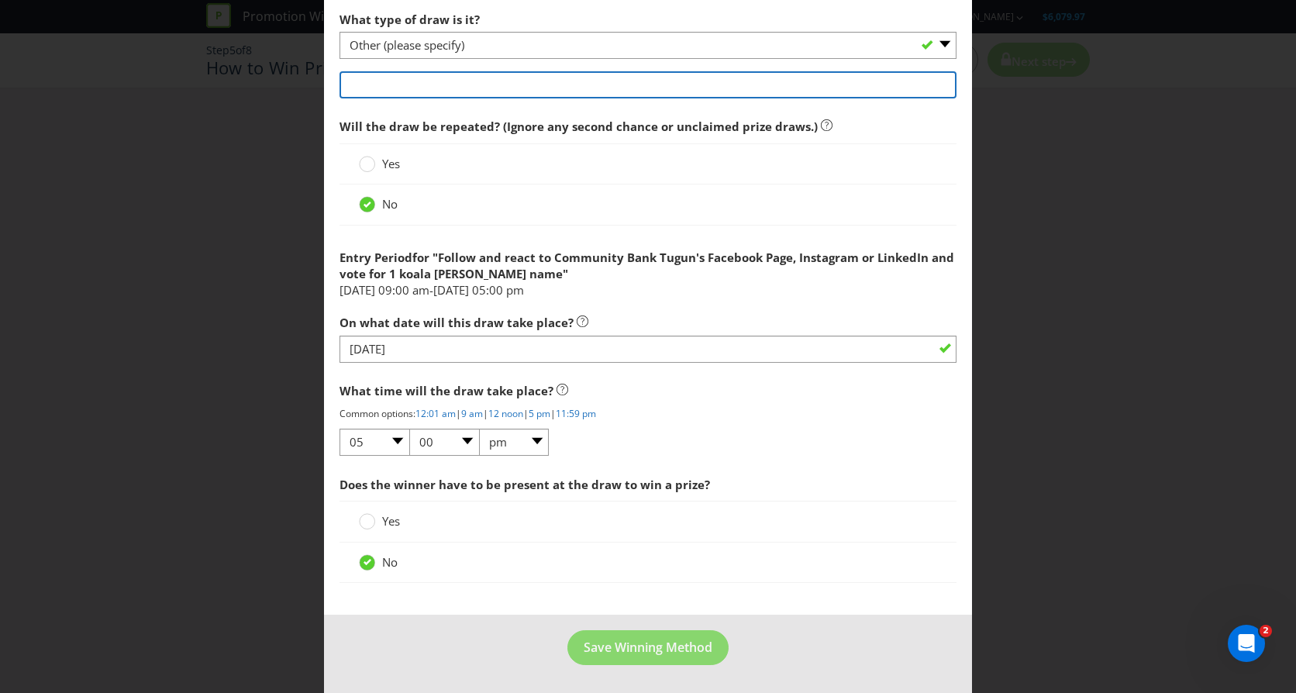
type input "At the end of the entry period, 1 entry at random will be chosen from the votes…"
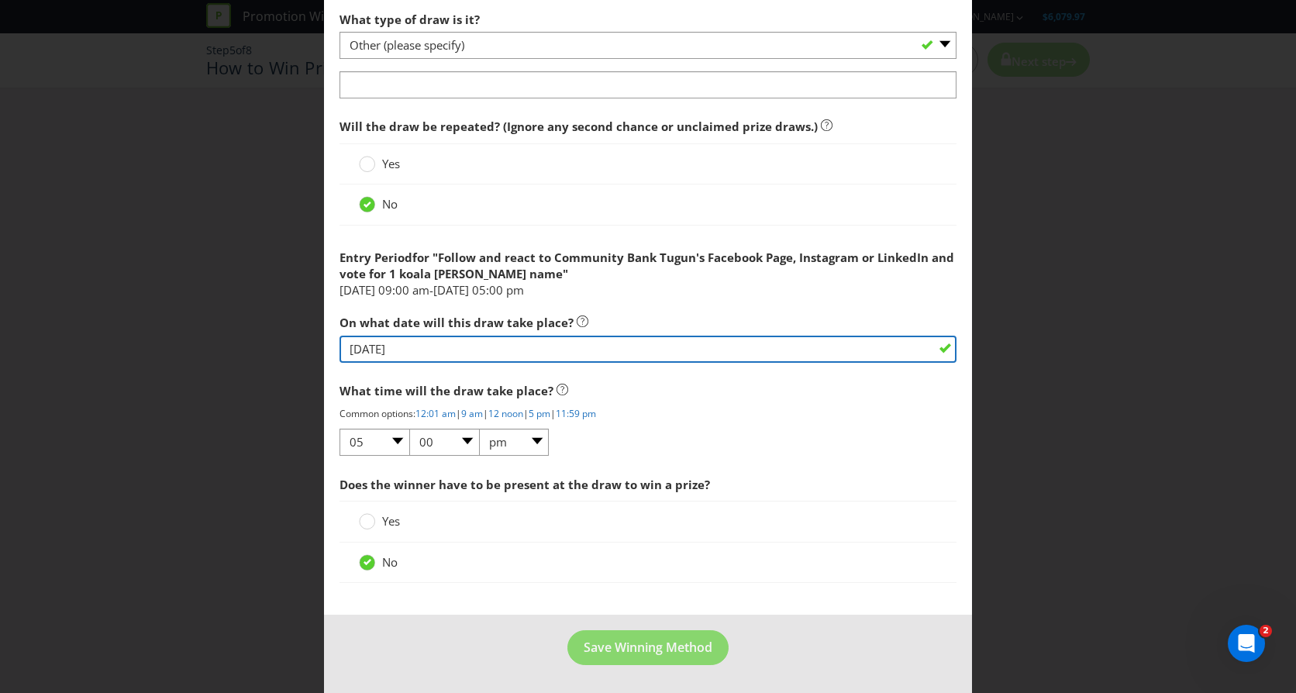
click at [490, 356] on input "[DATE]" at bounding box center [648, 349] width 617 height 27
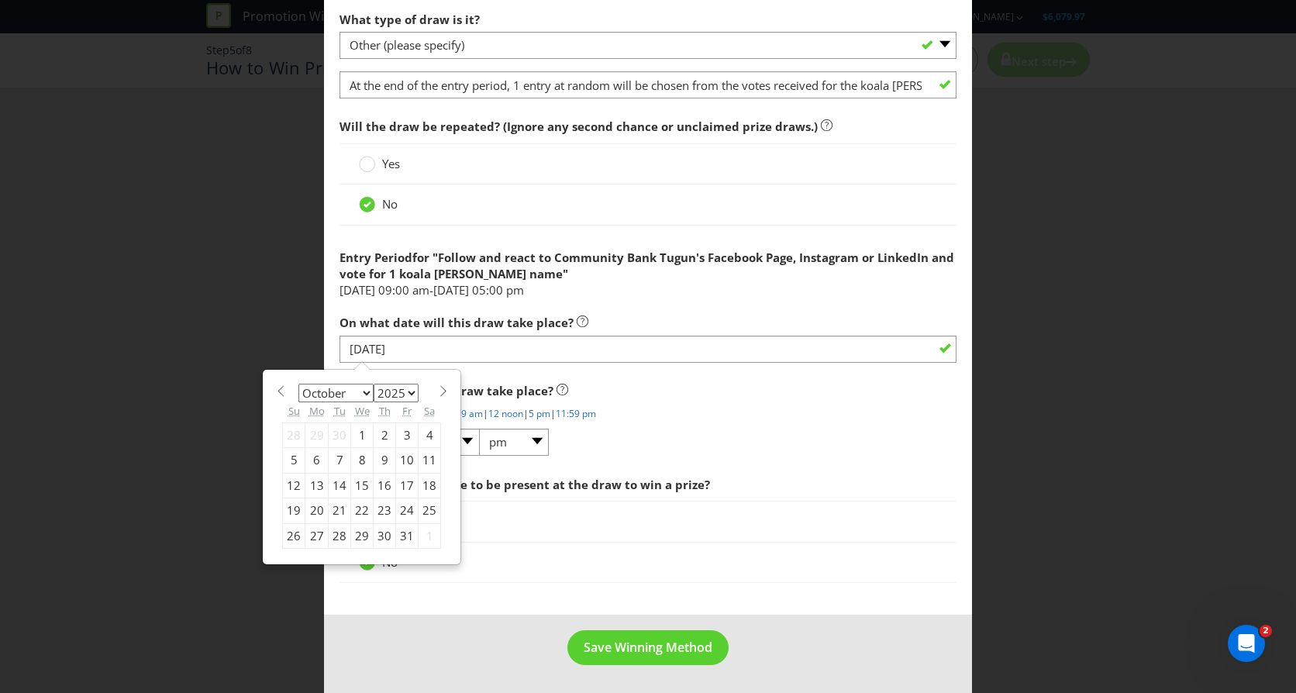
click at [364, 392] on select "January February March April May June July August September October November De…" at bounding box center [335, 393] width 75 height 19
select select "10"
click at [298, 384] on select "January February March April May June July August September October November De…" at bounding box center [335, 393] width 75 height 19
click at [404, 458] on div "7" at bounding box center [407, 460] width 22 height 25
type input "[DATE]"
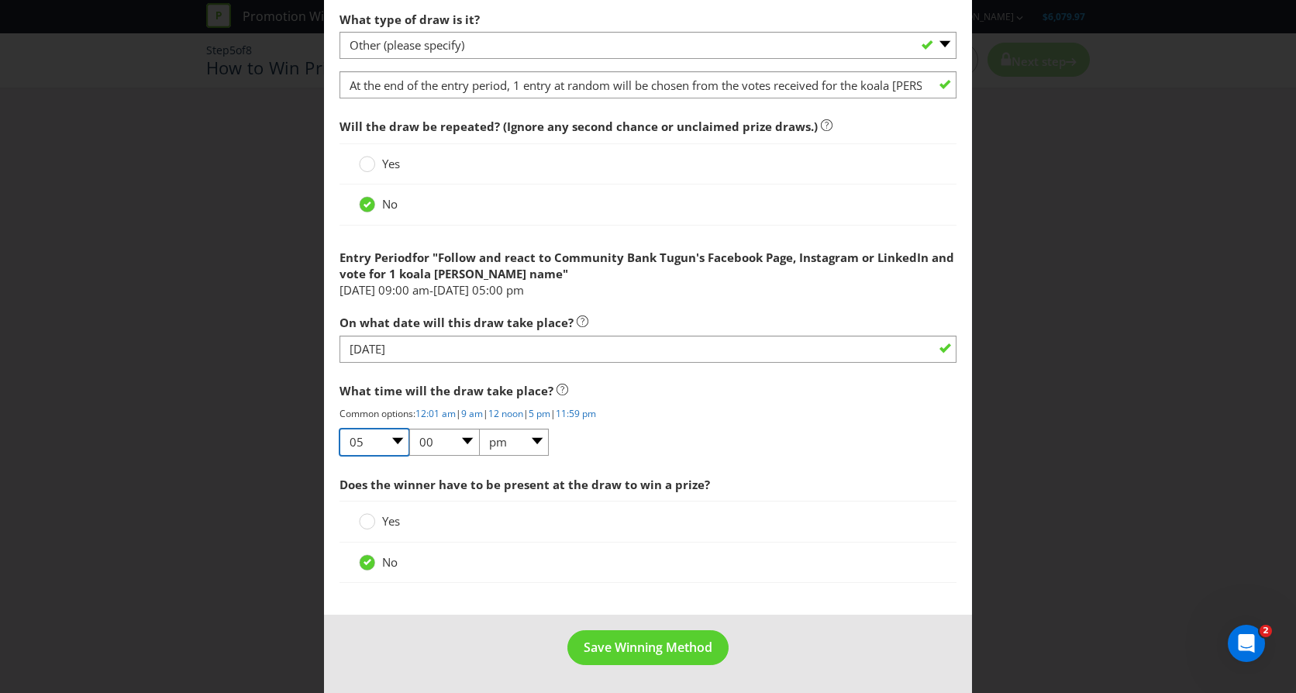
click at [397, 440] on select "01 02 03 04 05 06 07 08 09 10 11 12" at bounding box center [375, 442] width 70 height 27
select select "10"
click at [340, 429] on select "01 02 03 04 05 06 07 08 09 10 11 12" at bounding box center [375, 442] width 70 height 27
click at [535, 443] on select "am pm" at bounding box center [514, 442] width 70 height 27
select select "am"
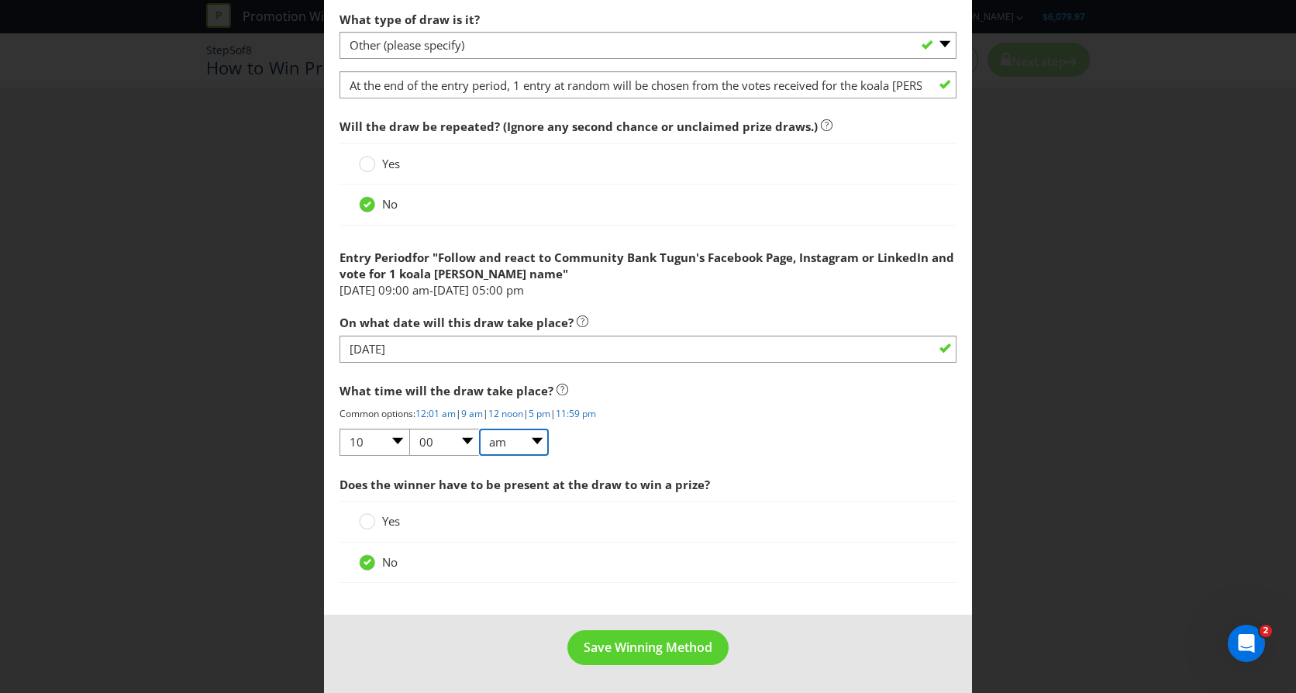
click at [479, 429] on select "am pm" at bounding box center [514, 442] width 70 height 27
click at [661, 650] on span "Save Winning Method" at bounding box center [648, 647] width 129 height 17
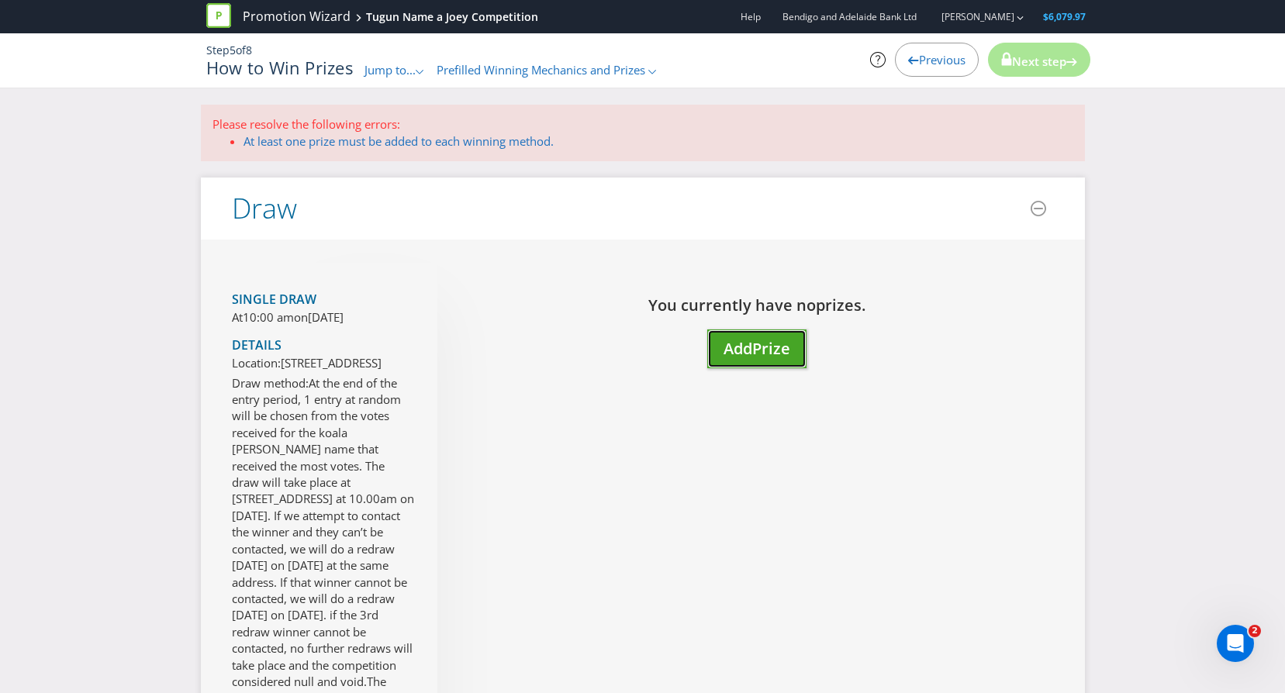
click at [752, 342] on span "Add" at bounding box center [737, 348] width 29 height 21
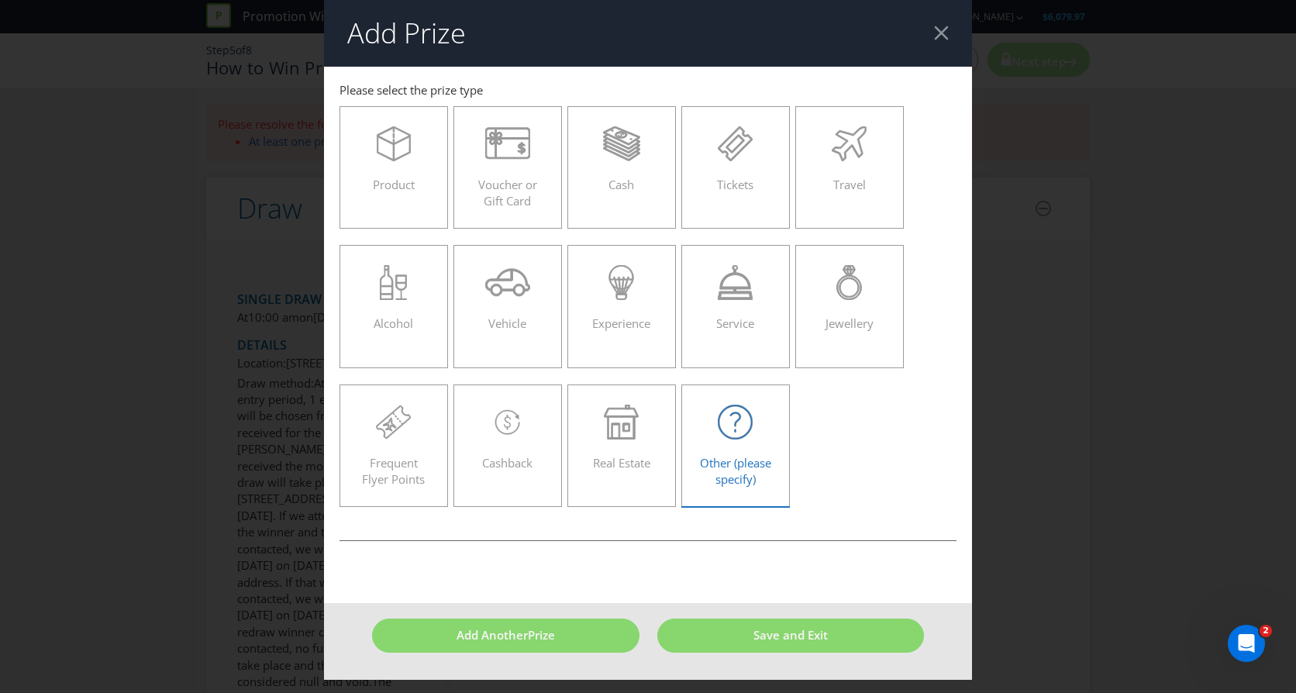
click at [750, 443] on div "Other (please specify)" at bounding box center [736, 440] width 76 height 70
click at [0, 0] on input "Other (please specify)" at bounding box center [0, 0] width 0 height 0
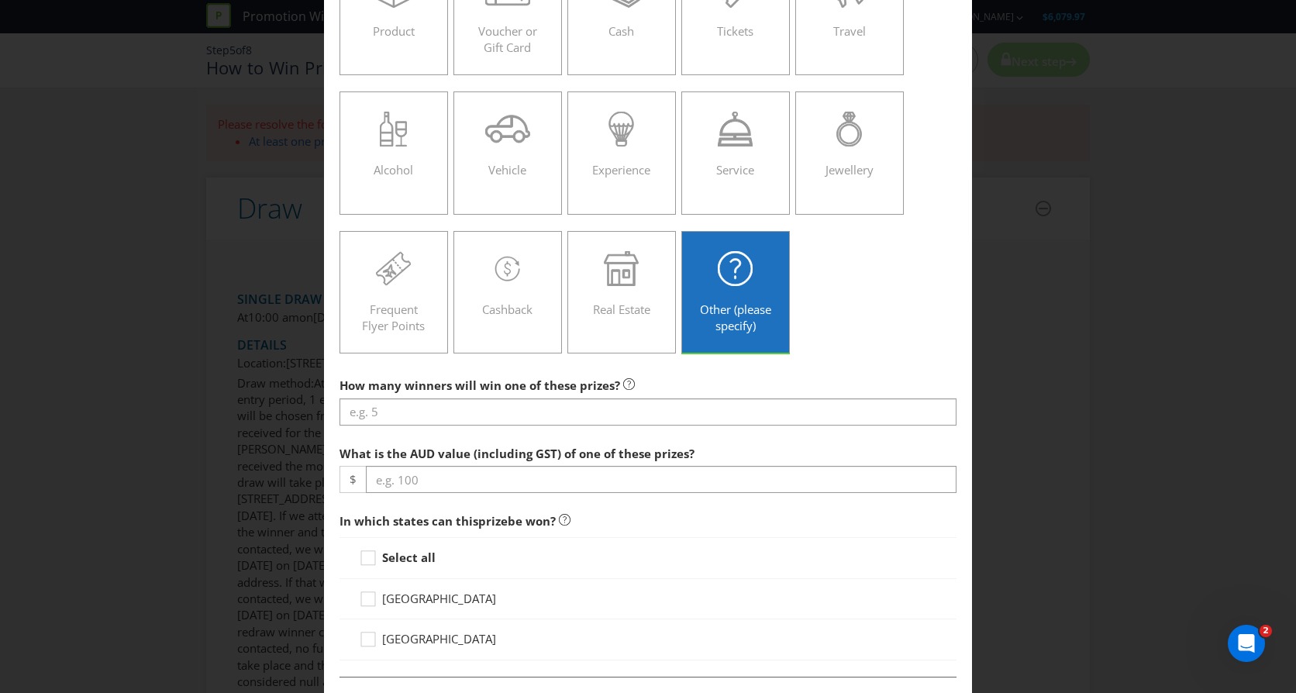
scroll to position [155, 0]
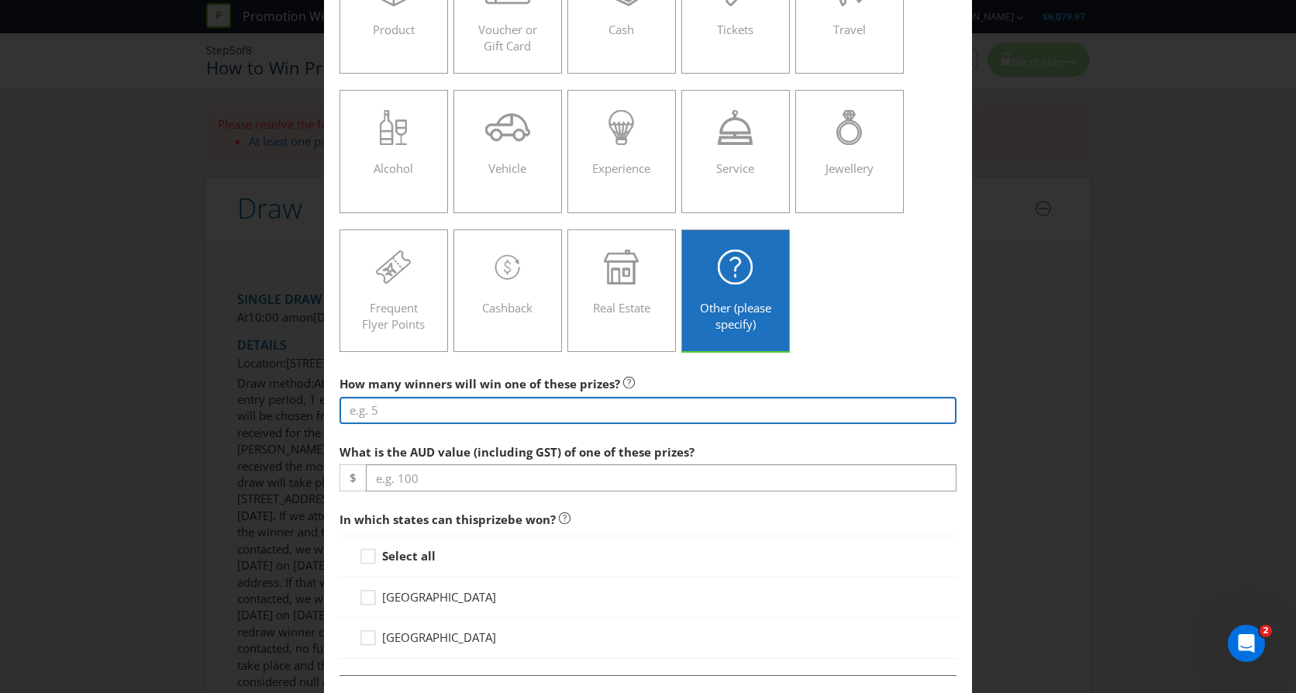
click at [500, 408] on input "number" at bounding box center [648, 410] width 617 height 27
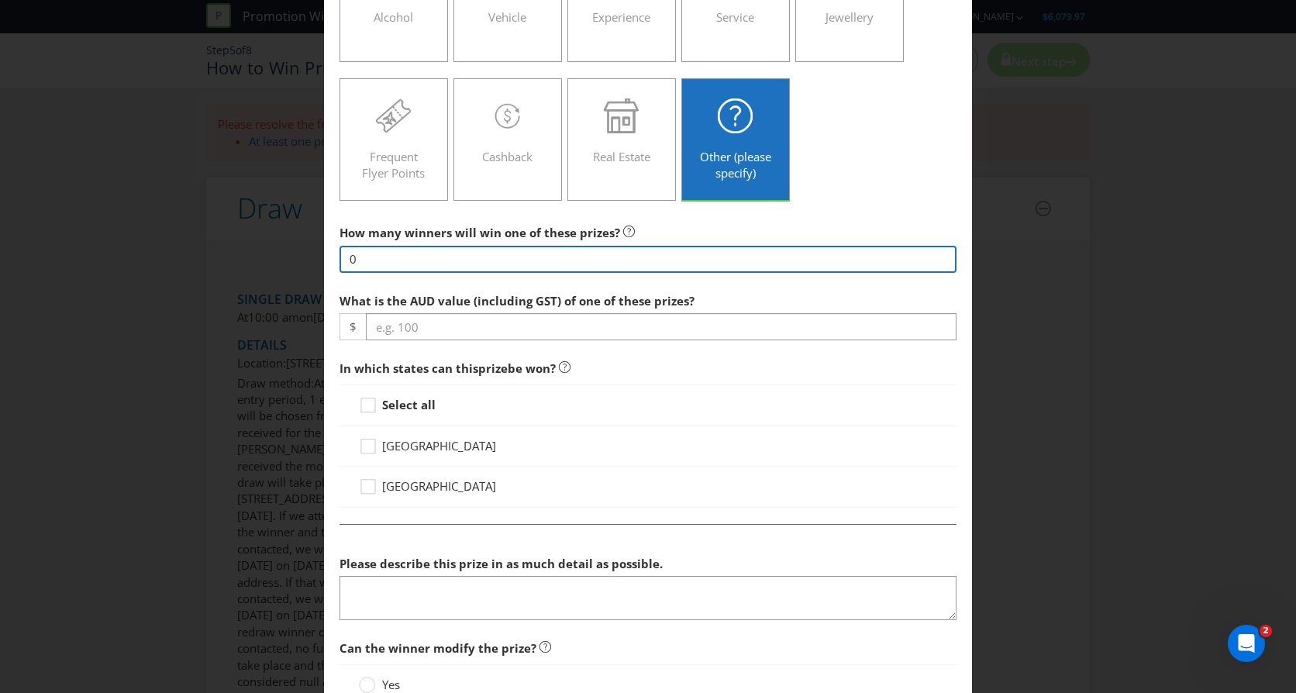
scroll to position [310, 0]
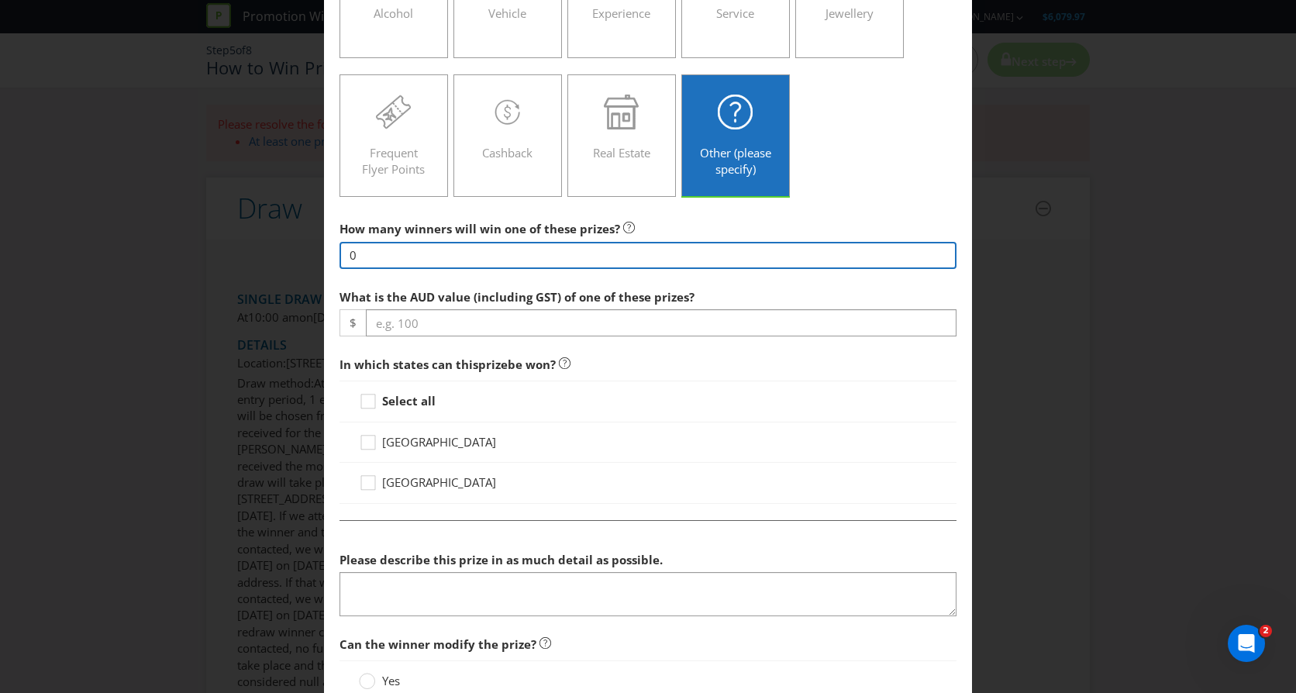
type input "0"
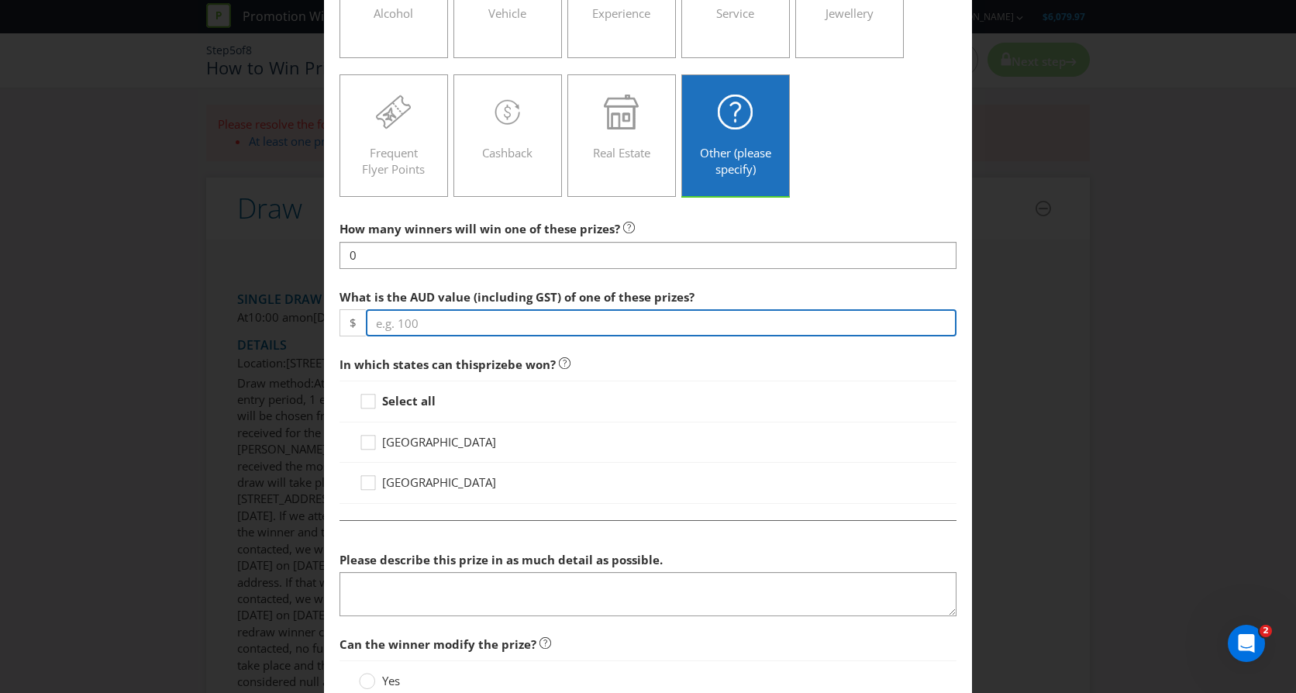
click at [486, 324] on div "What is the AUD value (including GST) of one of these prizes? $" at bounding box center [648, 309] width 617 height 56
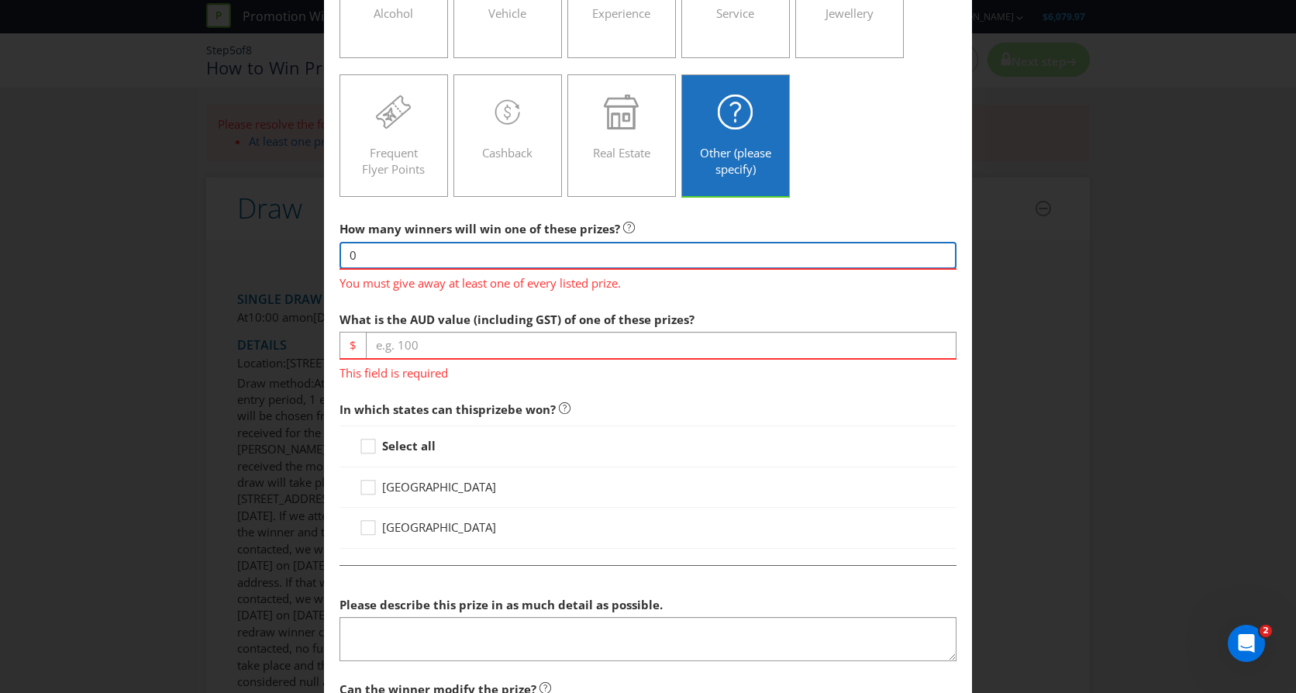
click at [419, 258] on input "0" at bounding box center [648, 255] width 617 height 27
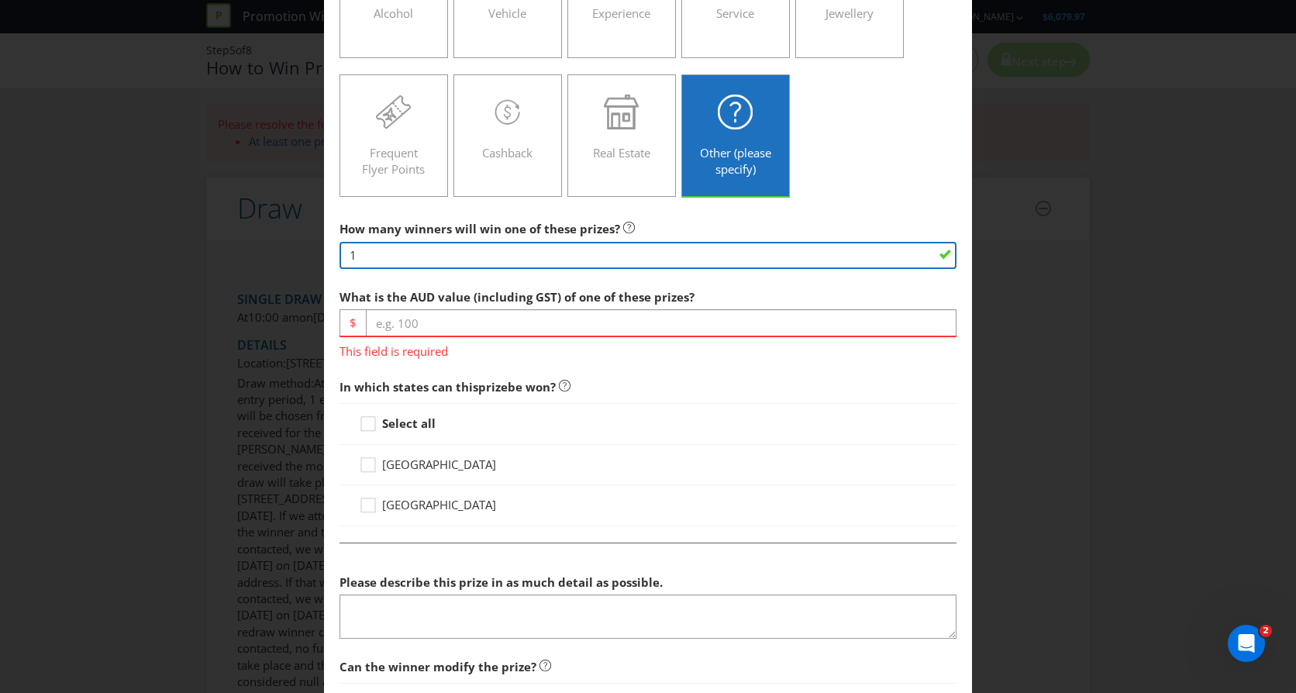
type input "1"
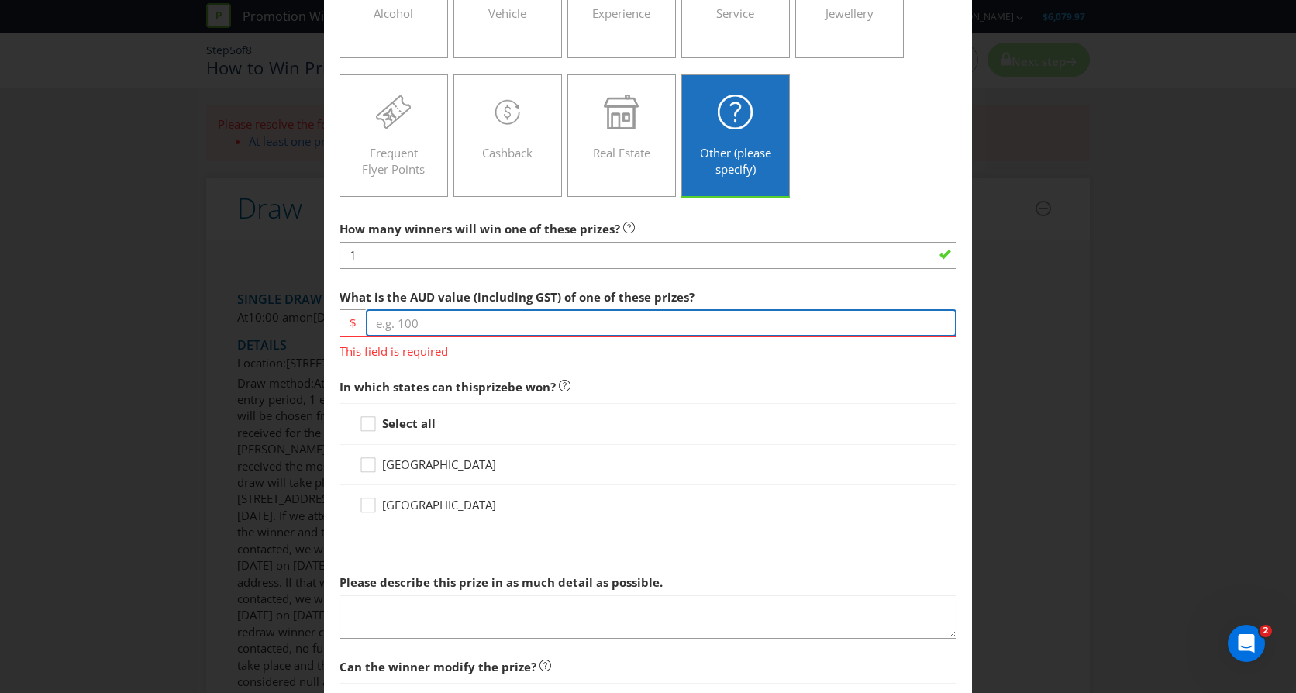
click at [422, 317] on input "number" at bounding box center [661, 322] width 591 height 27
type input "1500"
click at [630, 432] on div "Select all [GEOGRAPHIC_DATA] [GEOGRAPHIC_DATA]" at bounding box center [648, 464] width 617 height 122
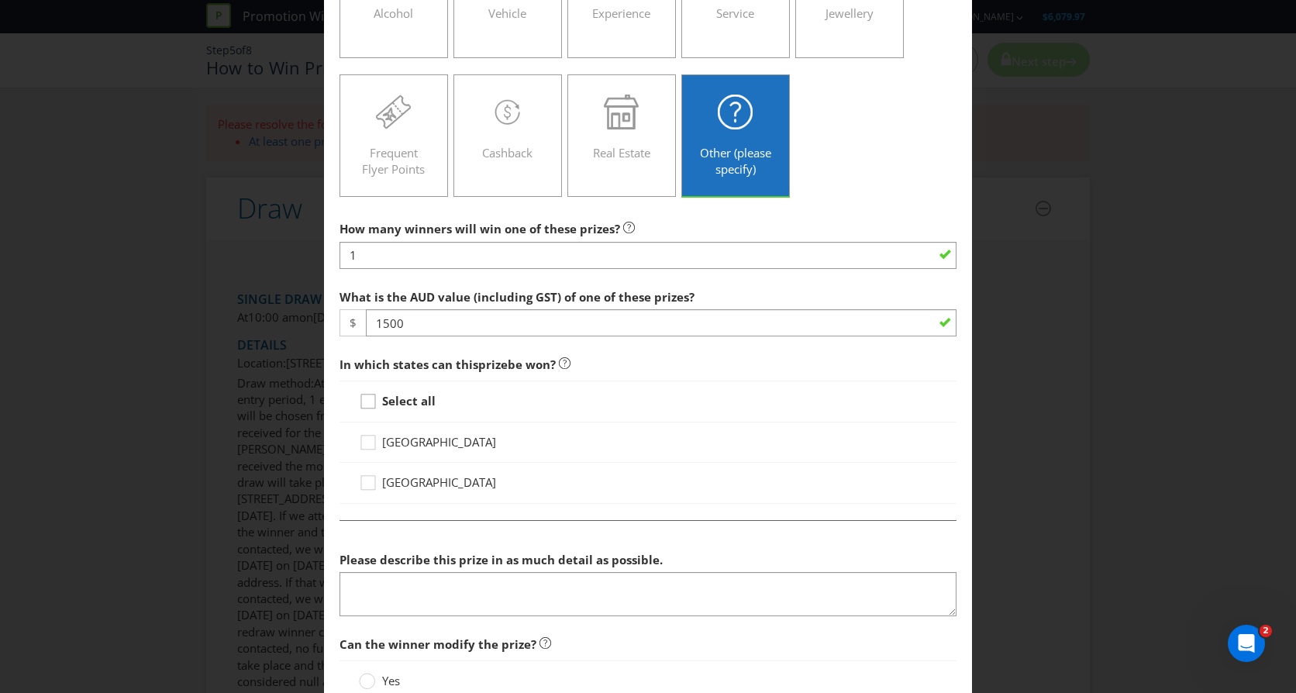
click at [364, 399] on div at bounding box center [368, 396] width 8 height 8
click at [0, 0] on input "Select all" at bounding box center [0, 0] width 0 height 0
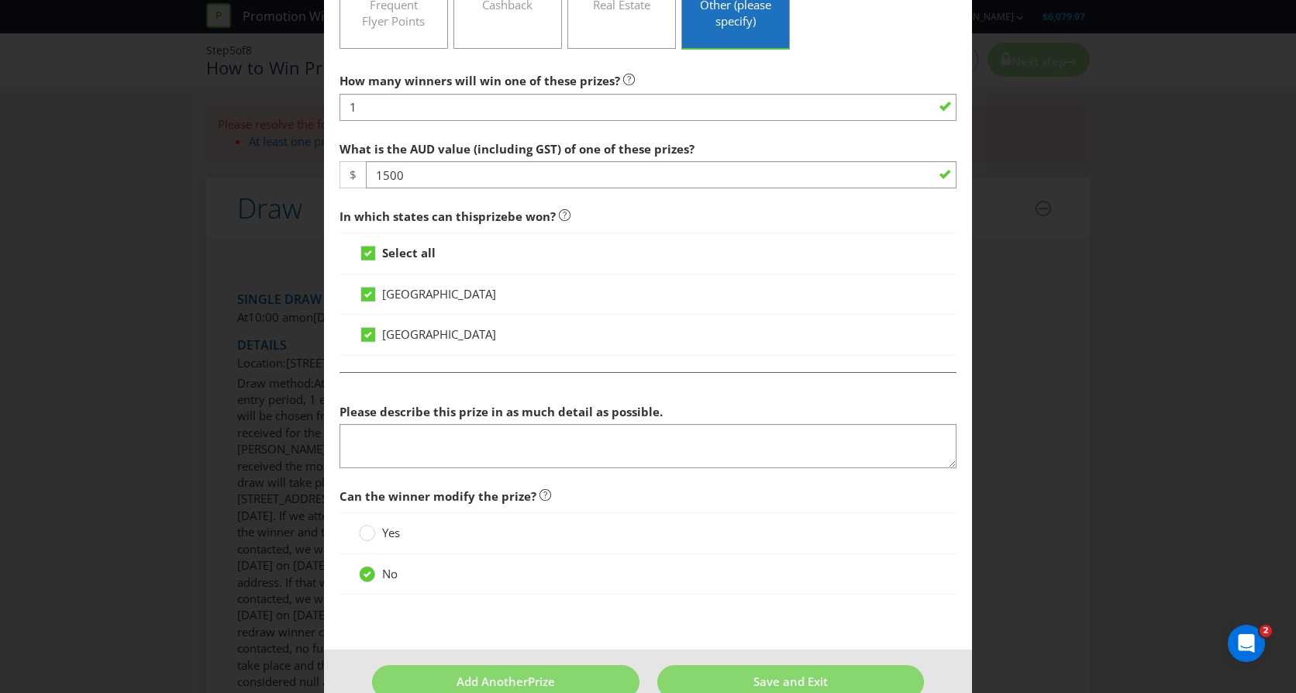
scroll to position [492, 0]
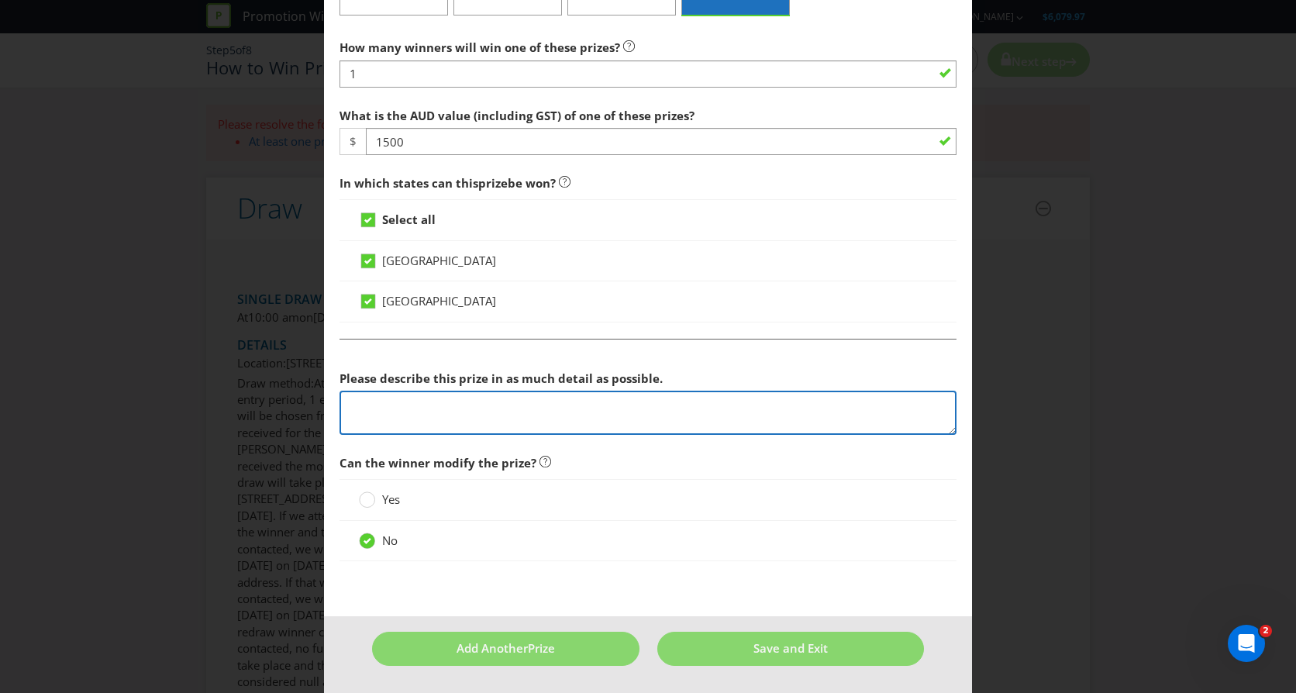
click at [581, 406] on textarea at bounding box center [648, 413] width 617 height 44
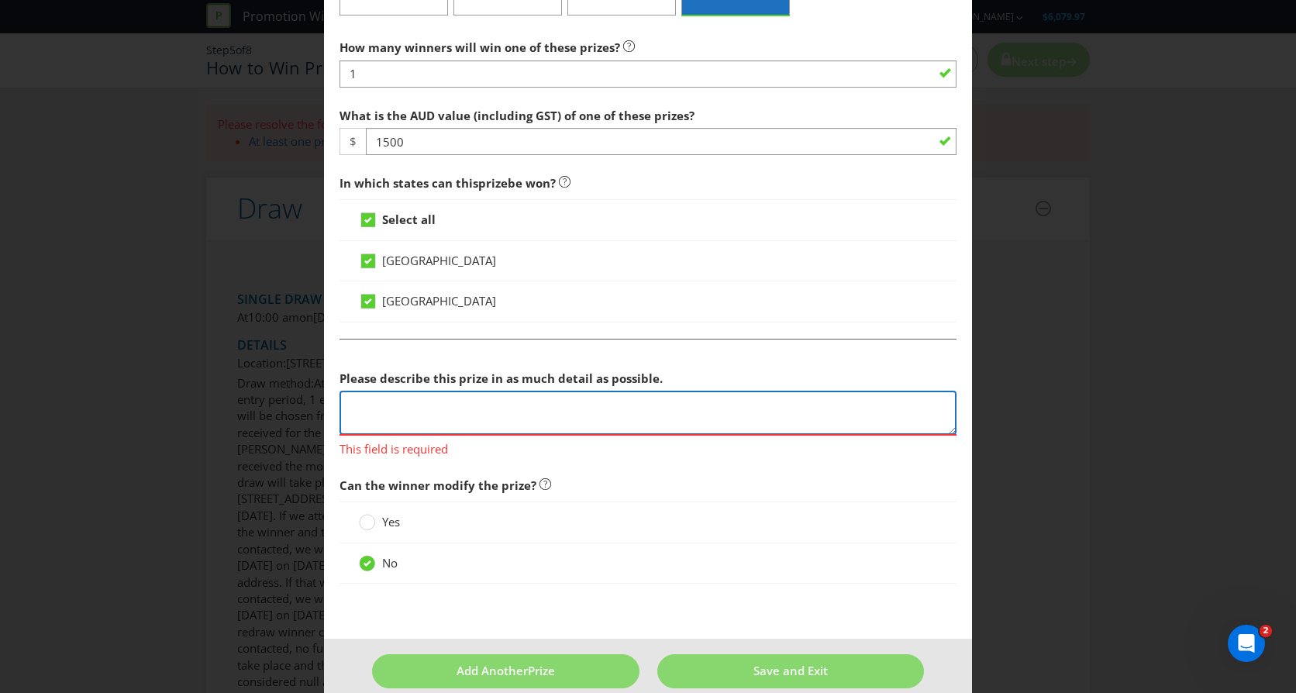
click at [635, 404] on textarea at bounding box center [648, 413] width 617 height 44
paste textarea "$1,000 Bendigo Bank account. The account must be opened at [GEOGRAPHIC_DATA], […"
type textarea "$1,000 Bendigo Bank account. The account must be opened at [GEOGRAPHIC_DATA], […"
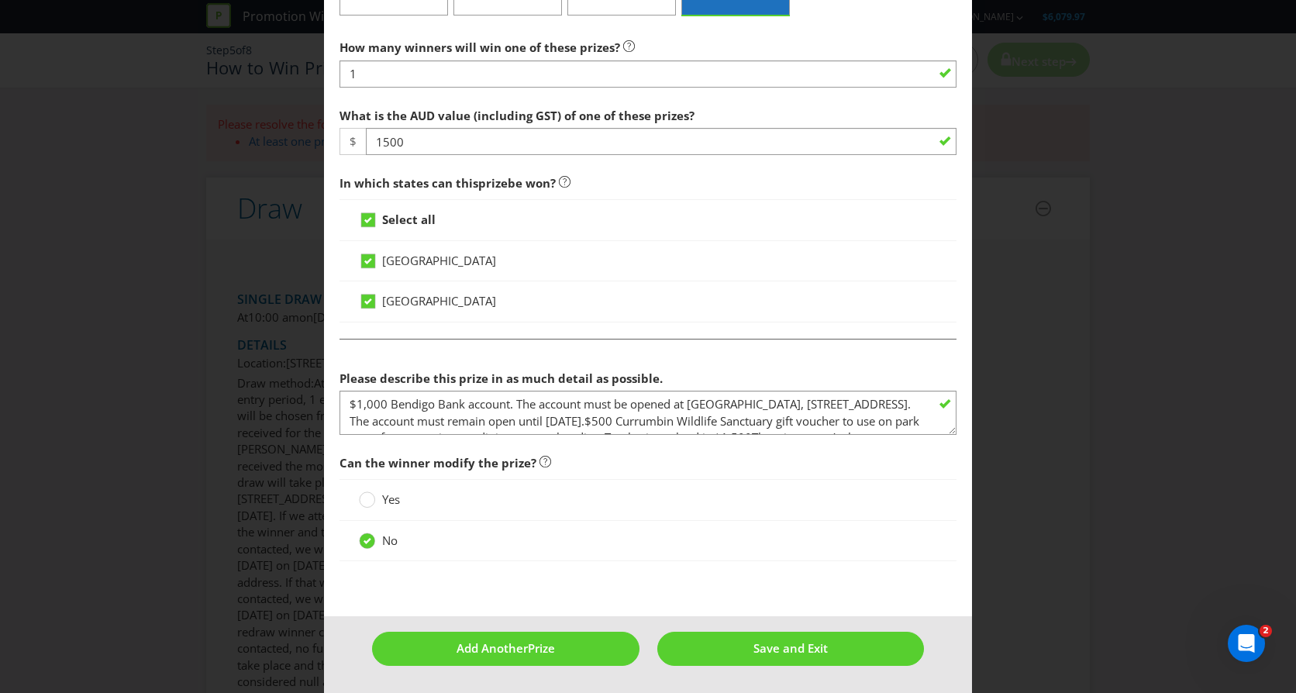
scroll to position [44, 0]
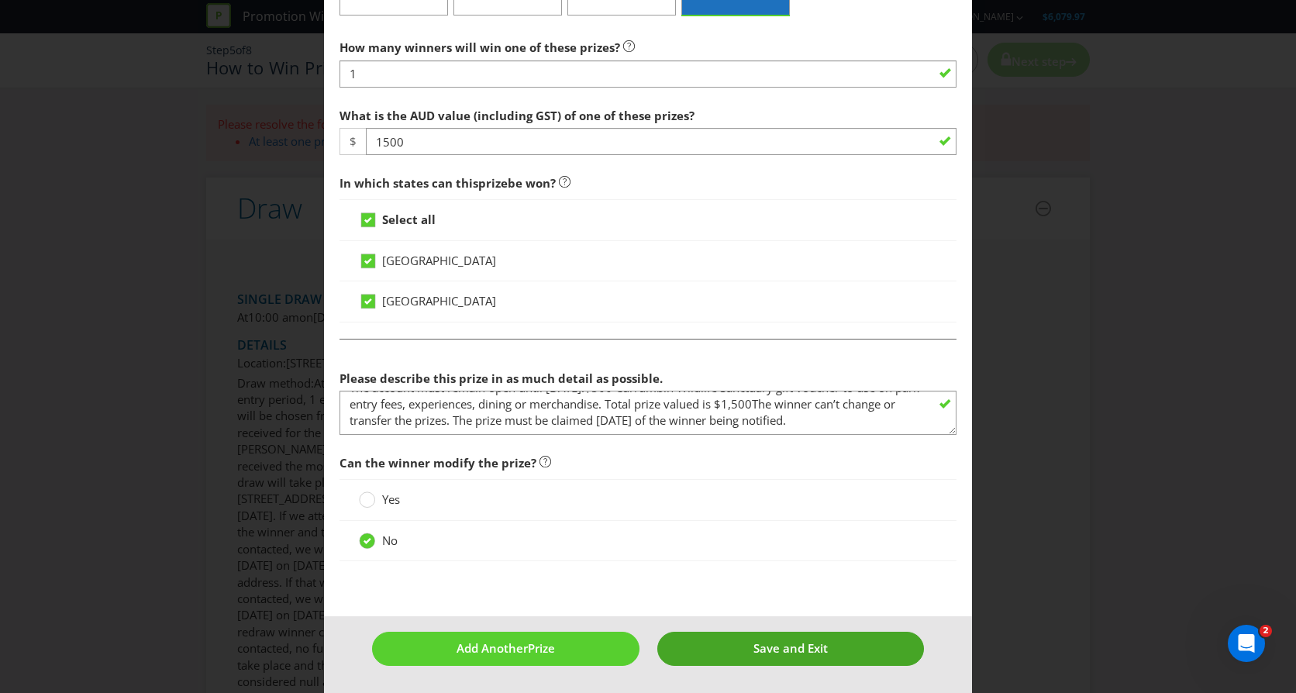
drag, startPoint x: 753, startPoint y: 589, endPoint x: 786, endPoint y: 651, distance: 70.4
click at [786, 651] on form "[GEOGRAPHIC_DATA] [GEOGRAPHIC_DATA] Please select the prize type Product Vouche…" at bounding box center [648, 134] width 648 height 1118
click at [787, 644] on span "Save and Exit" at bounding box center [791, 648] width 74 height 16
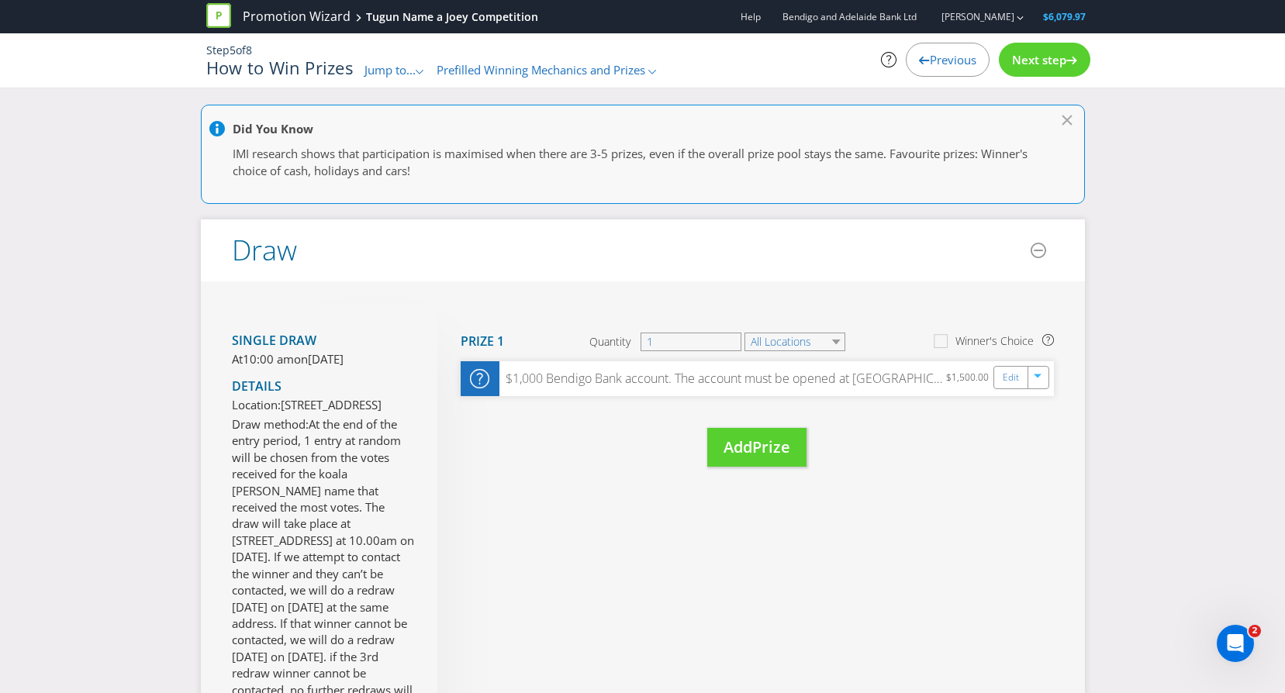
click at [968, 492] on div "Move Here Drag here to move prize Prize 1 Quantity 1 All Locations Winner's Cho…" at bounding box center [745, 402] width 616 height 194
click at [1029, 55] on span "Next step" at bounding box center [1039, 60] width 54 height 16
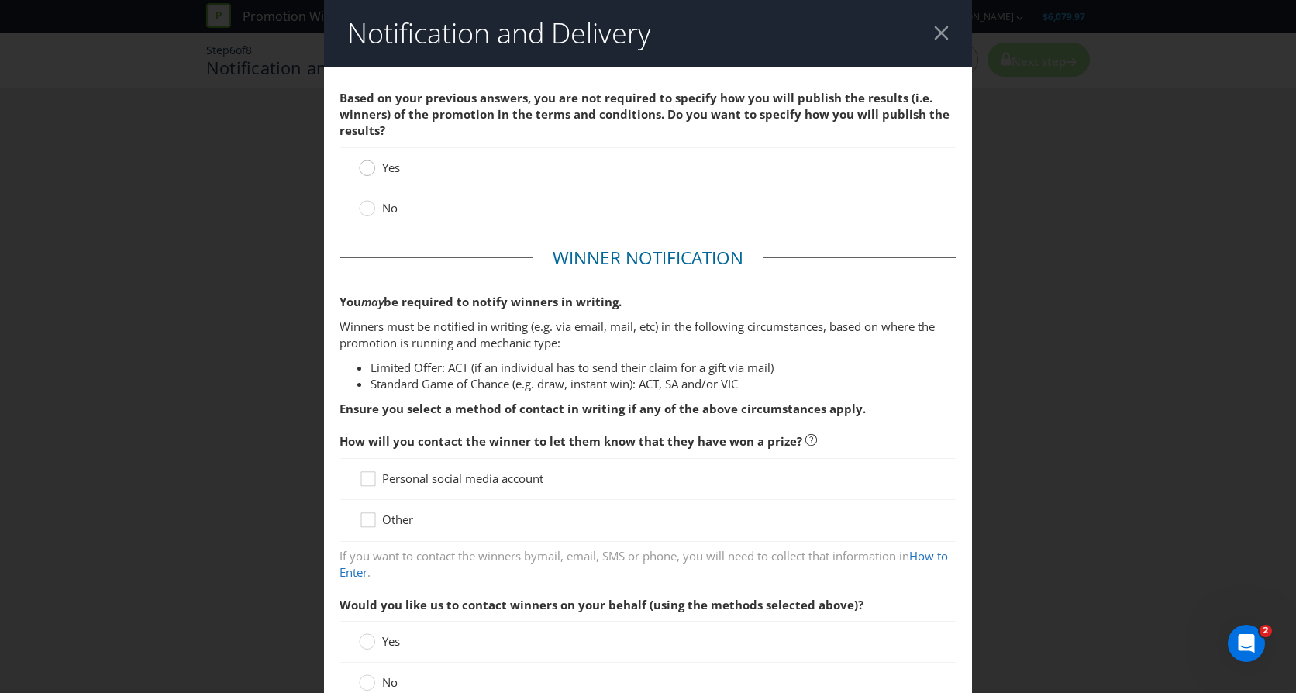
click at [360, 164] on circle at bounding box center [368, 168] width 16 height 16
click at [0, 0] on input "Yes" at bounding box center [0, 0] width 0 height 0
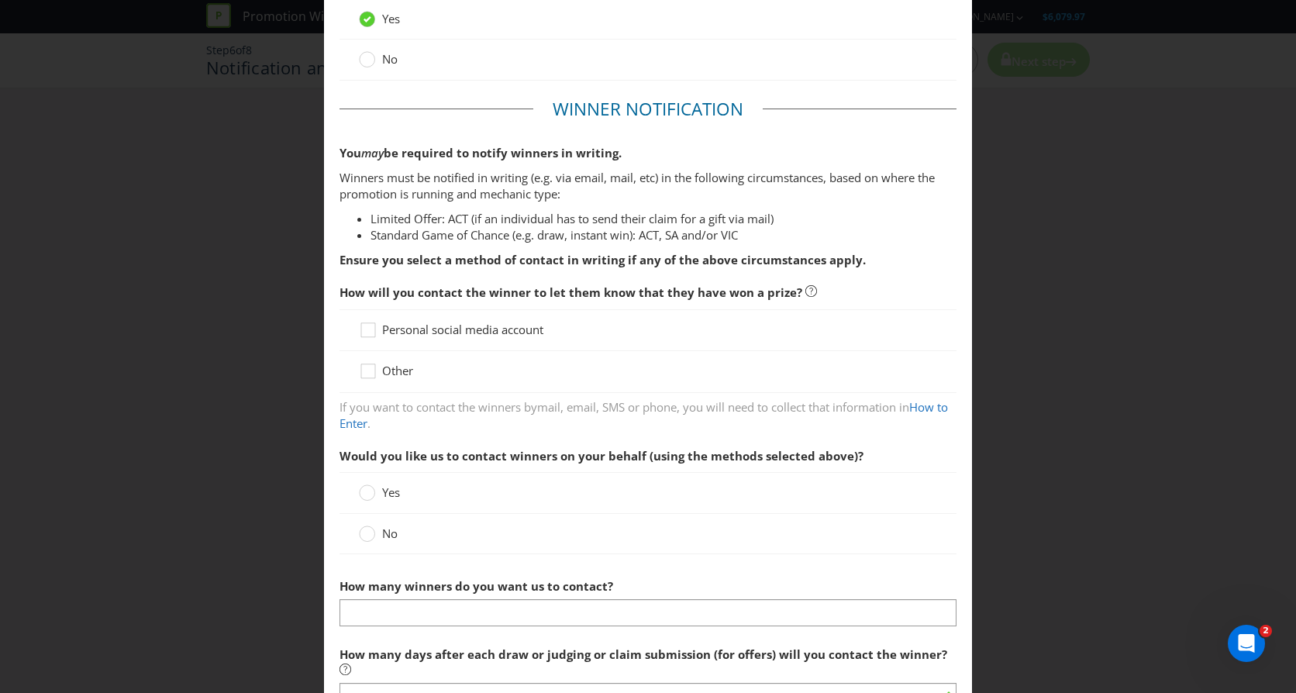
scroll to position [155, 0]
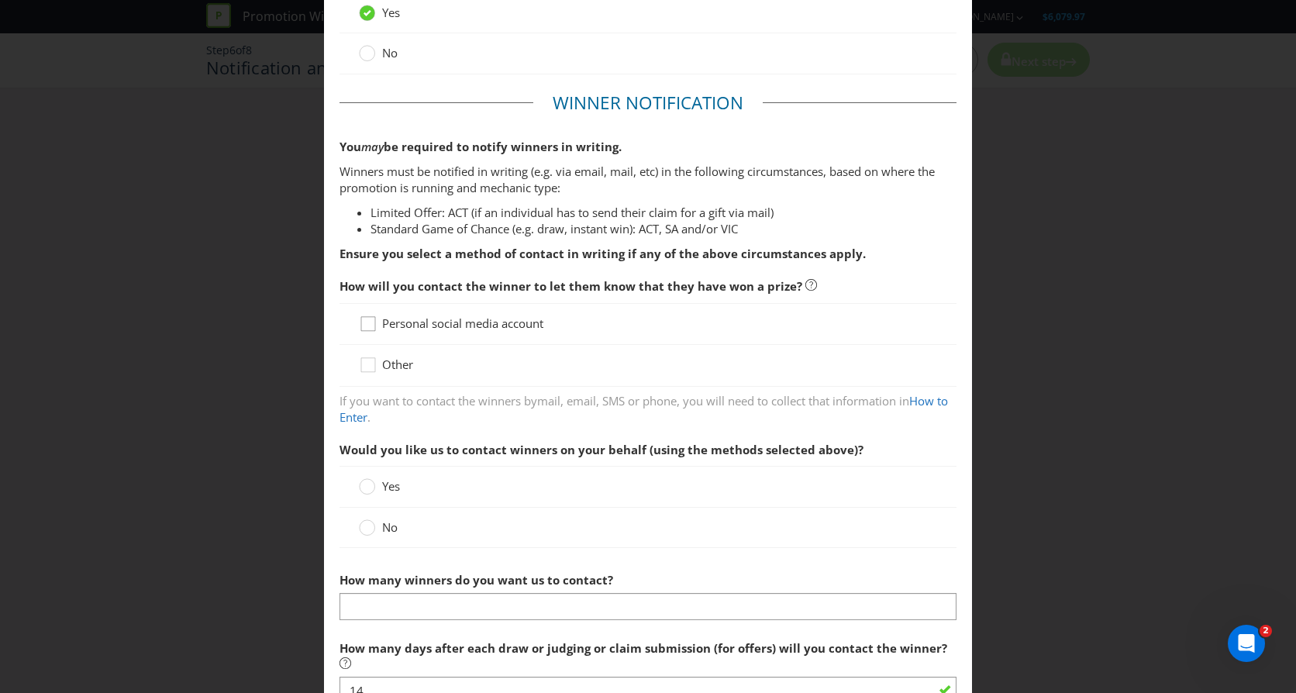
click at [371, 322] on icon at bounding box center [370, 327] width 23 height 23
click at [0, 0] on input "Personal social media account" at bounding box center [0, 0] width 0 height 0
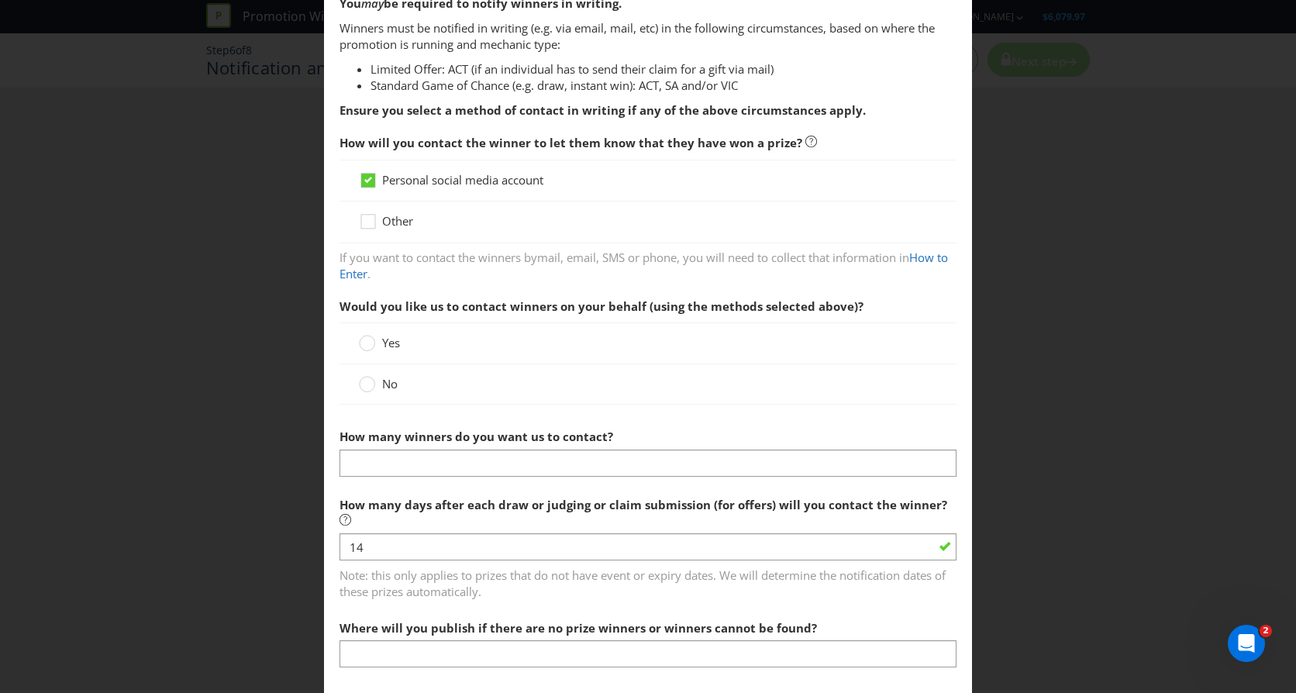
scroll to position [310, 0]
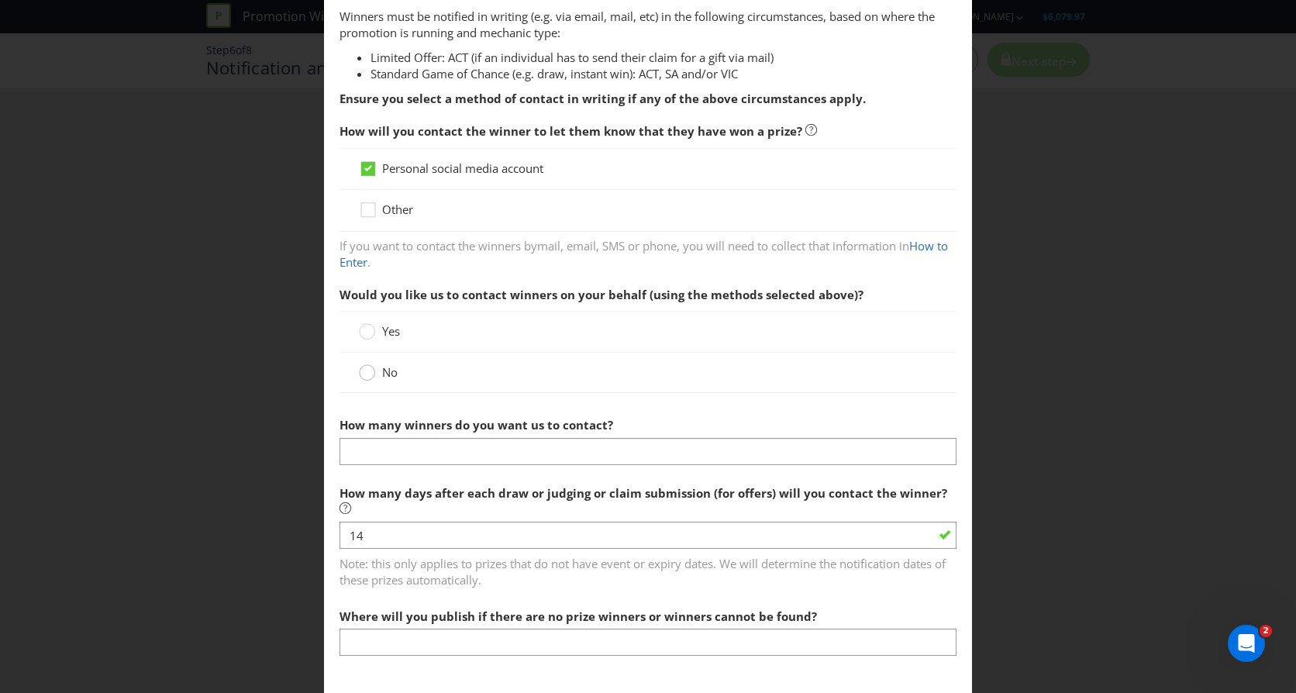
click at [367, 374] on circle at bounding box center [368, 373] width 16 height 16
click at [0, 0] on input "No" at bounding box center [0, 0] width 0 height 0
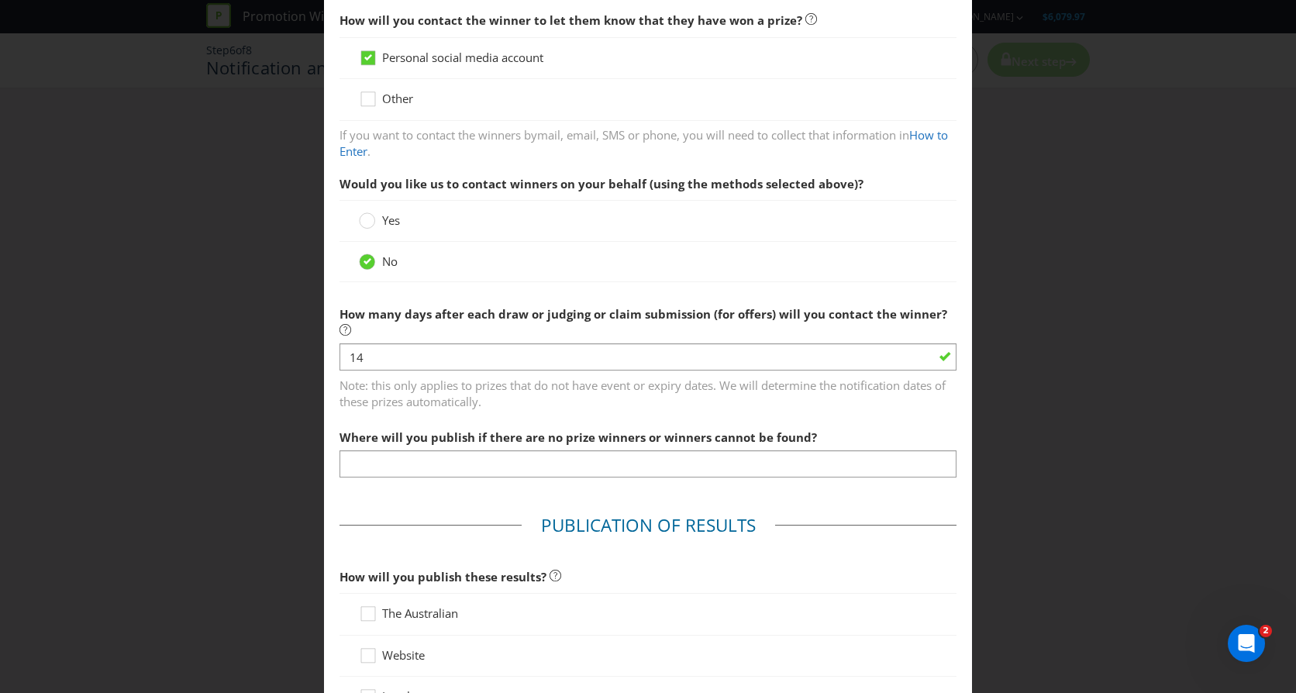
scroll to position [465, 0]
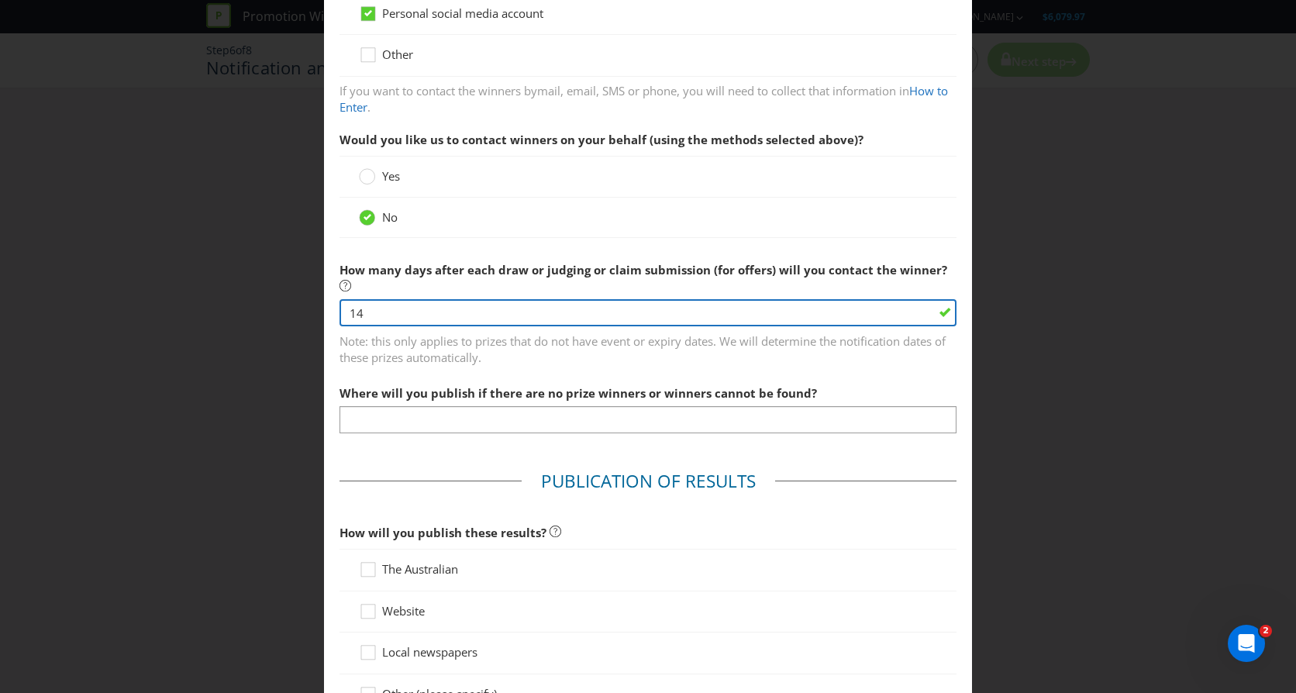
drag, startPoint x: 368, startPoint y: 314, endPoint x: 302, endPoint y: 312, distance: 65.9
click at [302, 312] on div "Notification and Delivery Based on your previous answers, you are not required …" at bounding box center [648, 346] width 1296 height 693
type input "30"
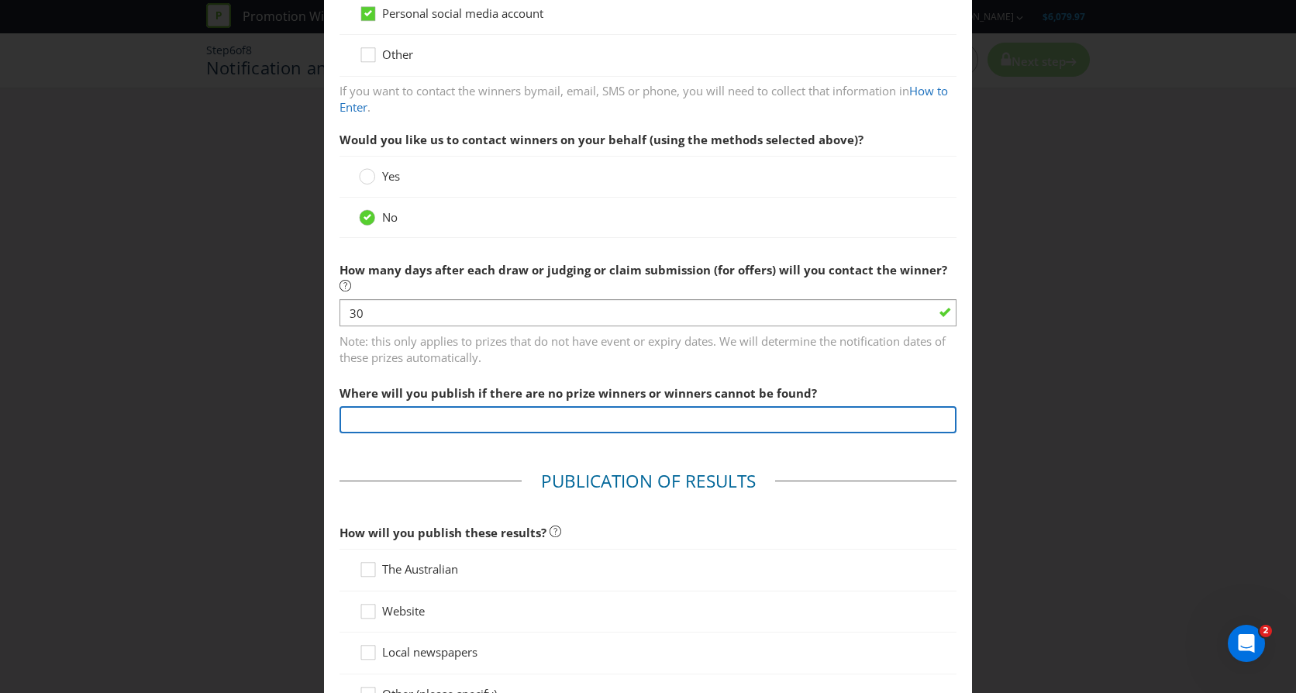
click at [490, 412] on input "text" at bounding box center [648, 419] width 617 height 27
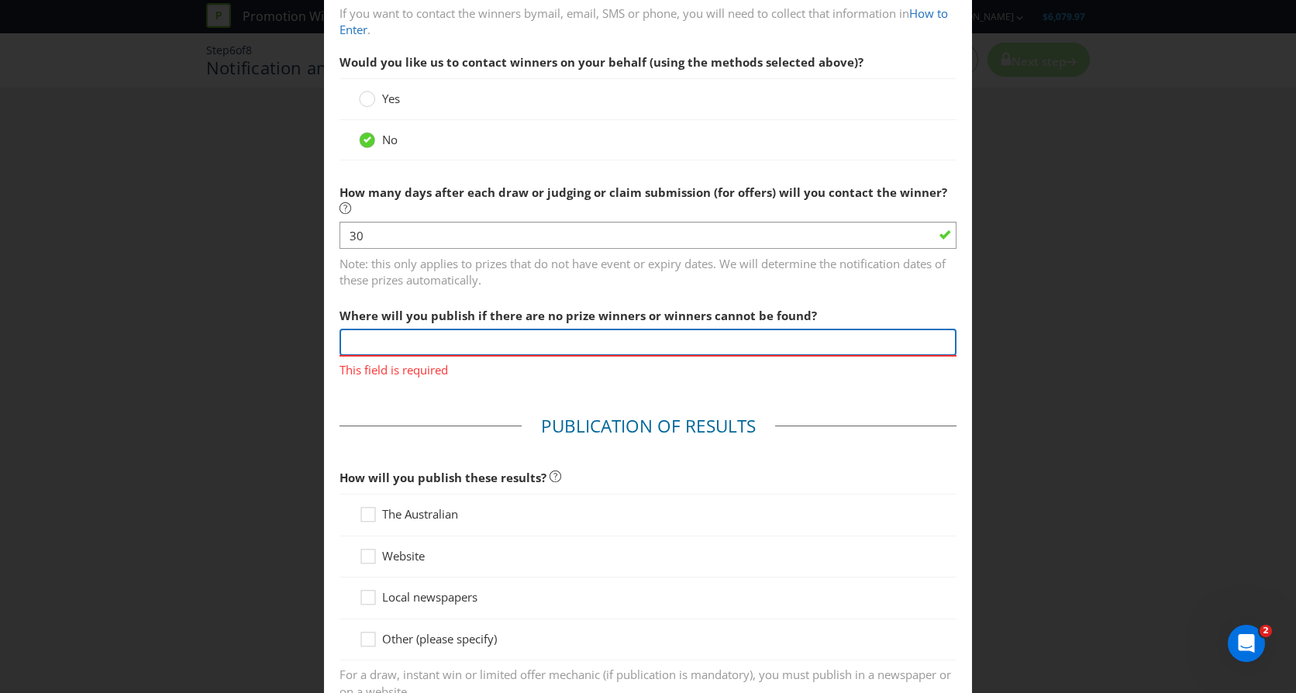
click at [362, 343] on input "text" at bounding box center [648, 342] width 617 height 27
paste input "If a winner is unable to claim the prize, they will forfeit their prize and we …"
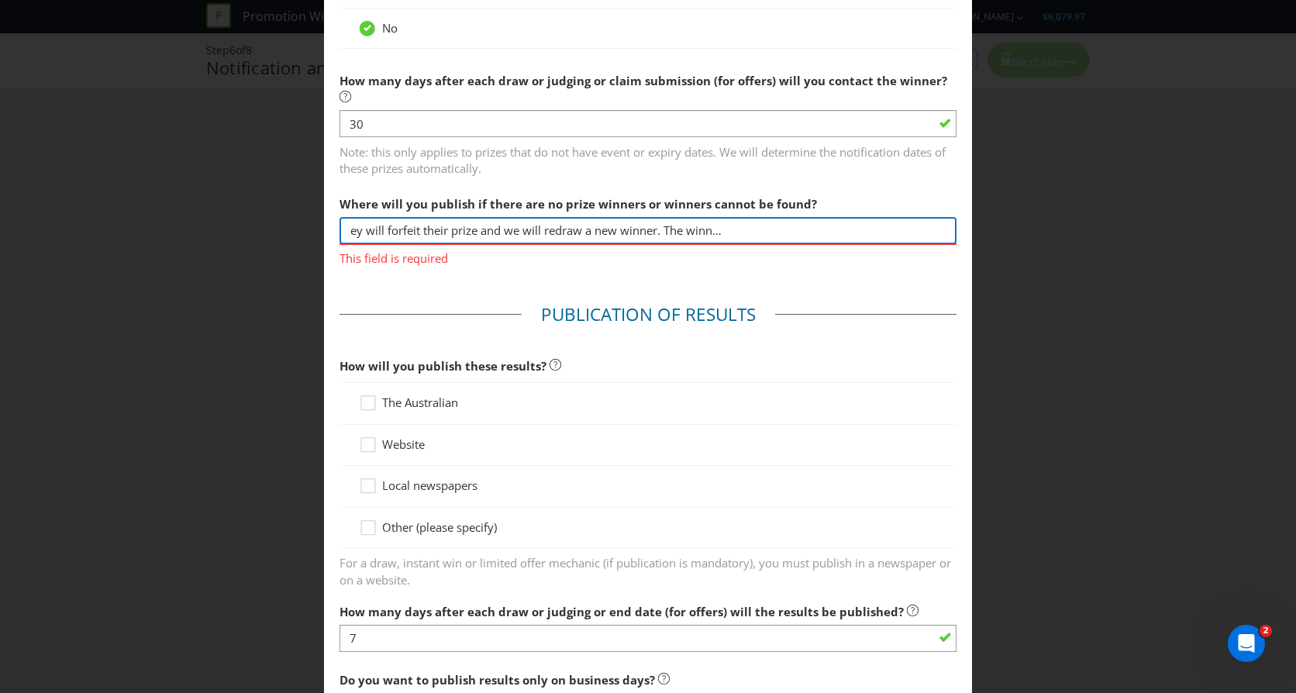
scroll to position [698, 0]
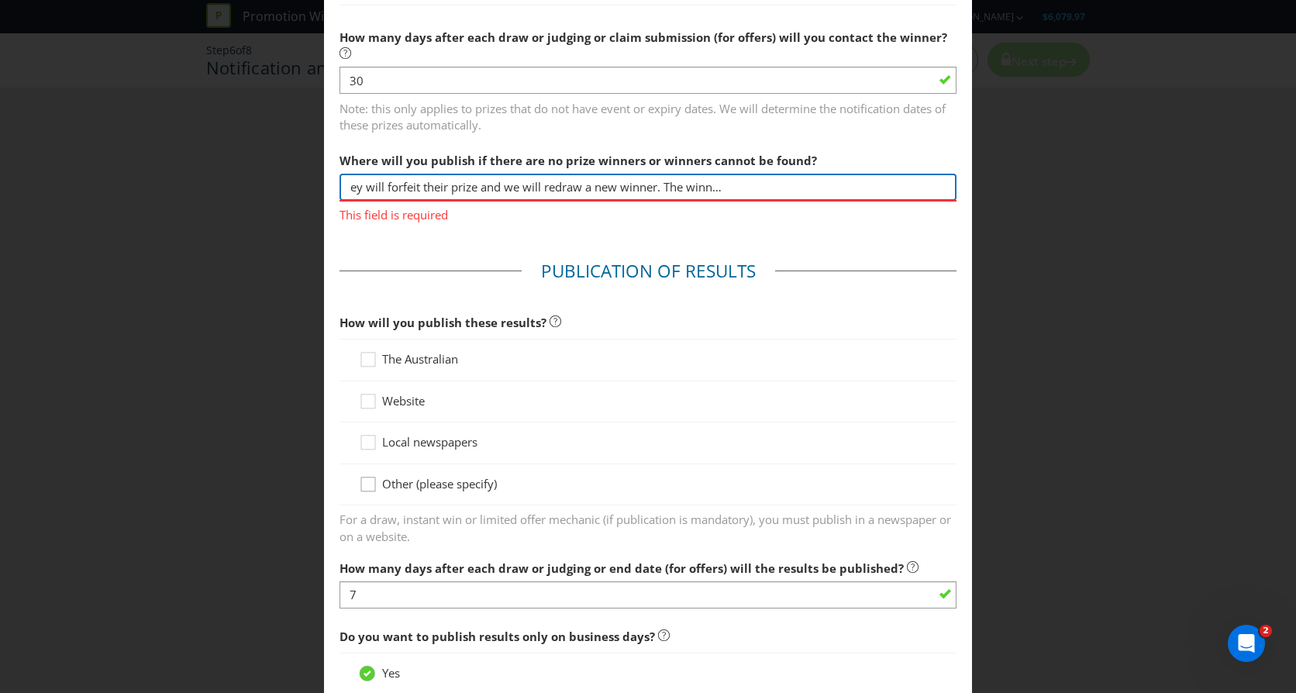
type input "If a winner is unable to claim the prize, they will forfeit their prize and we …"
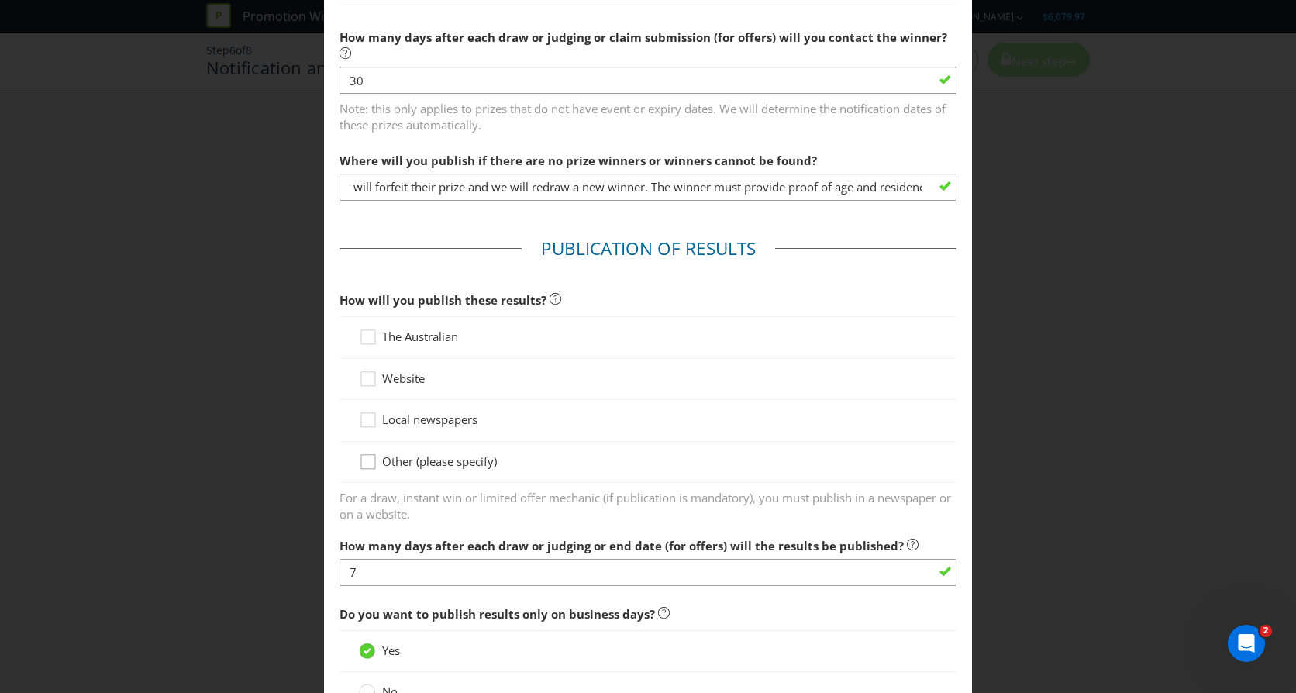
click at [364, 486] on div "How will you publish these results? The Australian Website Local newspapers Oth…" at bounding box center [648, 404] width 617 height 238
click at [363, 465] on icon at bounding box center [370, 465] width 23 height 23
click at [0, 0] on input "Other (please specify)" at bounding box center [0, 0] width 0 height 0
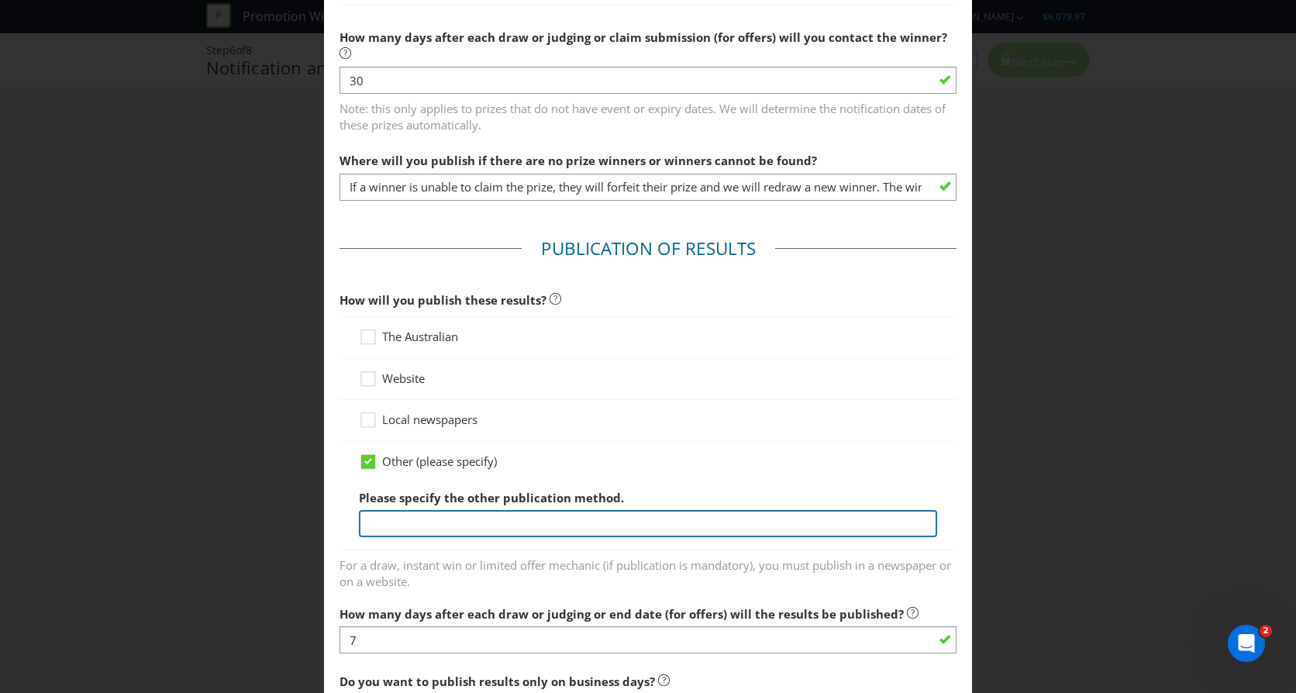
click at [435, 514] on input "text" at bounding box center [648, 523] width 578 height 27
click at [539, 526] on input "Facebook, Instagram" at bounding box center [648, 523] width 578 height 27
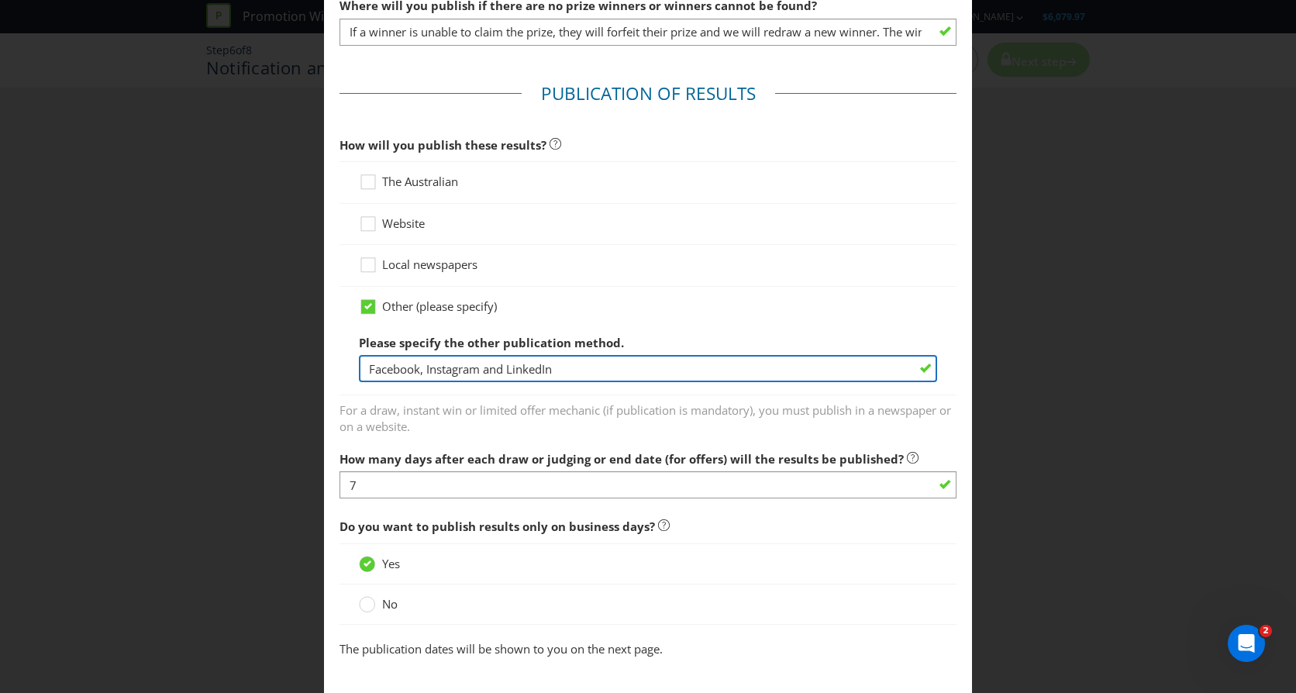
type input "Facebook, Instagram and LinkedIn"
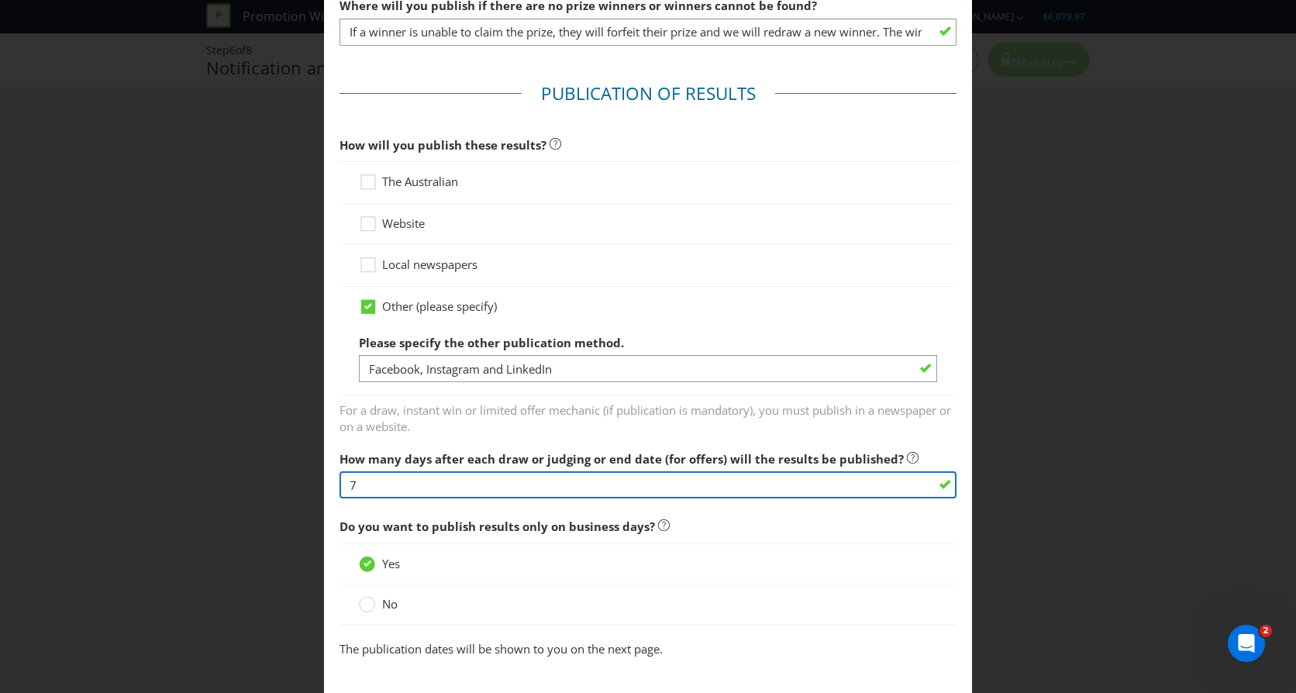
click at [380, 483] on input "7" at bounding box center [648, 484] width 617 height 27
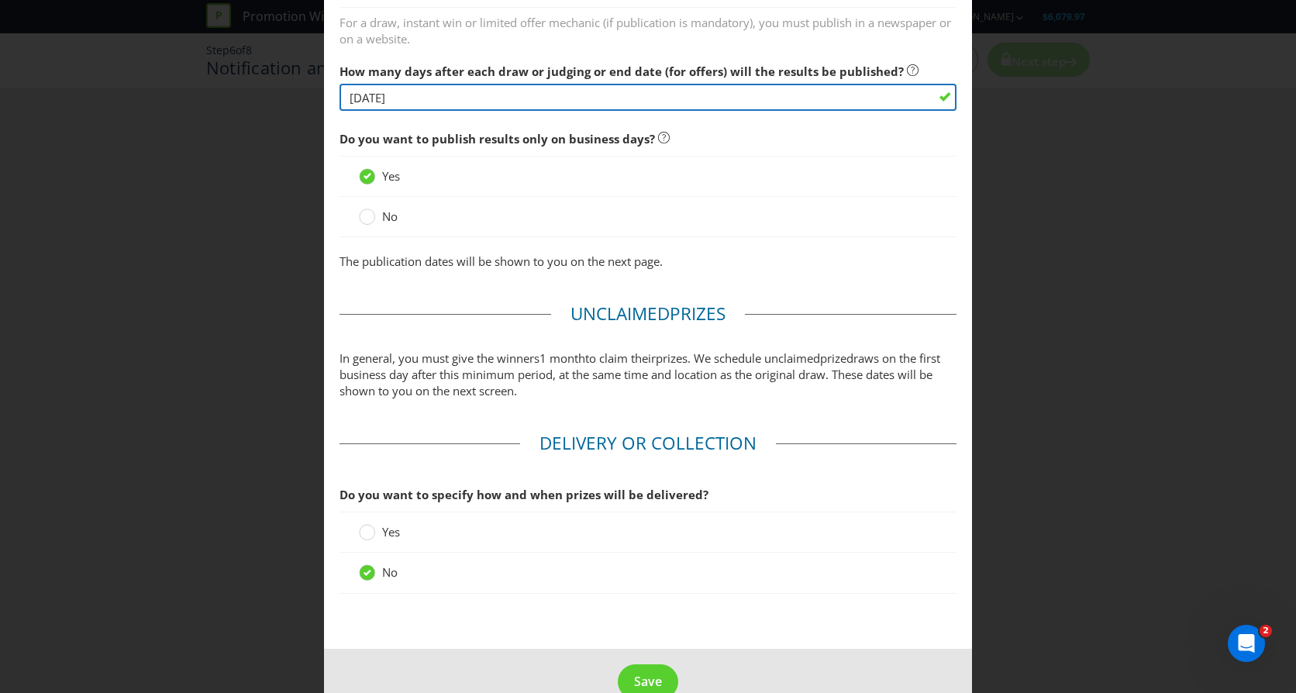
scroll to position [1275, 0]
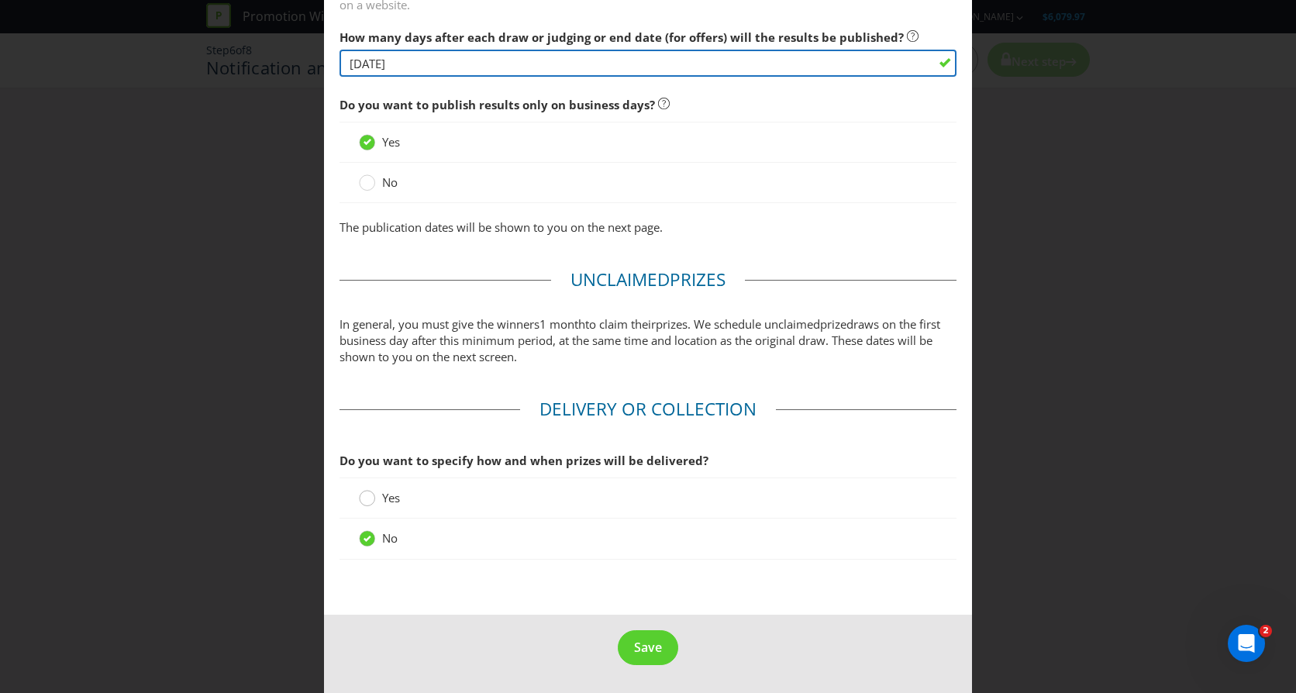
type input "[DATE]"
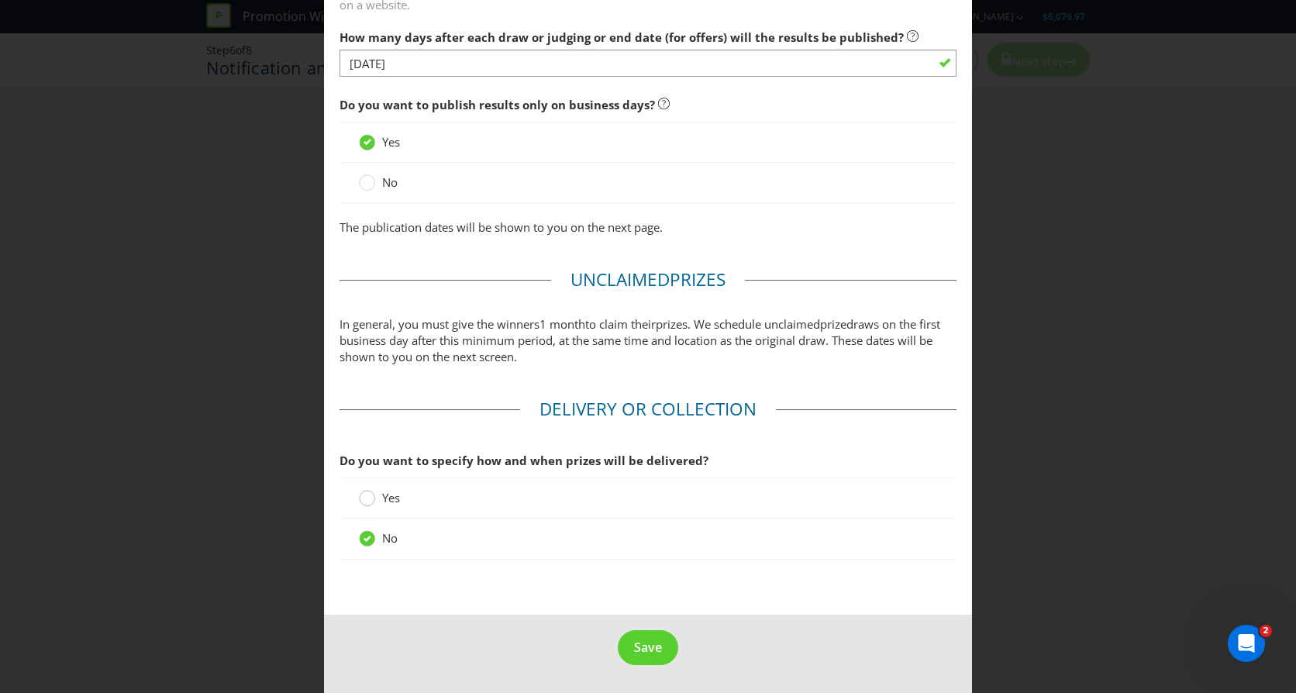
click at [367, 497] on div at bounding box center [368, 493] width 8 height 8
click at [0, 0] on input "Yes" at bounding box center [0, 0] width 0 height 0
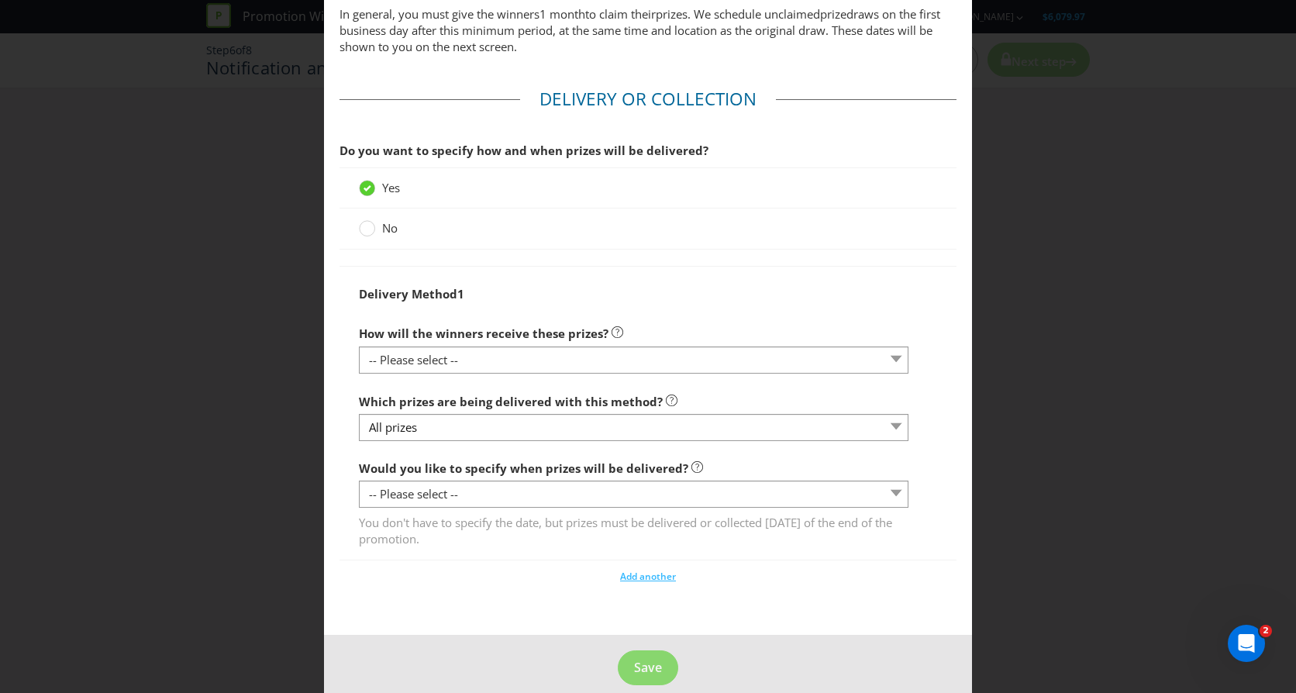
scroll to position [1605, 0]
